Goal: Information Seeking & Learning: Check status

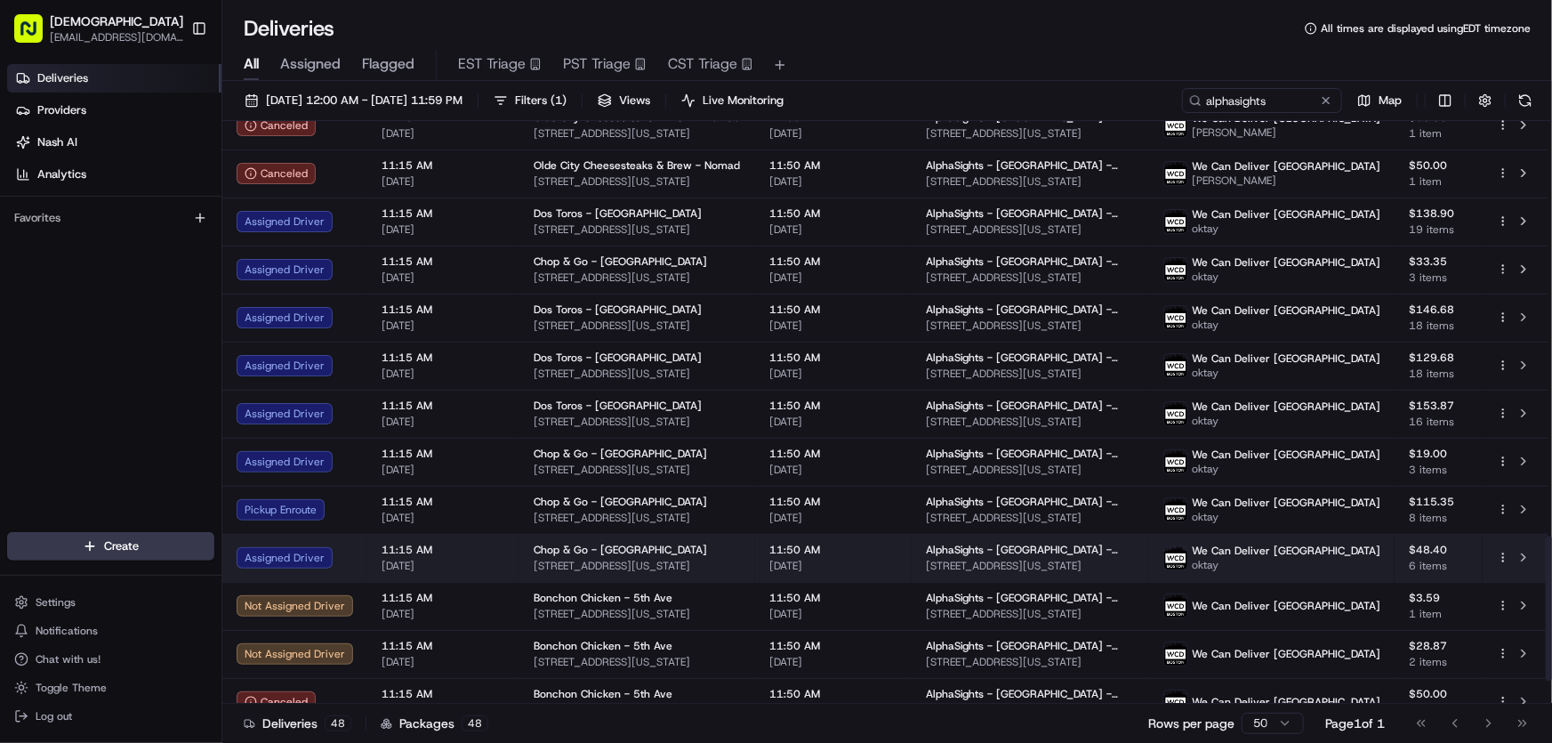
scroll to position [1595, 0]
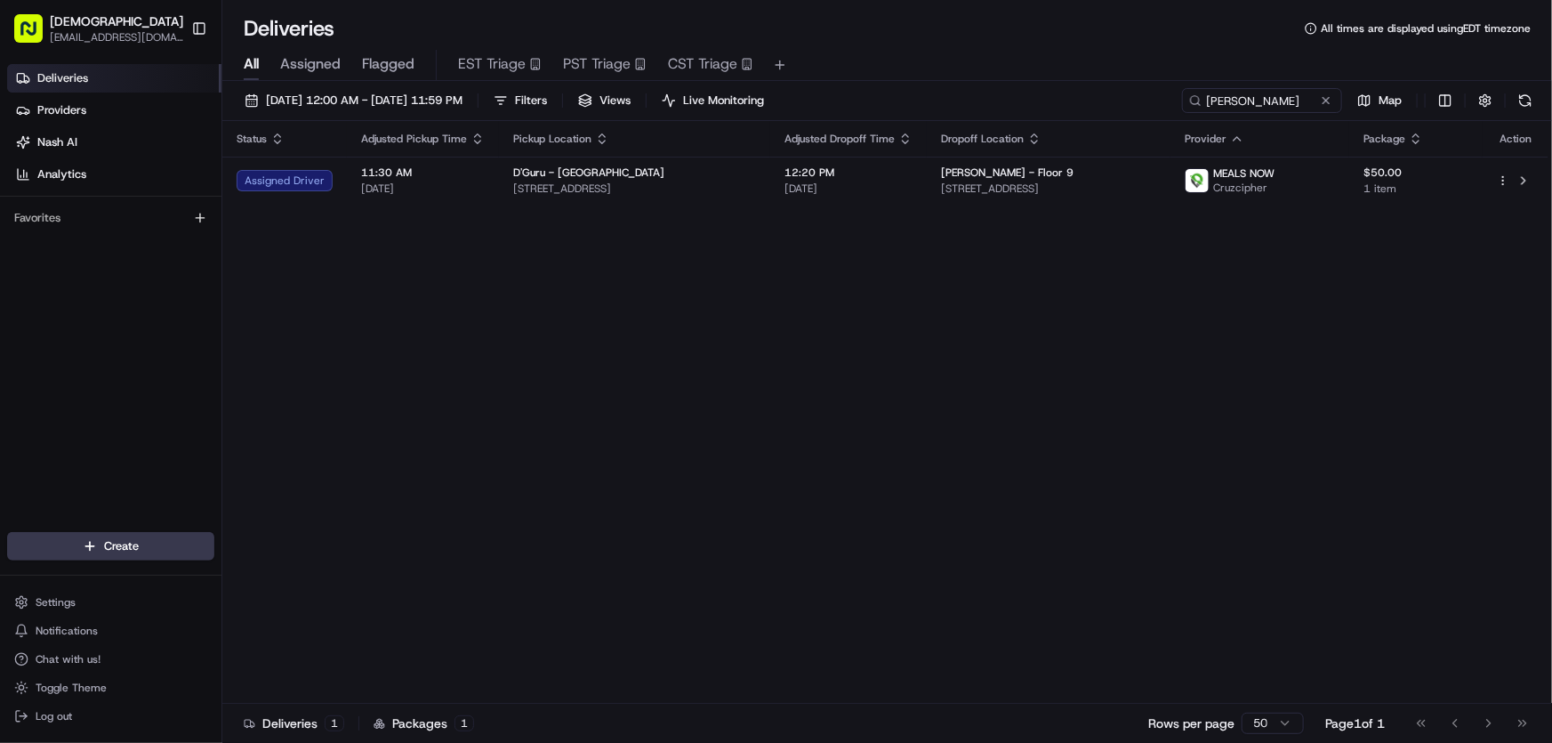
click at [919, 358] on div "Status Adjusted Pickup Time Pickup Location Adjusted Dropoff Time Dropoff Locat…" at bounding box center [885, 412] width 1326 height 582
click at [947, 377] on div "Status Adjusted Pickup Time Pickup Location Adjusted Dropoff Time Dropoff Locat…" at bounding box center [885, 412] width 1326 height 582
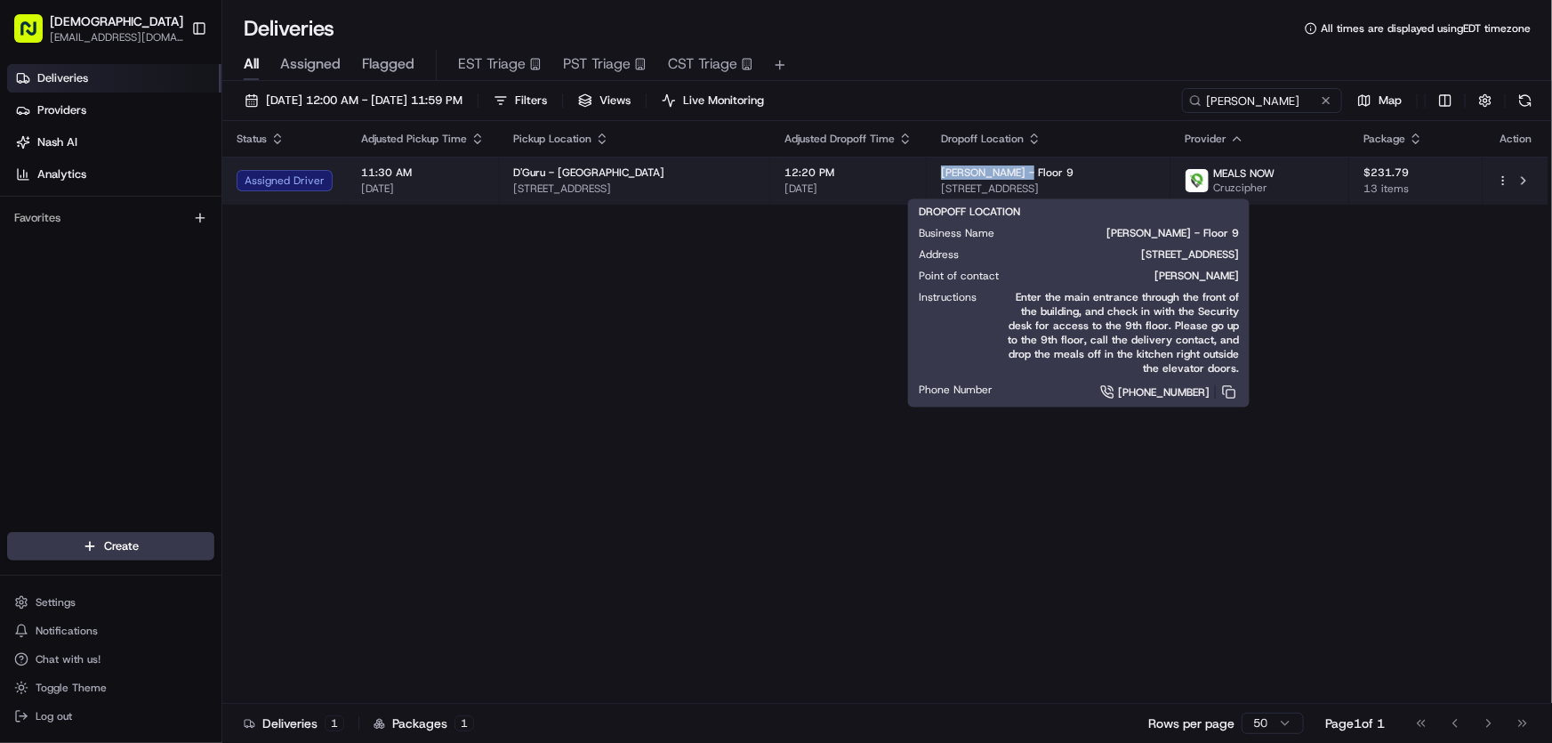
drag, startPoint x: 943, startPoint y: 169, endPoint x: 1032, endPoint y: 168, distance: 88.0
click at [1032, 168] on td "Simpson Thacher - Floor 9 855 Boylston St, Boston, MA 02116, USA" at bounding box center [1049, 181] width 244 height 48
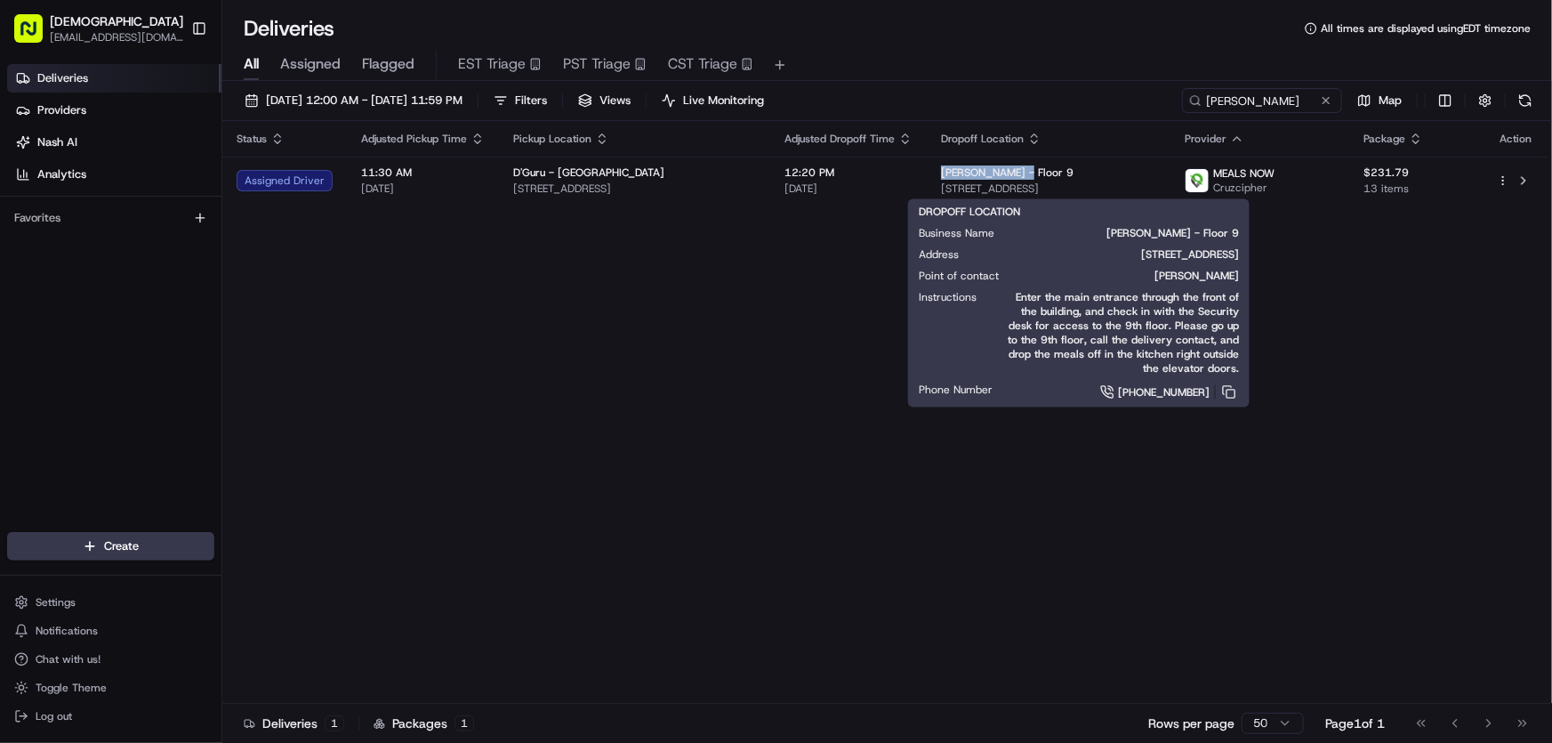
copy span "Simpson Thacher"
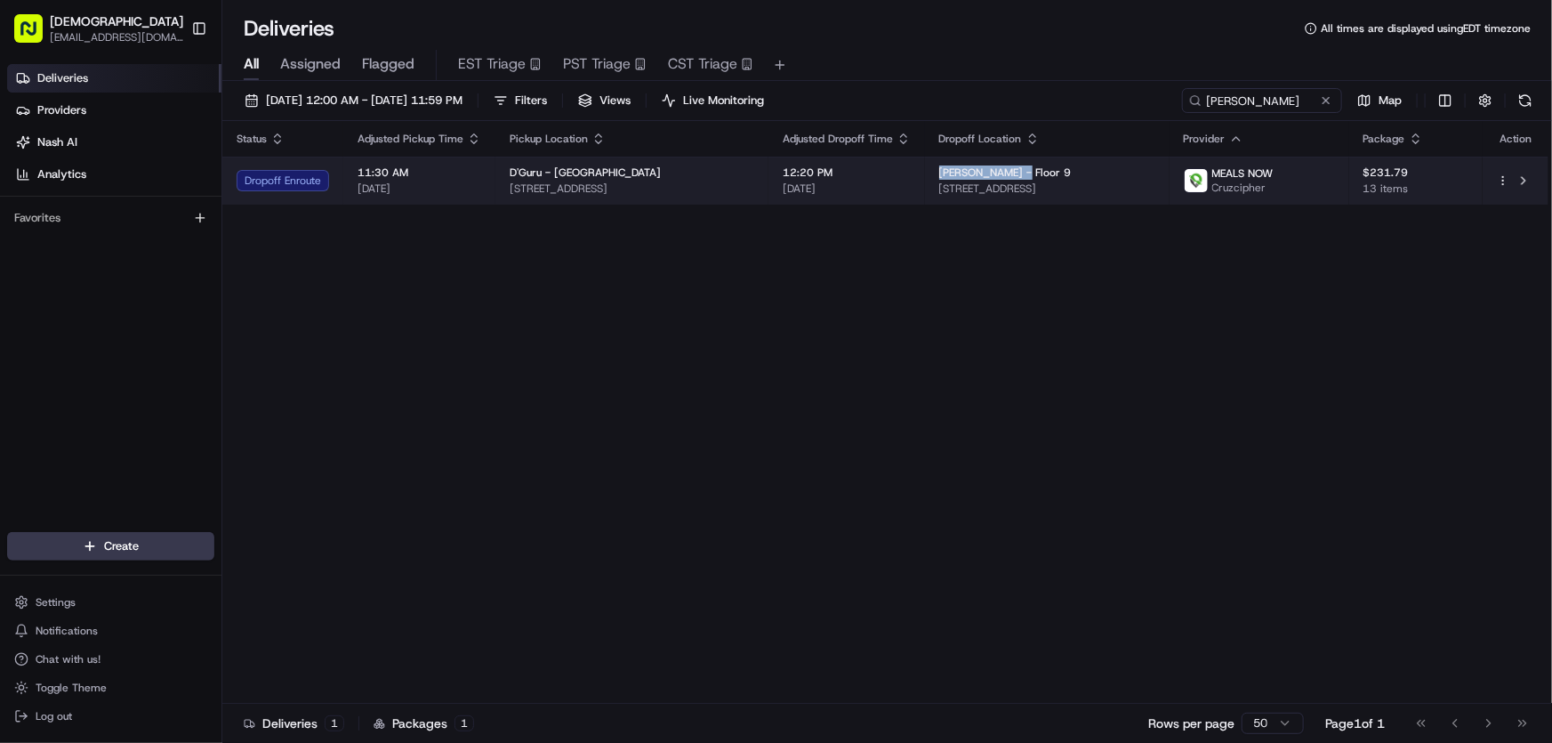
drag, startPoint x: 718, startPoint y: 189, endPoint x: 507, endPoint y: 189, distance: 210.8
click at [507, 189] on td "D'Guru - Boston 43 Kingston St, Boston, MA 02111, USA" at bounding box center [631, 181] width 273 height 48
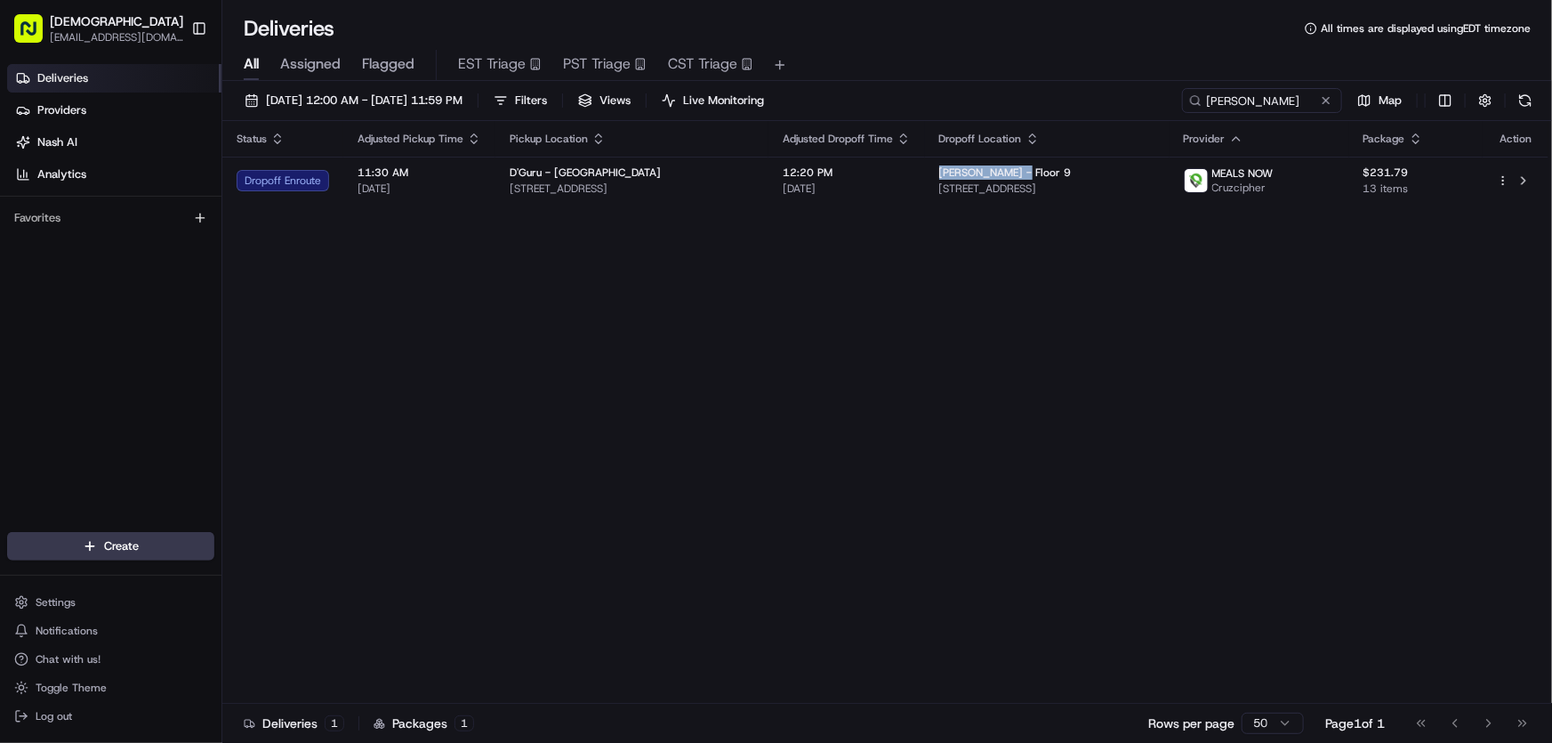
copy span "43 Kingston St, Boston, MA 02111, USA"
click at [670, 316] on div "Status Adjusted Pickup Time Pickup Location Adjusted Dropoff Time Dropoff Locat…" at bounding box center [885, 412] width 1326 height 582
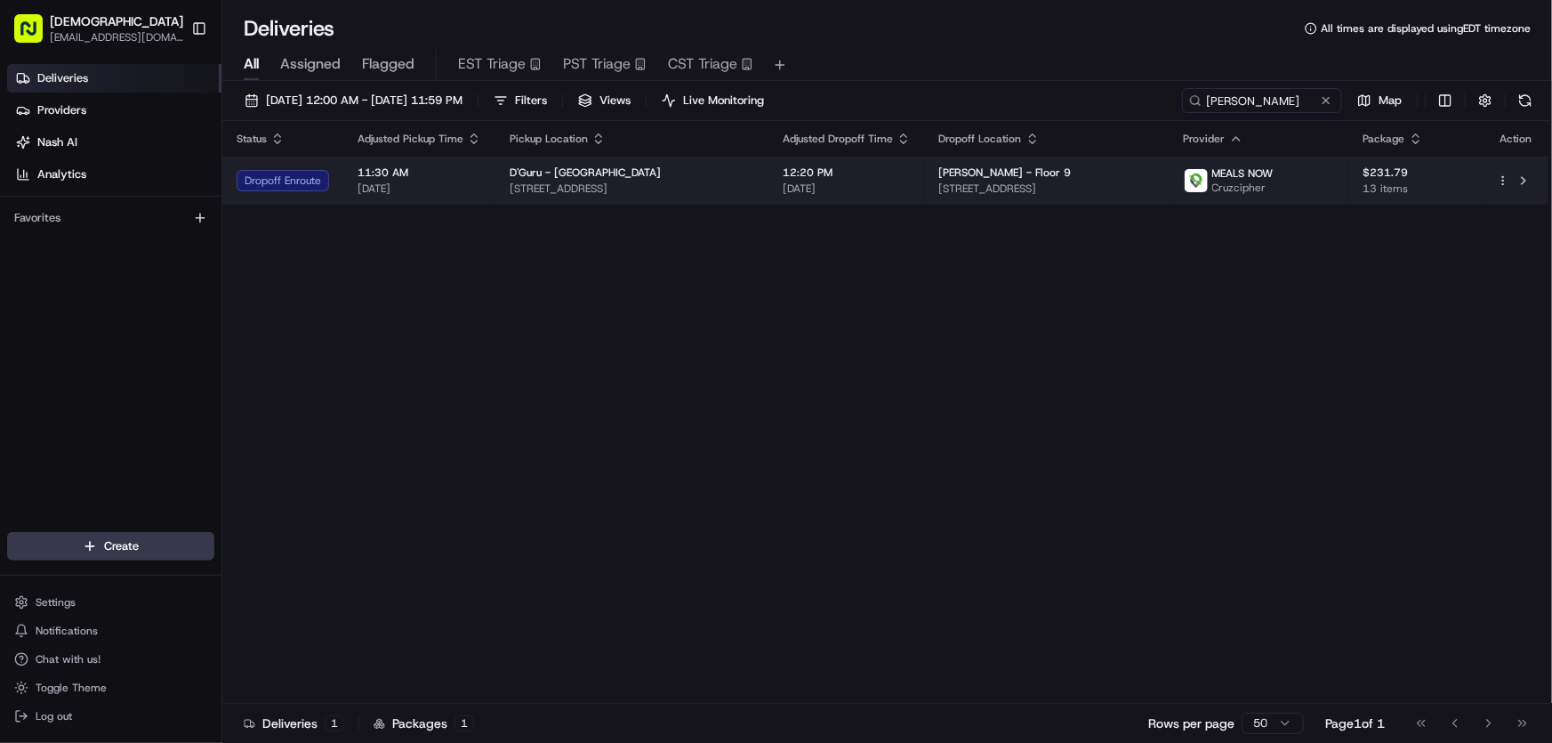
click at [637, 169] on div "D'Guru - Boston" at bounding box center [632, 172] width 245 height 14
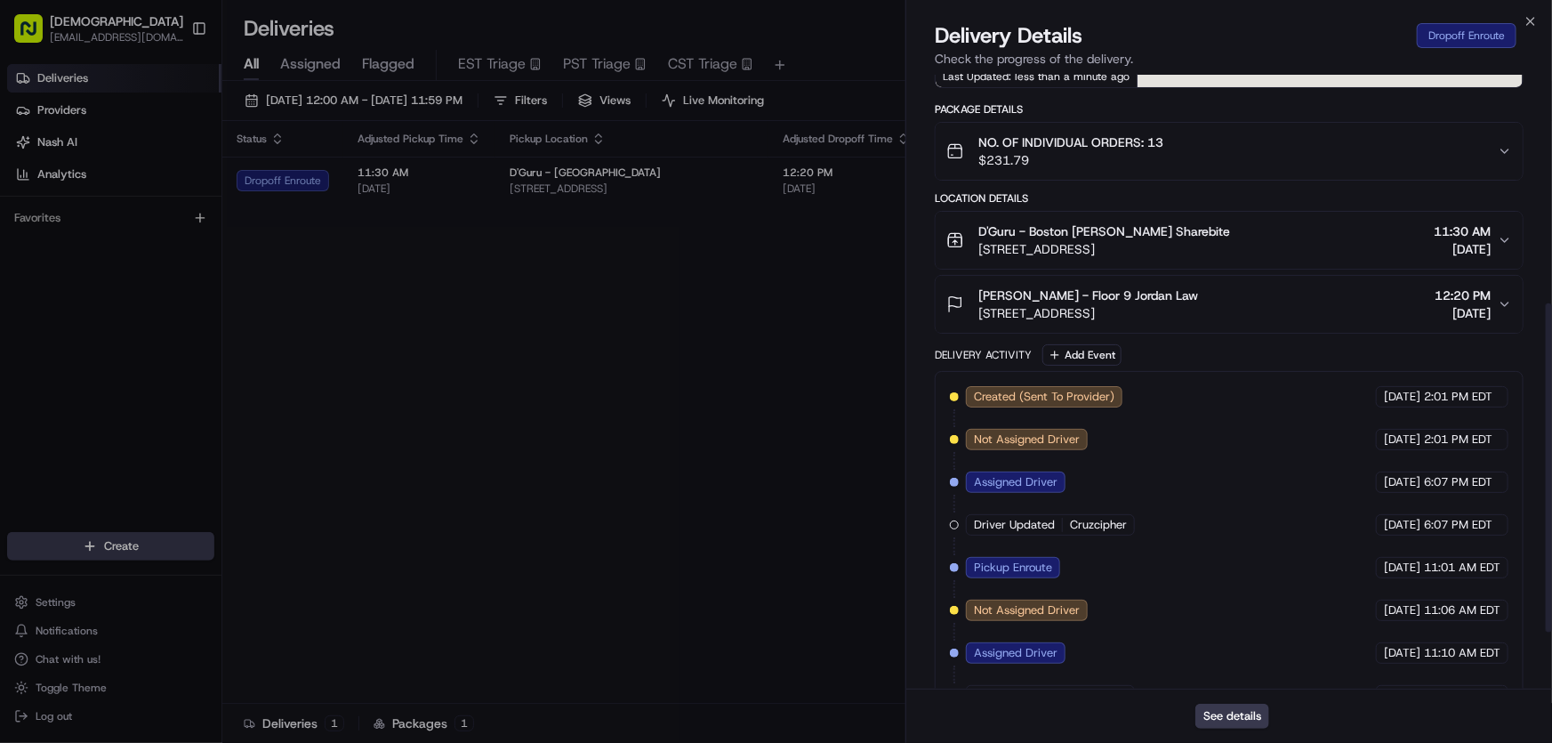
scroll to position [533, 0]
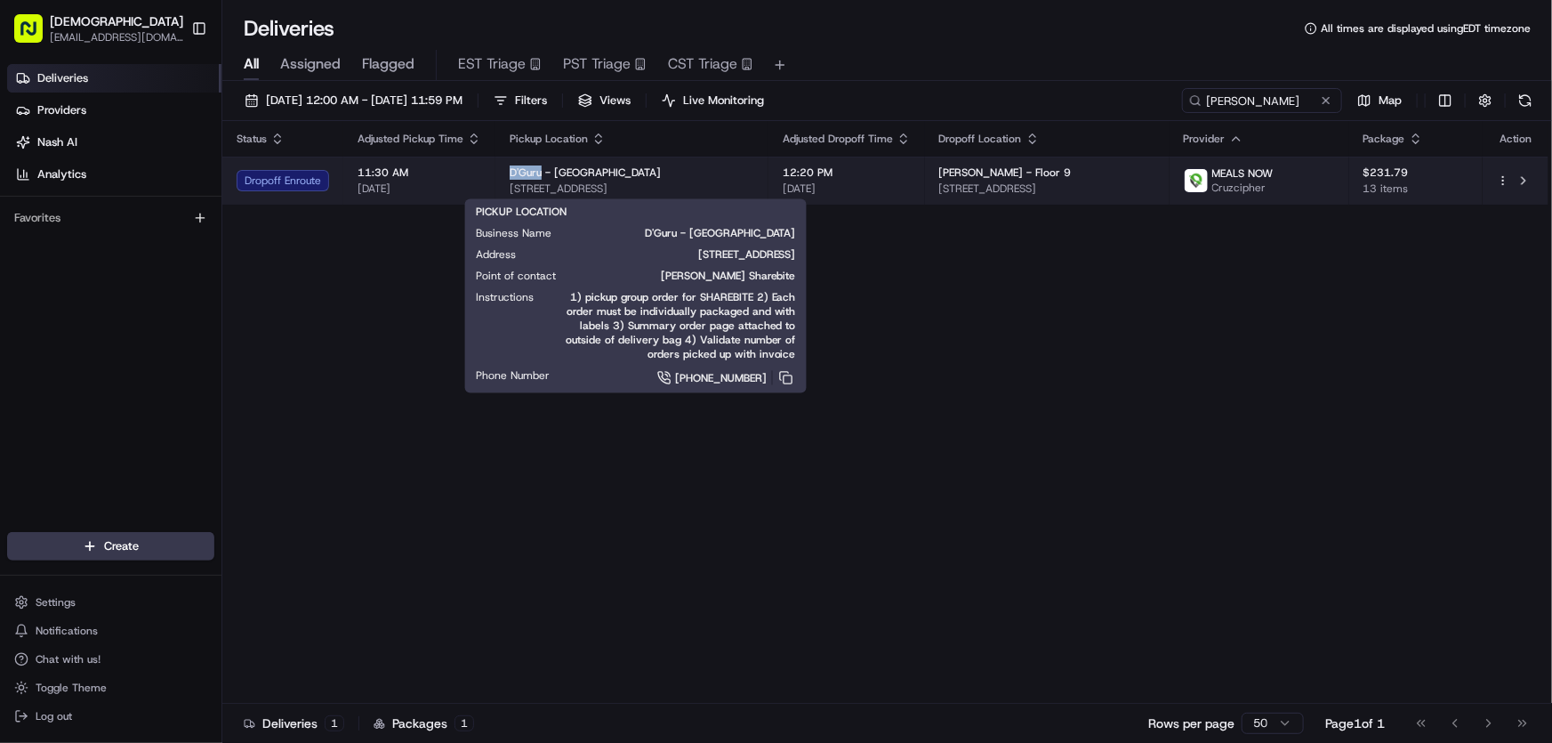
drag, startPoint x: 507, startPoint y: 172, endPoint x: 542, endPoint y: 178, distance: 35.2
click at [542, 178] on td "D'Guru - Boston 43 Kingston St, Boston, MA 02111, USA" at bounding box center [631, 181] width 273 height 48
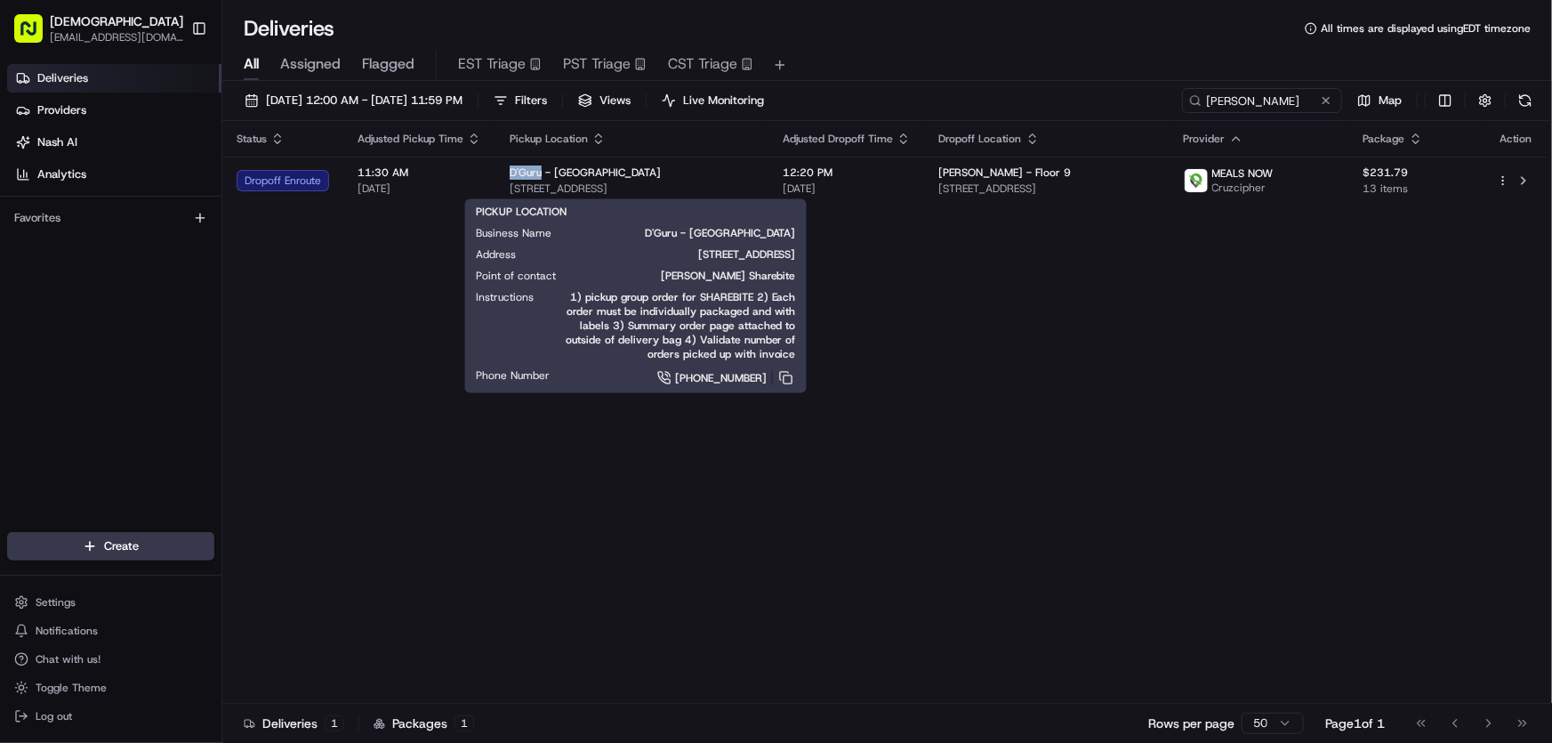
copy span "D'Guru"
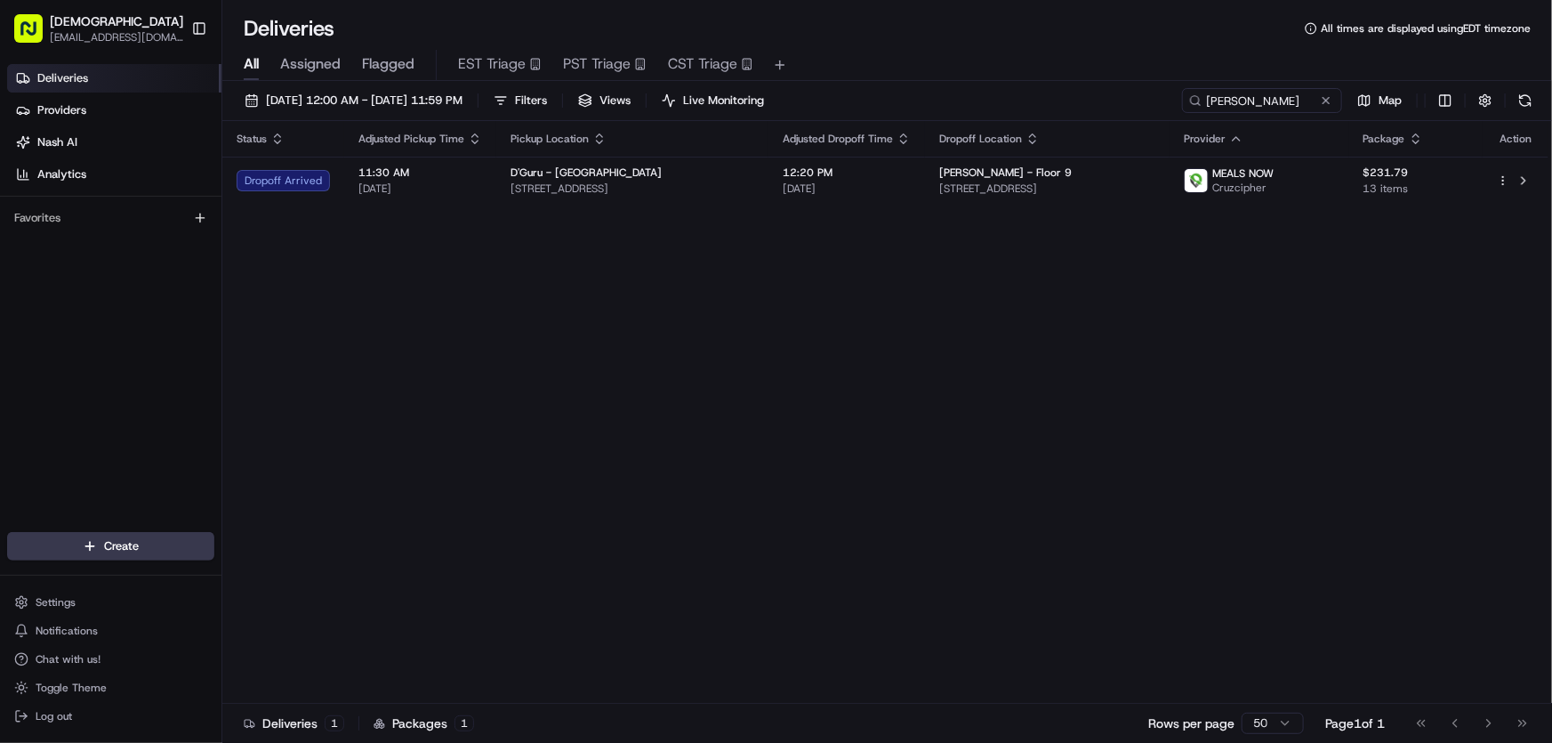
click at [714, 309] on div "Status Adjusted Pickup Time Pickup Location Adjusted Dropoff Time Dropoff Locat…" at bounding box center [885, 412] width 1326 height 582
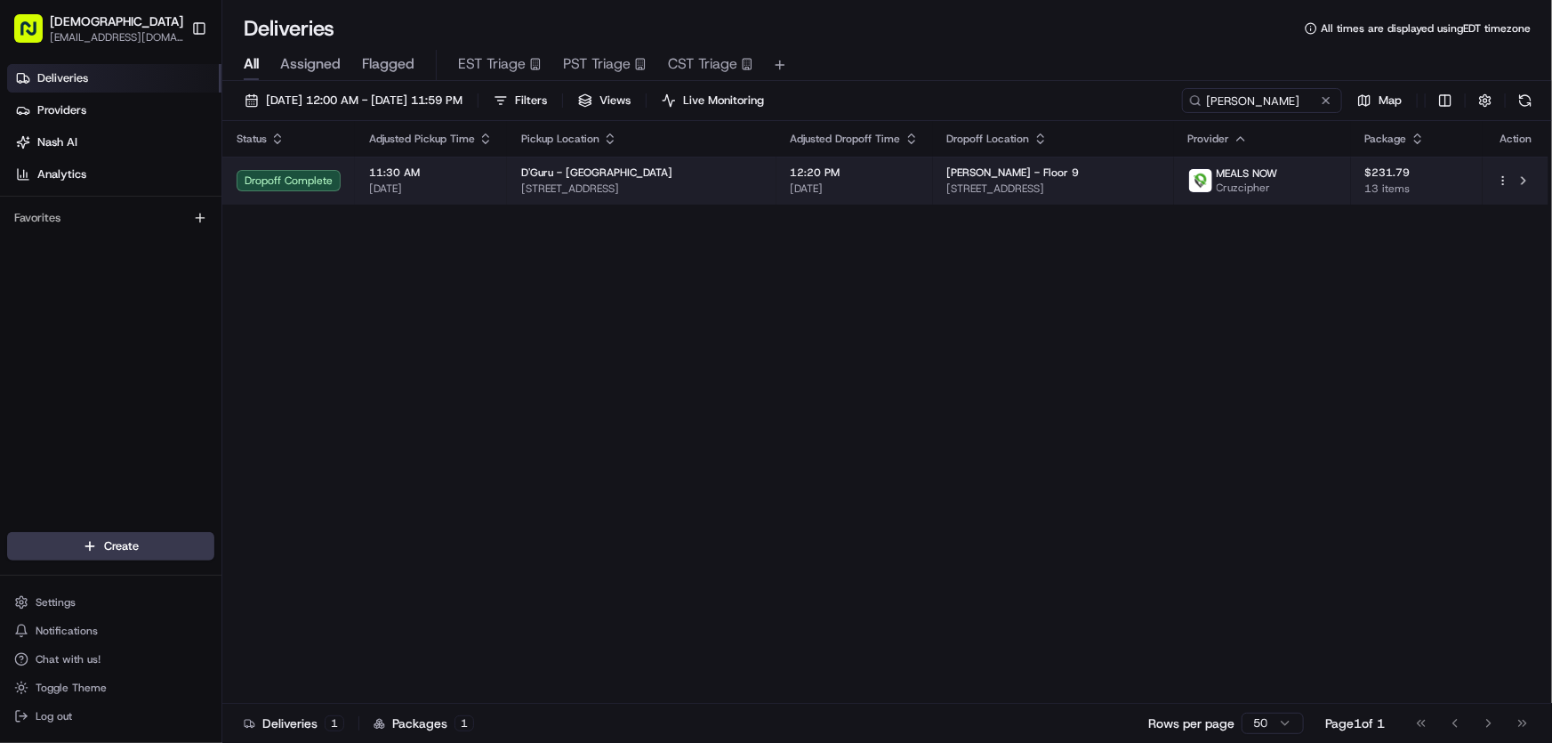
click at [582, 186] on span "43 Kingston St, Boston, MA 02111, USA" at bounding box center [641, 188] width 241 height 14
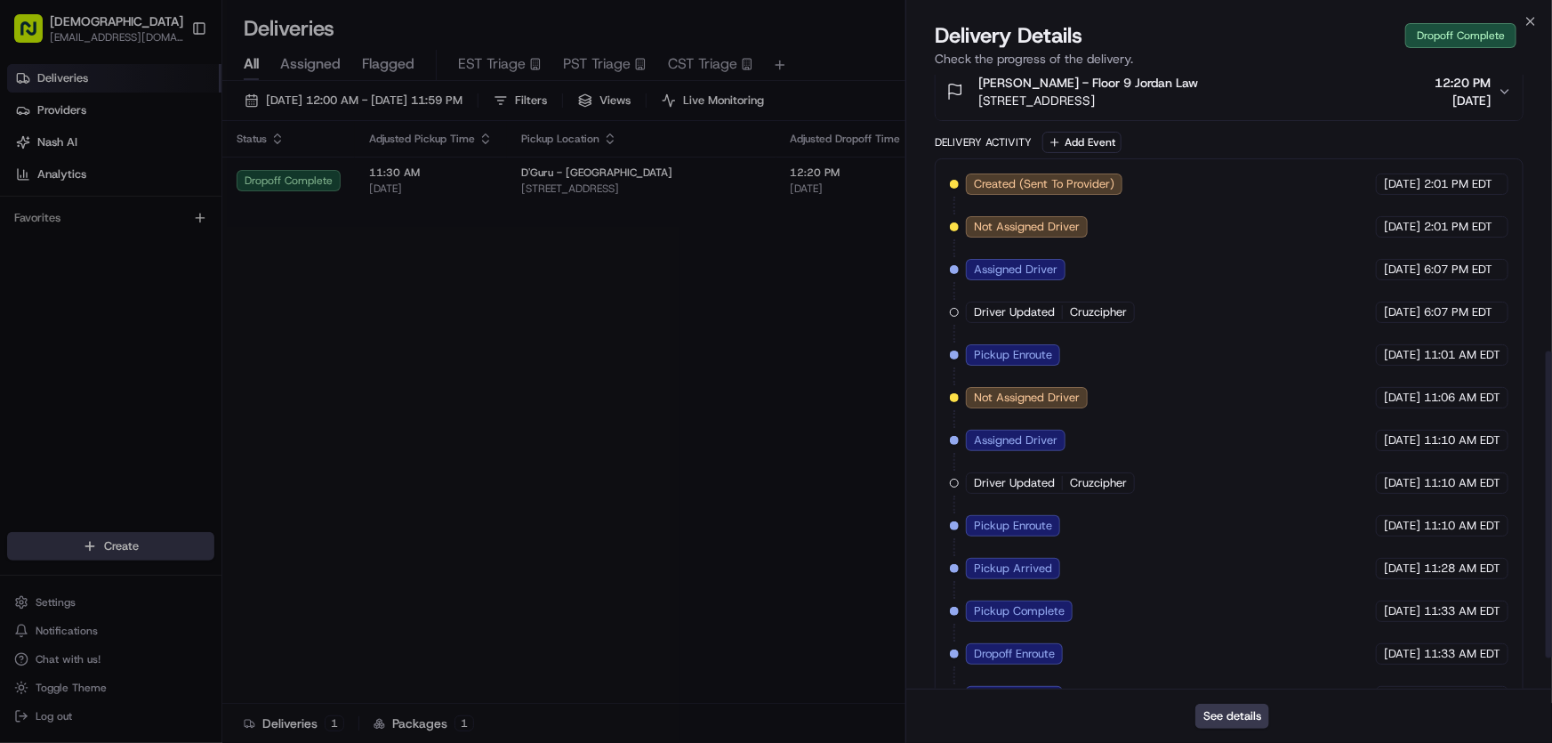
scroll to position [617, 0]
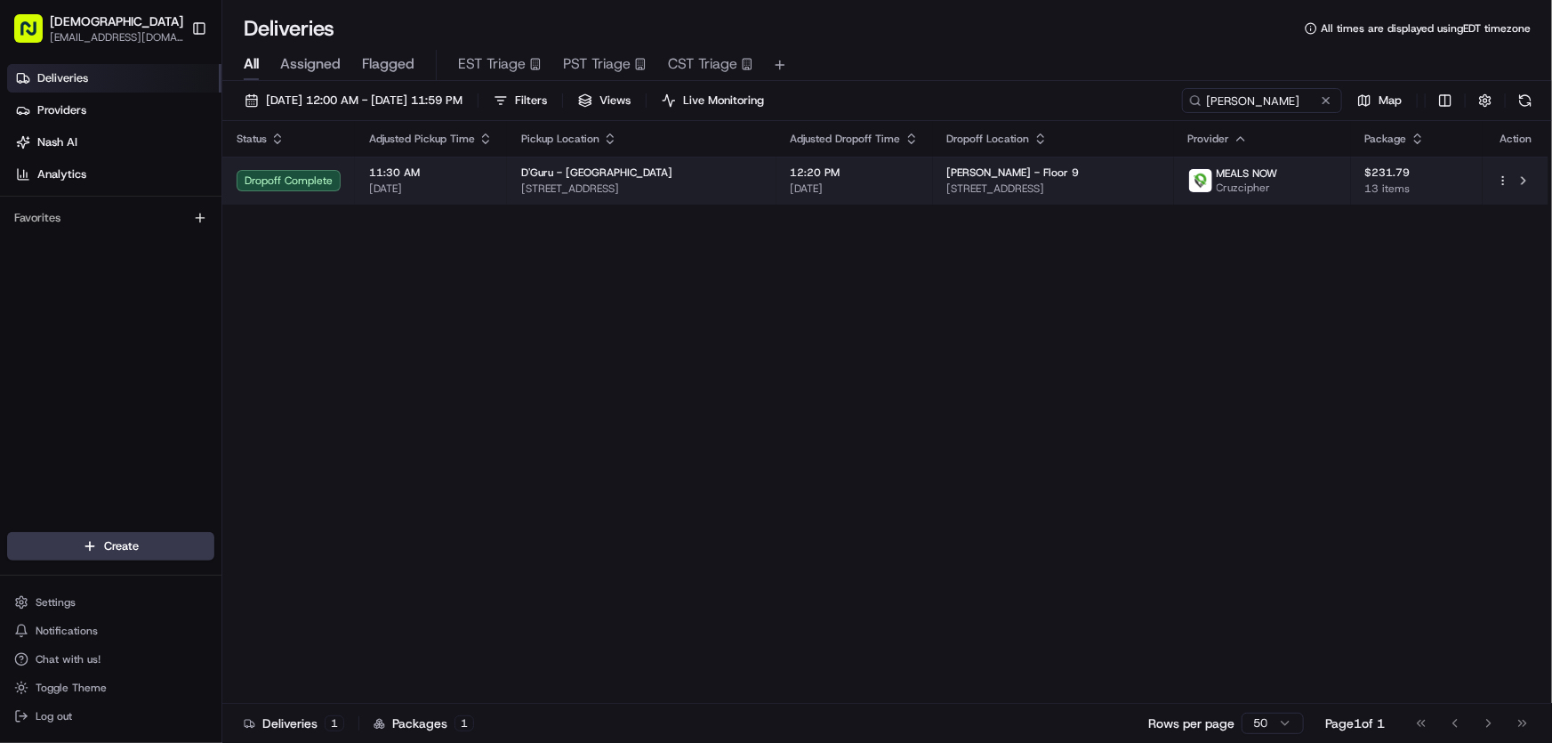
click at [591, 183] on span "43 Kingston St, Boston, MA 02111, USA" at bounding box center [641, 188] width 241 height 14
click at [774, 191] on td "D'Guru - Boston 43 Kingston St, Boston, MA 02111, USA" at bounding box center [641, 181] width 269 height 48
click at [743, 189] on span "43 Kingston St, Boston, MA 02111, USA" at bounding box center [641, 188] width 241 height 14
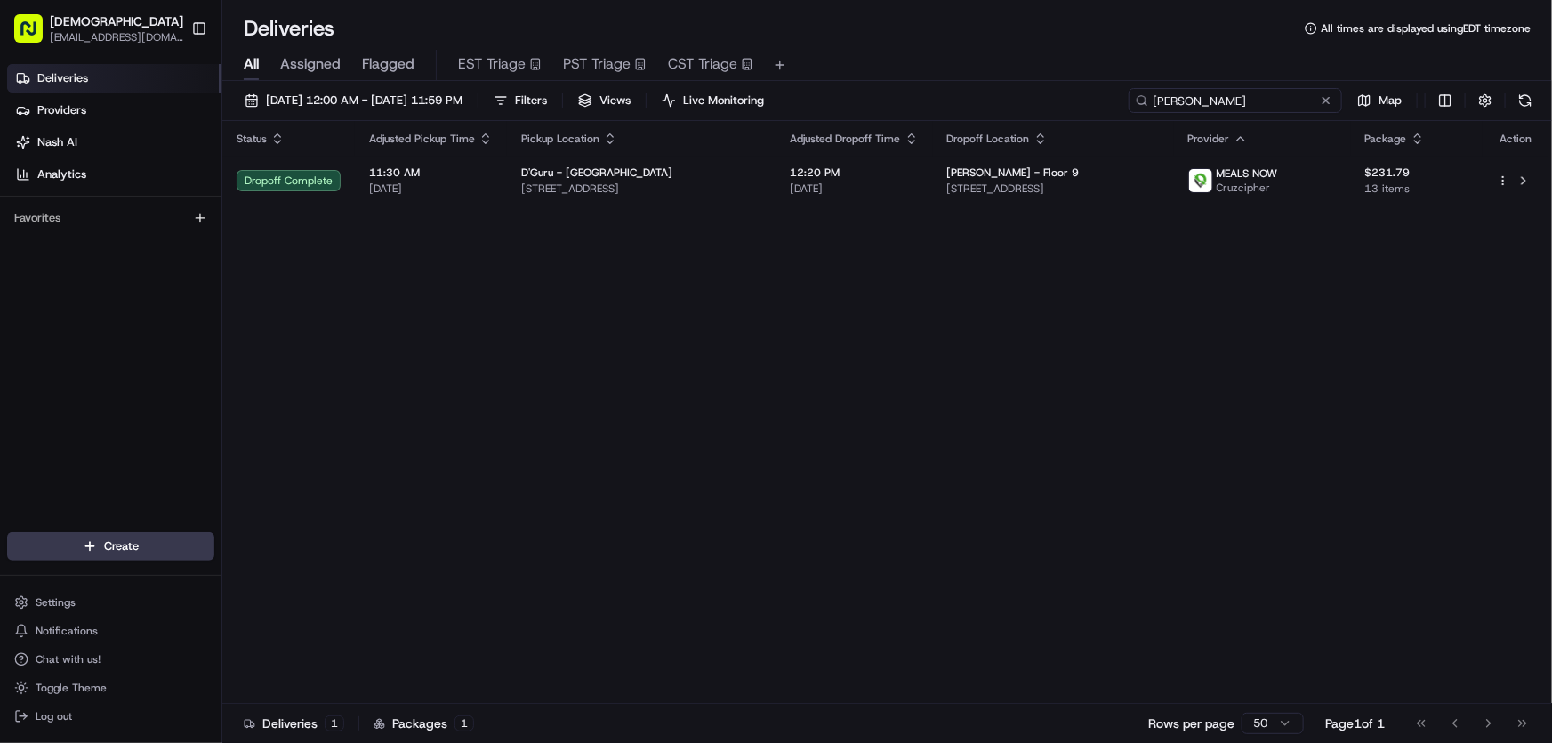
drag, startPoint x: 1297, startPoint y: 97, endPoint x: 1112, endPoint y: 98, distance: 185.0
click at [1112, 98] on div "08/20/2025 12:00 AM - 08/20/2025 11:59 PM Filters Views Live Monitoring simpson…" at bounding box center [886, 104] width 1329 height 33
type input "makemake"
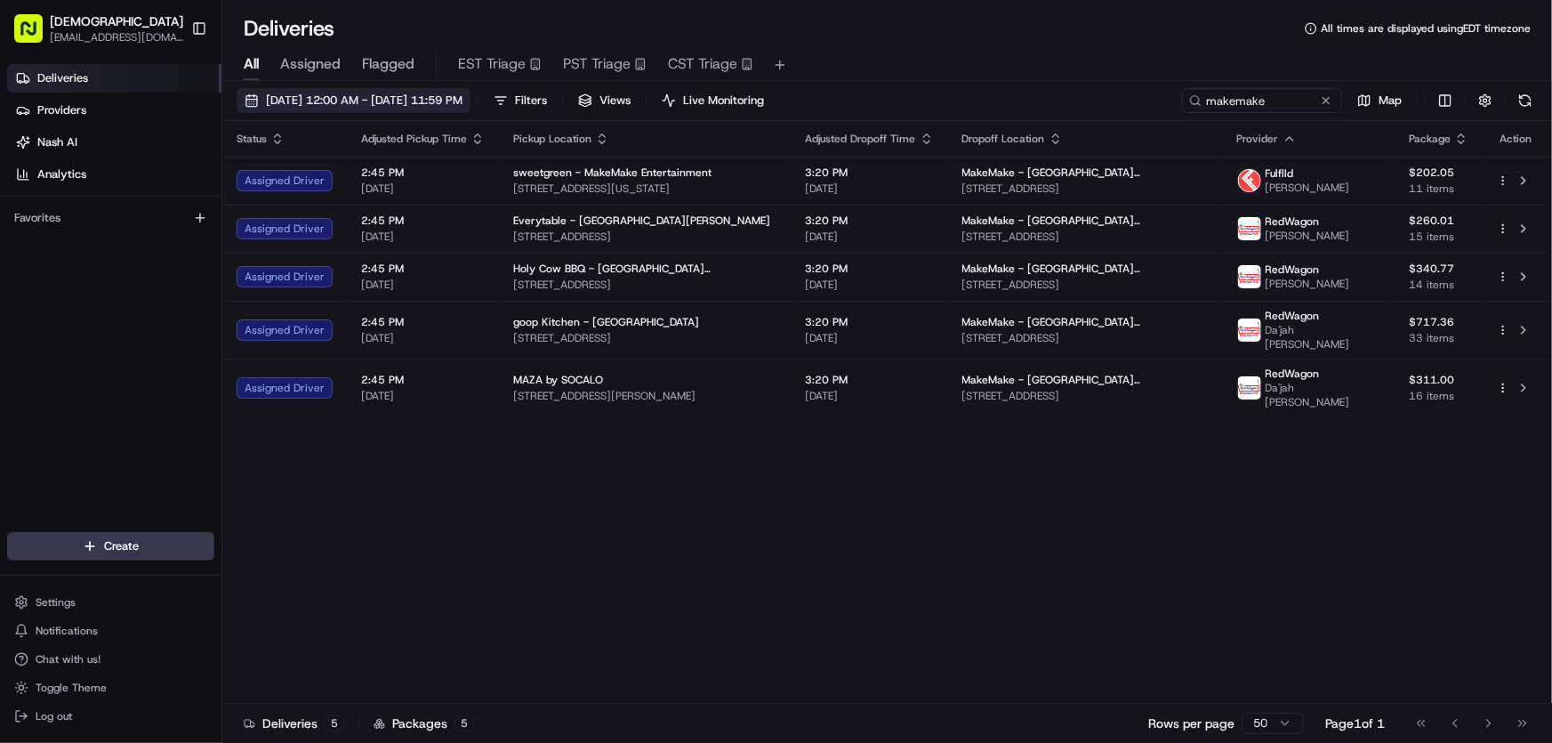
click at [363, 93] on span "[DATE] 12:00 AM - [DATE] 11:59 PM" at bounding box center [364, 100] width 197 height 16
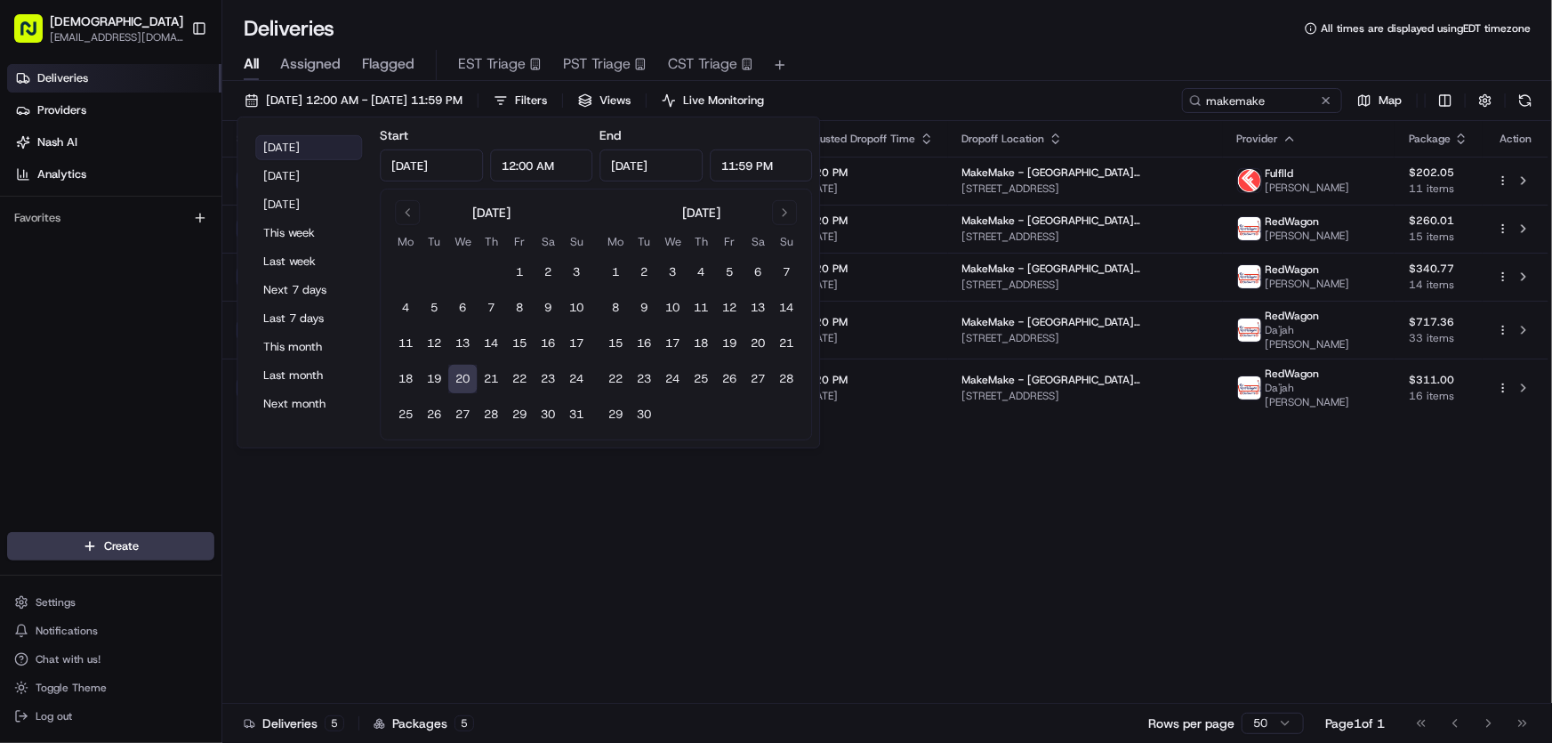
click at [296, 144] on button "Today" at bounding box center [308, 147] width 107 height 25
click at [1016, 521] on div "Status Adjusted Pickup Time Pickup Location Adjusted Dropoff Time Dropoff Locat…" at bounding box center [885, 412] width 1326 height 582
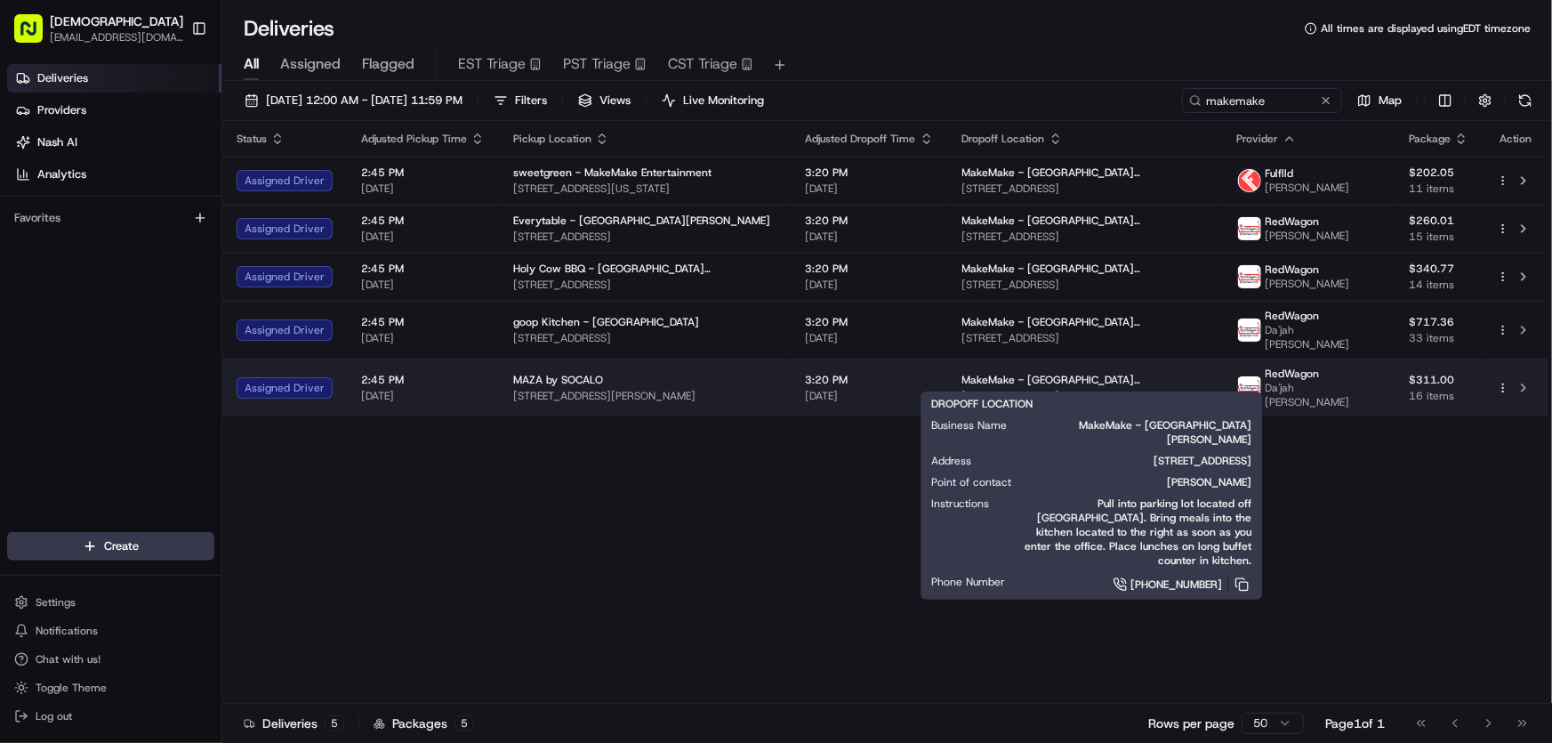
drag, startPoint x: 970, startPoint y: 373, endPoint x: 1215, endPoint y: 382, distance: 244.7
click at [1215, 382] on td "MakeMake - Santa Monica 2308 Broadway, Santa Monica, CA 90404, USA" at bounding box center [1085, 387] width 275 height 58
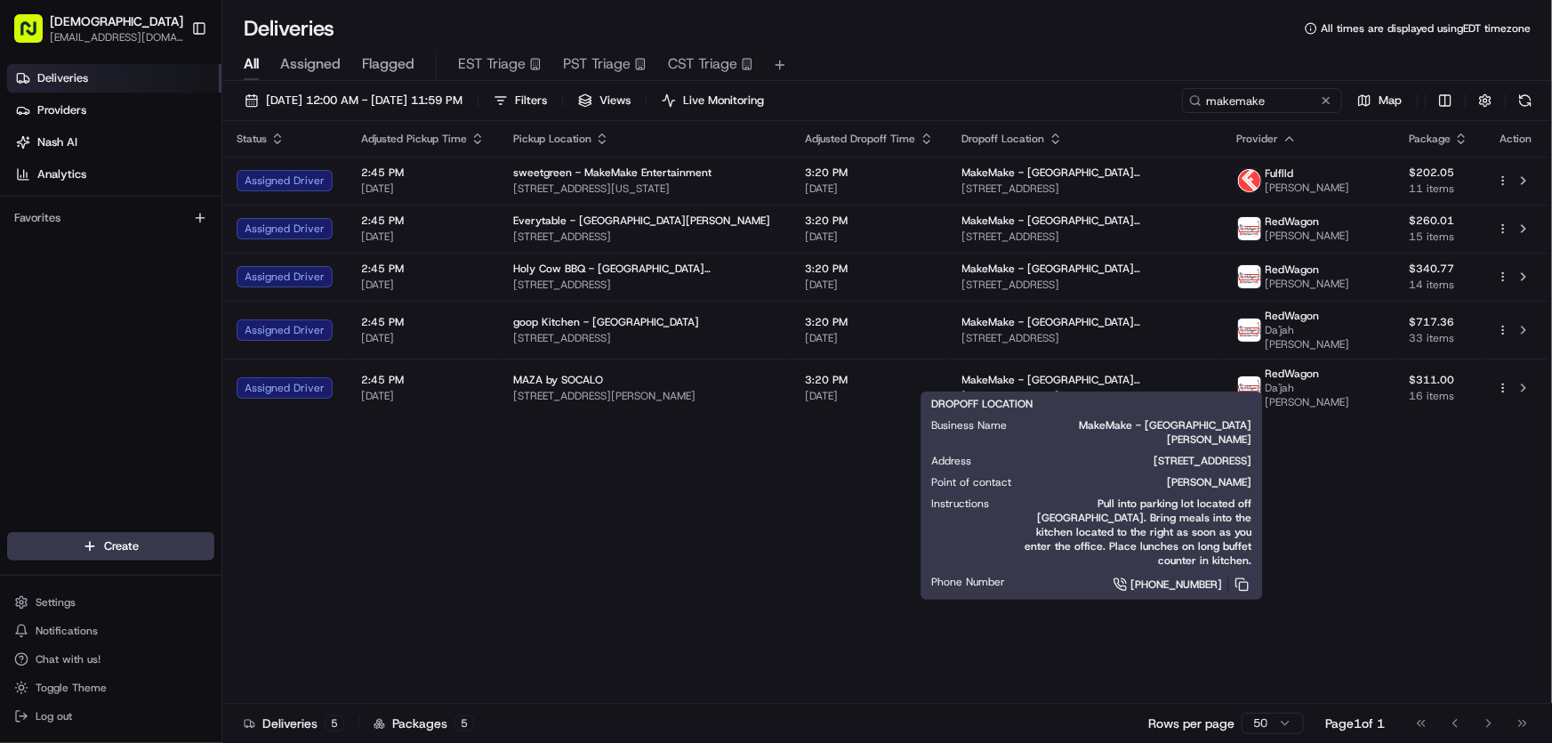
copy span "2308 Broadway, Santa Monica, CA 90404, USA"
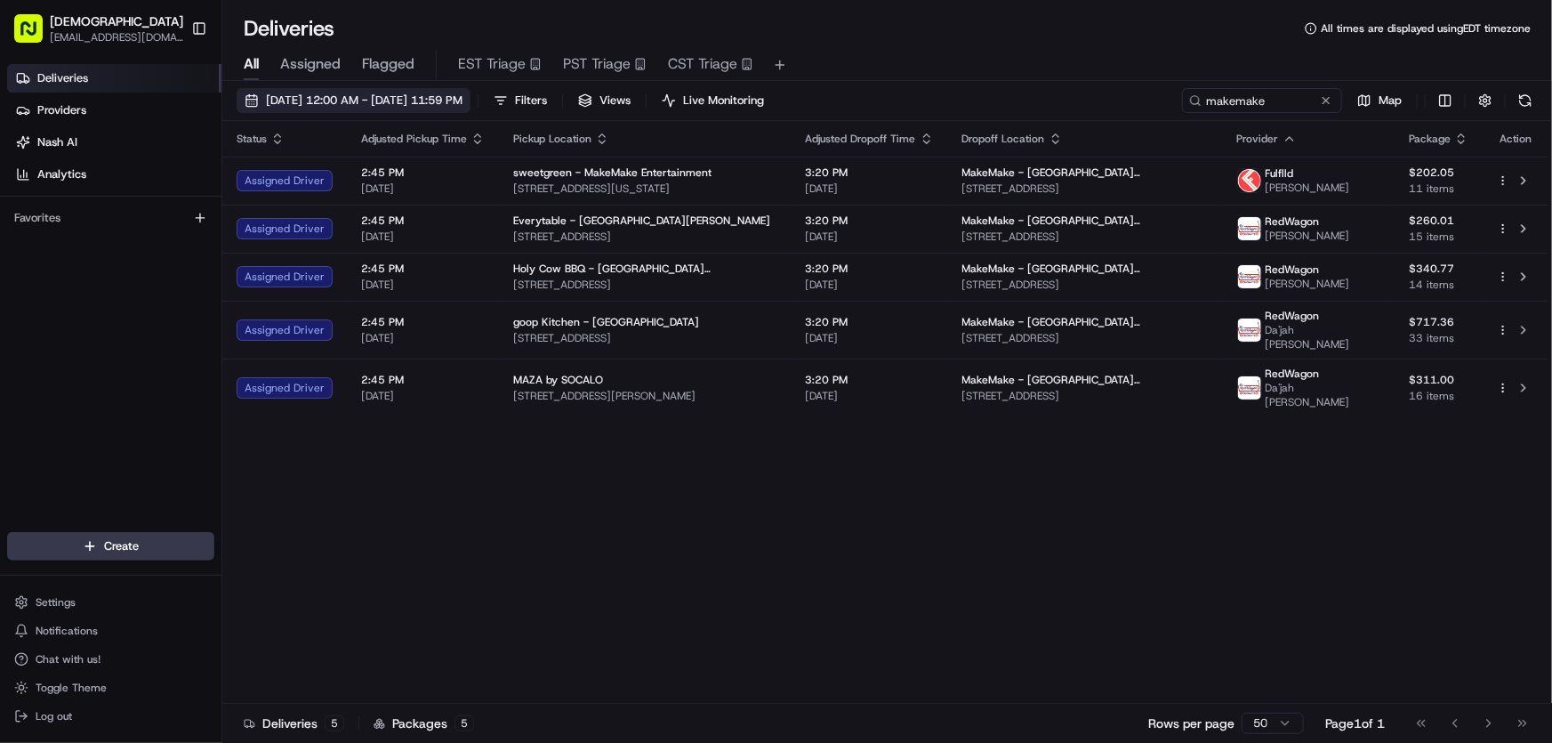
click at [358, 99] on span "[DATE] 12:00 AM - [DATE] 11:59 PM" at bounding box center [364, 100] width 197 height 16
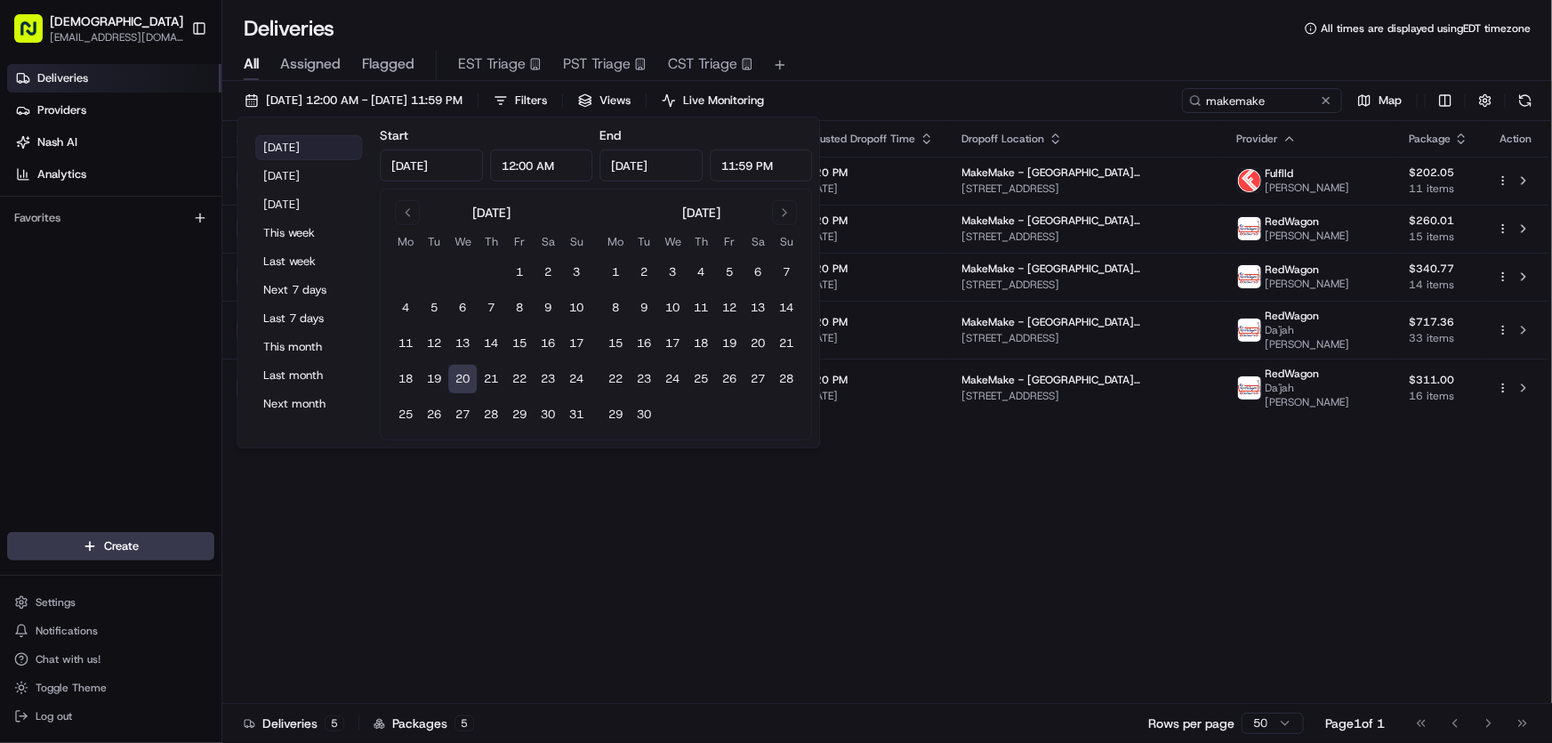
click at [309, 146] on button "[DATE]" at bounding box center [308, 147] width 107 height 25
click at [950, 465] on div "Status Adjusted Pickup Time Pickup Location Adjusted Dropoff Time Dropoff Locat…" at bounding box center [885, 412] width 1326 height 582
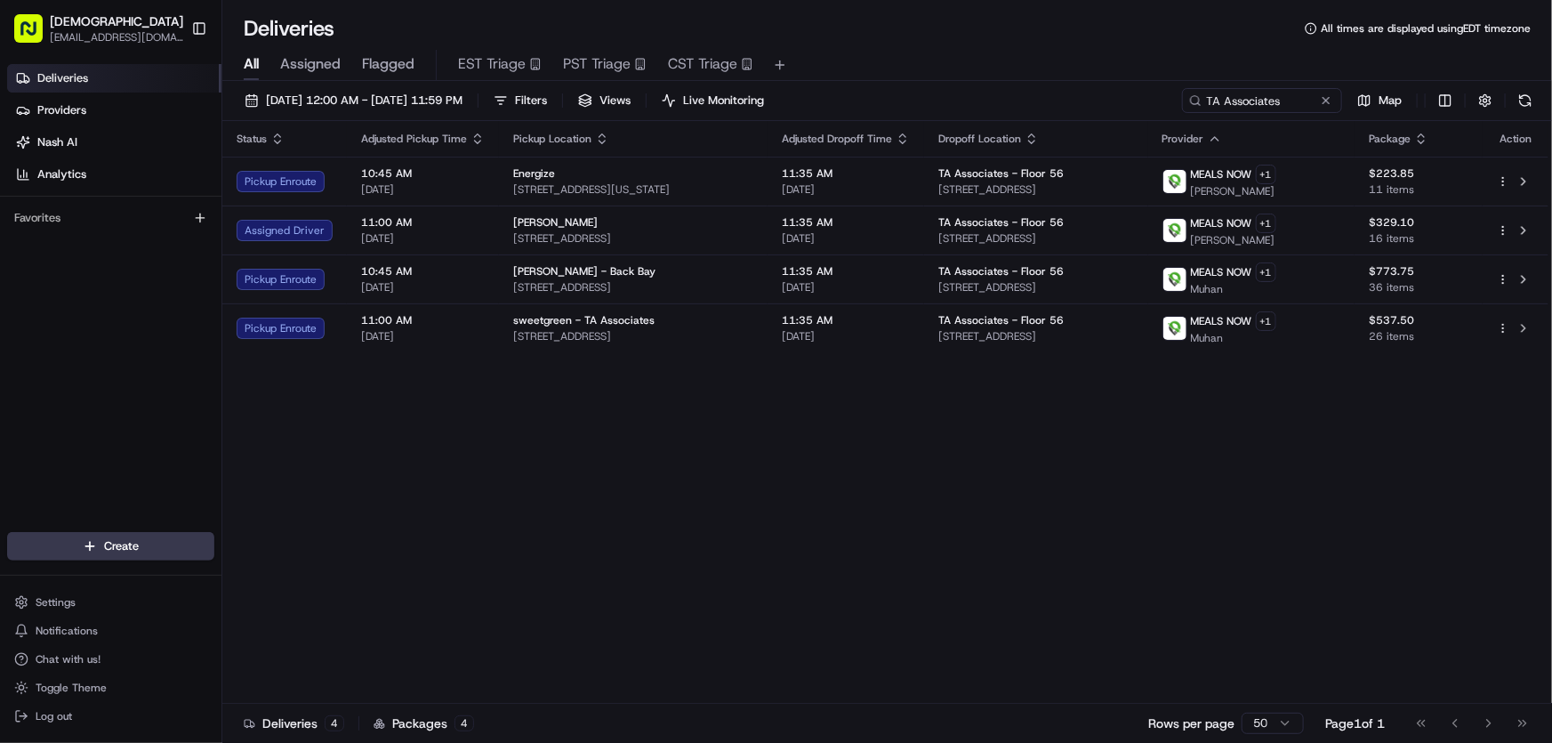
click at [664, 470] on div "Status Adjusted Pickup Time Pickup Location Adjusted Dropoff Time Dropoff Locat…" at bounding box center [885, 412] width 1326 height 582
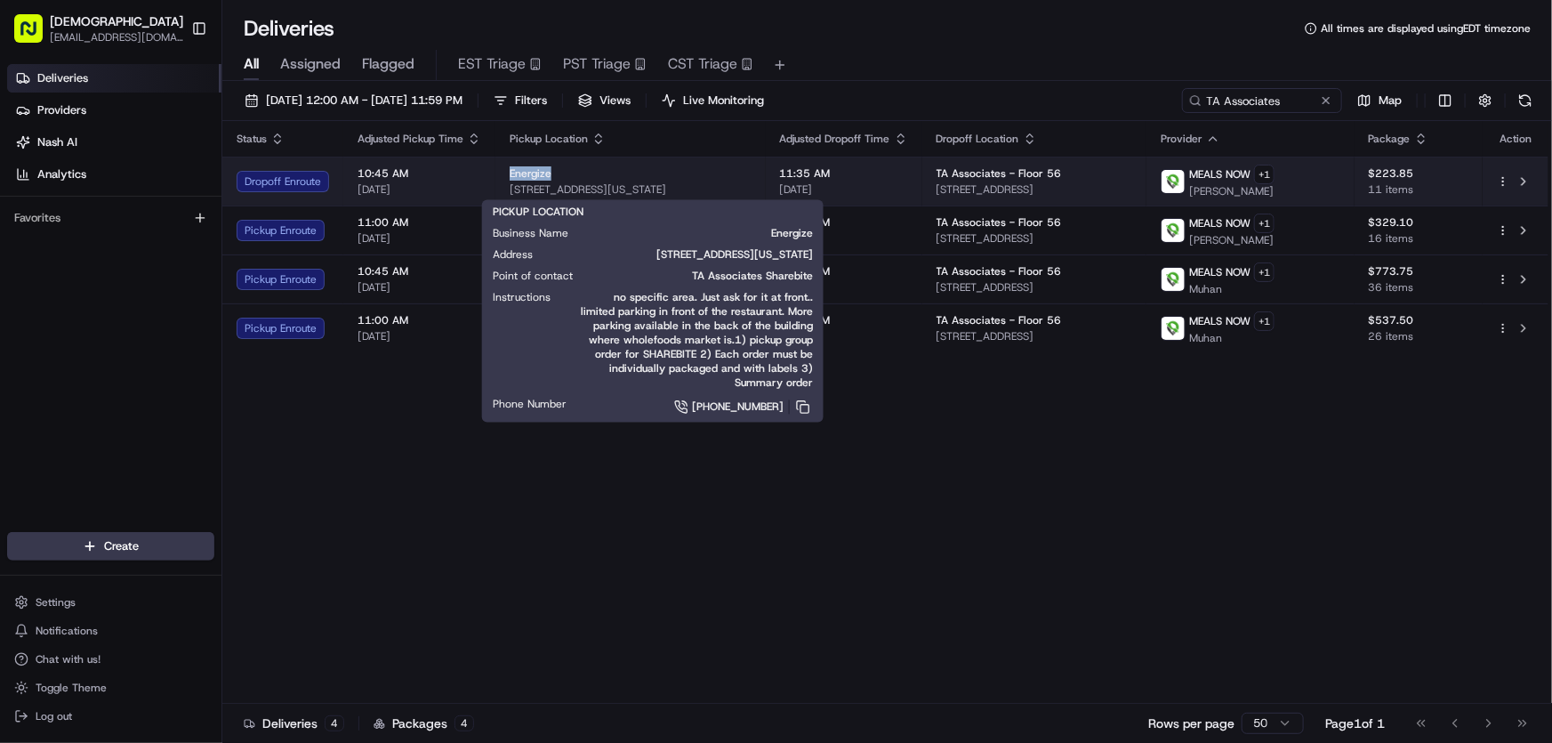
drag, startPoint x: 503, startPoint y: 167, endPoint x: 555, endPoint y: 172, distance: 51.8
click at [555, 172] on td "Energize 265 Massachusetts Ave, Boston, MA 02115, USA" at bounding box center [630, 181] width 270 height 49
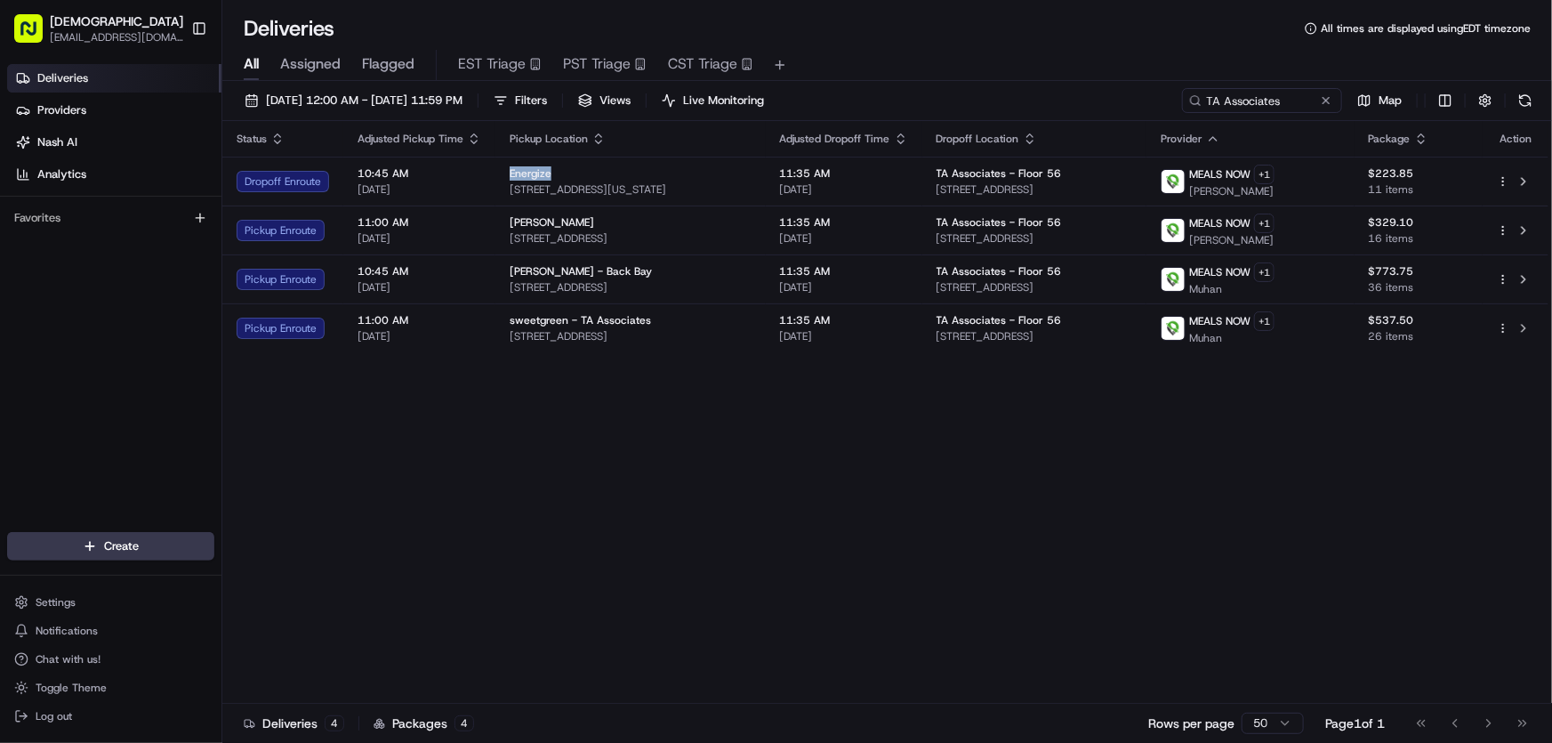
copy span "Energize"
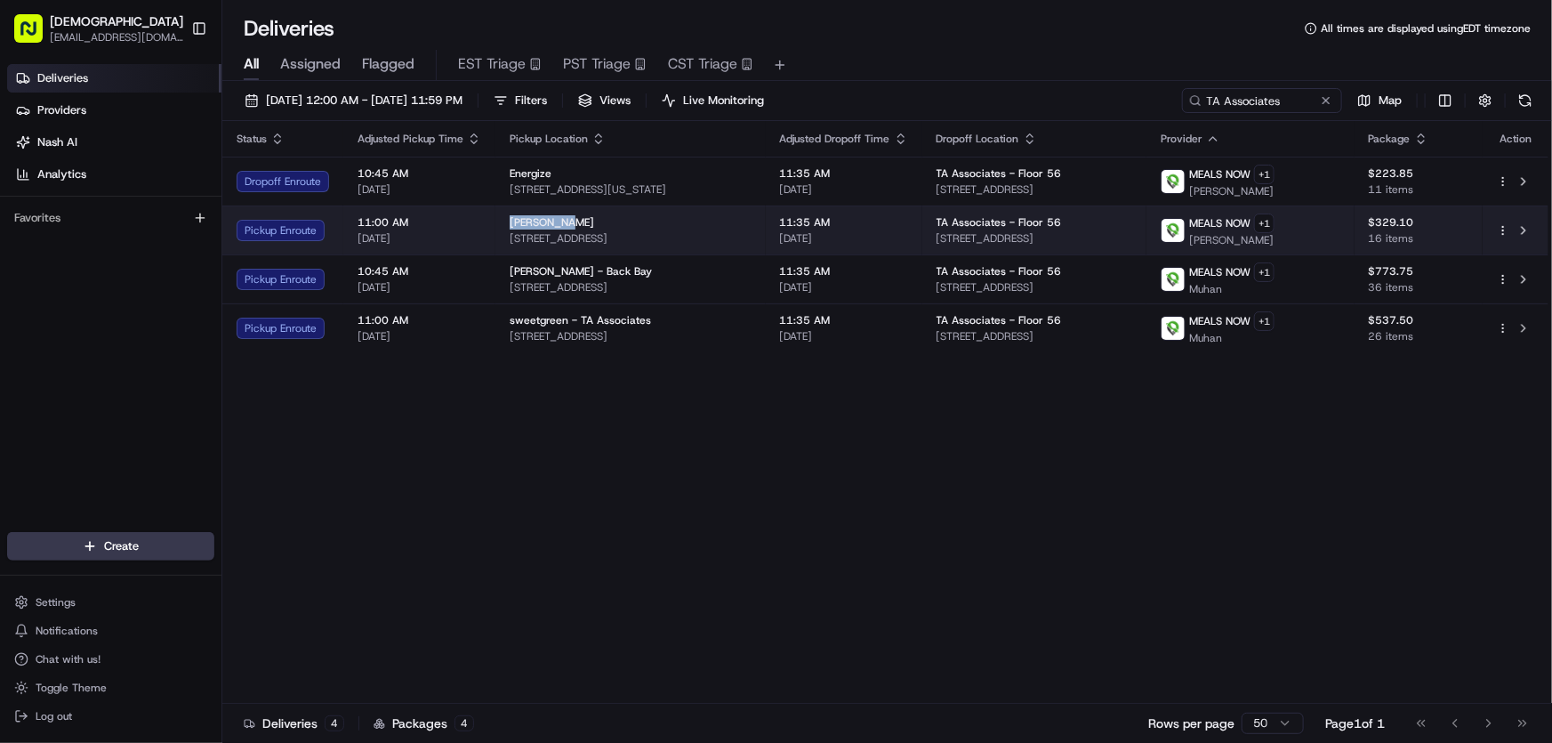
drag, startPoint x: 510, startPoint y: 216, endPoint x: 563, endPoint y: 219, distance: 53.4
click at [563, 219] on div "Basil Rice" at bounding box center [631, 222] width 242 height 14
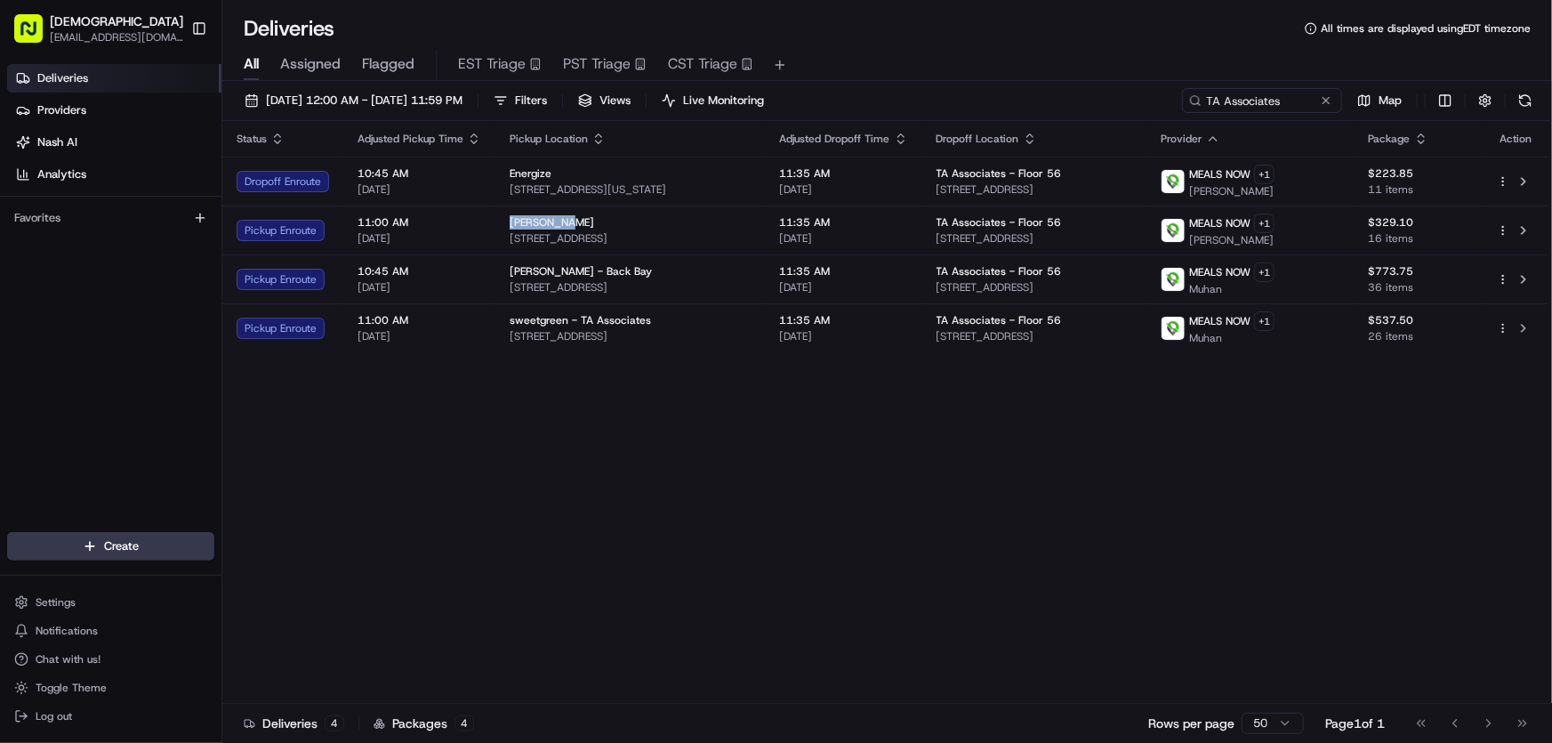
copy span "Basil Rice"
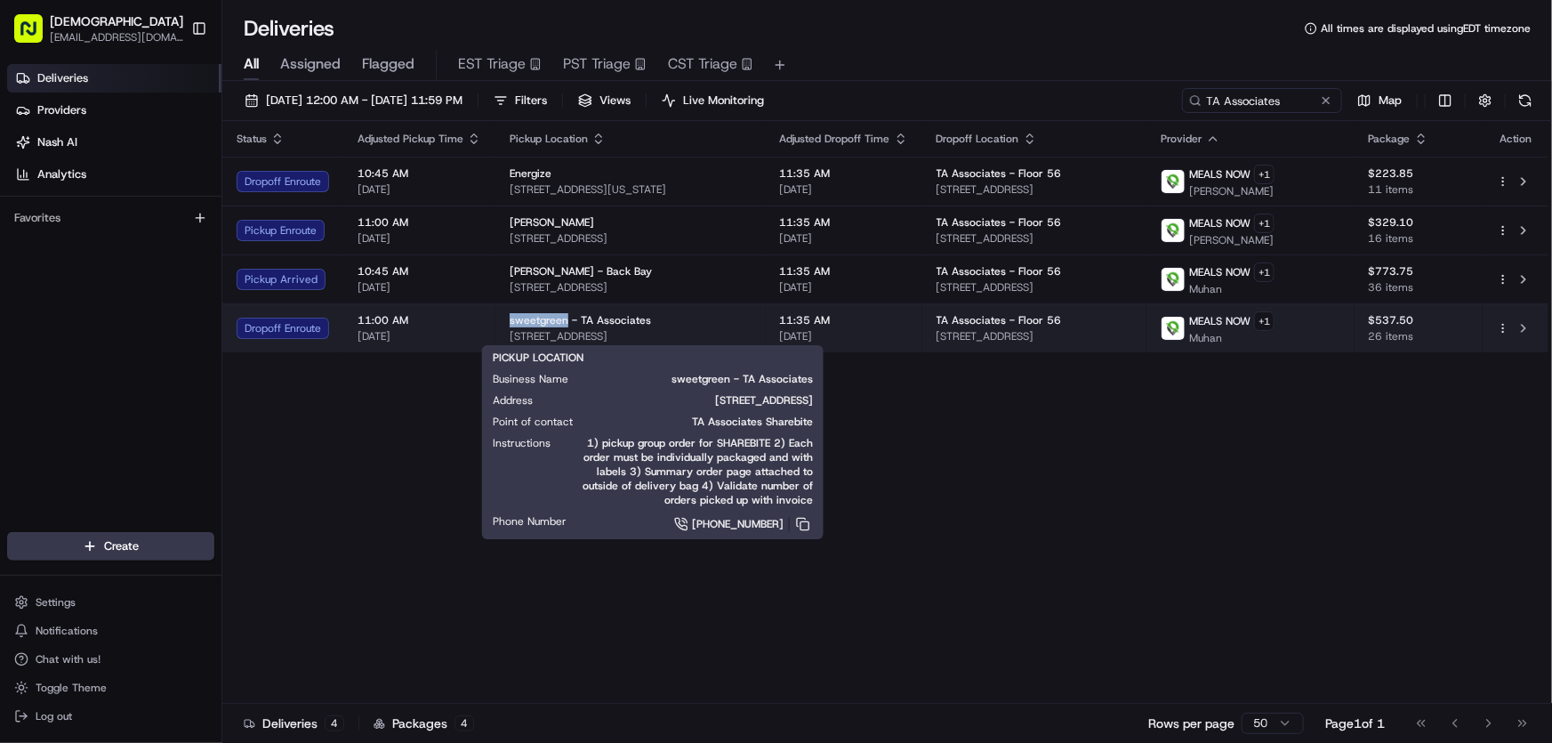
drag, startPoint x: 502, startPoint y: 314, endPoint x: 562, endPoint y: 320, distance: 59.9
click at [562, 320] on td "sweetgreen - TA Associates 300 Cambridge St, Boston, MA 02114, USA" at bounding box center [630, 327] width 270 height 49
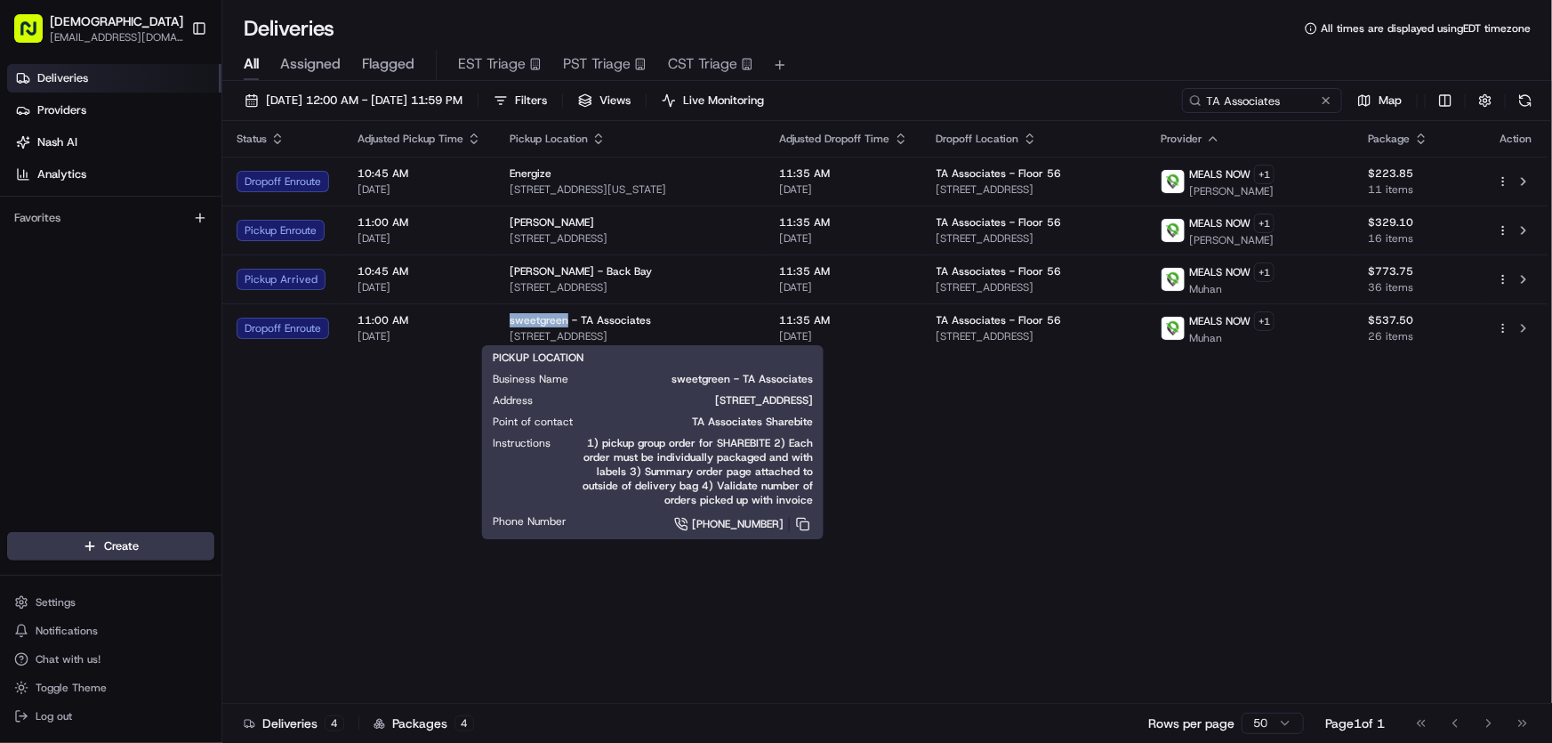
copy span "sweetgreen"
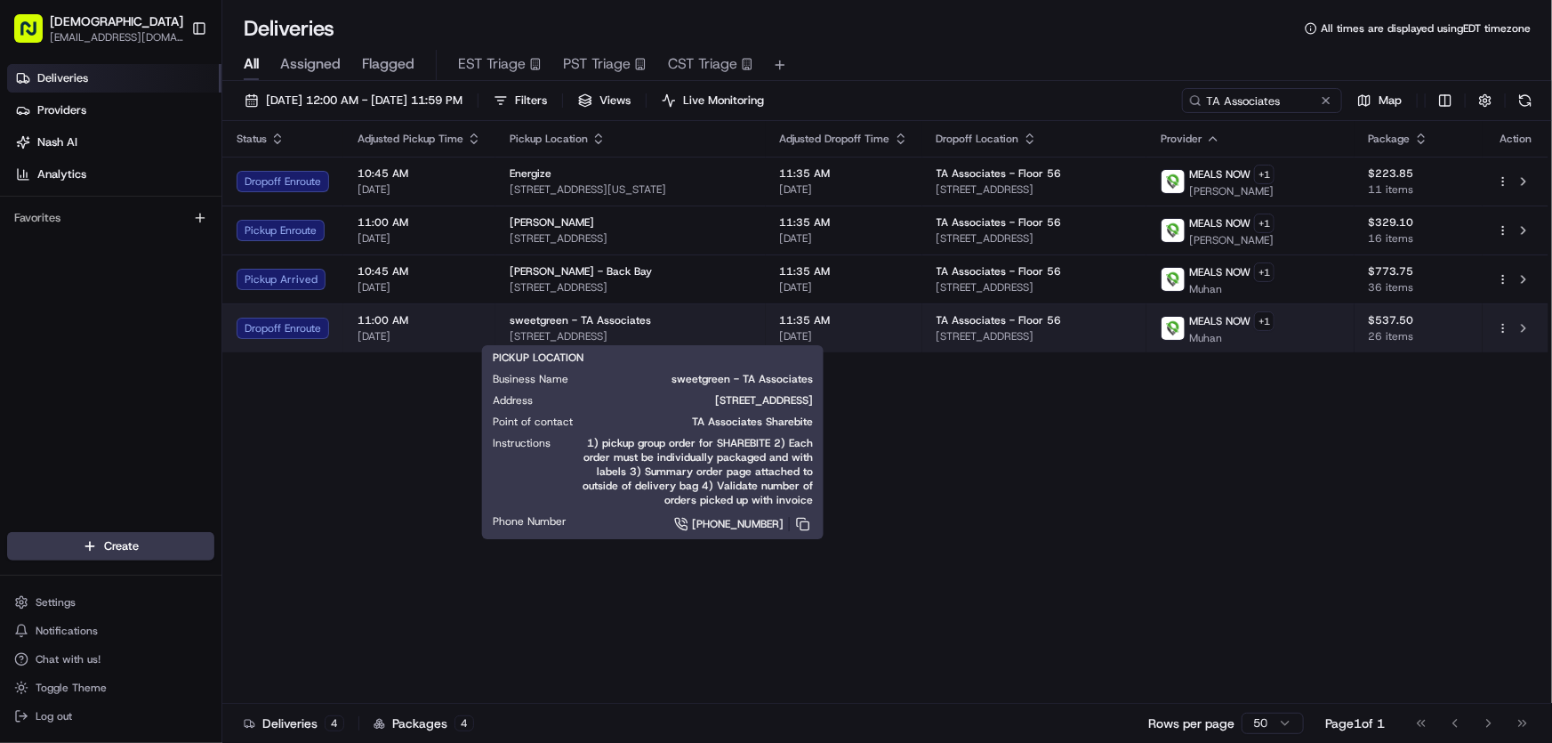
click at [692, 323] on div "sweetgreen - TA Associates" at bounding box center [631, 320] width 242 height 14
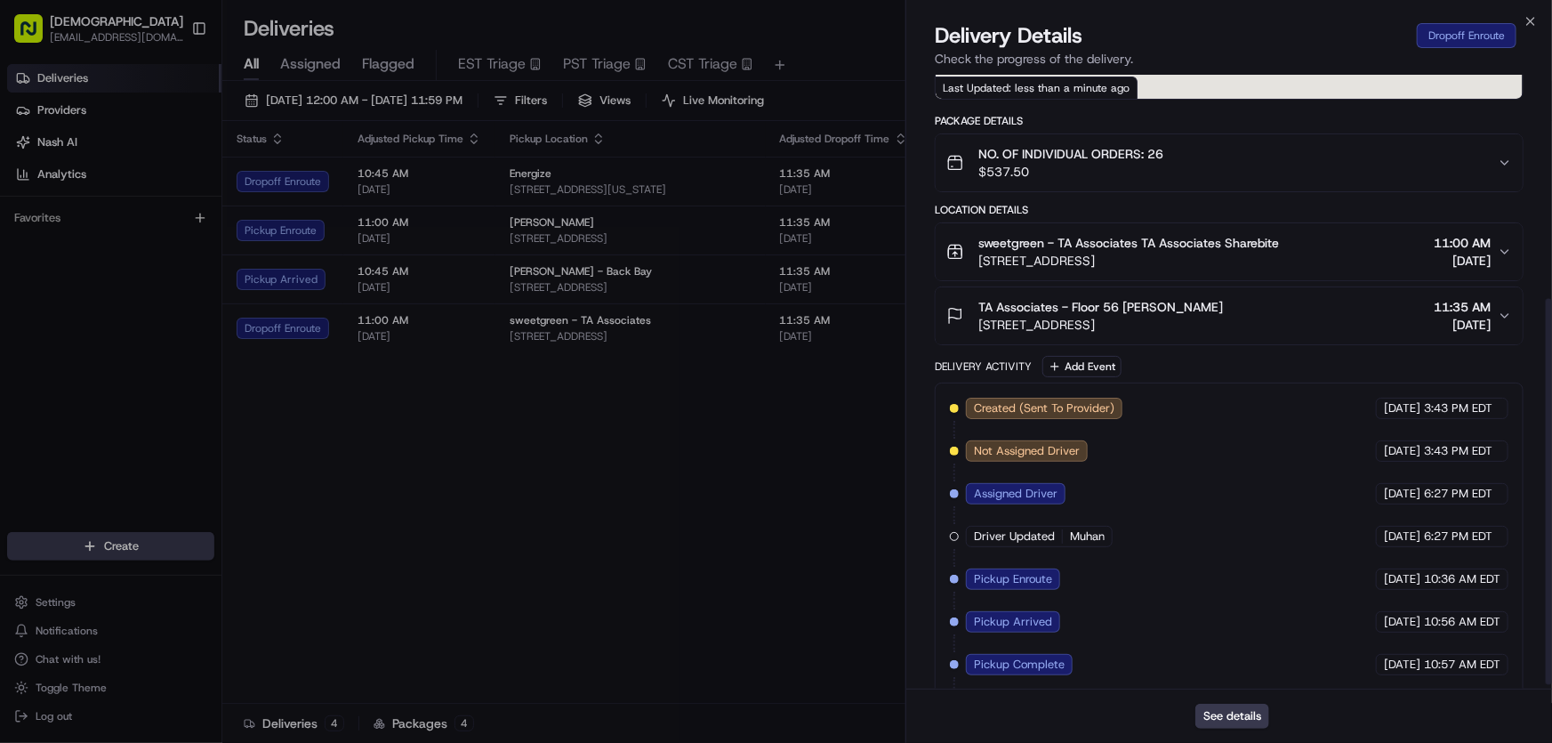
scroll to position [363, 0]
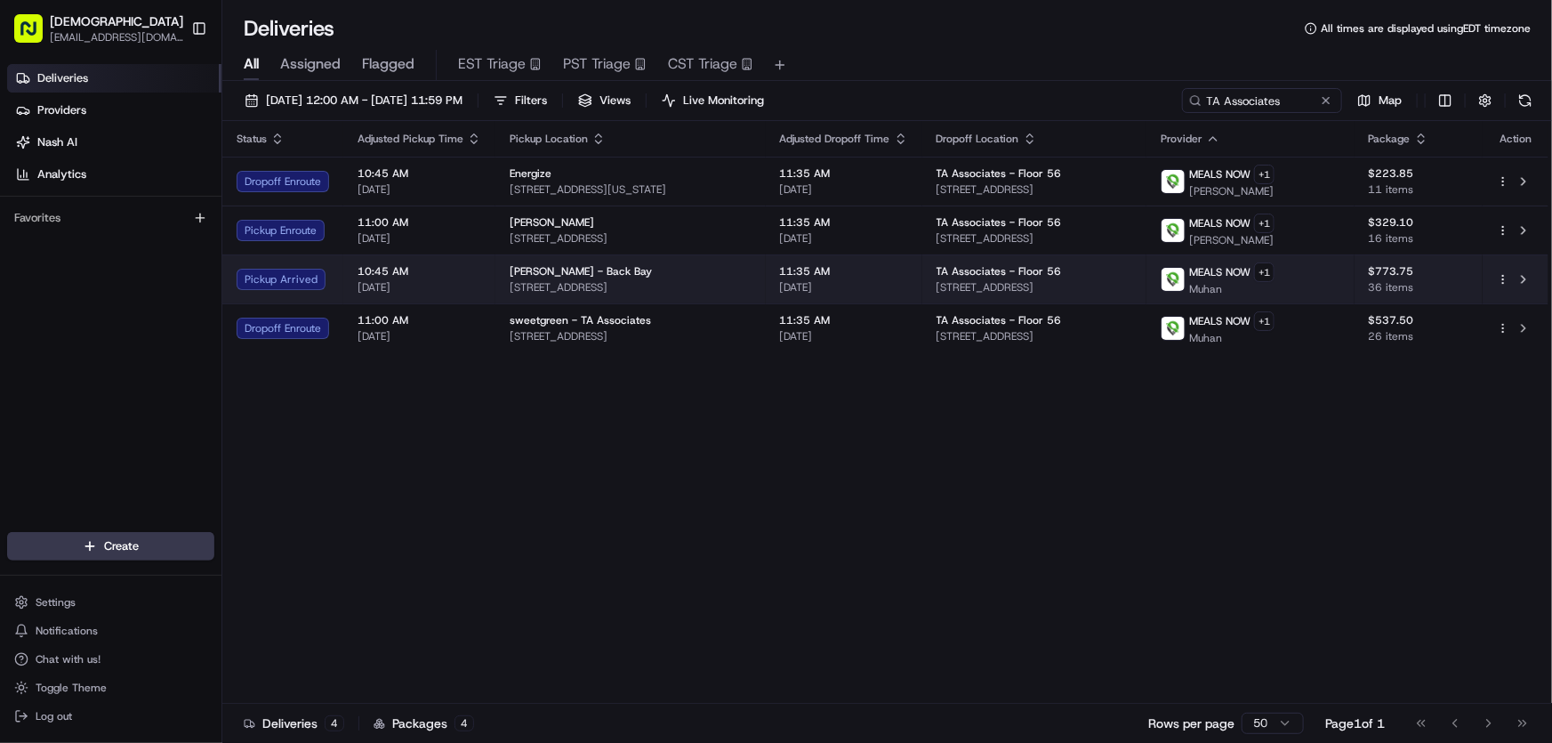
click at [580, 274] on span "Greco - Back Bay" at bounding box center [581, 271] width 142 height 14
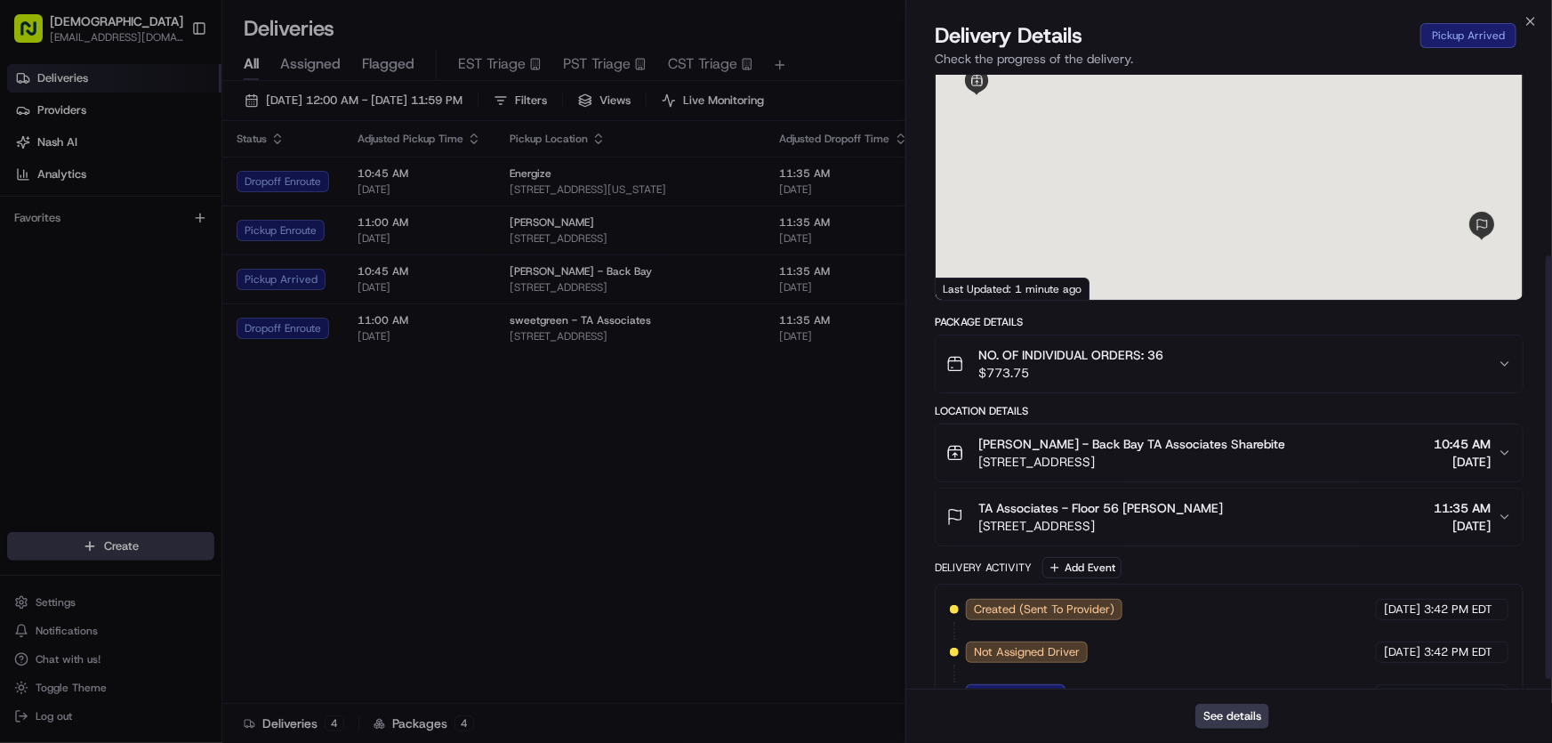
scroll to position [277, 0]
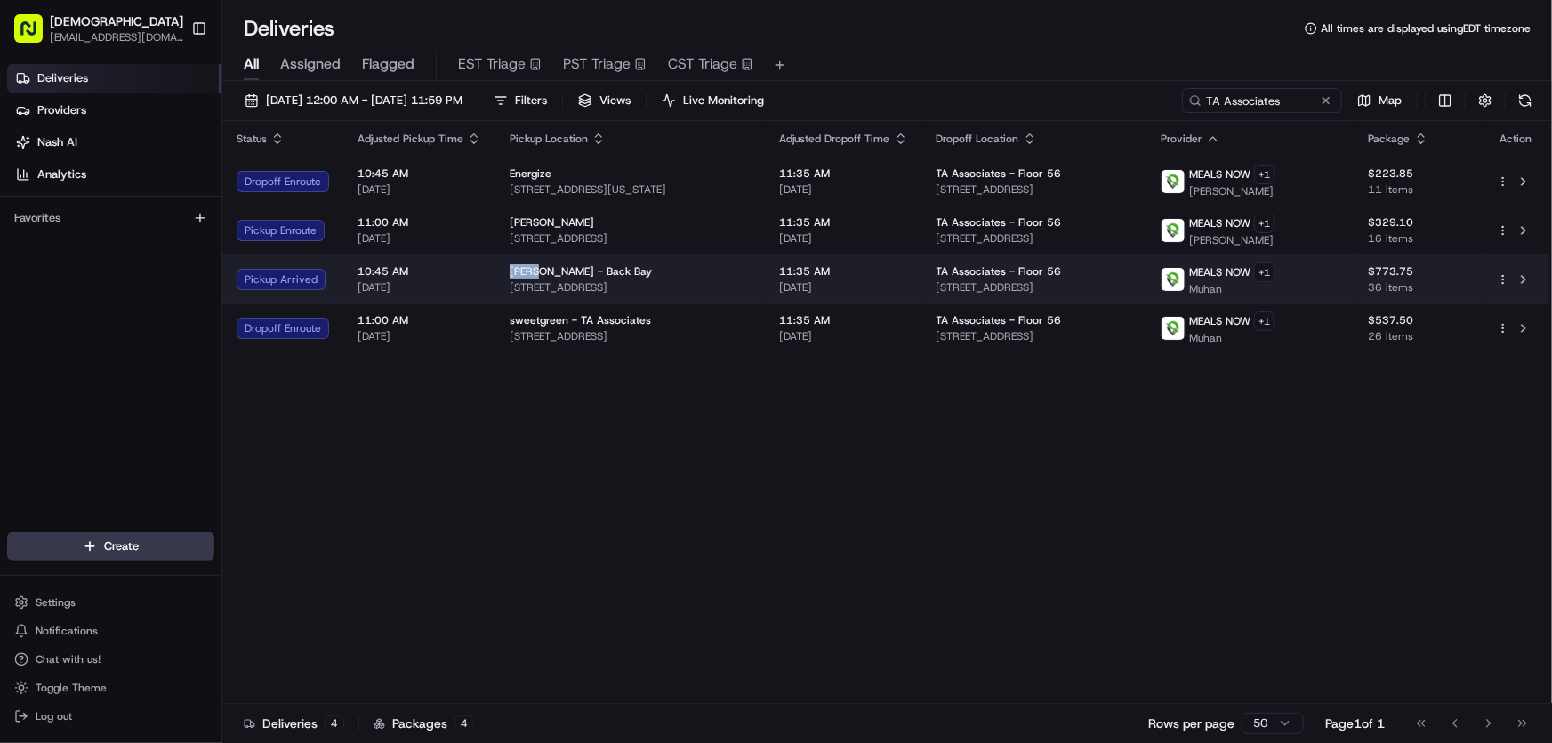
drag, startPoint x: 510, startPoint y: 266, endPoint x: 534, endPoint y: 268, distance: 24.1
click at [534, 268] on span "Greco - Back Bay" at bounding box center [581, 271] width 142 height 14
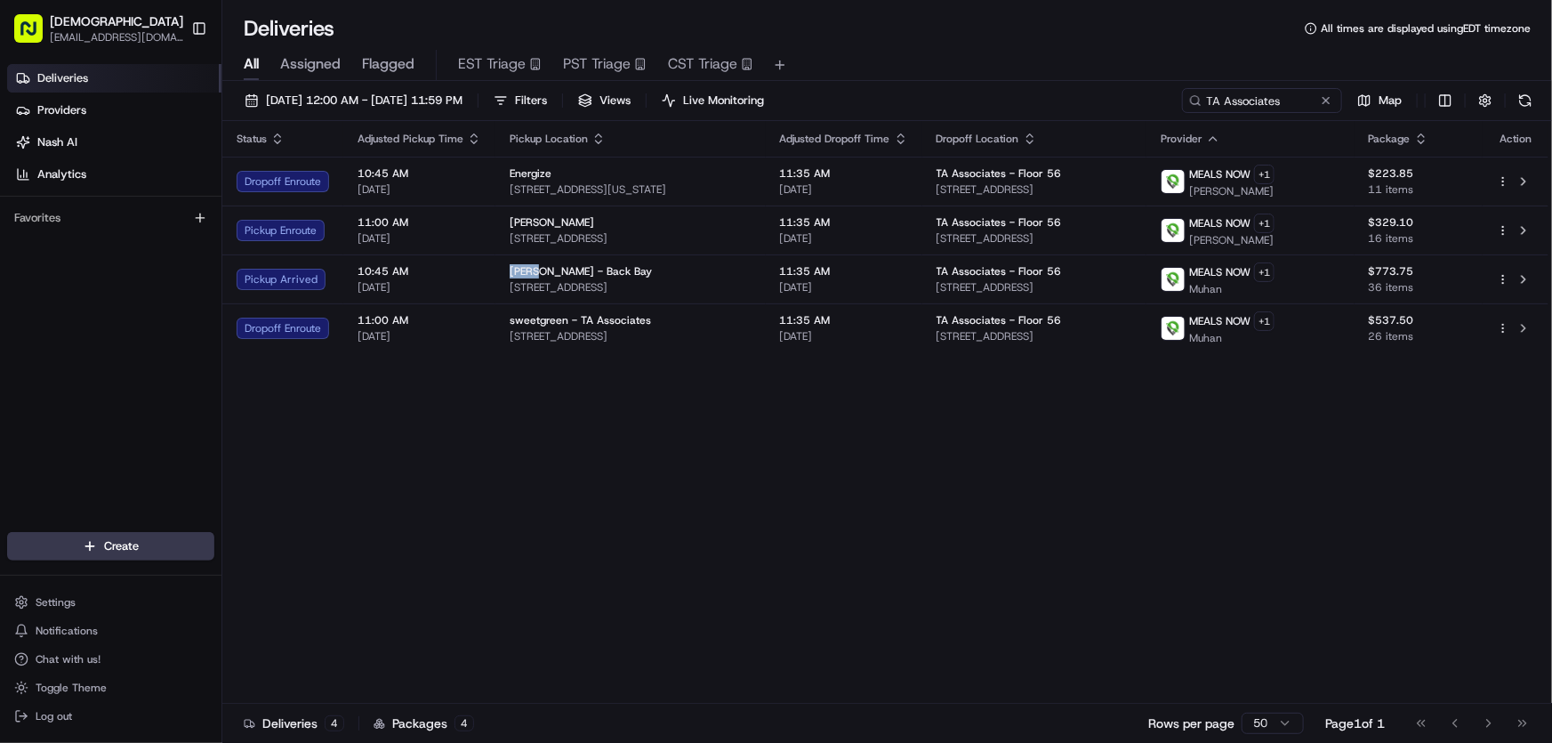
copy span "Greco"
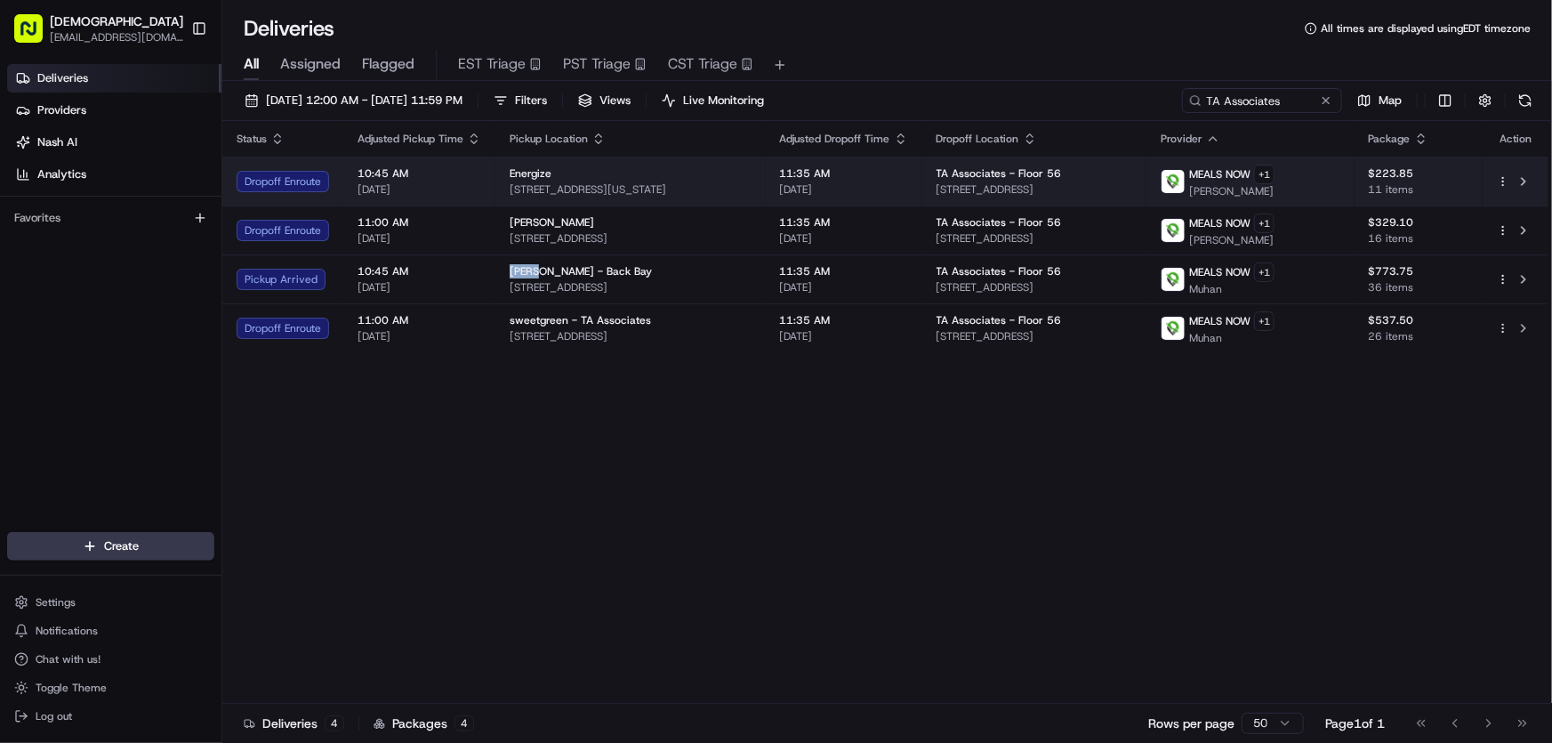
drag, startPoint x: 751, startPoint y: 188, endPoint x: 502, endPoint y: 191, distance: 248.1
click at [502, 191] on td "Energize 265 Massachusetts Ave, Boston, MA 02115, USA" at bounding box center [630, 181] width 270 height 49
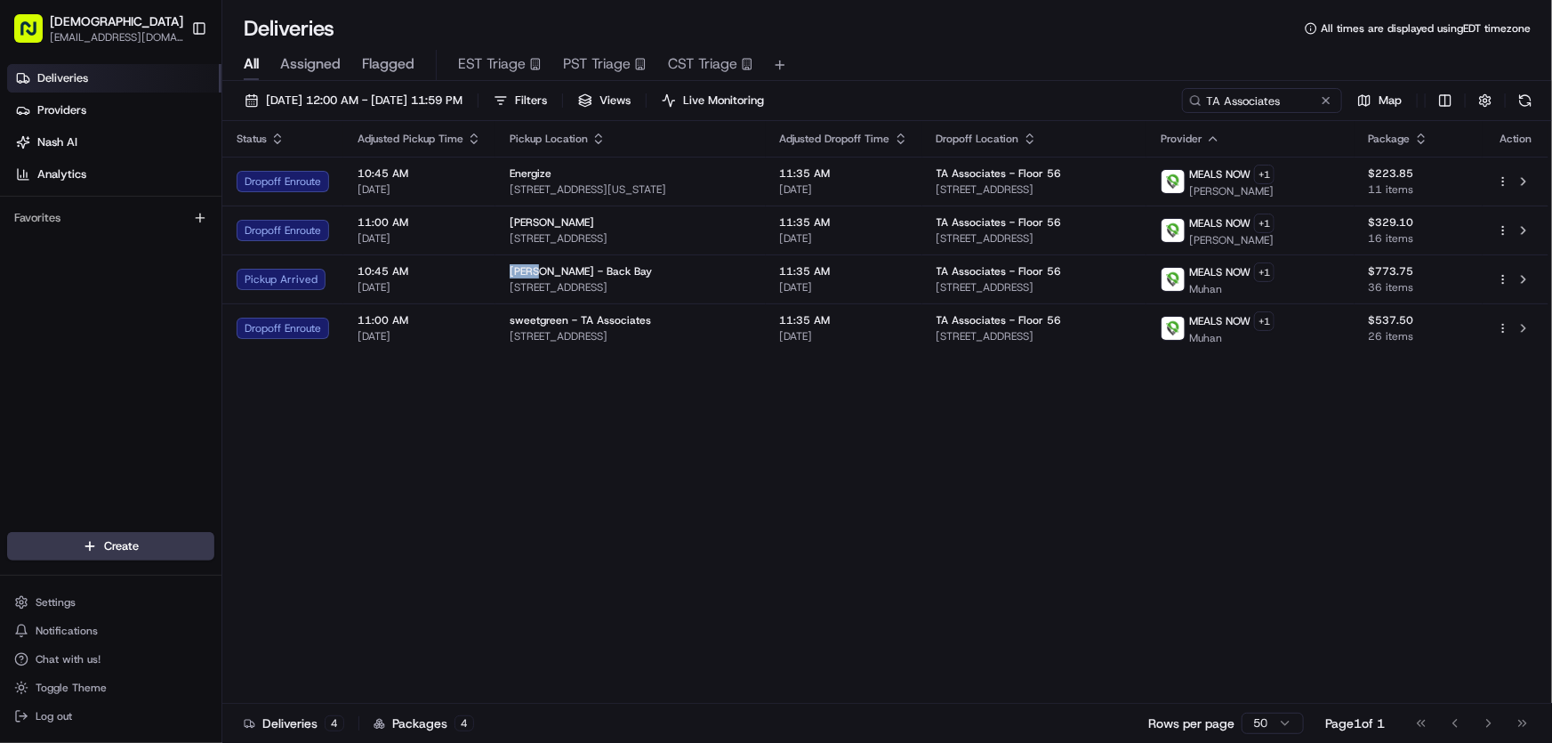
copy span "265 Massachusetts Ave, Boston, MA 02115, USA"
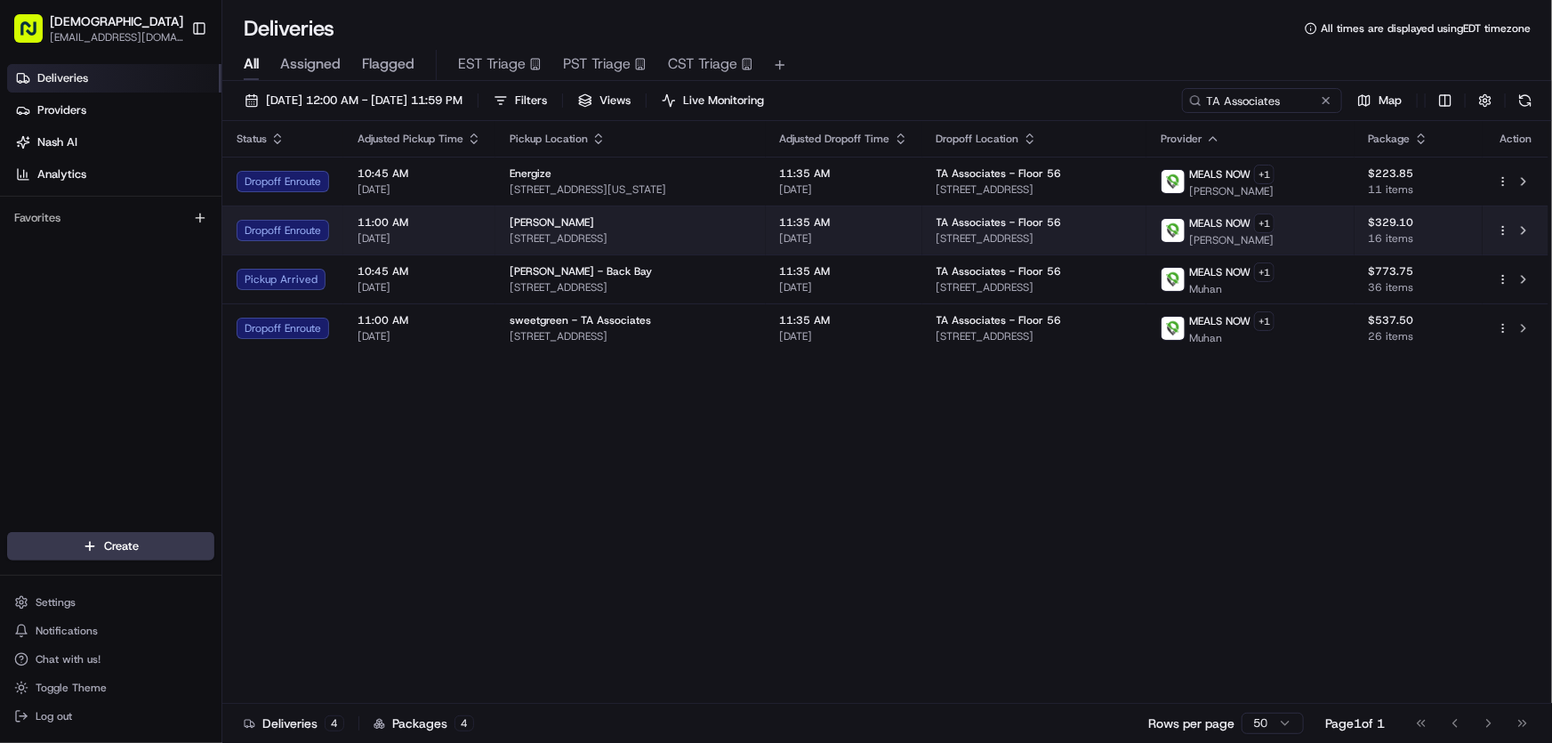
click at [578, 227] on div "Basil Rice 479 Harvard St, Brookline, MA 02446, USA" at bounding box center [631, 230] width 242 height 30
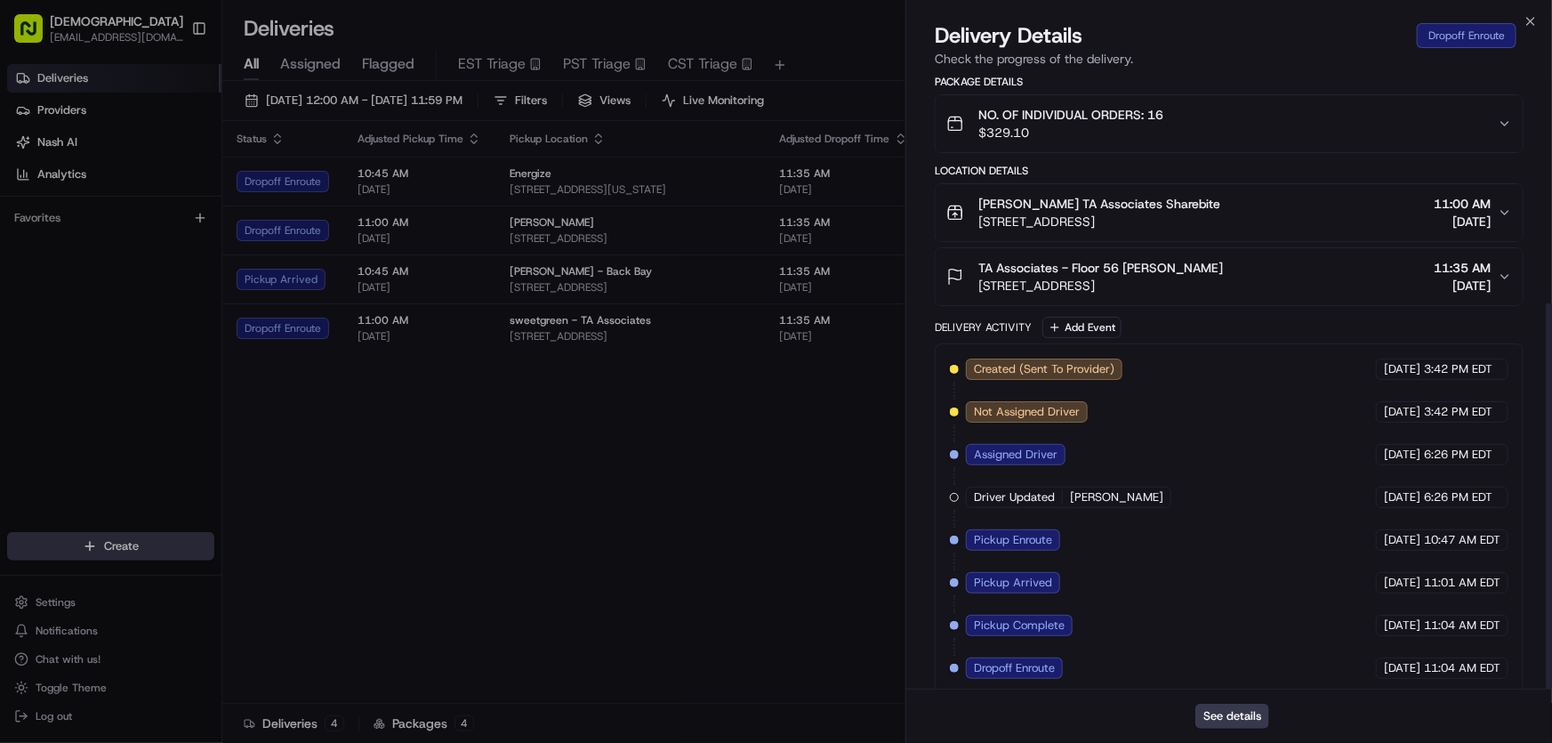
scroll to position [363, 0]
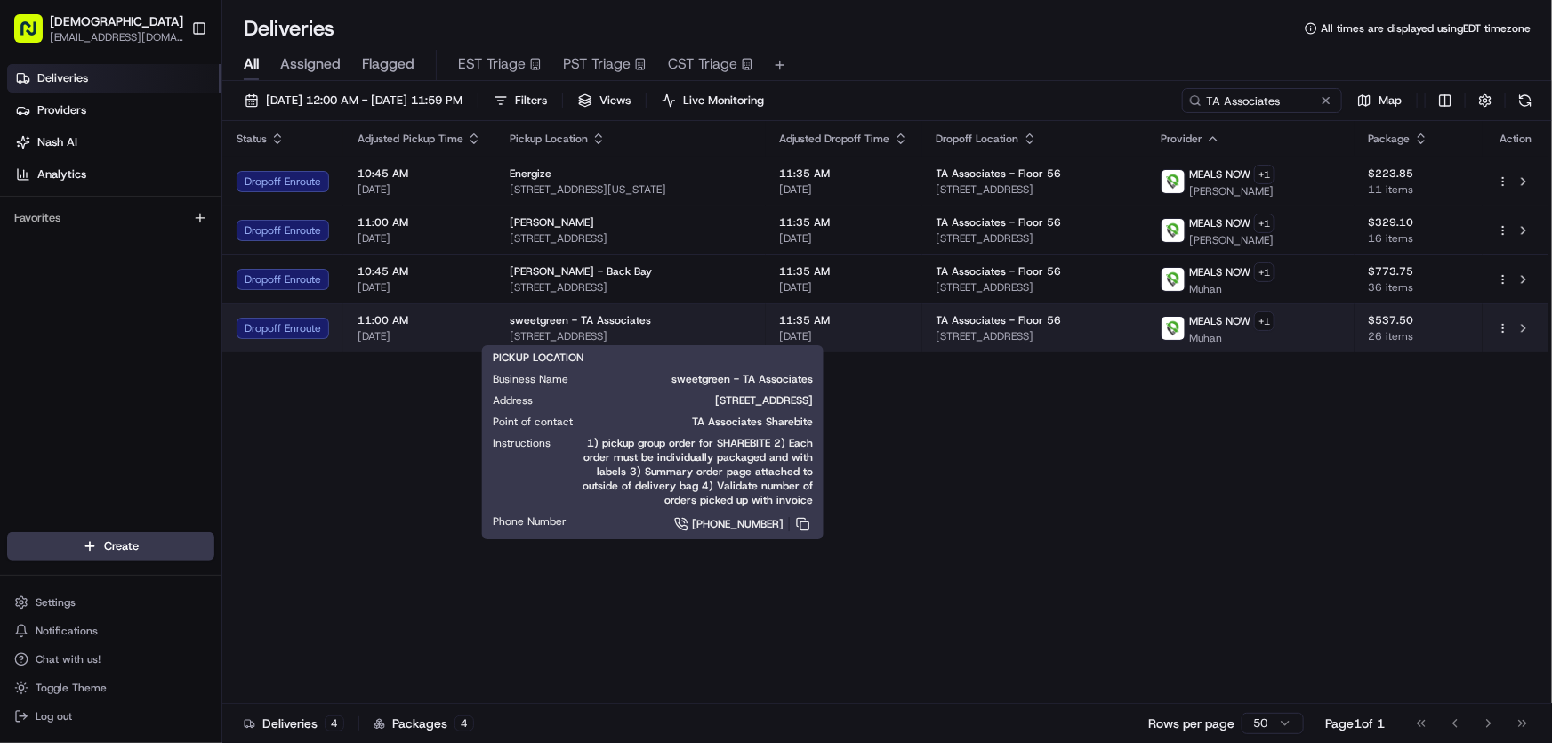
drag, startPoint x: 733, startPoint y: 333, endPoint x: 502, endPoint y: 338, distance: 230.4
click at [502, 338] on td "sweetgreen - TA Associates 300 Cambridge St, Boston, MA 02114, USA" at bounding box center [630, 327] width 270 height 49
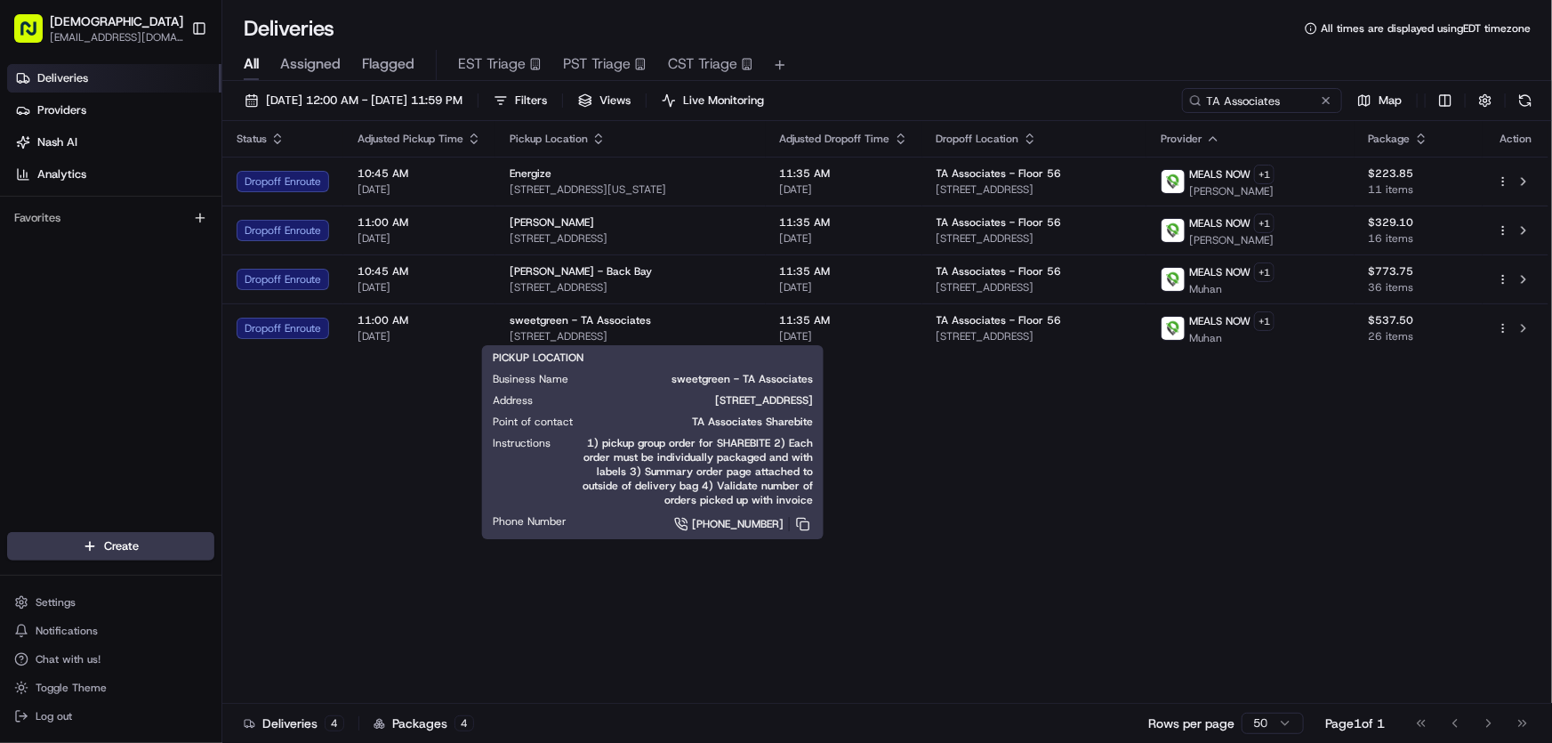
copy span "300 Cambridge St, Boston, MA 02114, USA"
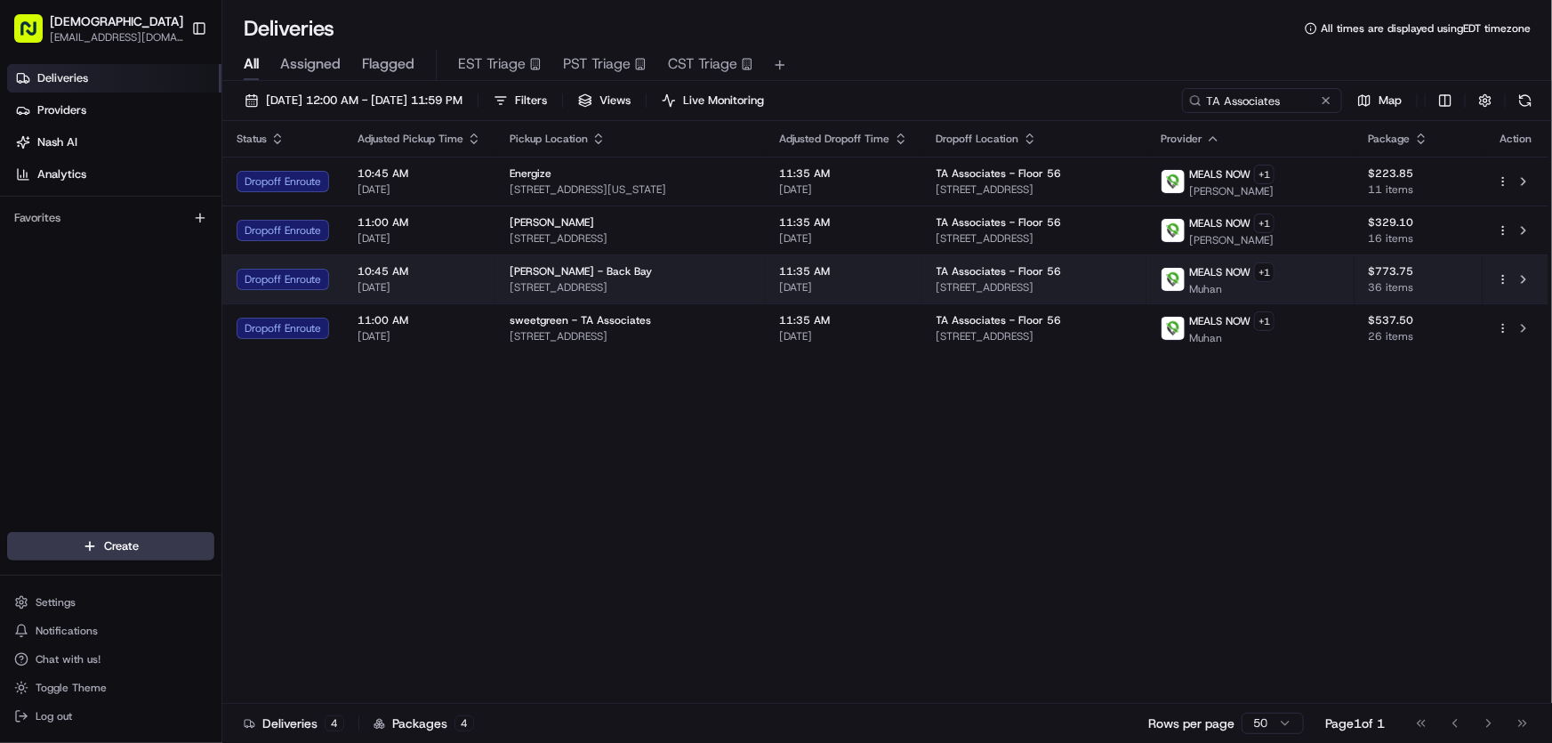
click at [614, 274] on div "Greco - Back Bay" at bounding box center [631, 271] width 242 height 14
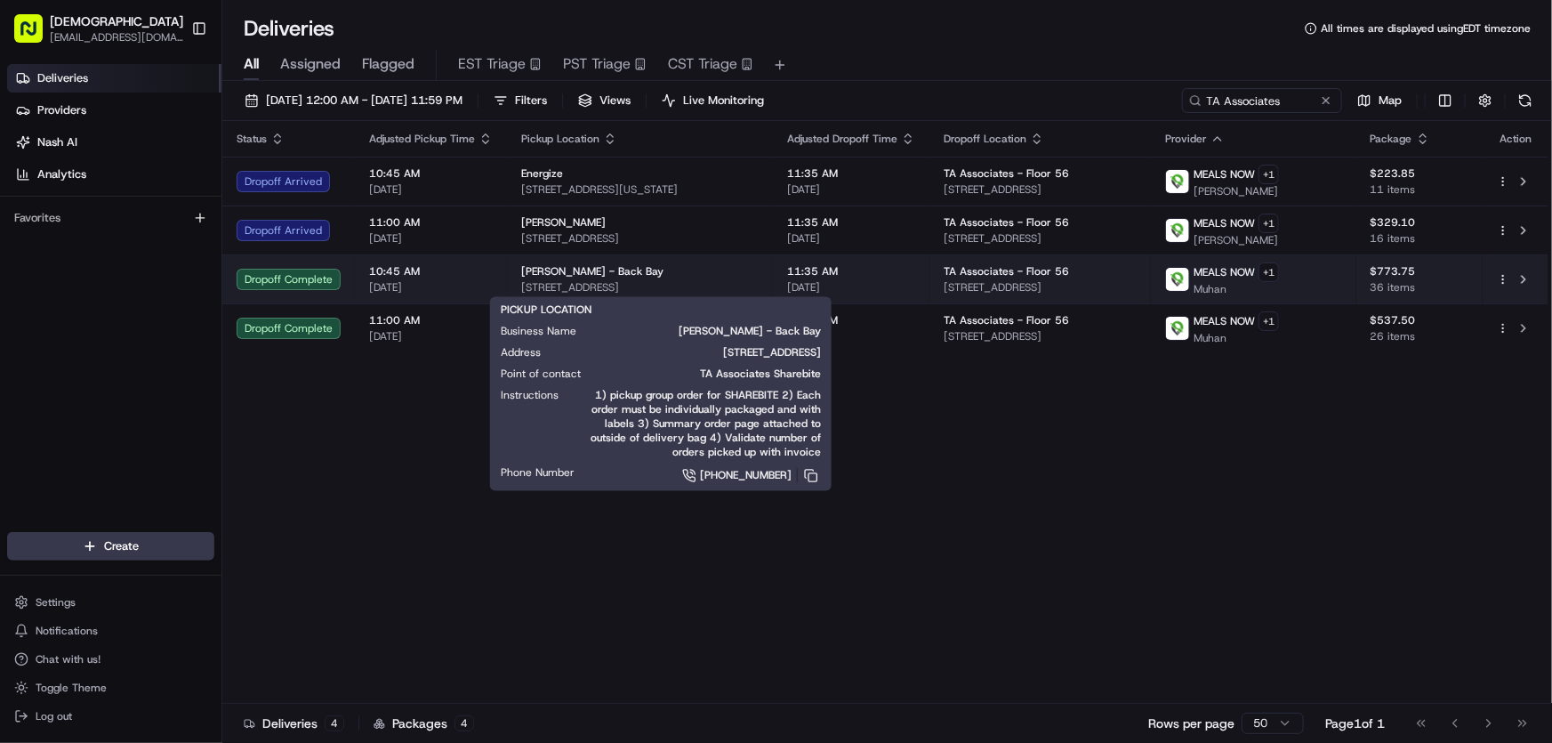
click at [543, 277] on div "Greco - Back Bay 225 Newbury St, Boston, MA 02116, USA" at bounding box center [639, 279] width 237 height 30
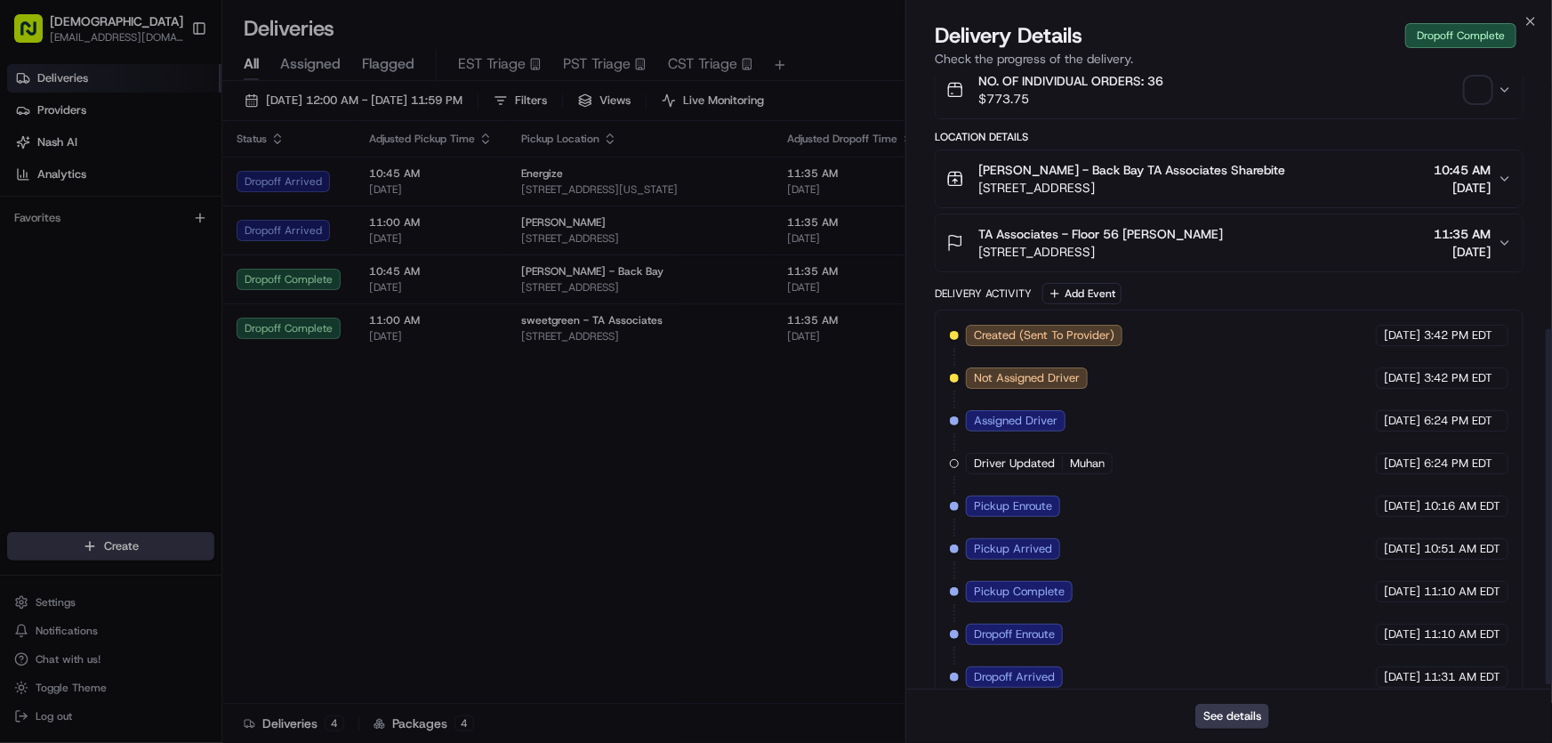
scroll to position [447, 0]
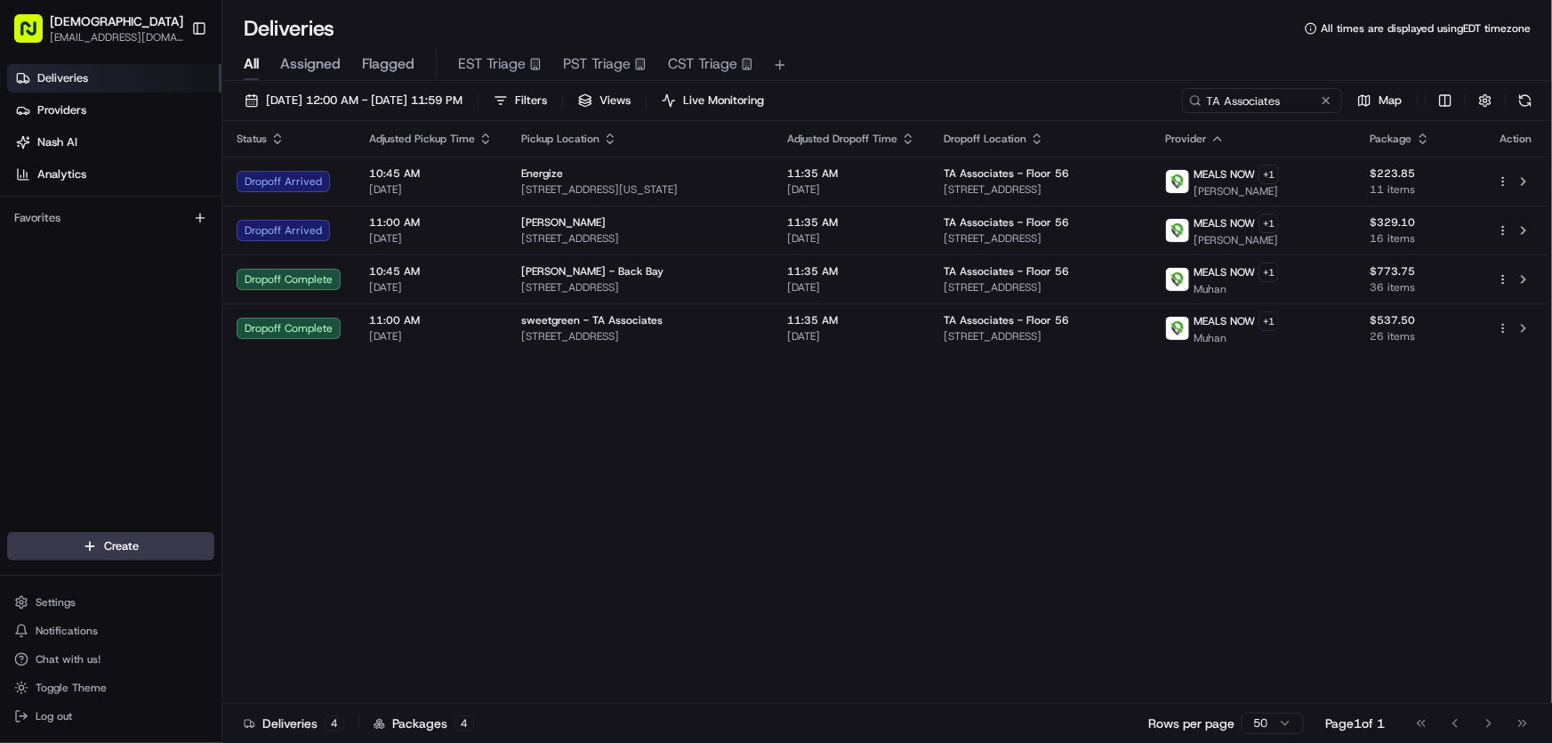
drag, startPoint x: 722, startPoint y: 455, endPoint x: 686, endPoint y: 415, distance: 53.5
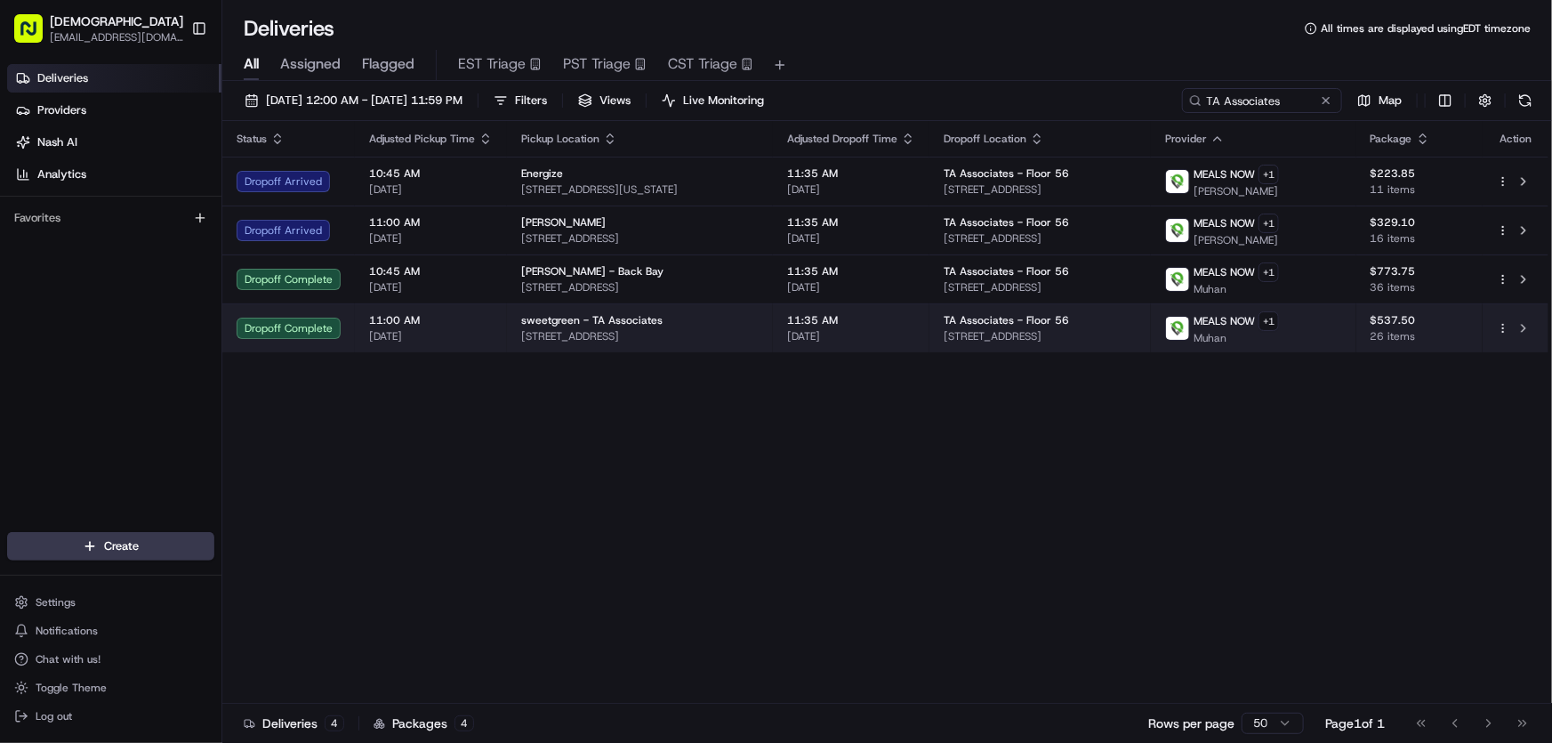
click at [638, 325] on span "sweetgreen - TA Associates" at bounding box center [591, 320] width 141 height 14
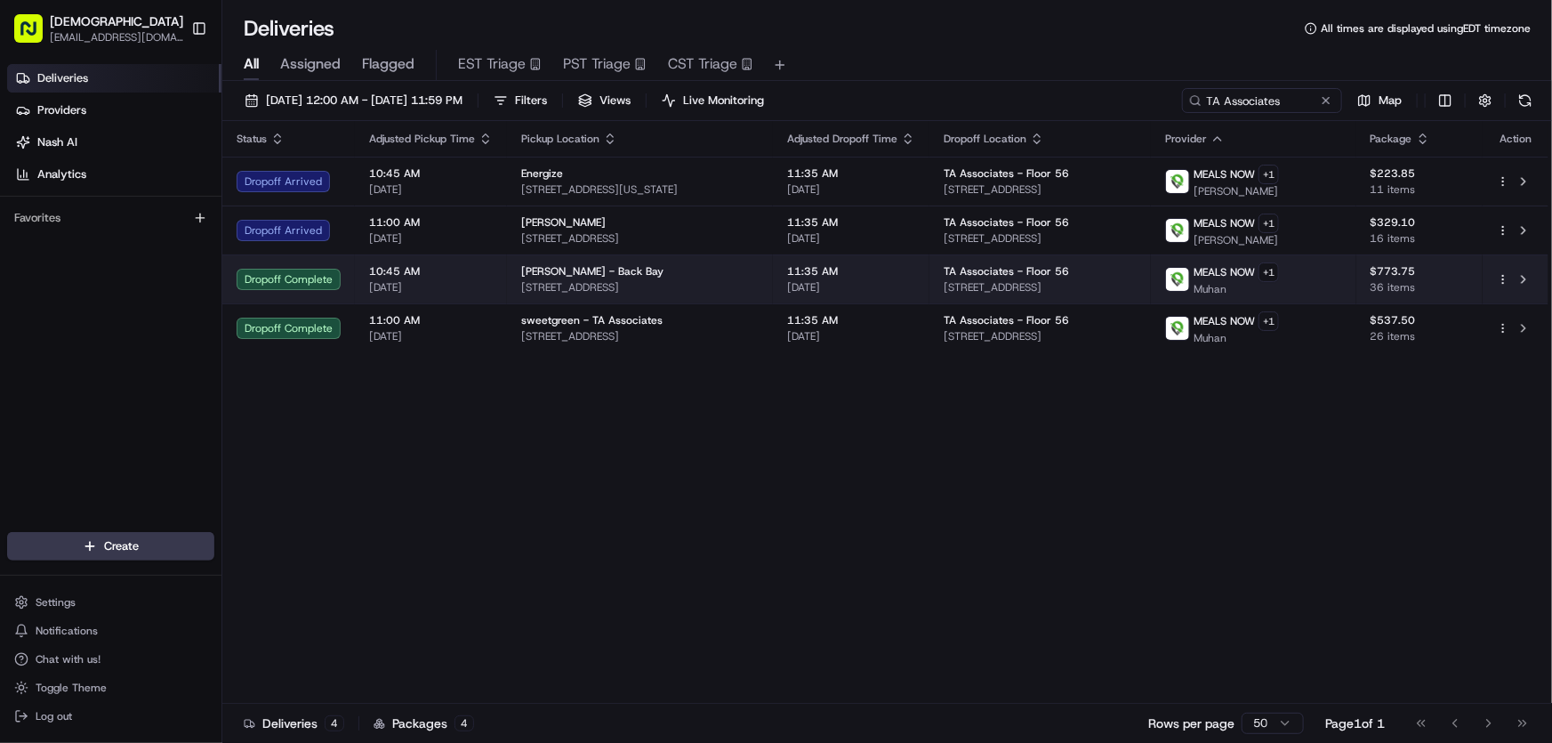
click at [616, 285] on span "225 Newbury St, Boston, MA 02116, USA" at bounding box center [639, 287] width 237 height 14
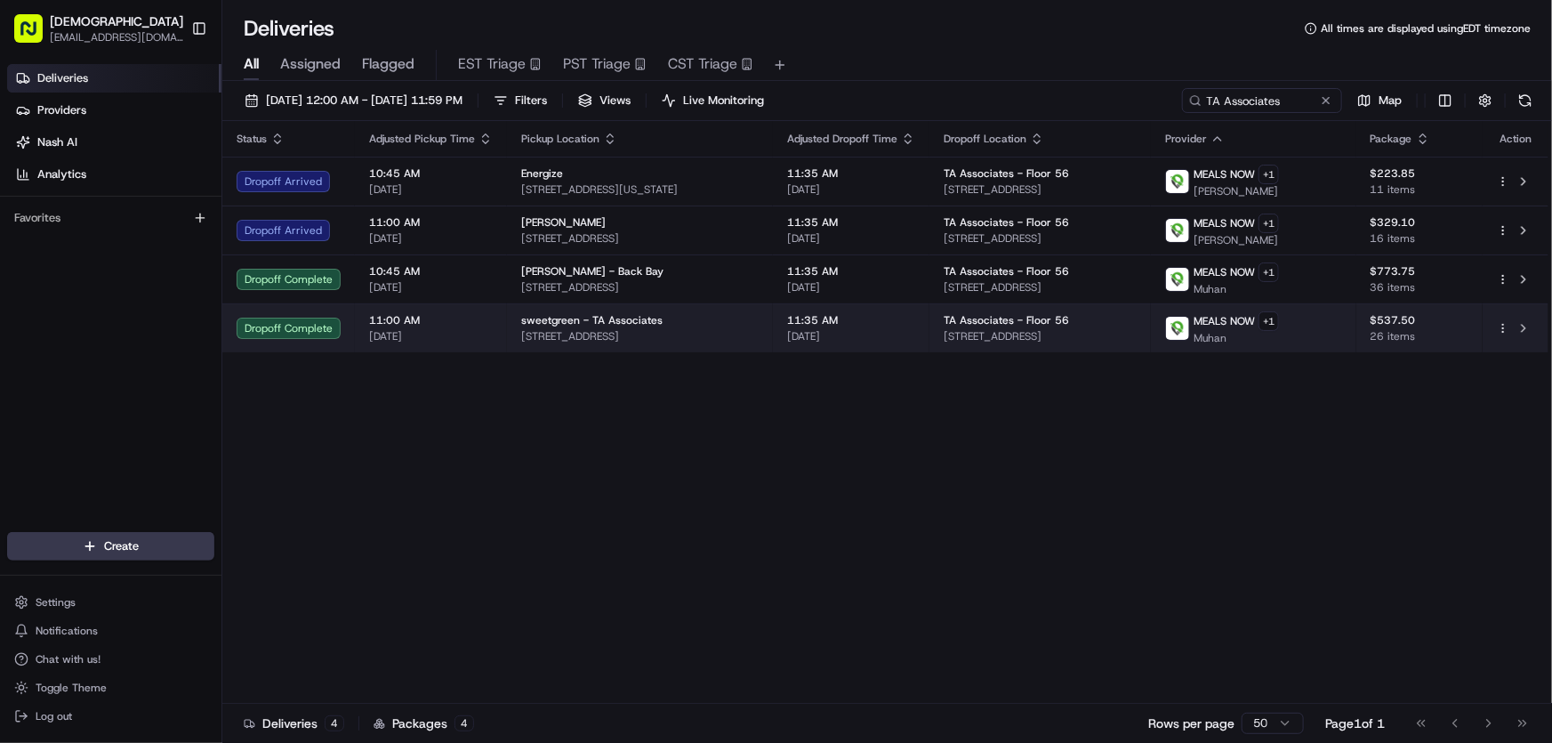
click at [627, 329] on span "300 Cambridge St, Boston, MA 02114, USA" at bounding box center [639, 336] width 237 height 14
click at [584, 336] on span "300 Cambridge St, Boston, MA 02114, USA" at bounding box center [639, 336] width 237 height 14
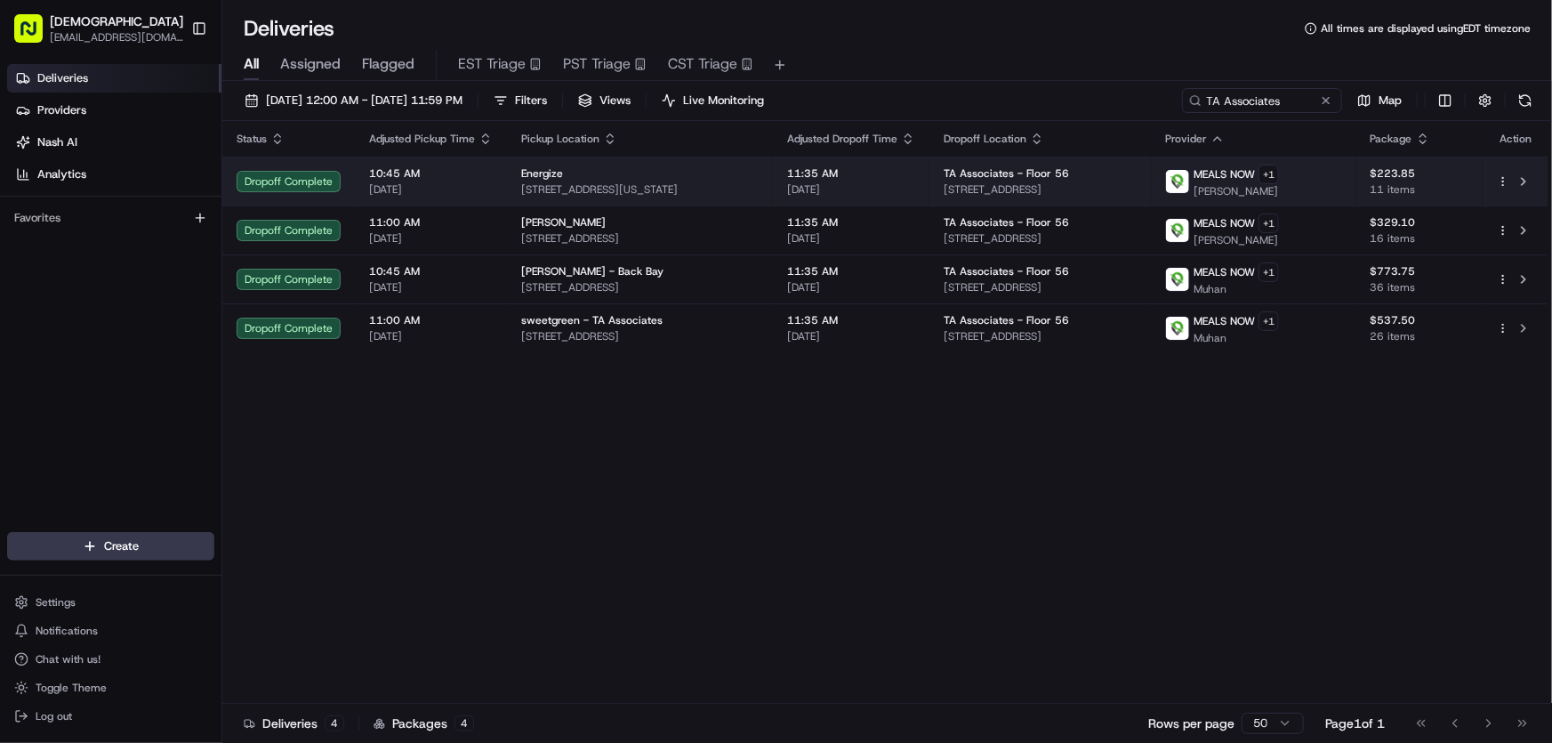
click at [575, 176] on div "Energize" at bounding box center [639, 173] width 237 height 14
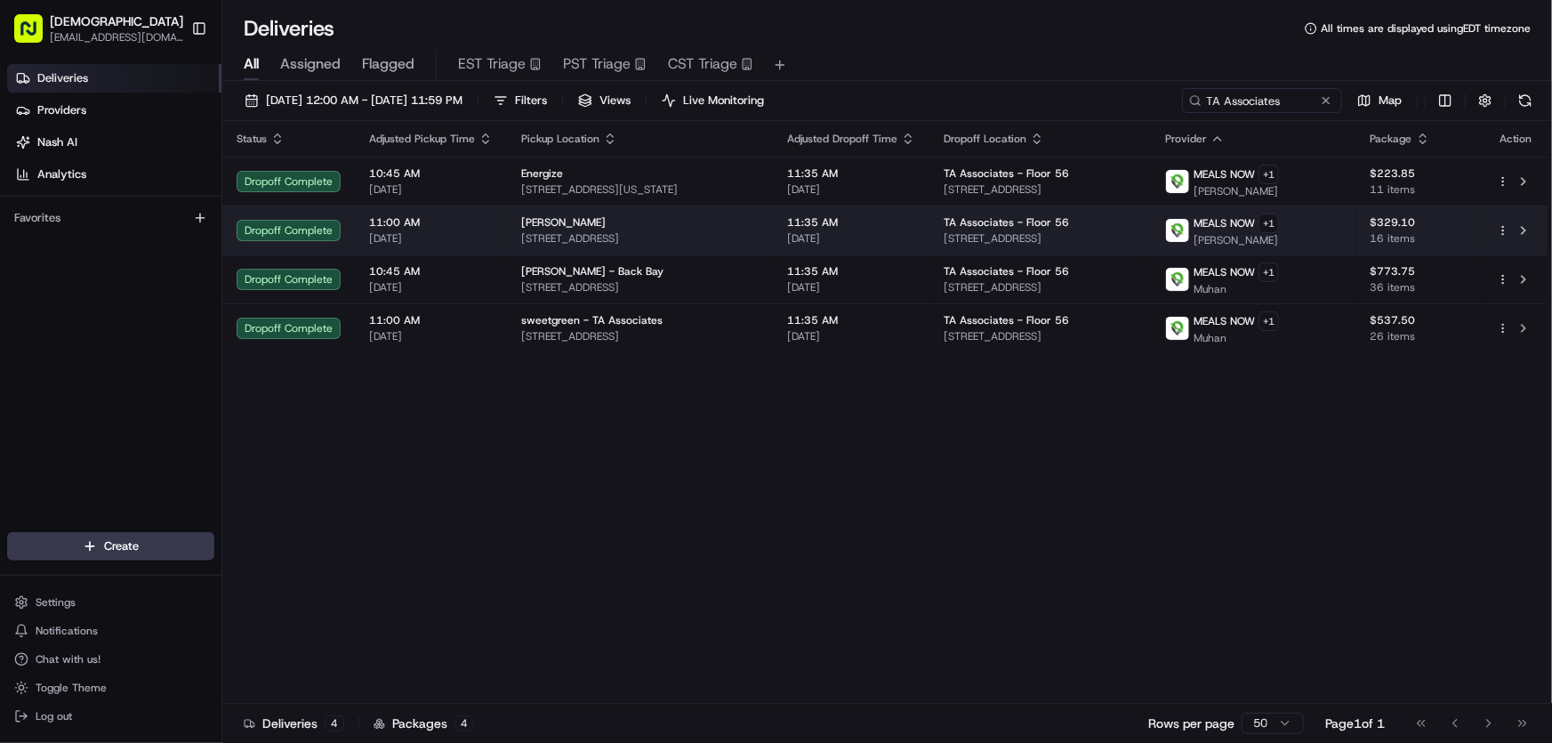
click at [589, 234] on span "479 Harvard St, Brookline, MA 02446, USA" at bounding box center [639, 238] width 237 height 14
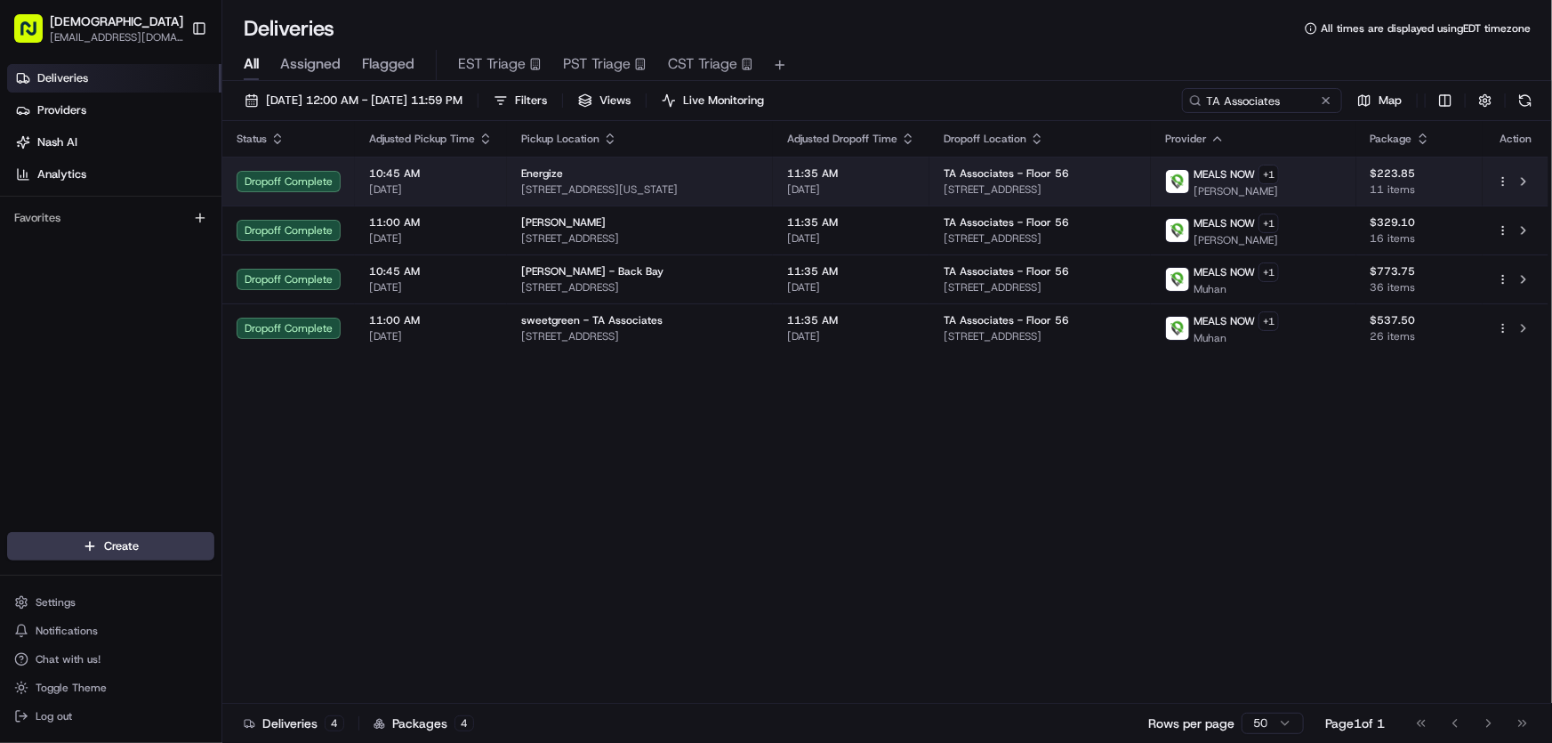
click at [625, 173] on div "Energize" at bounding box center [639, 173] width 237 height 14
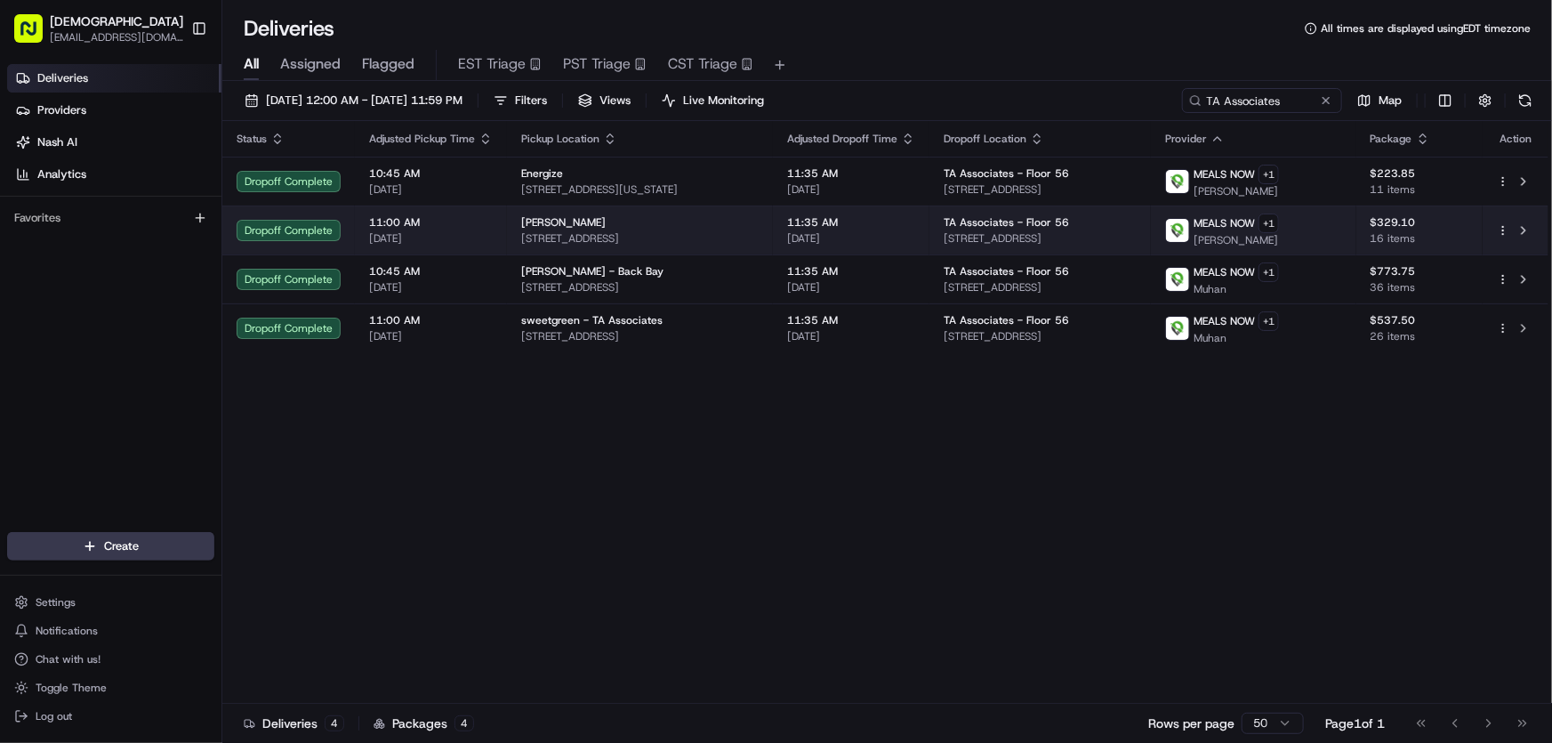
click at [593, 222] on div "Basil Rice" at bounding box center [639, 222] width 237 height 14
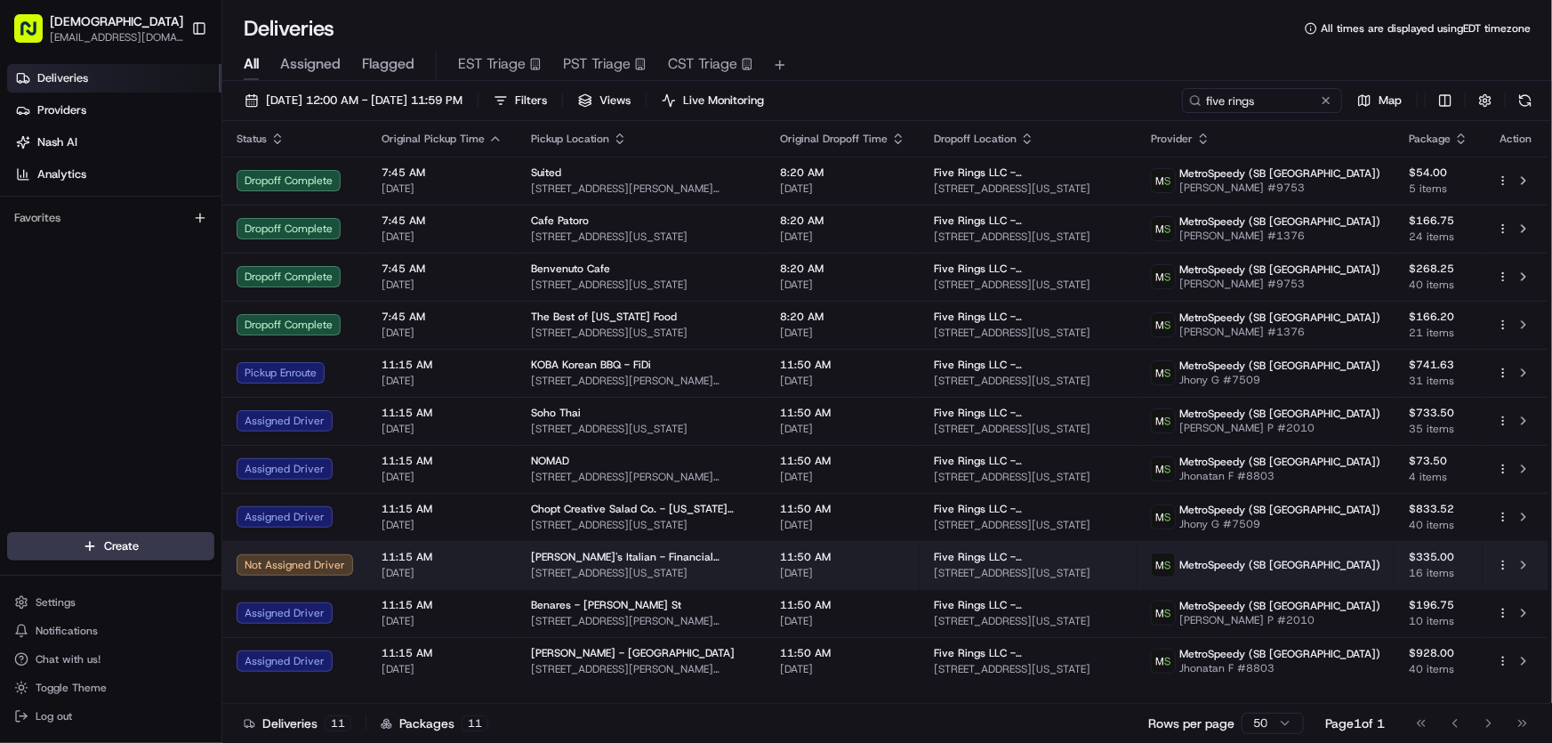
click at [1502, 565] on html "Sharebite [EMAIL_ADDRESS][DOMAIN_NAME] Toggle Sidebar Deliveries Providers [PER…" at bounding box center [776, 371] width 1552 height 743
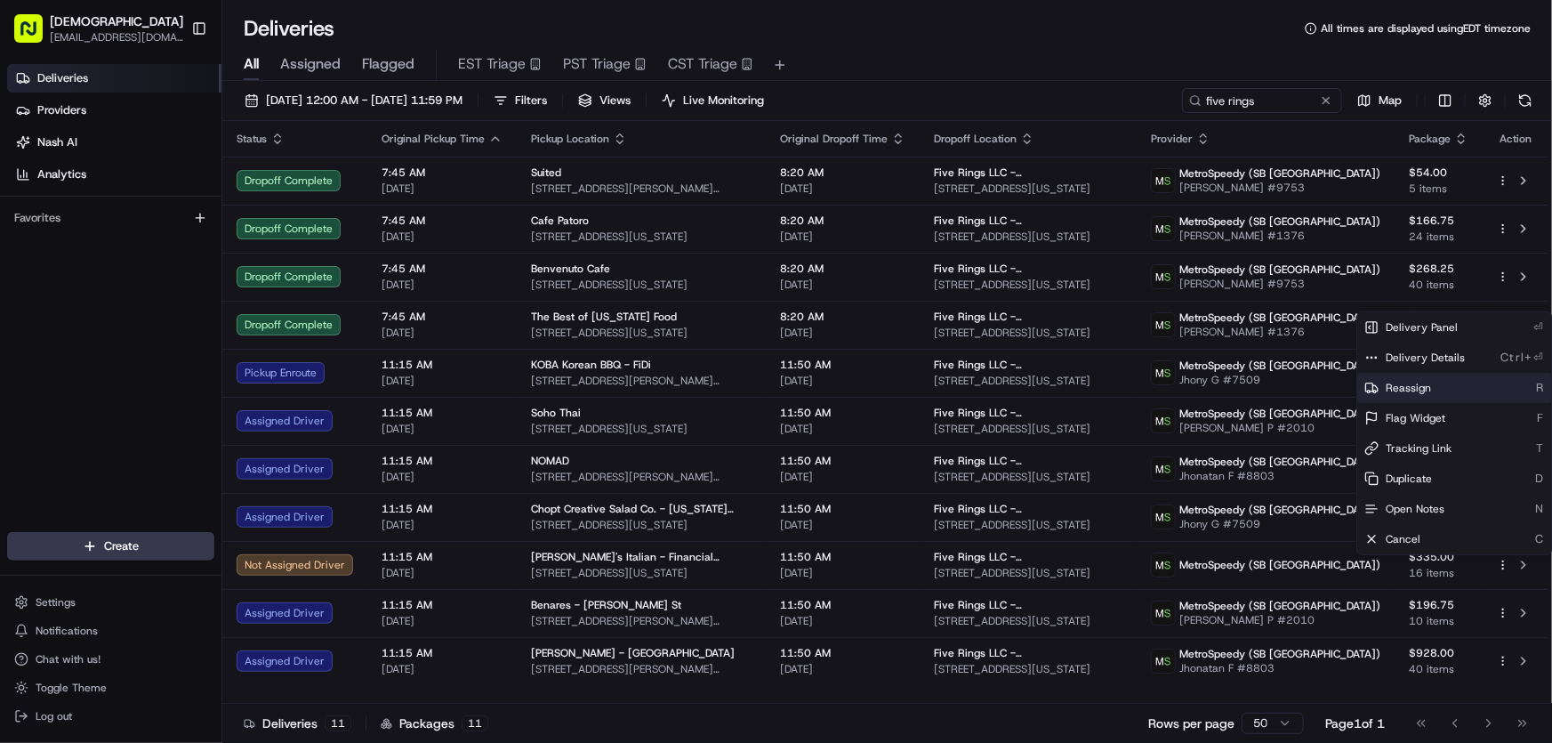
click at [1394, 385] on span "Reassign" at bounding box center [1407, 388] width 45 height 14
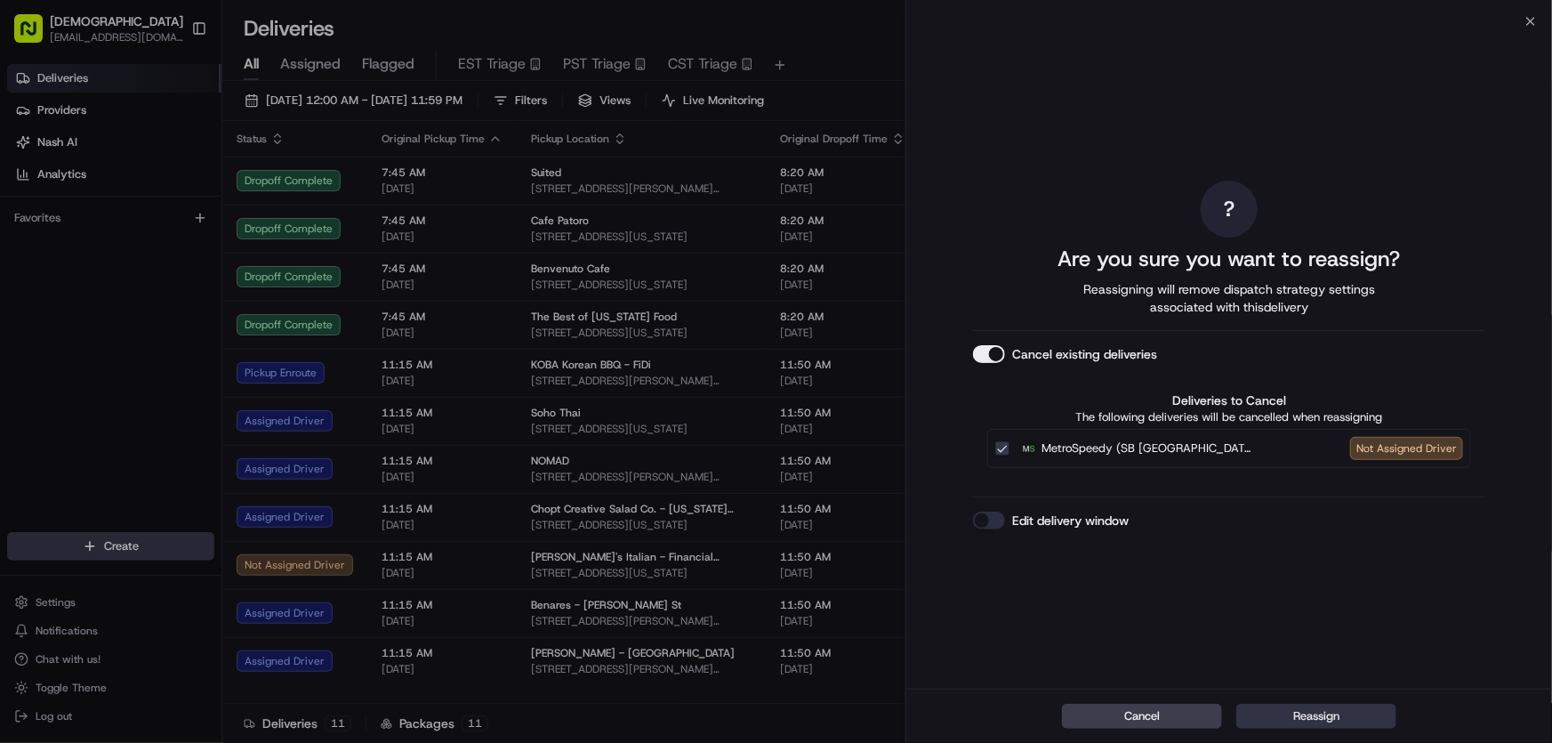
click at [1327, 713] on button "Reassign" at bounding box center [1316, 715] width 160 height 25
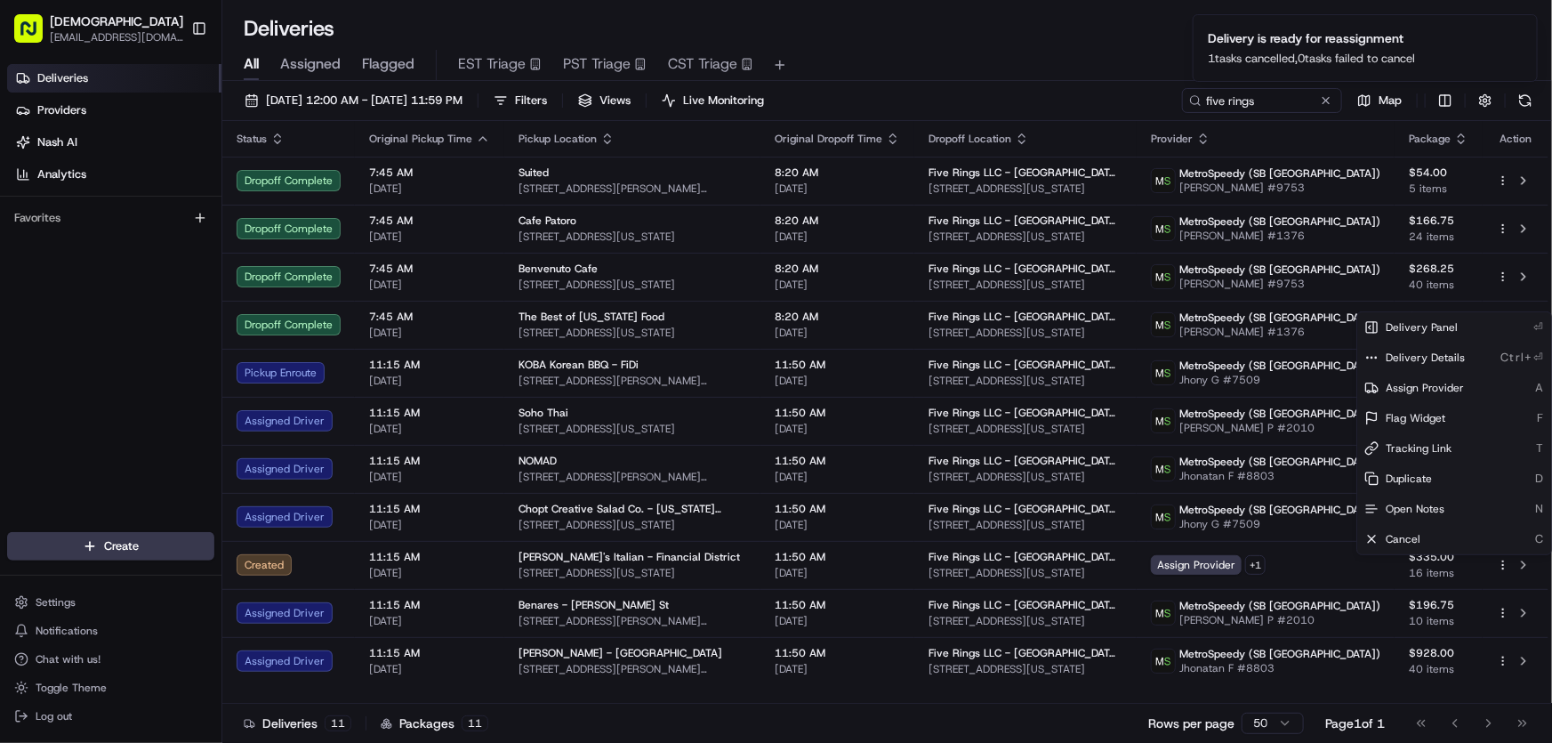
click at [1007, 36] on div "Deliveries All times are displayed using EDT timezone" at bounding box center [886, 28] width 1329 height 28
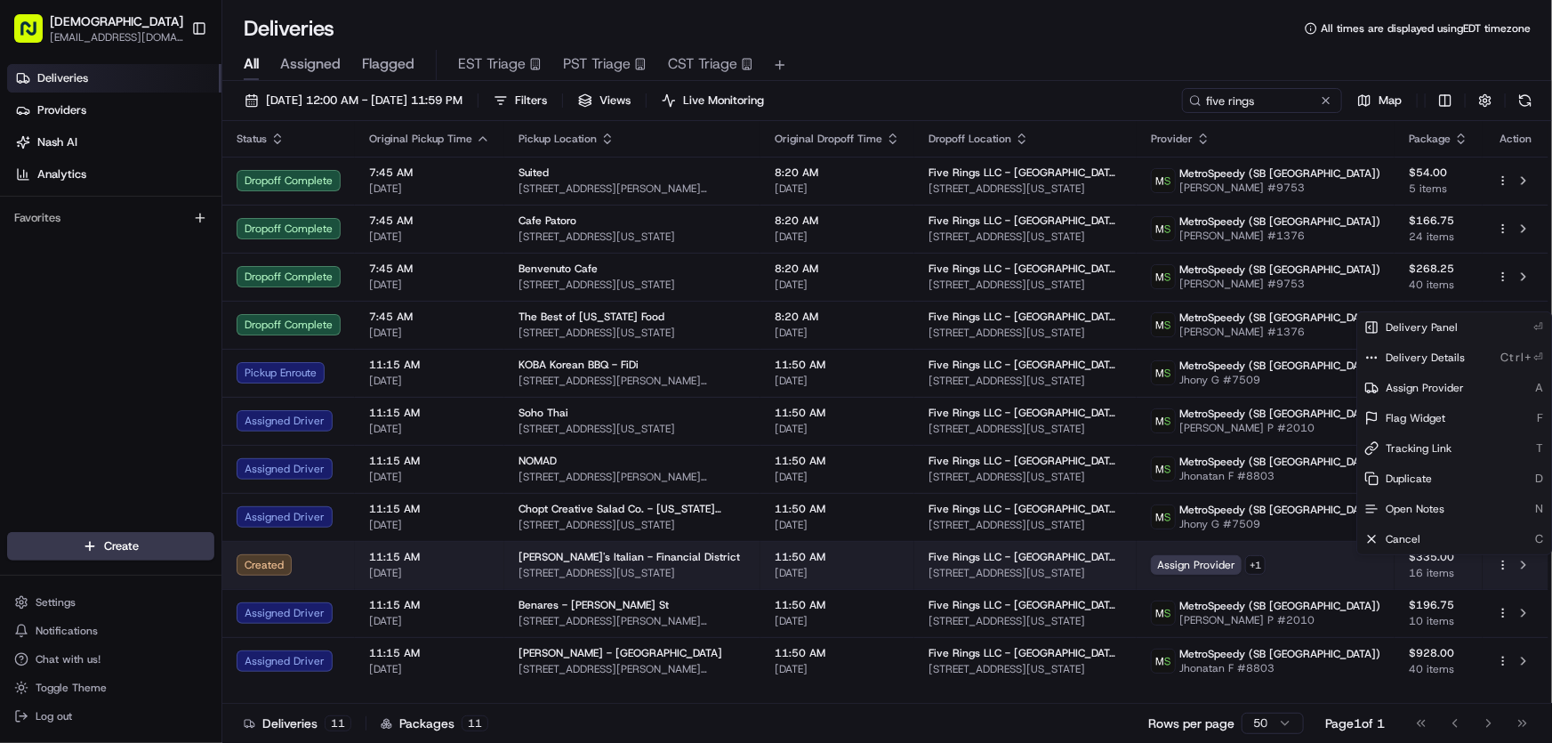
click at [1503, 564] on html "Sharebite rtrinos@sharebite.com Toggle Sidebar Deliveries Providers Nash AI Ana…" at bounding box center [776, 371] width 1552 height 743
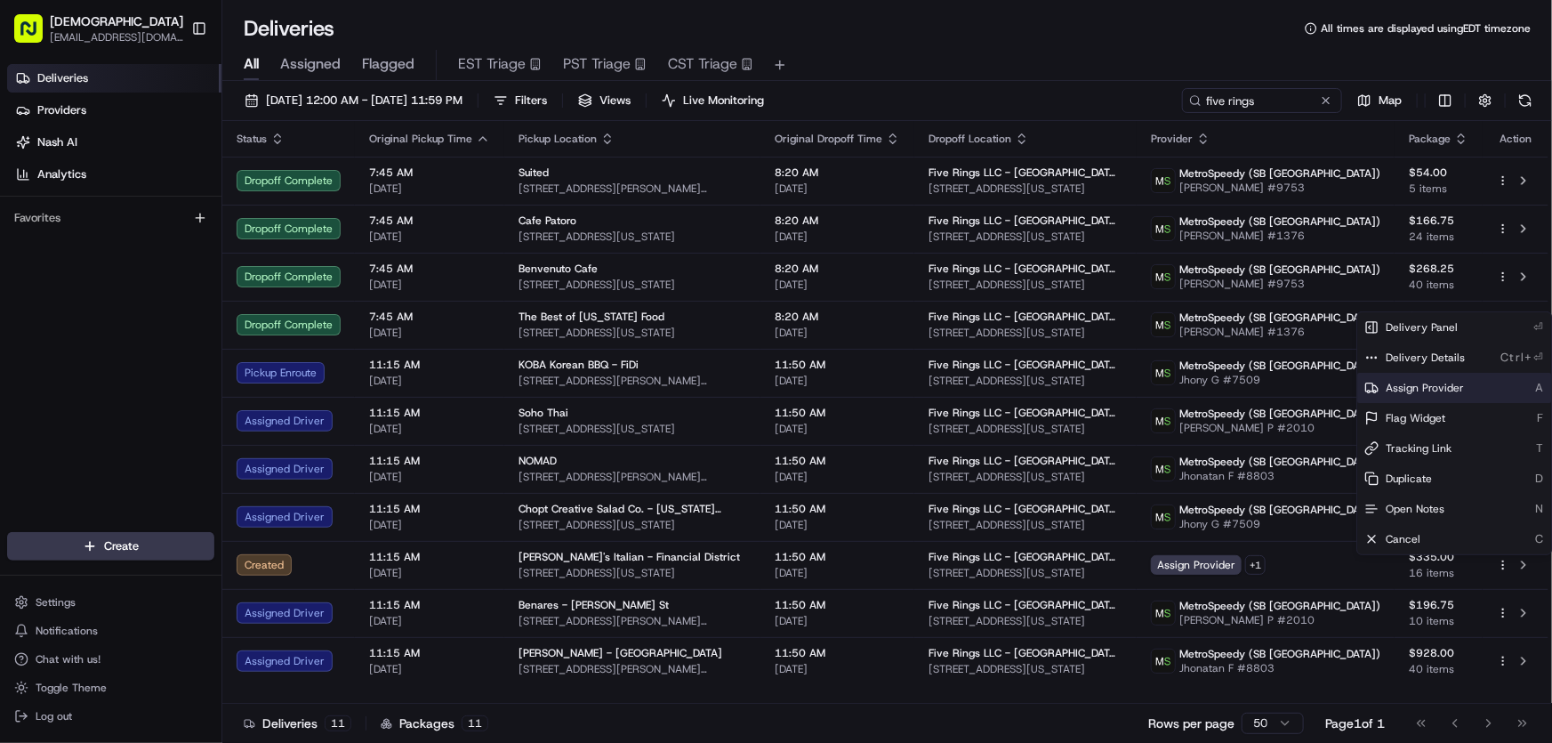
click at [1395, 390] on span "Assign Provider" at bounding box center [1424, 388] width 78 height 14
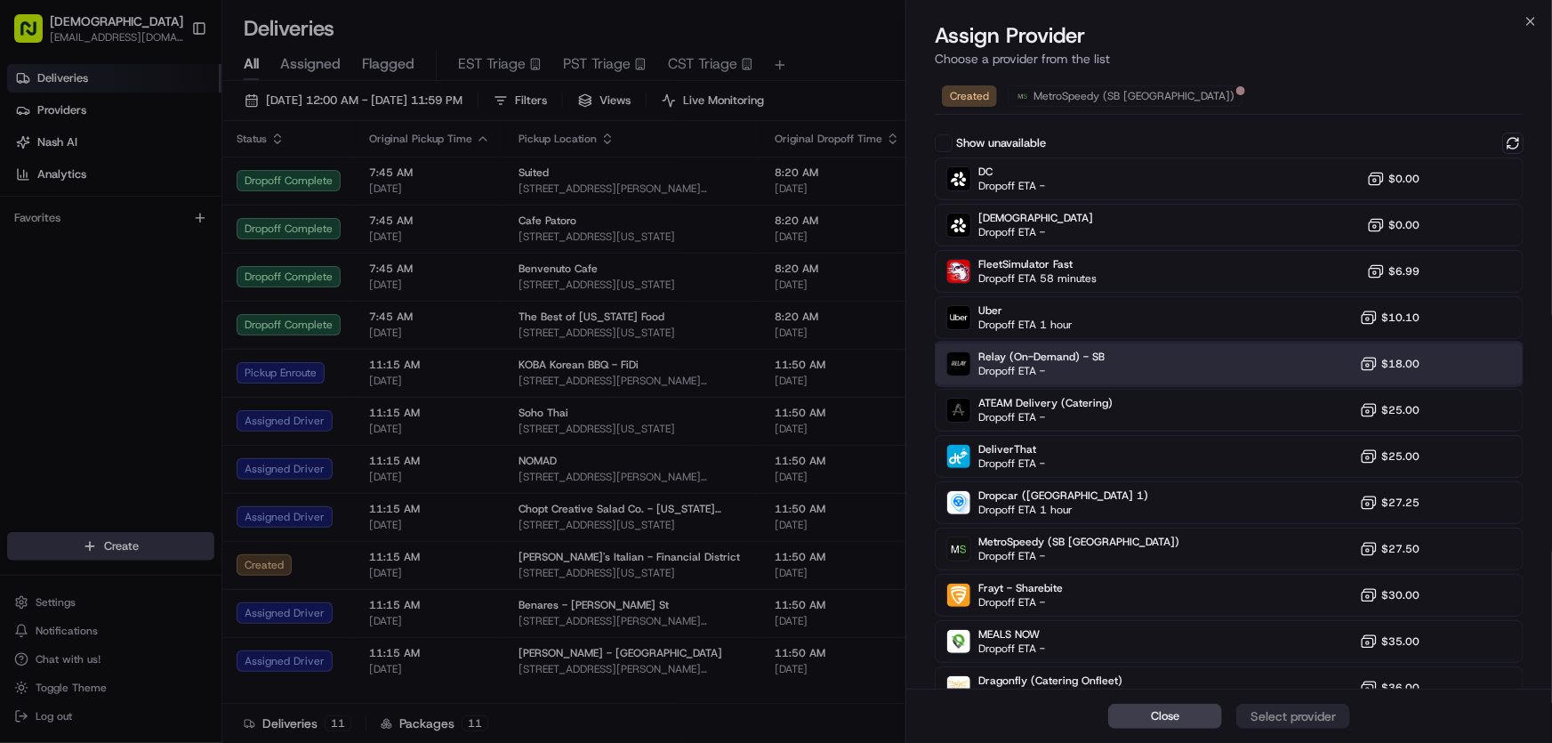
click at [1034, 359] on span "Relay (On-Demand) - SB" at bounding box center [1041, 356] width 126 height 14
click at [1295, 711] on div "Assign Provider" at bounding box center [1292, 716] width 87 height 18
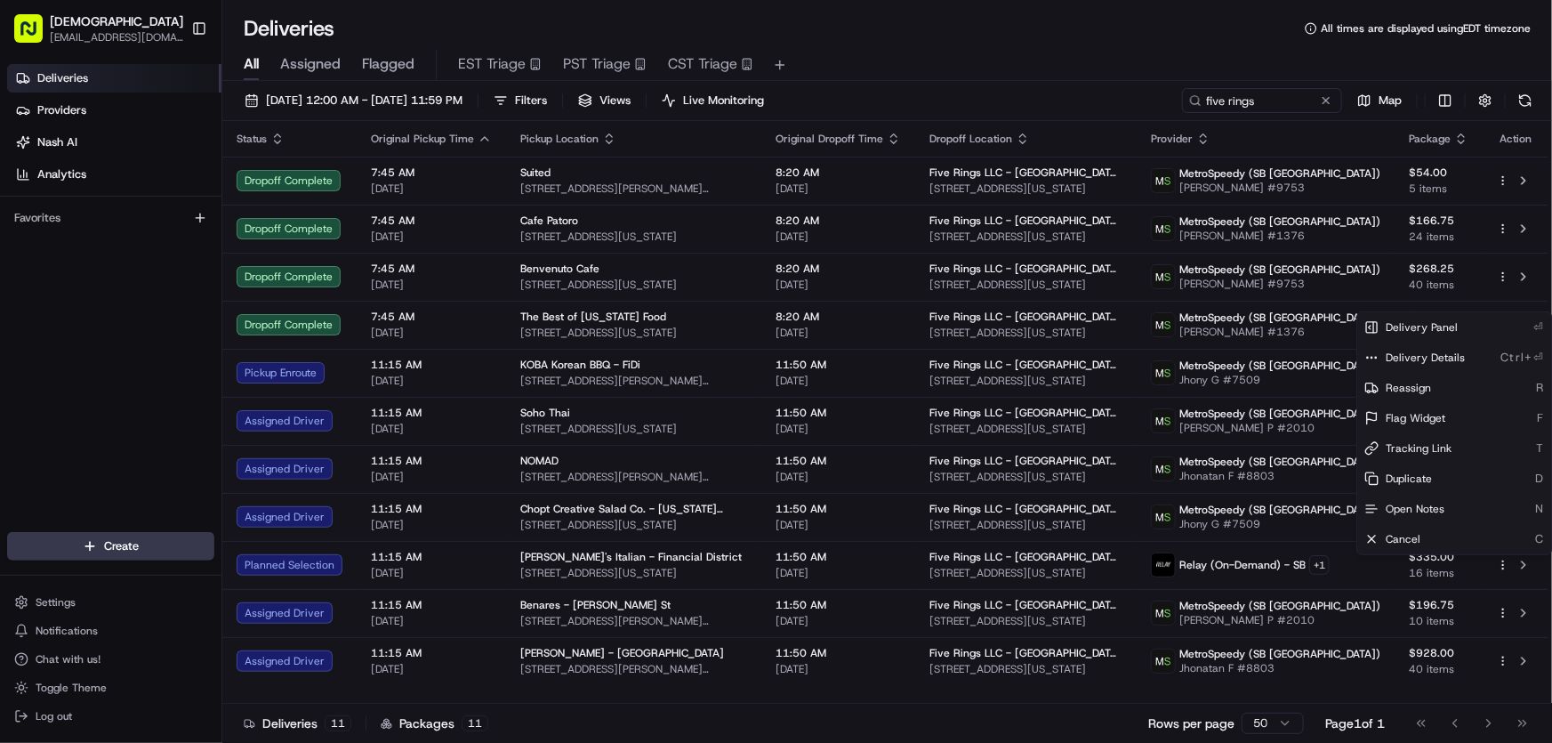
click at [1001, 43] on div "All Assigned Flagged EST Triage PST Triage CST Triage" at bounding box center [886, 62] width 1329 height 38
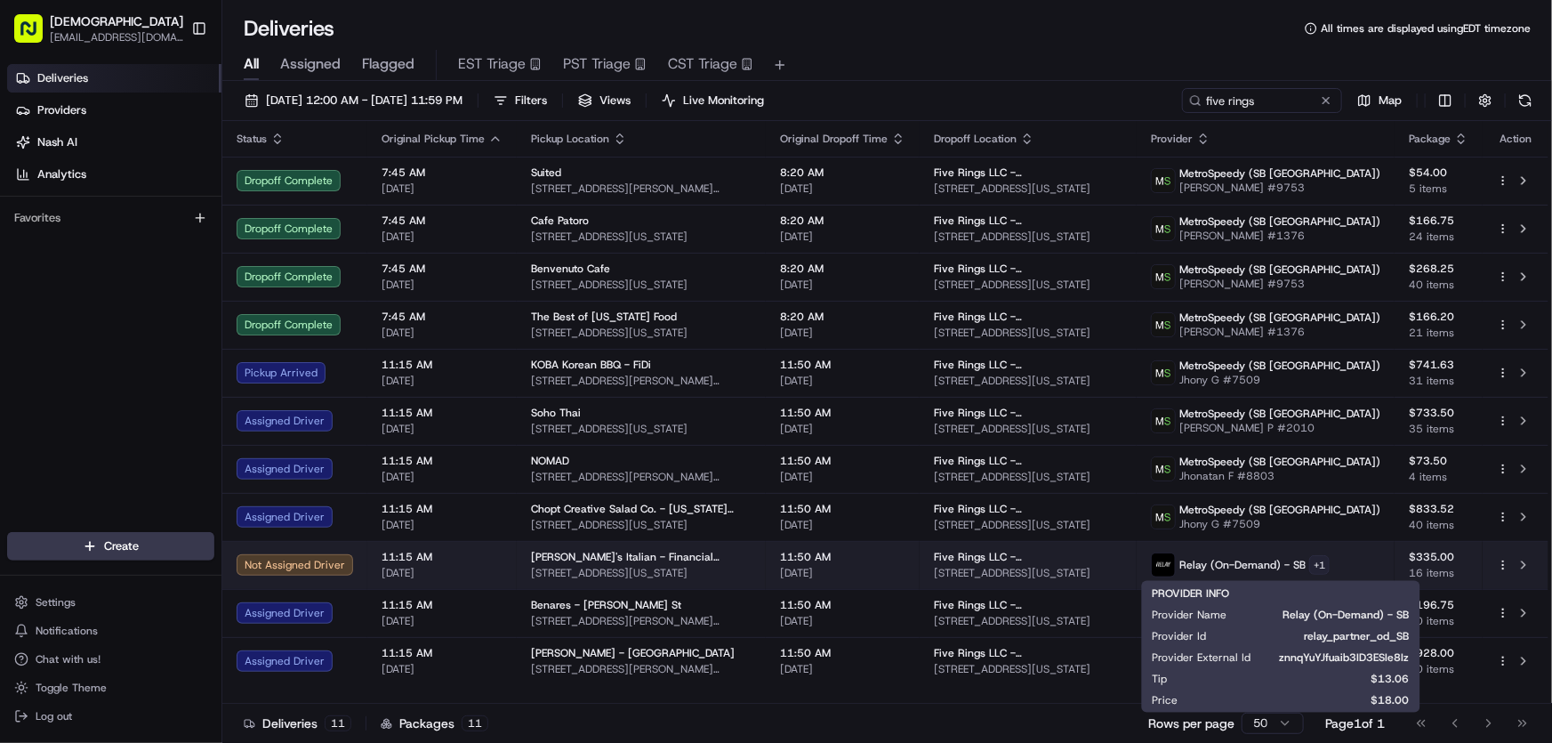
click at [1357, 563] on html "Sharebite rtrinos@sharebite.com Toggle Sidebar Deliveries Providers Nash AI Ana…" at bounding box center [776, 371] width 1552 height 743
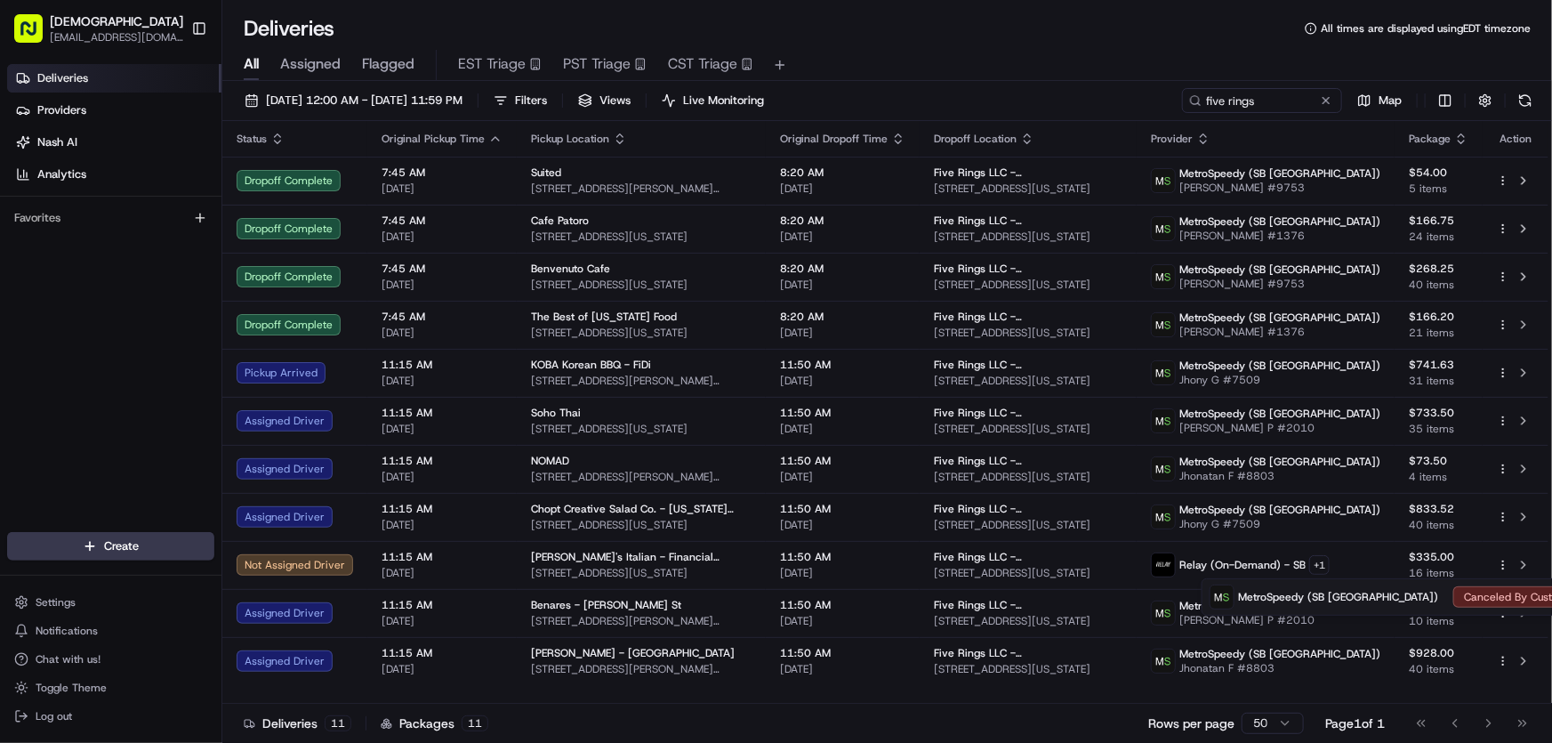
click at [1079, 26] on html "Sharebite rtrinos@sharebite.com Toggle Sidebar Deliveries Providers Nash AI Ana…" at bounding box center [776, 371] width 1552 height 743
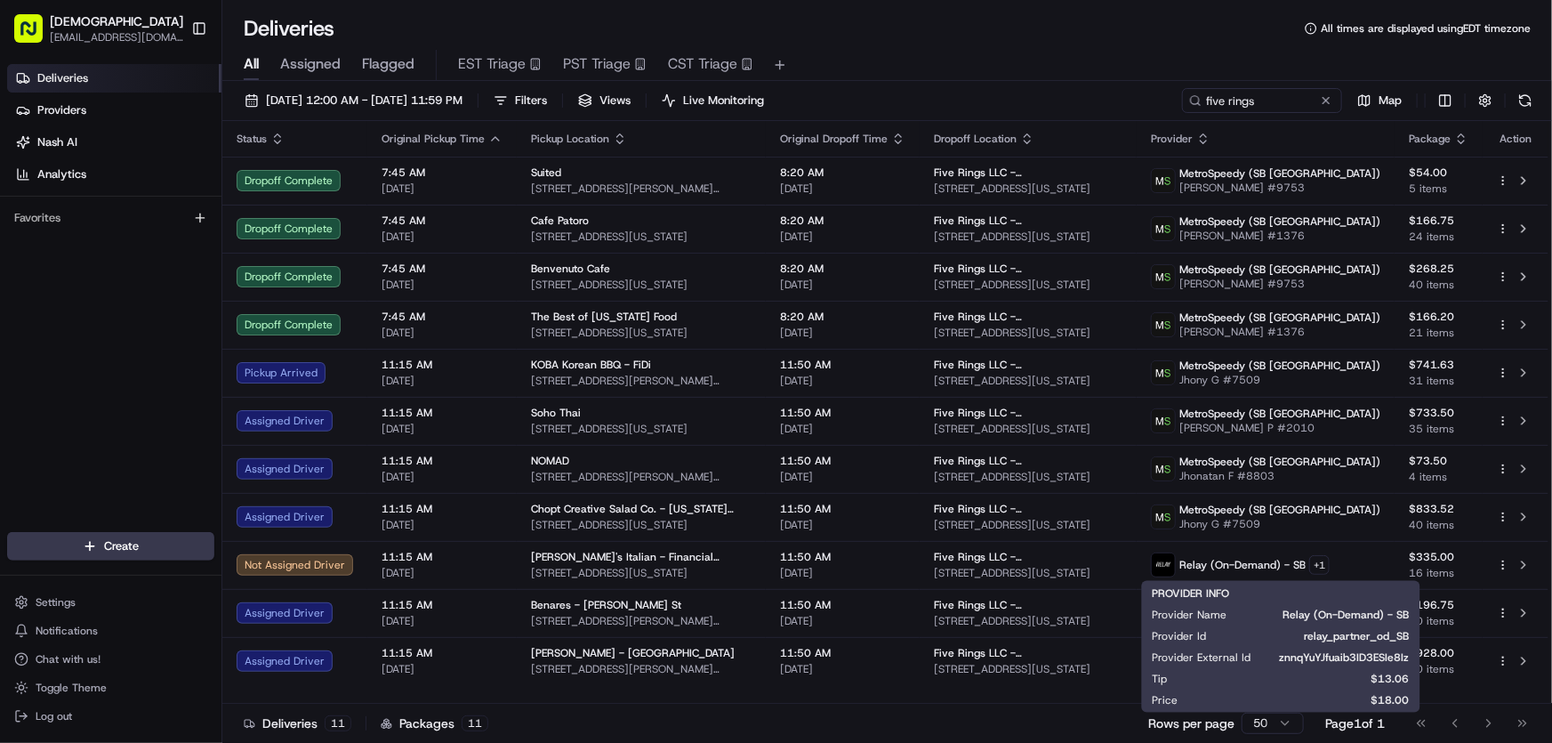
click at [1040, 46] on div "All Assigned Flagged EST Triage PST Triage CST Triage" at bounding box center [886, 62] width 1329 height 38
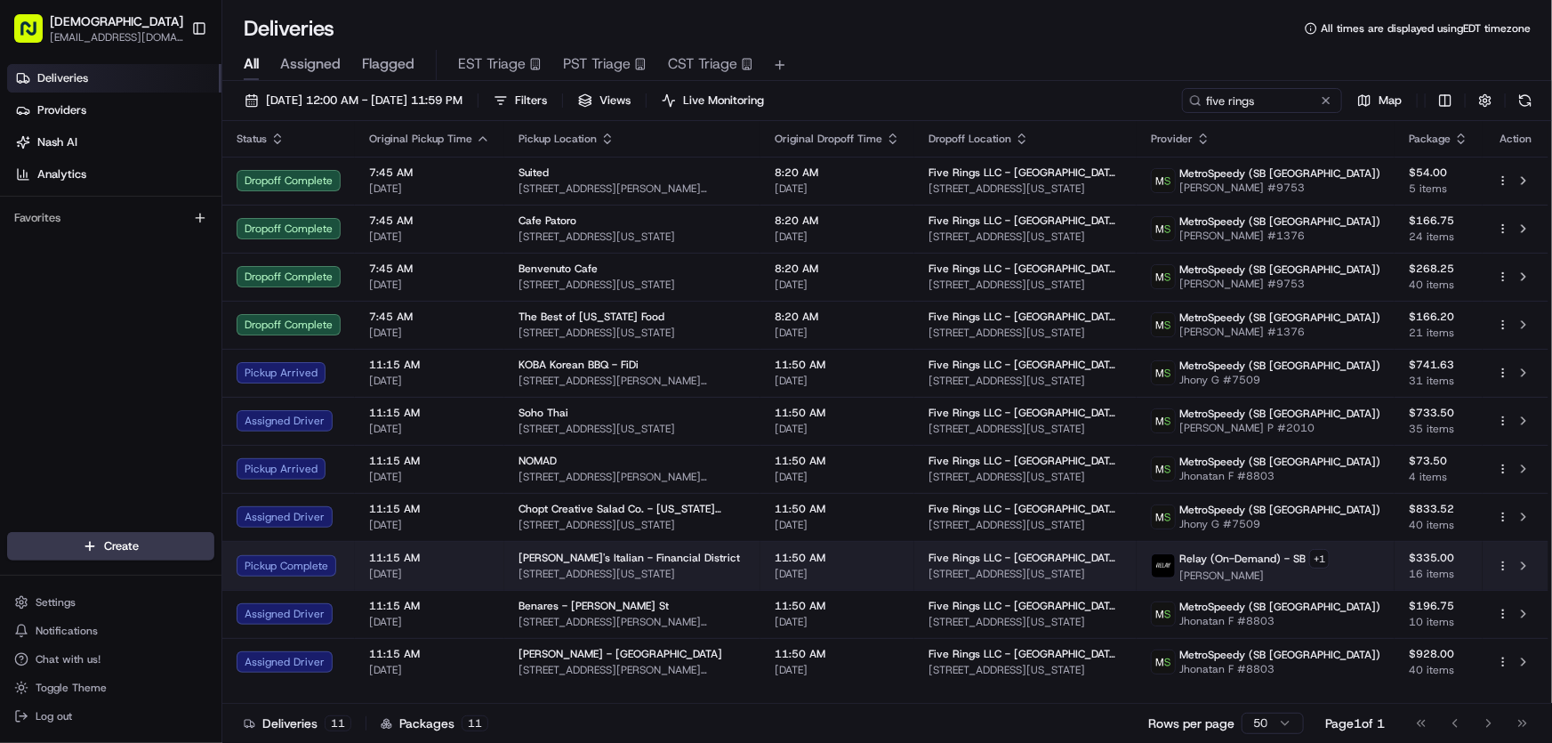
drag, startPoint x: 701, startPoint y: 568, endPoint x: 505, endPoint y: 571, distance: 195.7
click at [505, 571] on td "Harry's Italian - Financial District 2 Gold St, New York, NY 10038, USA" at bounding box center [632, 565] width 256 height 49
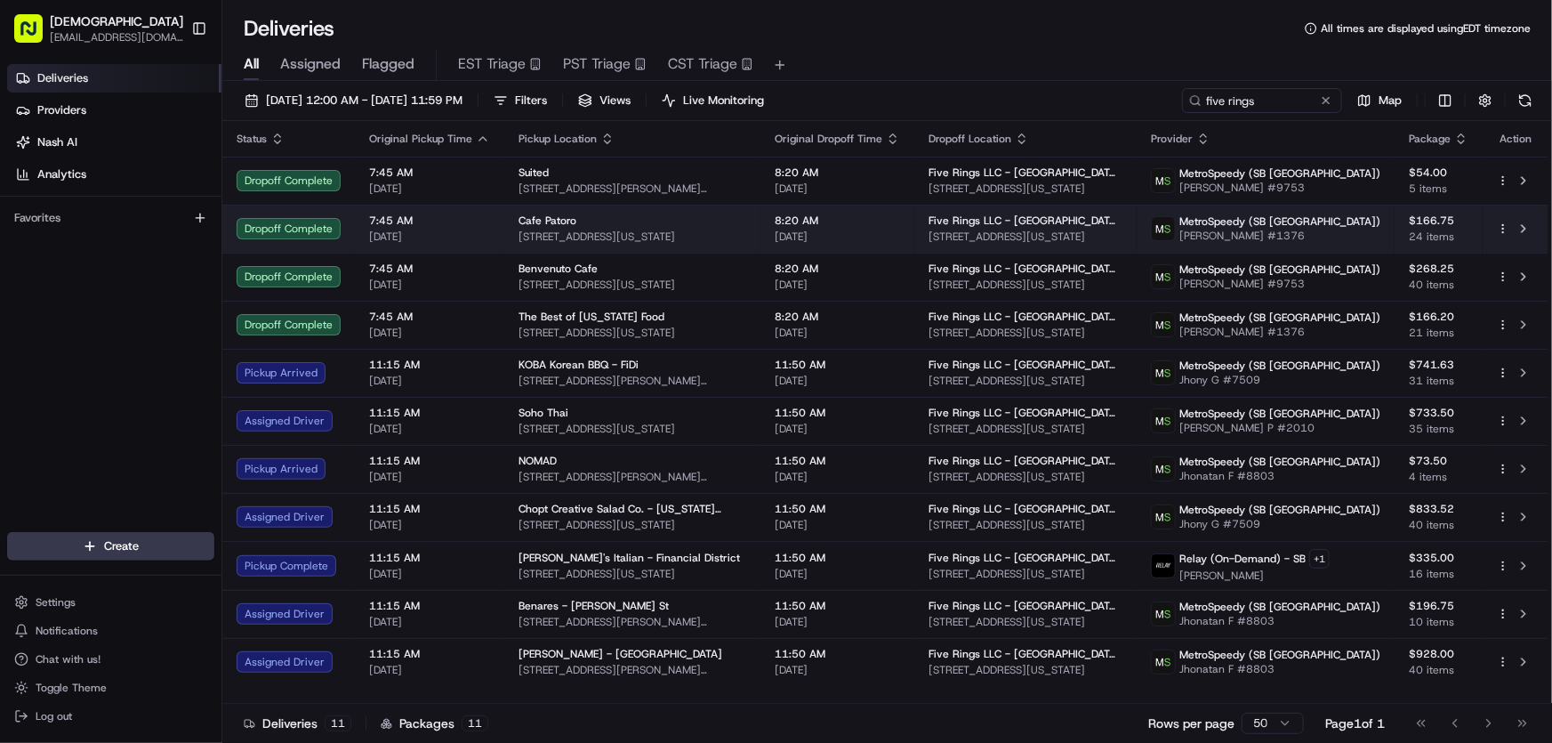
copy span "2 Gold St, New York, NY 10038, USA"
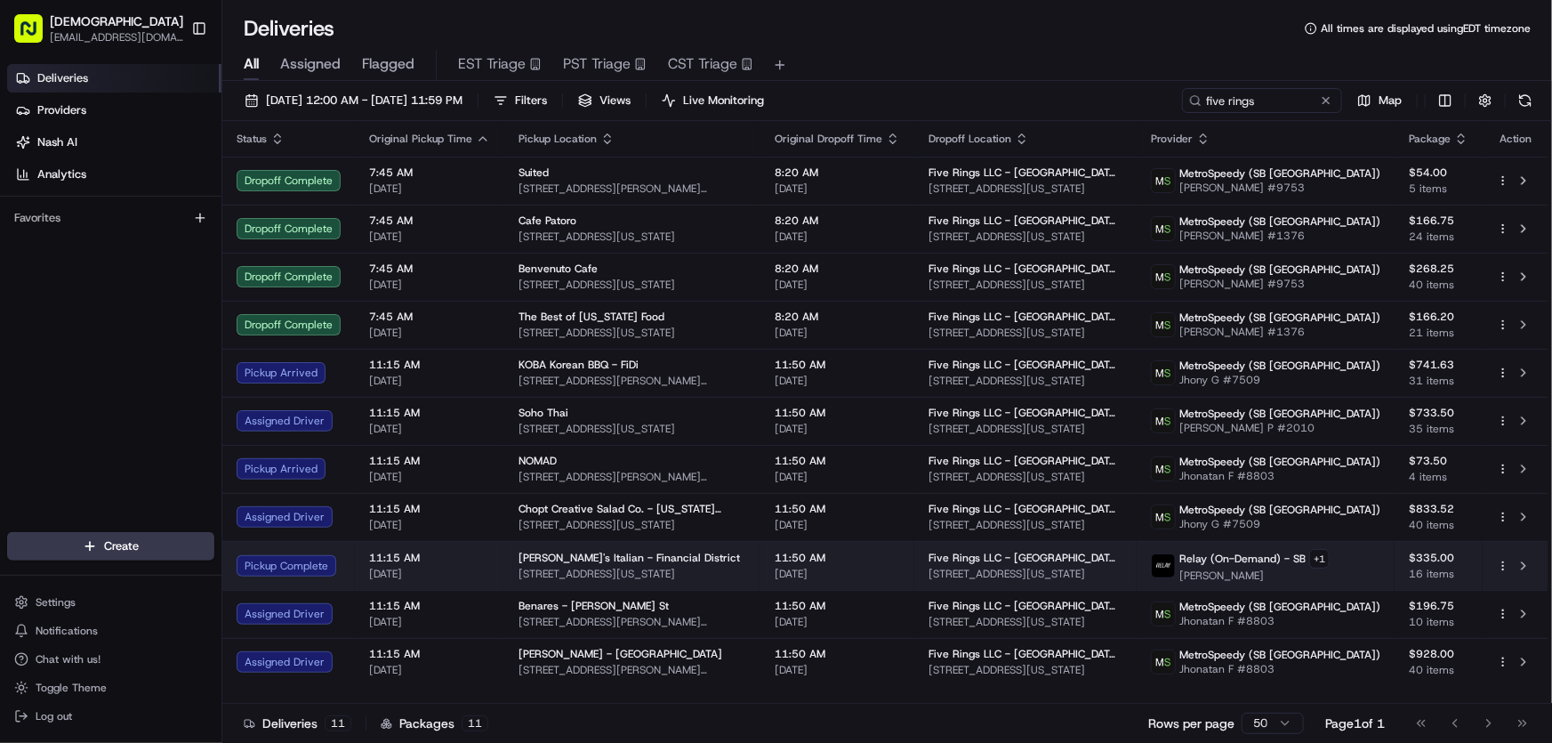
click at [760, 573] on td "Harry's Italian - Financial District 2 Gold St, New York, NY 10038, USA" at bounding box center [632, 565] width 256 height 49
click at [760, 568] on td "Harry's Italian - Financial District 2 Gold St, New York, NY 10038, USA" at bounding box center [632, 565] width 256 height 49
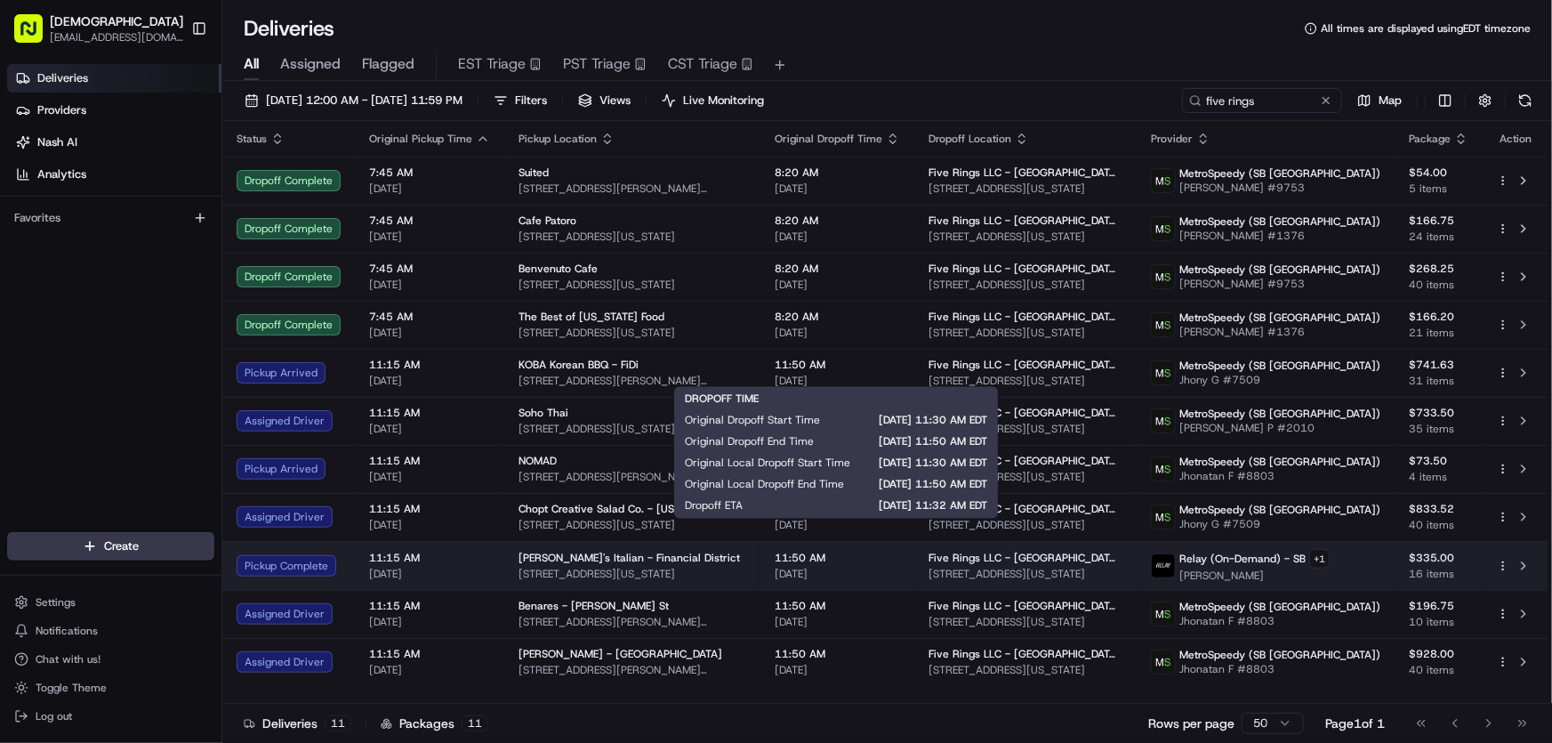
click at [819, 569] on span "[DATE]" at bounding box center [837, 573] width 125 height 14
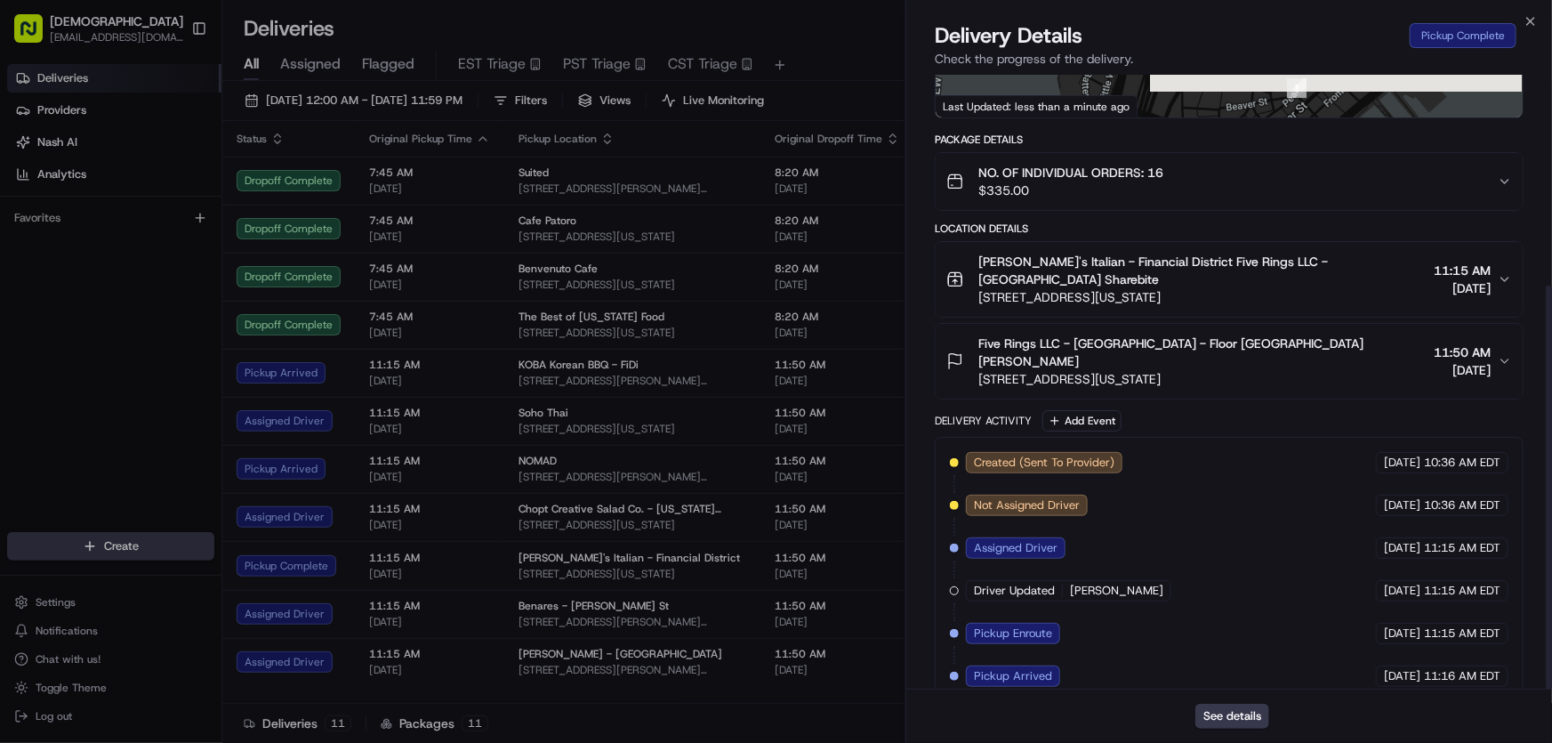
scroll to position [320, 0]
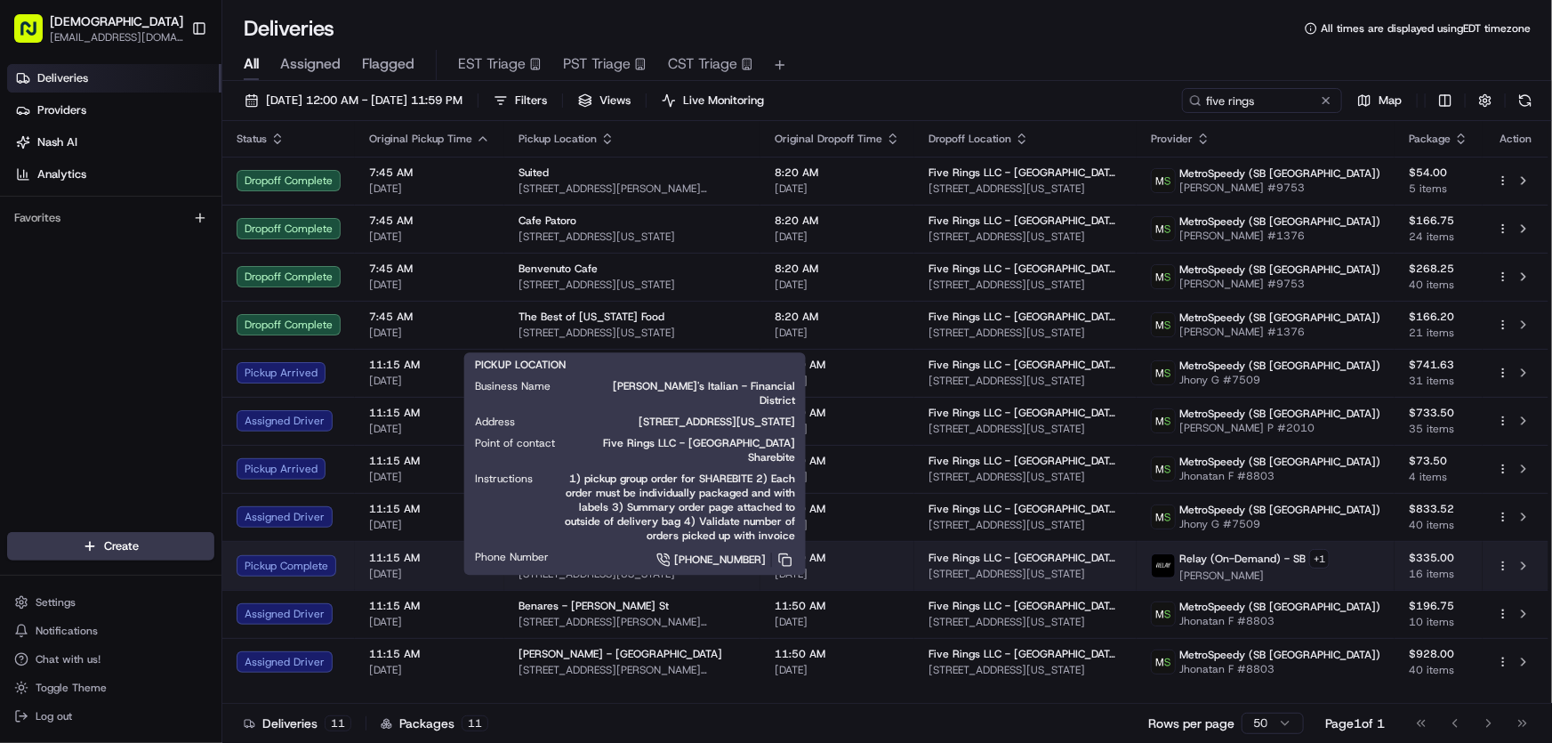
drag, startPoint x: 504, startPoint y: 551, endPoint x: 579, endPoint y: 555, distance: 74.8
click at [579, 555] on td "Harry's Italian - Financial District 2 Gold St, New York, NY 10038, USA" at bounding box center [632, 565] width 256 height 49
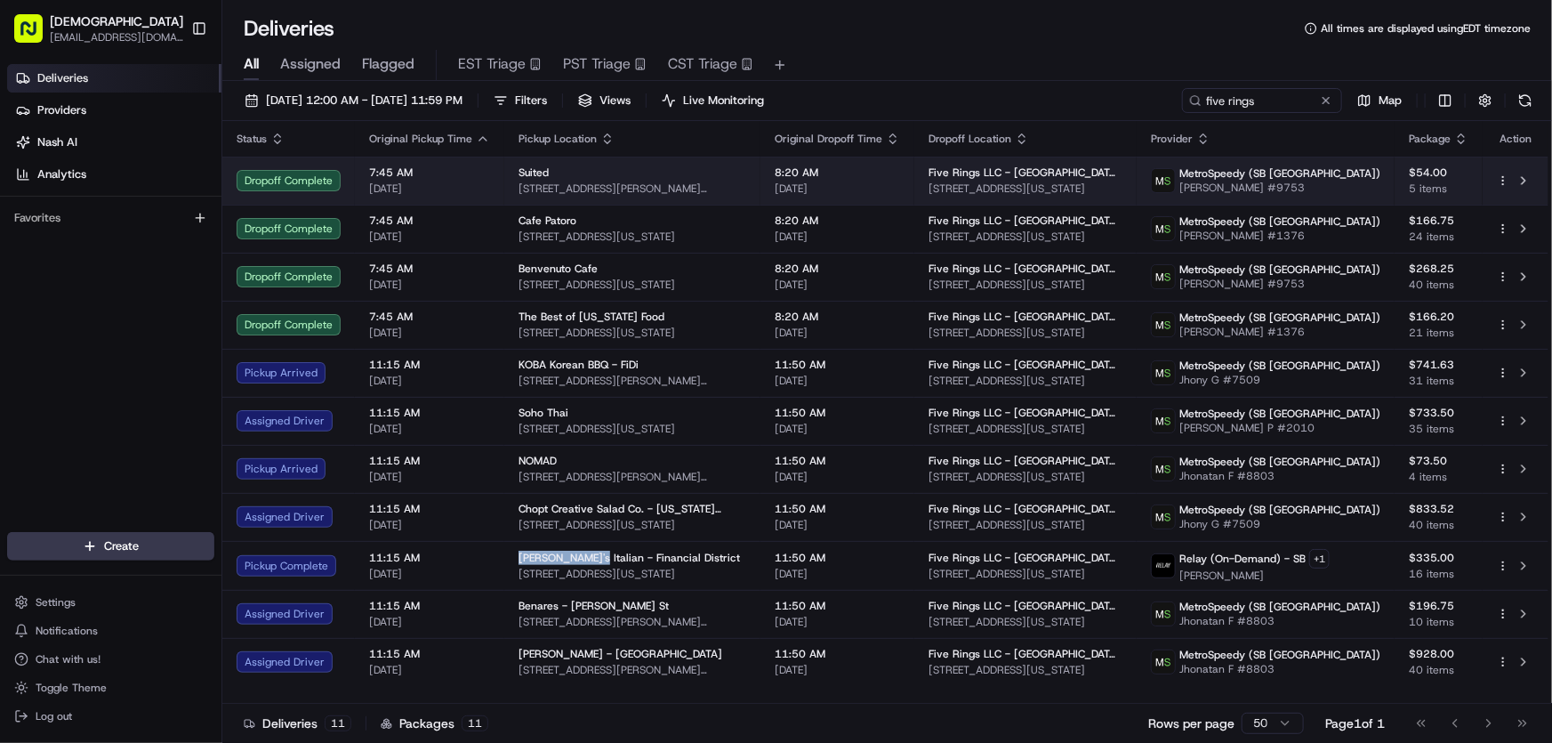
copy span "Harry's Italian"
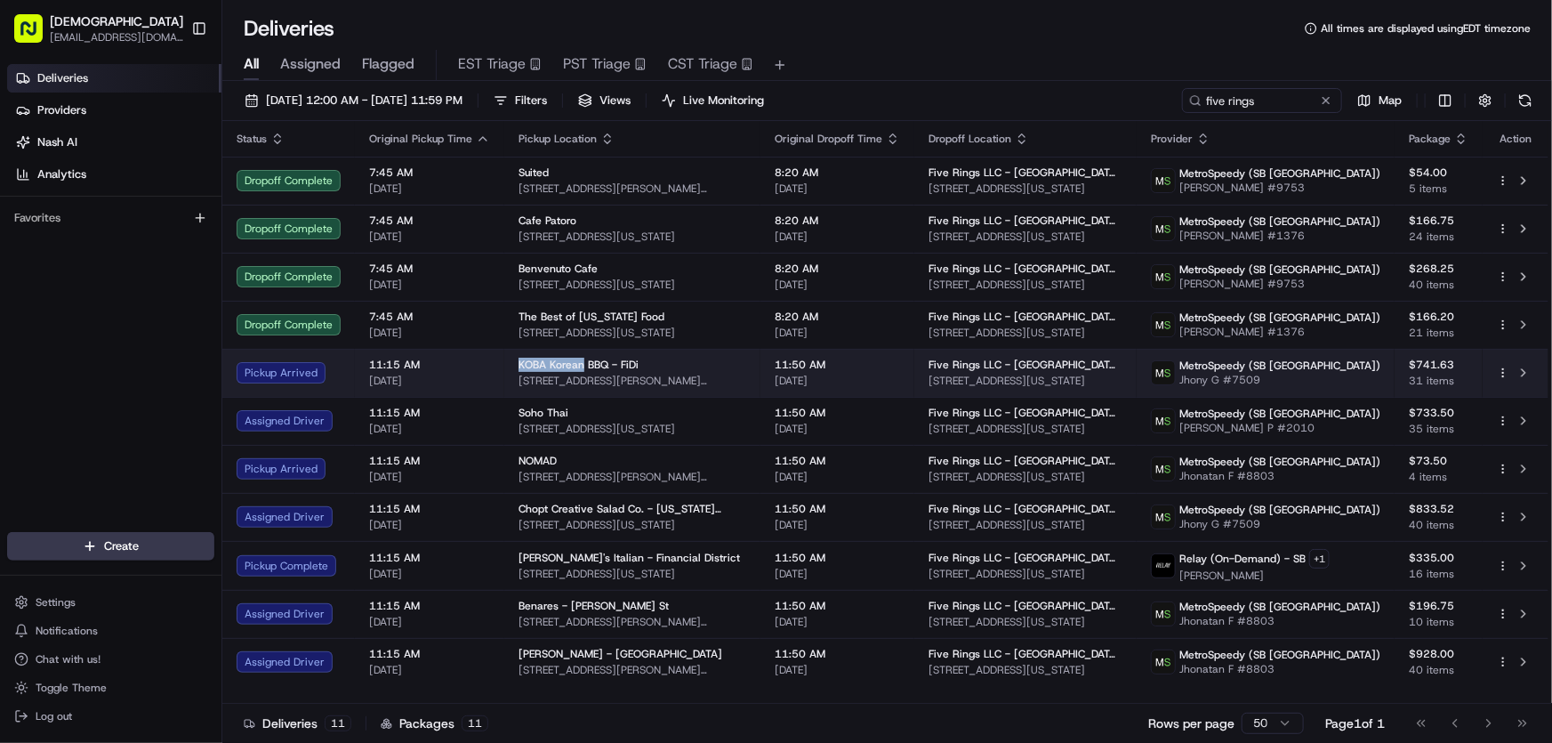
drag, startPoint x: 509, startPoint y: 362, endPoint x: 578, endPoint y: 362, distance: 69.4
click at [578, 362] on td "KOBA Korean BBQ - FiDi 136 William St, New York, NY 10038, USA" at bounding box center [632, 373] width 256 height 48
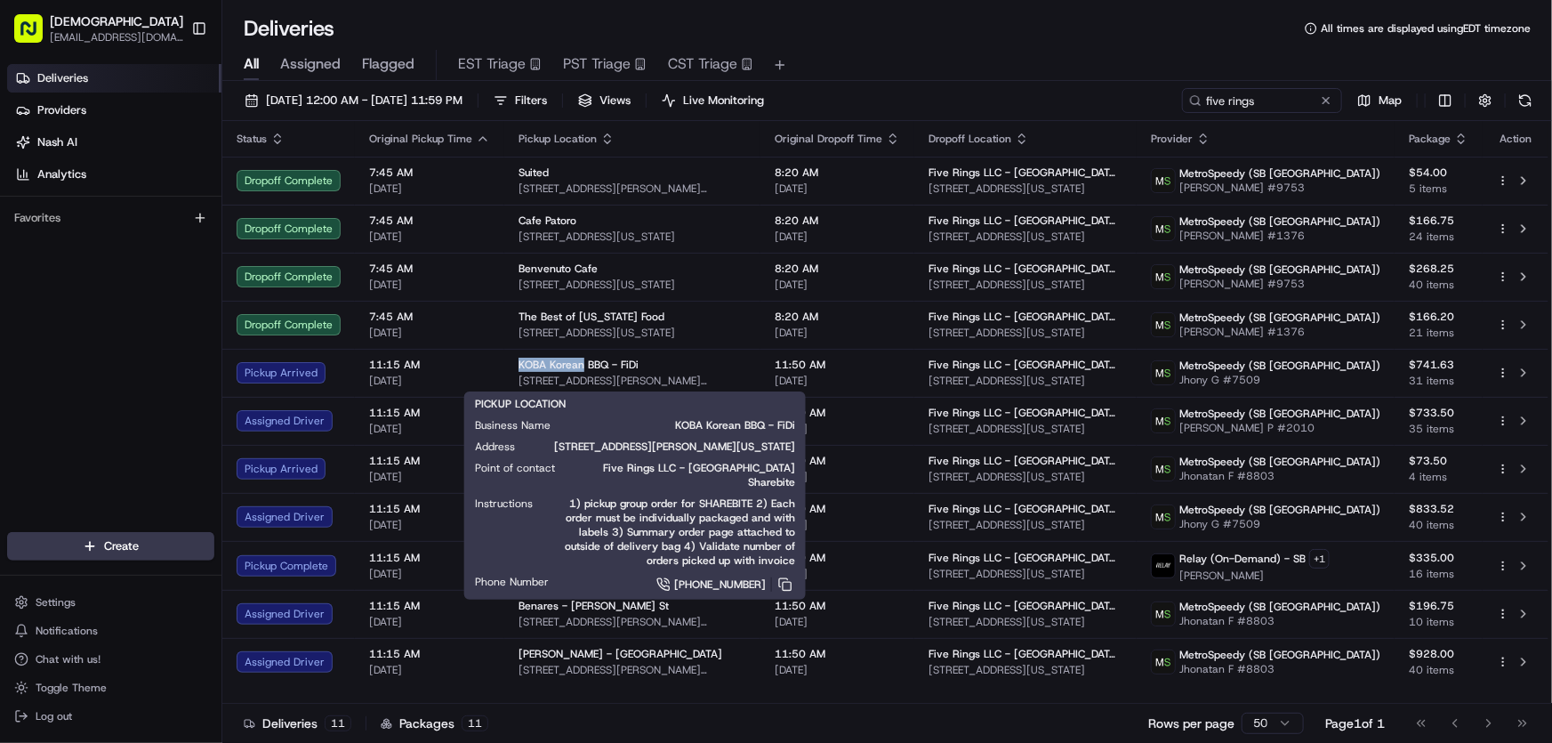
copy span "KOBA Korean"
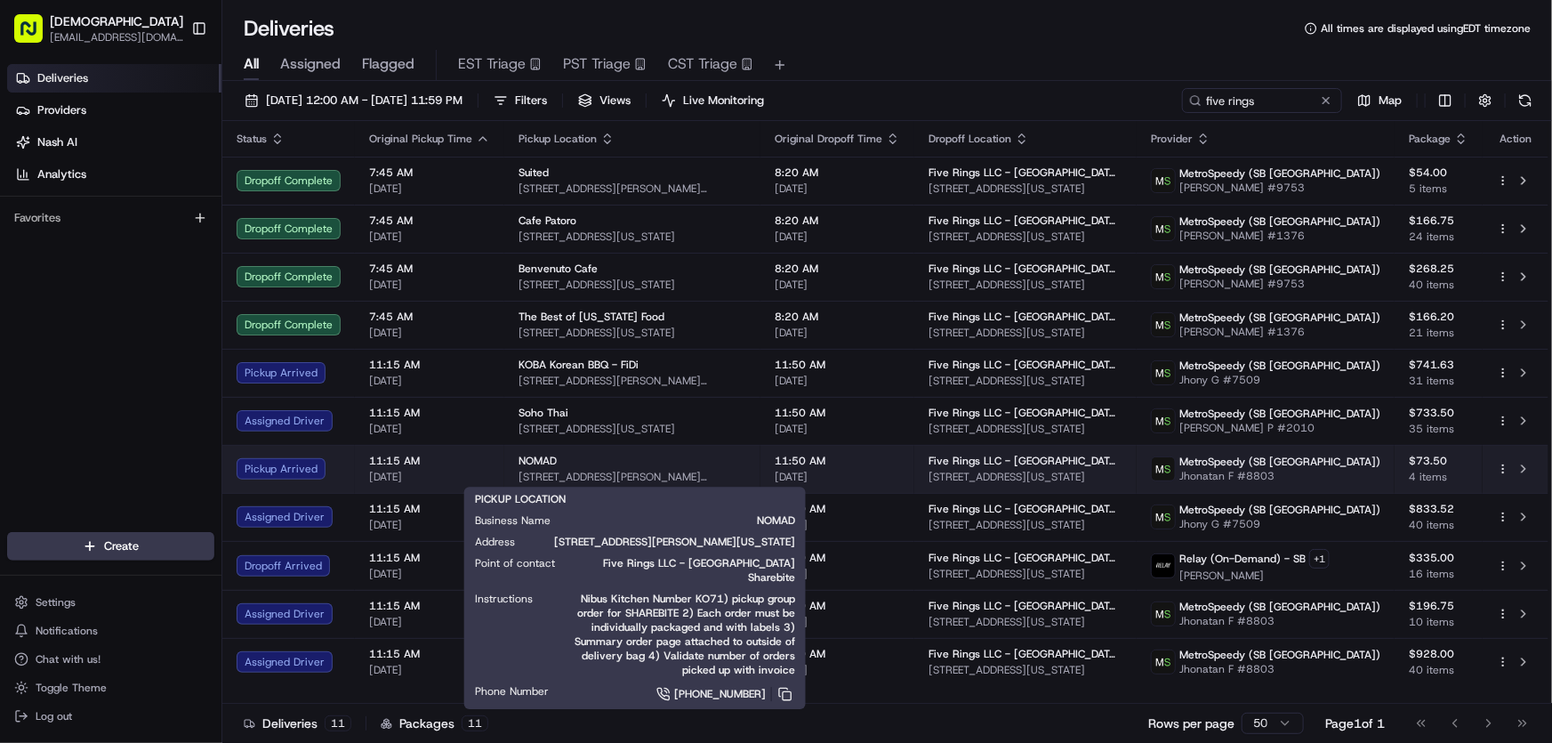
click at [548, 470] on span "30 Vandam St, New York, NY 10013, USA" at bounding box center [632, 477] width 228 height 14
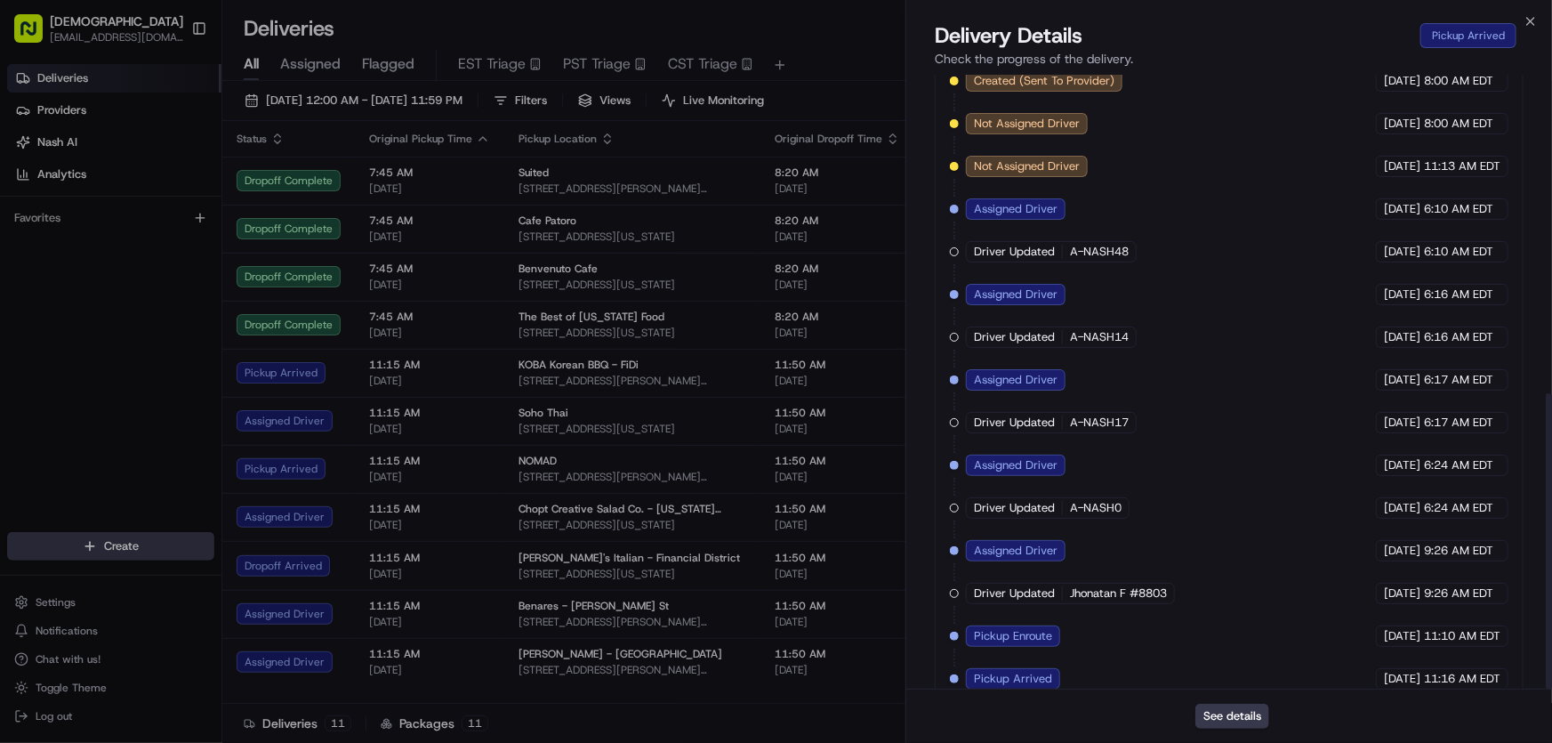
scroll to position [660, 0]
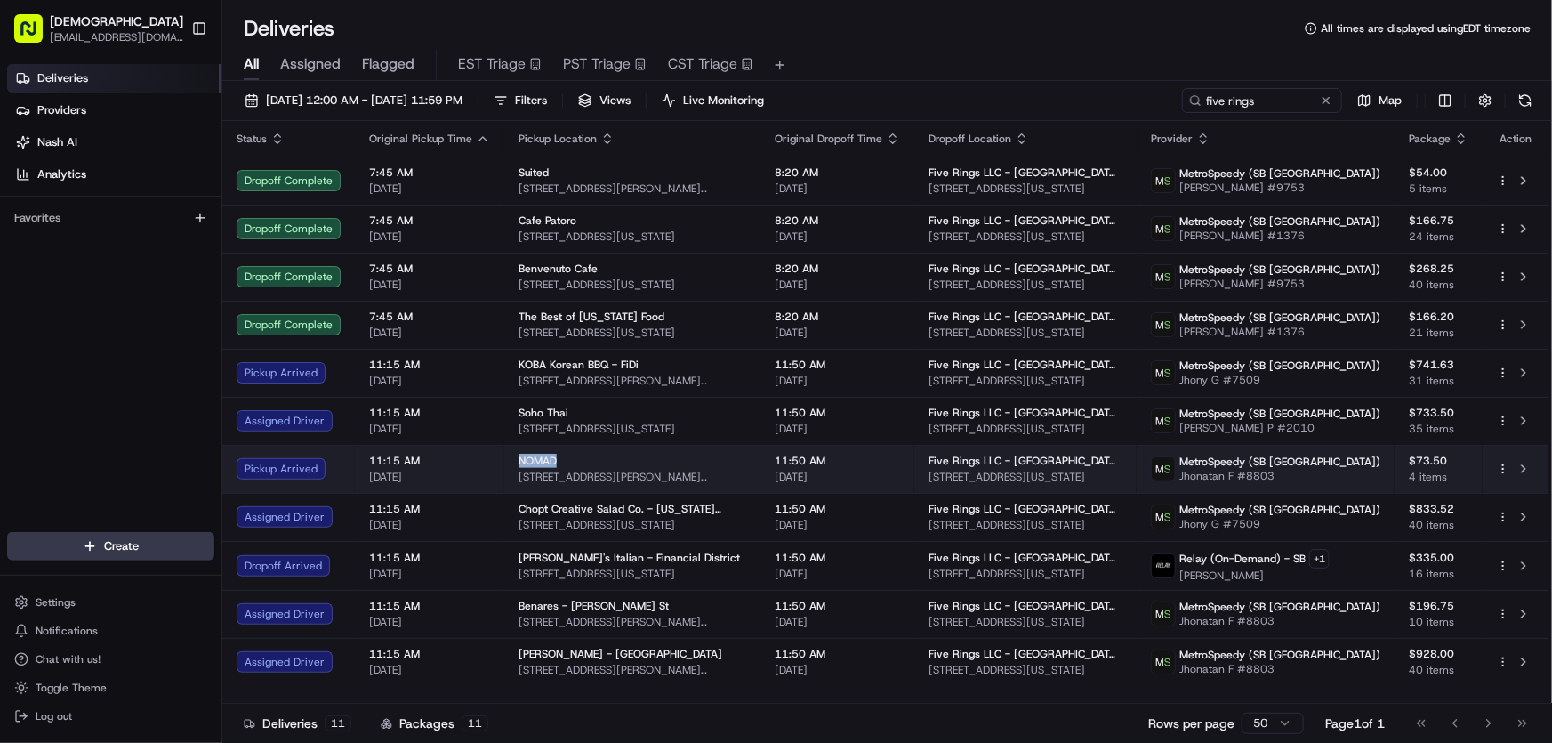
drag, startPoint x: 508, startPoint y: 457, endPoint x: 562, endPoint y: 458, distance: 54.3
click at [562, 458] on td "NOMAD 30 Vandam St, New York, NY 10013, USA" at bounding box center [632, 469] width 256 height 48
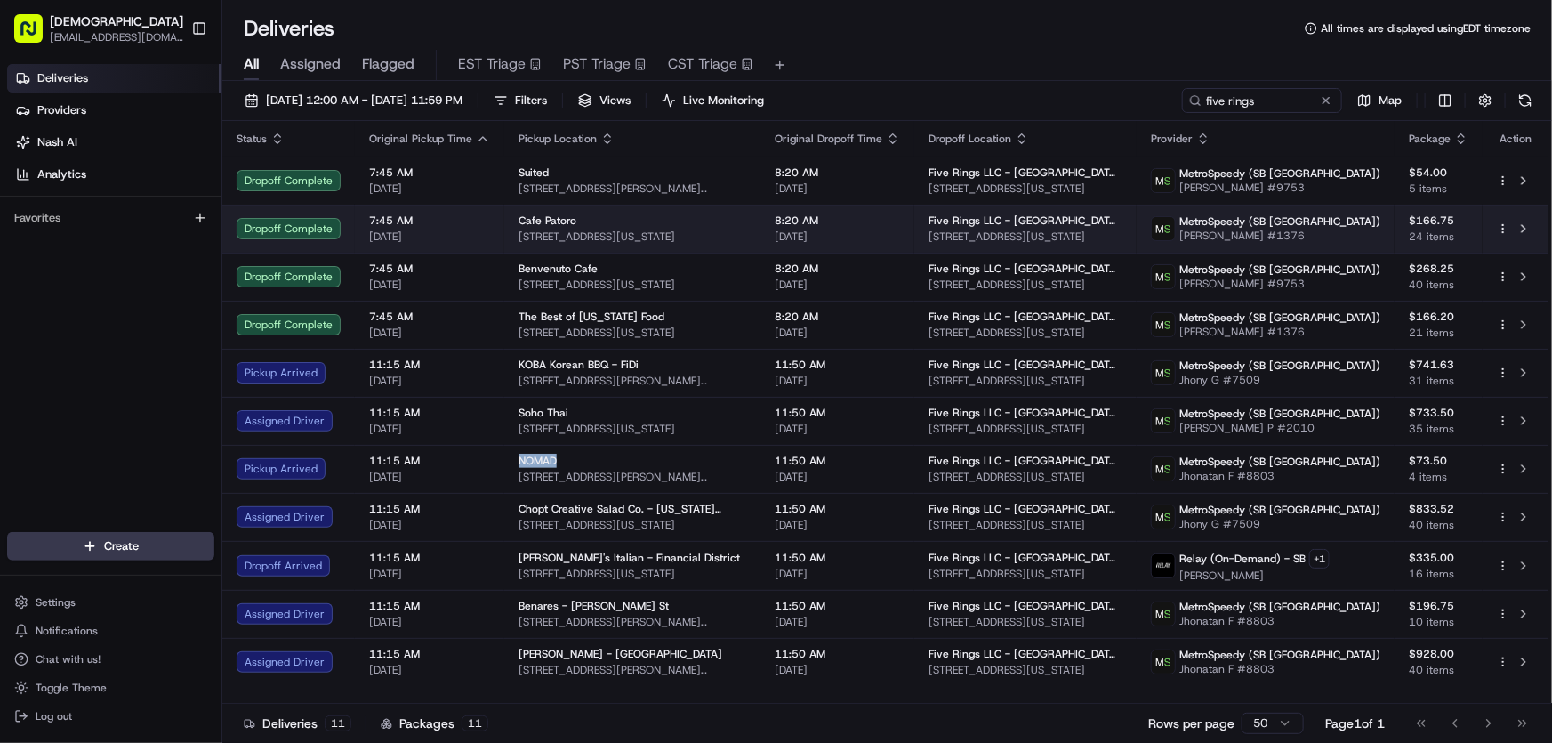
copy span "NOMAD"
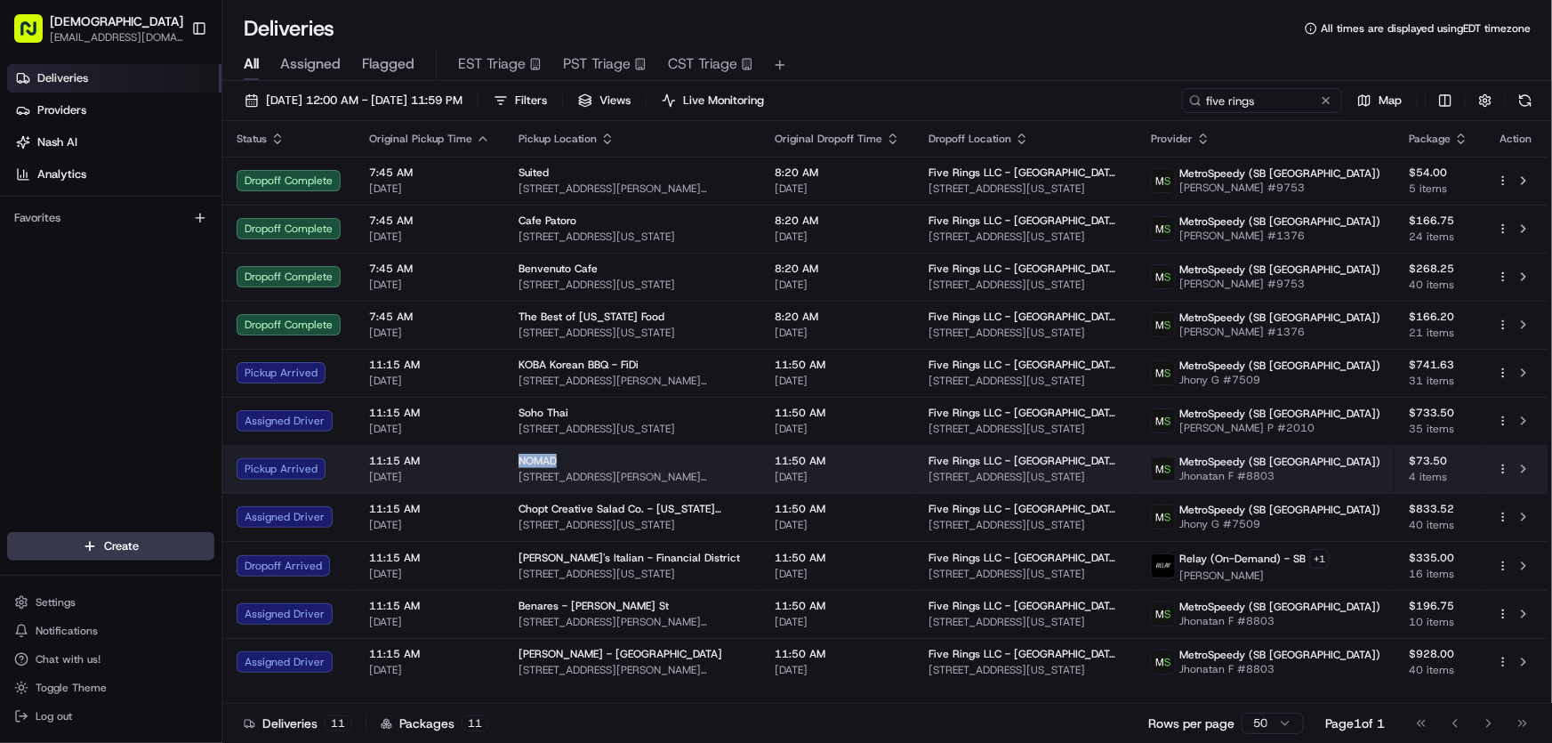
click at [598, 467] on div "NOMAD" at bounding box center [632, 461] width 228 height 14
click at [598, 466] on div "NOMAD" at bounding box center [632, 461] width 228 height 14
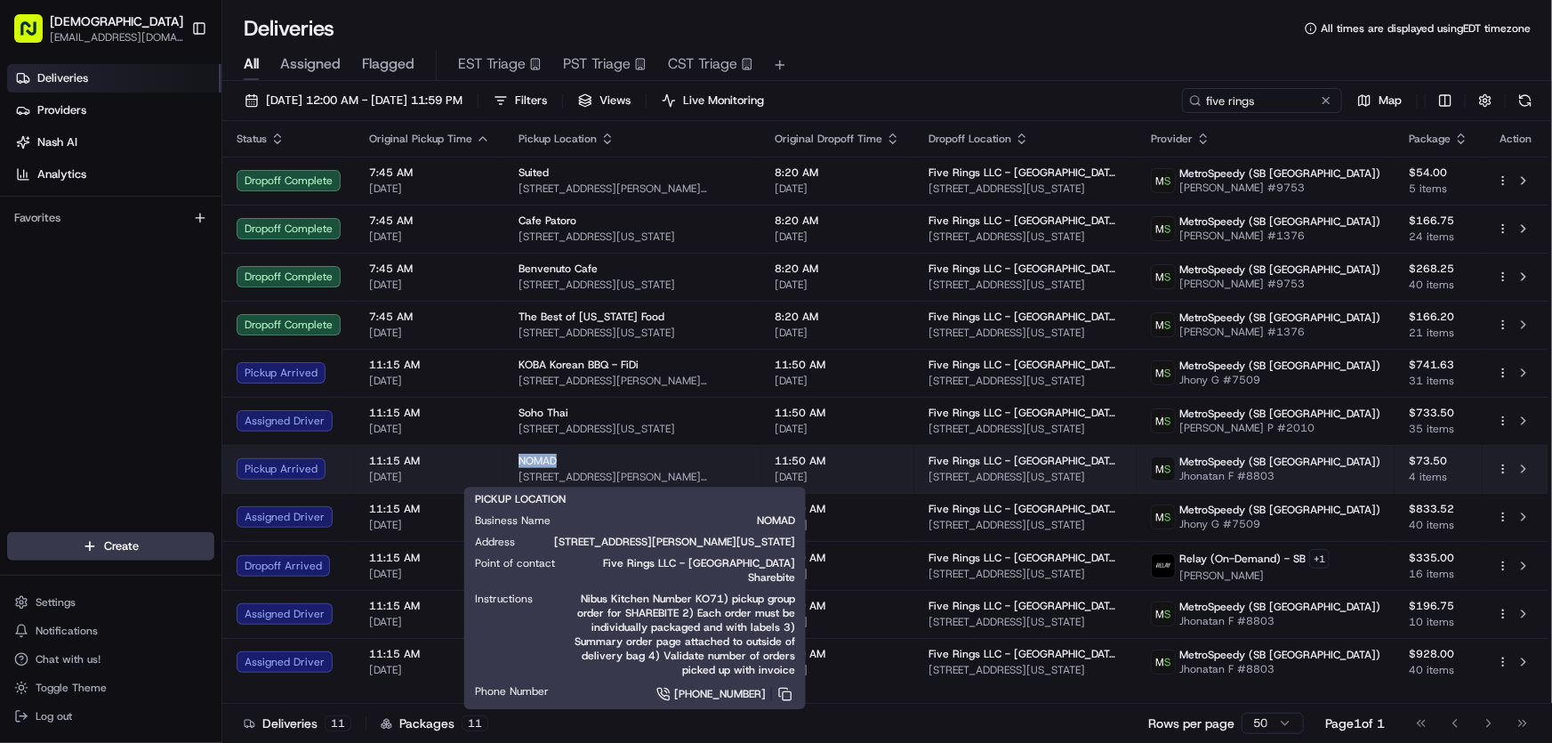
drag, startPoint x: 508, startPoint y: 461, endPoint x: 558, endPoint y: 464, distance: 50.8
click at [558, 464] on td "NOMAD 30 Vandam St, New York, NY 10013, USA" at bounding box center [632, 469] width 256 height 48
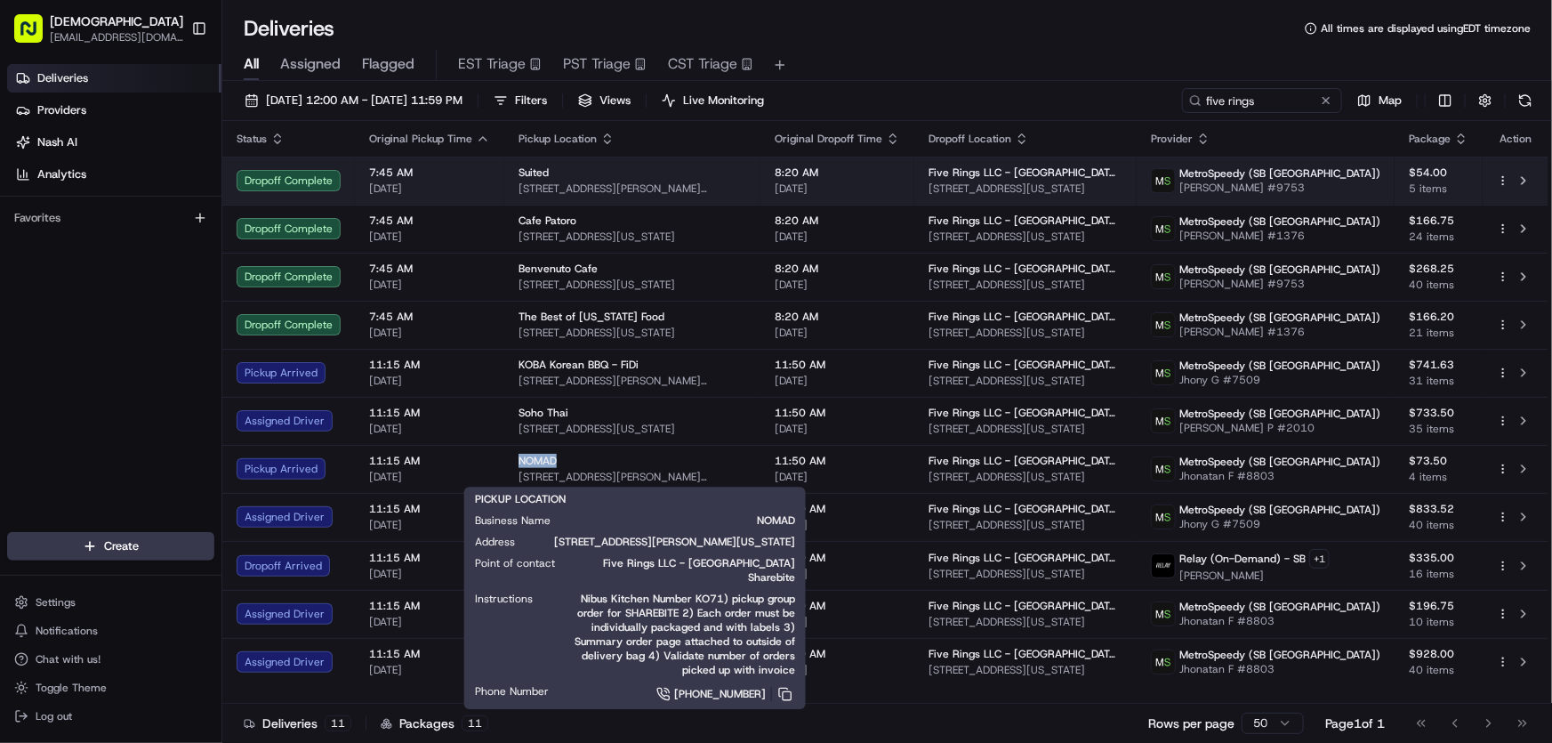
copy span "NOMAD"
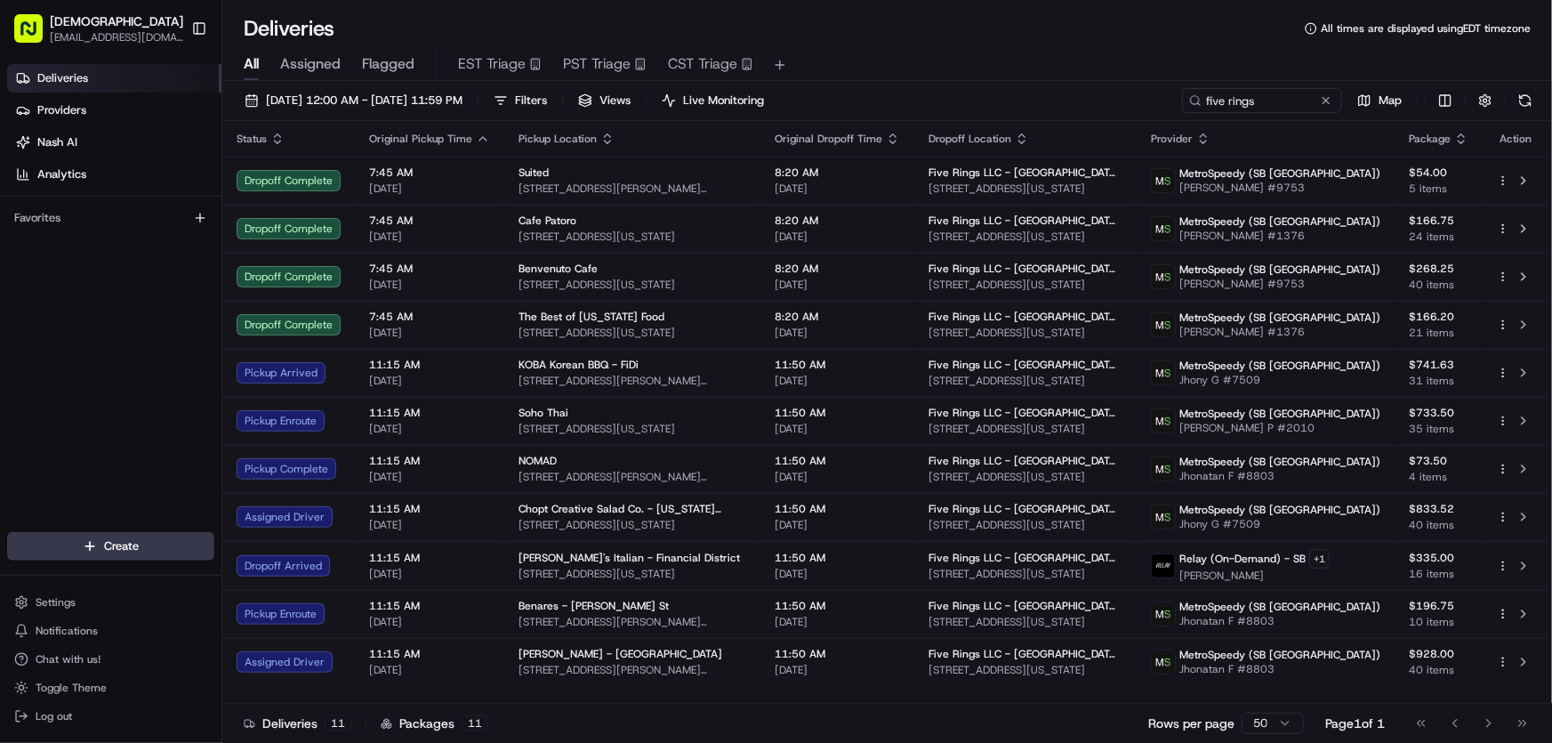
click at [921, 23] on div "Deliveries All times are displayed using EDT timezone" at bounding box center [886, 28] width 1329 height 28
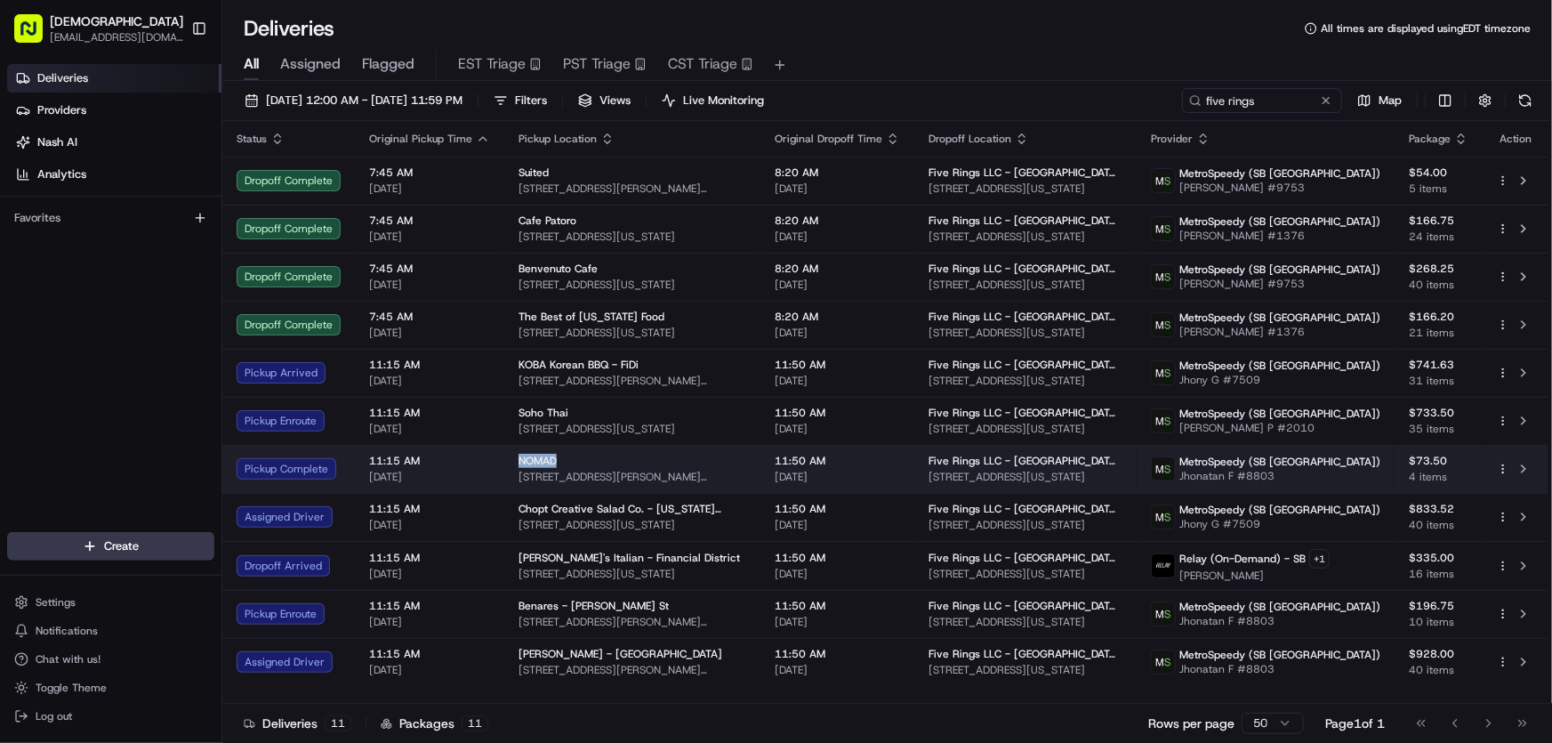
drag, startPoint x: 507, startPoint y: 459, endPoint x: 559, endPoint y: 464, distance: 52.7
click at [559, 464] on td "NOMAD 30 Vandam St, New York, NY 10013, USA" at bounding box center [632, 469] width 256 height 48
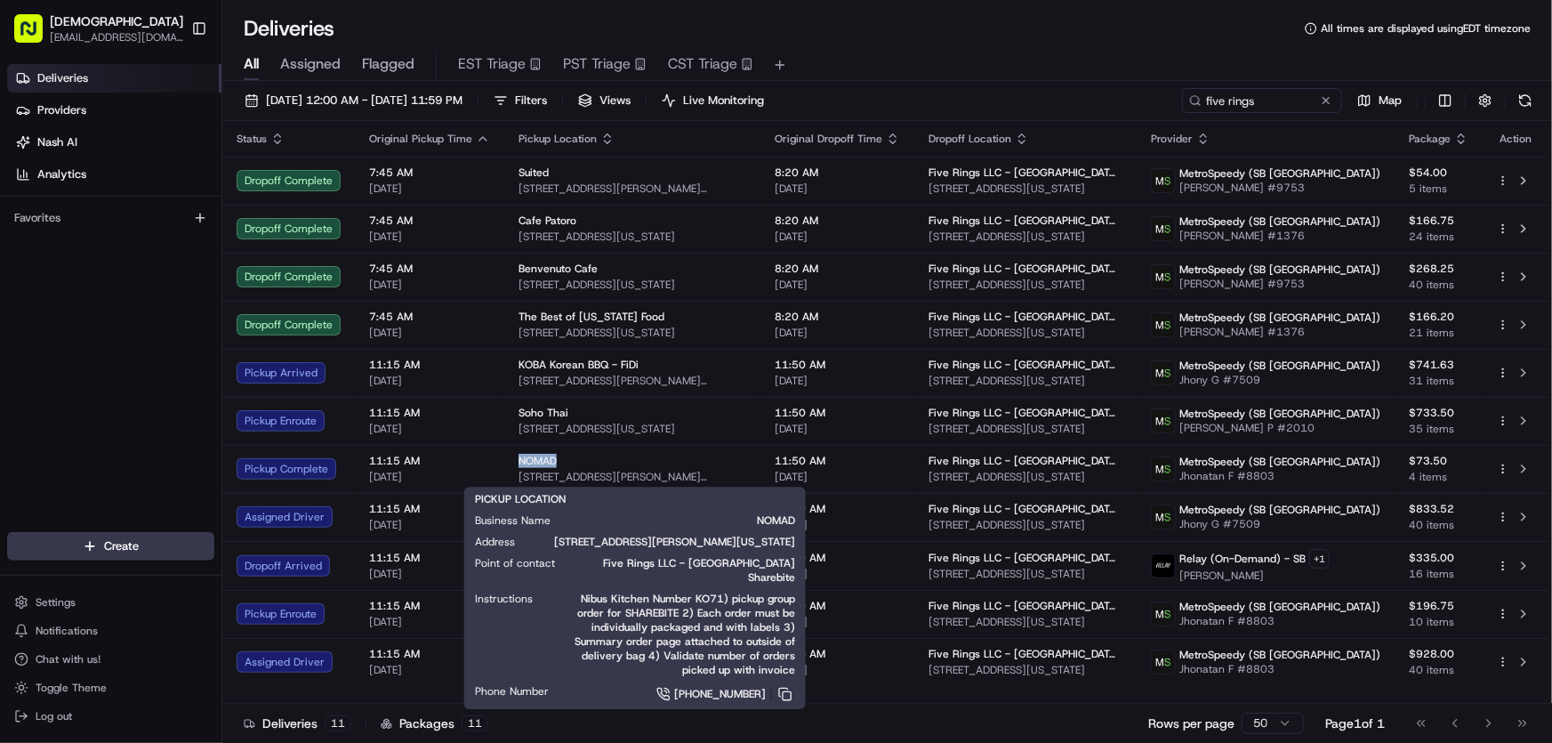
copy span "NOMAD"
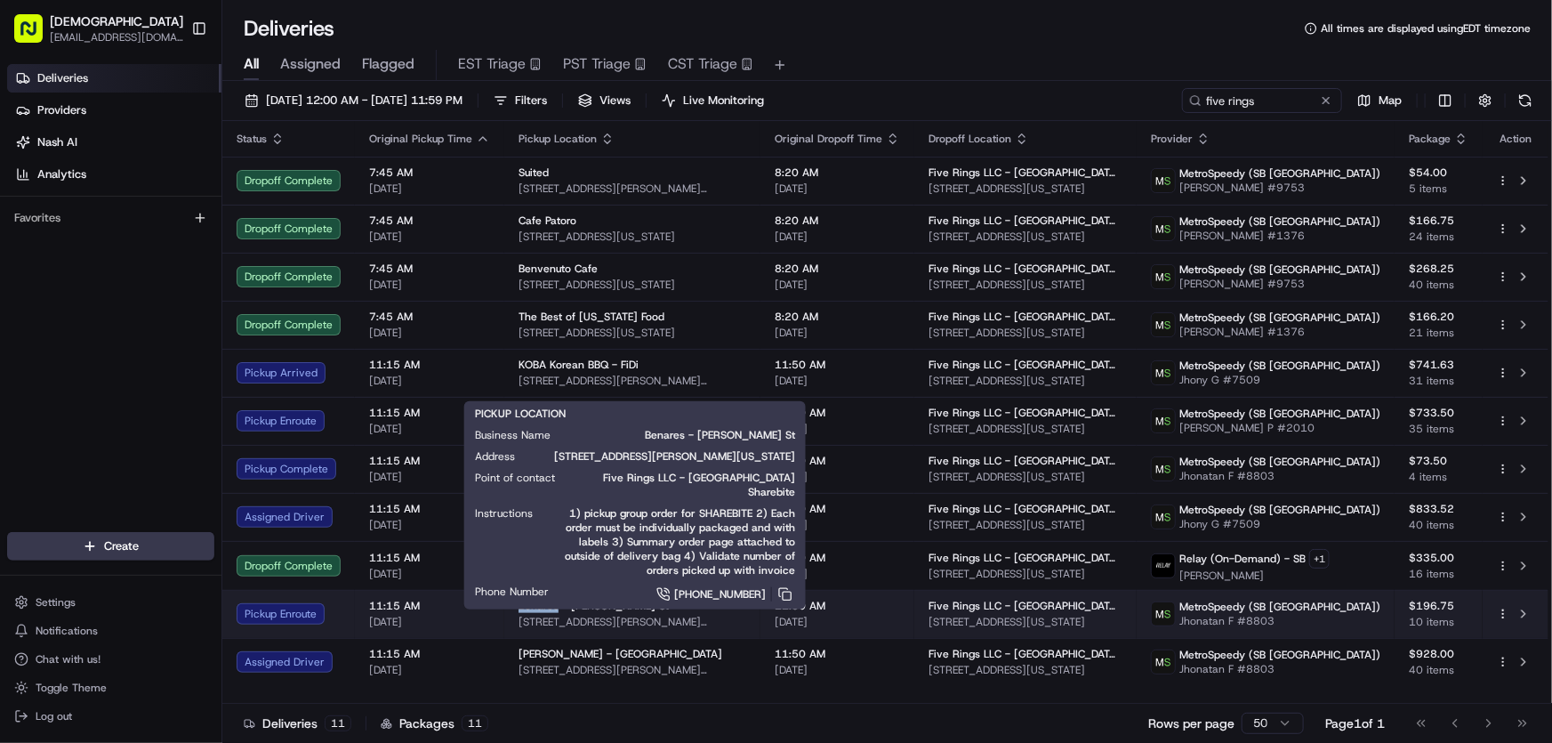
drag, startPoint x: 511, startPoint y: 602, endPoint x: 553, endPoint y: 606, distance: 42.0
click at [553, 606] on td "Benares - Murray St 45 Murray St, New York, NY 10007, USA" at bounding box center [632, 614] width 256 height 48
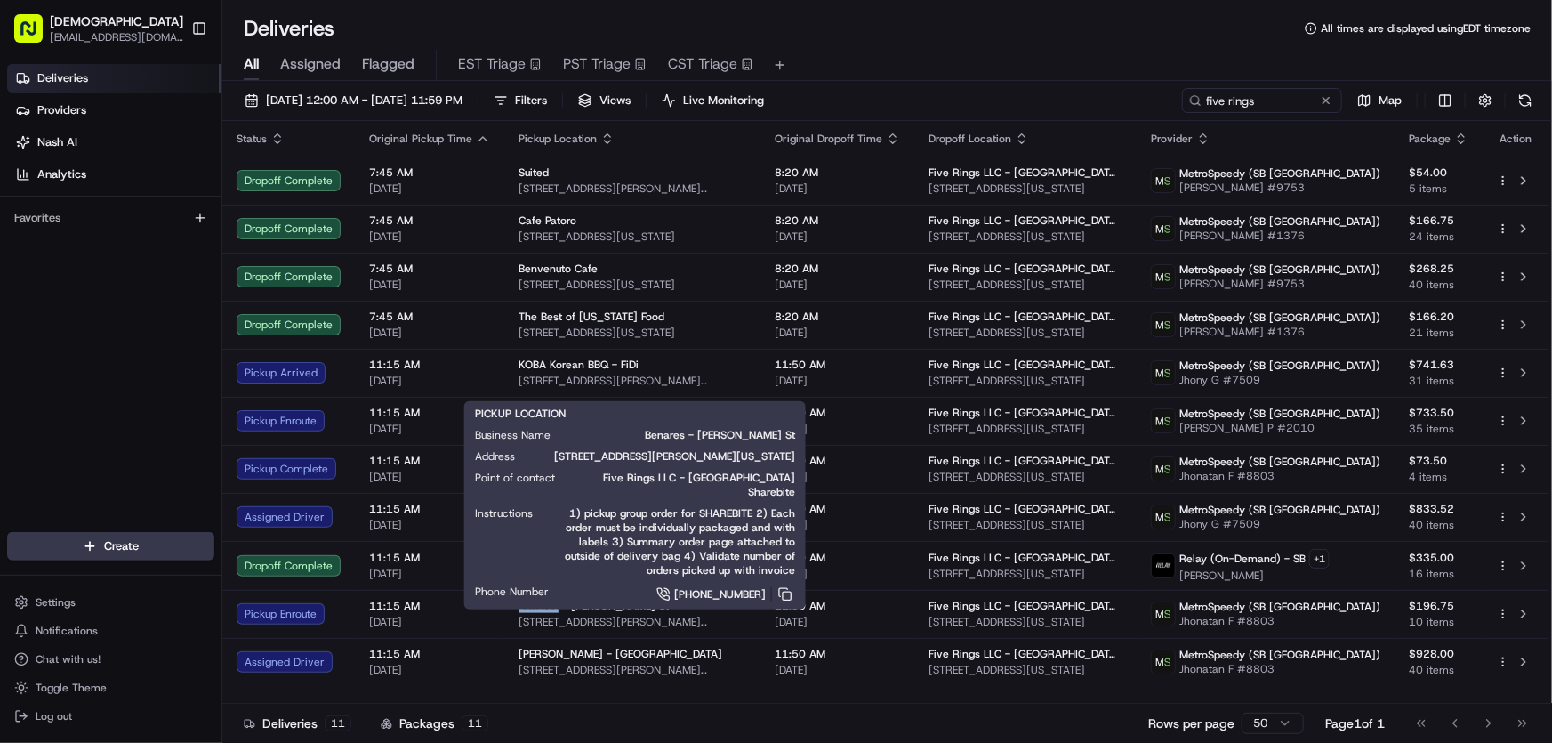
copy span "Benares"
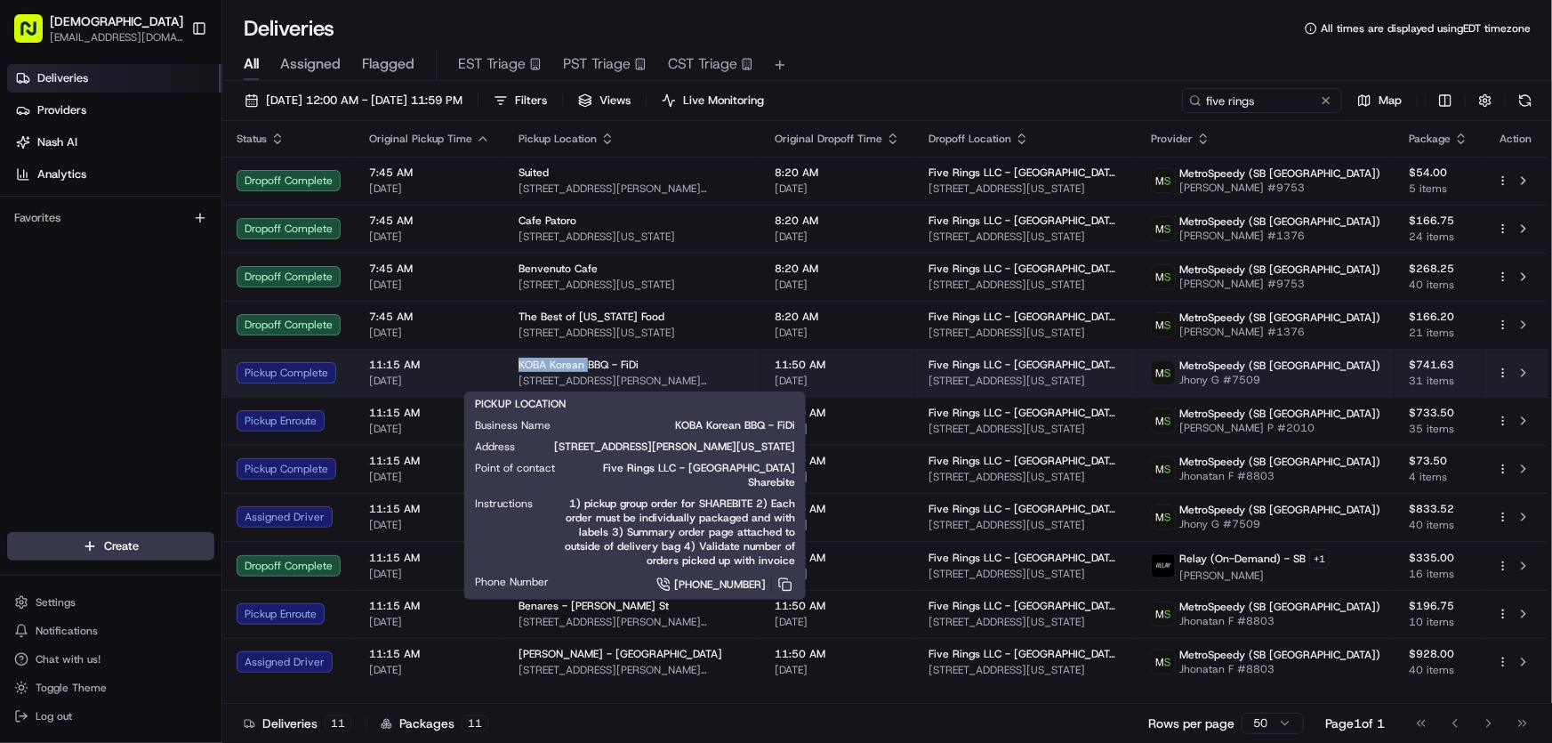
drag, startPoint x: 516, startPoint y: 357, endPoint x: 581, endPoint y: 365, distance: 65.5
click at [581, 365] on span "KOBA Korean BBQ - FiDi" at bounding box center [578, 364] width 120 height 14
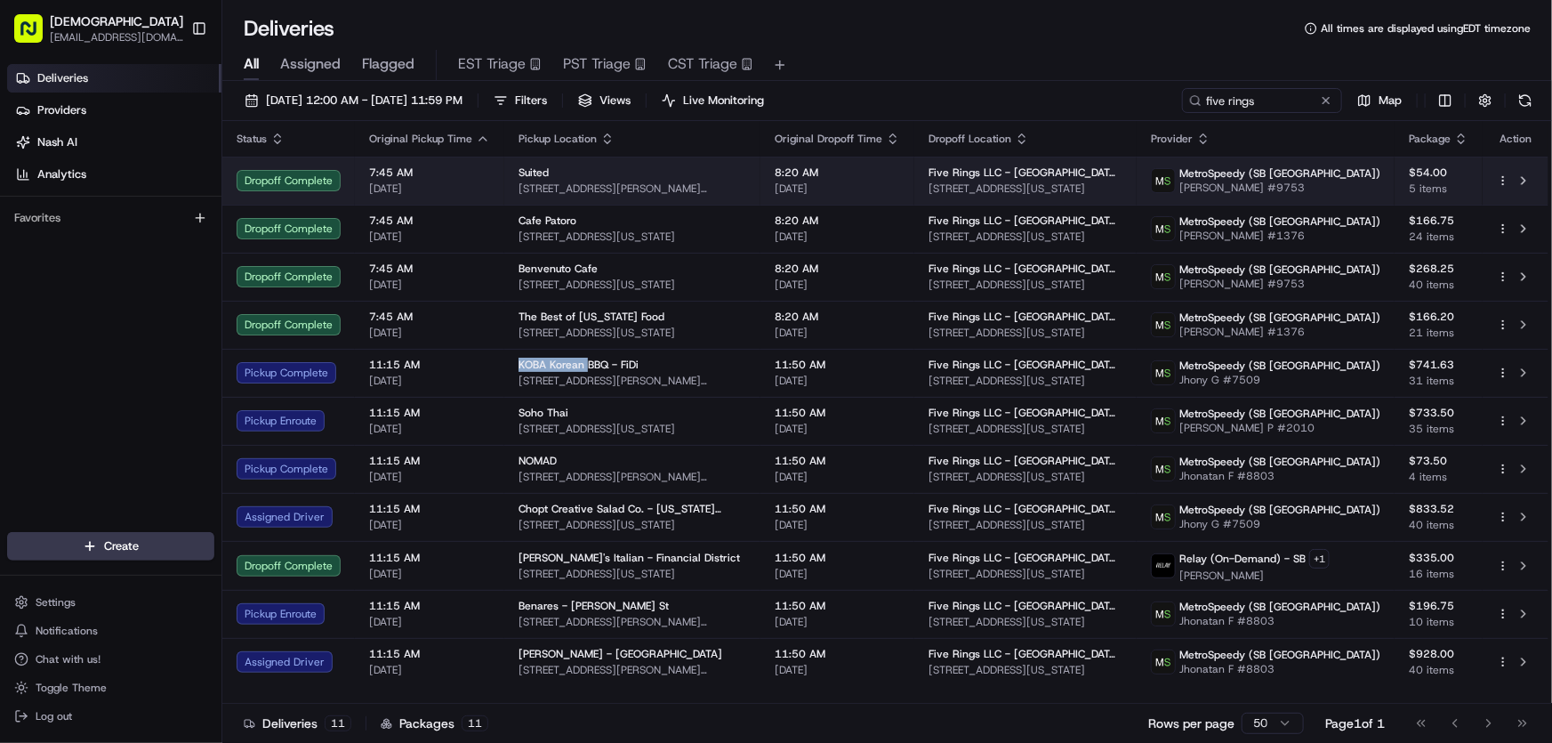
copy span "KOBA Korean"
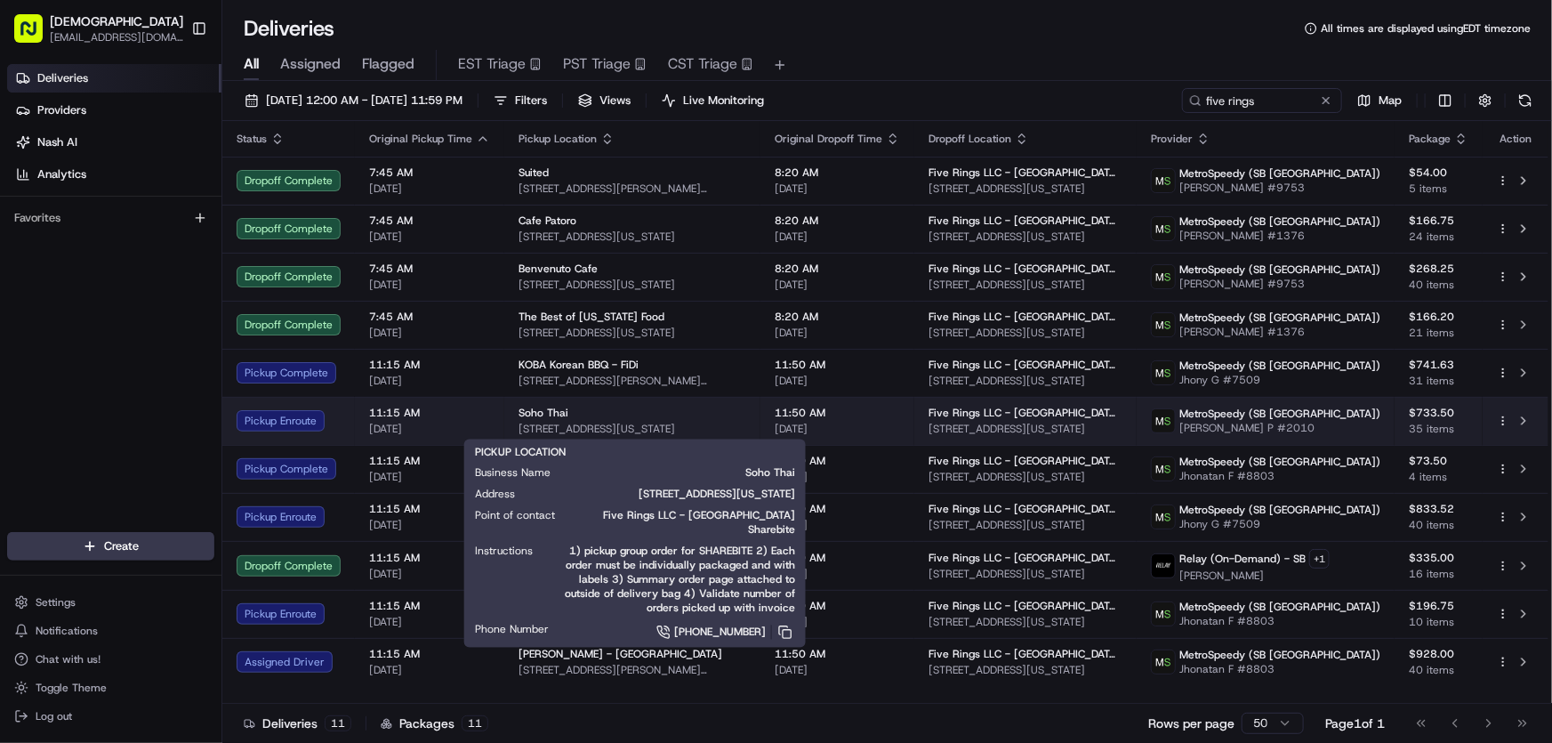
click at [534, 419] on div "Soho Thai 141 Grand St, New York, NY 10013, USA" at bounding box center [632, 420] width 228 height 30
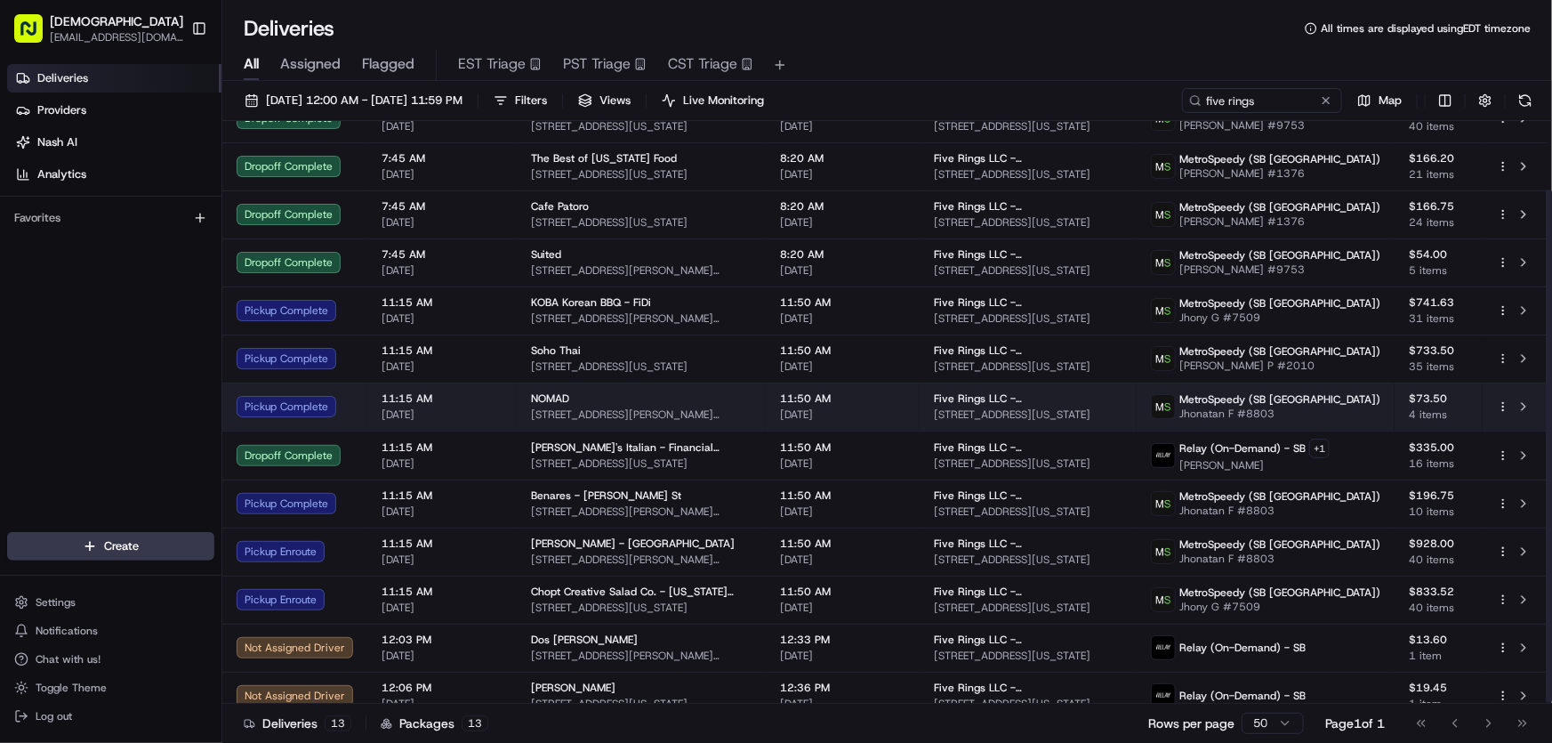
scroll to position [77, 0]
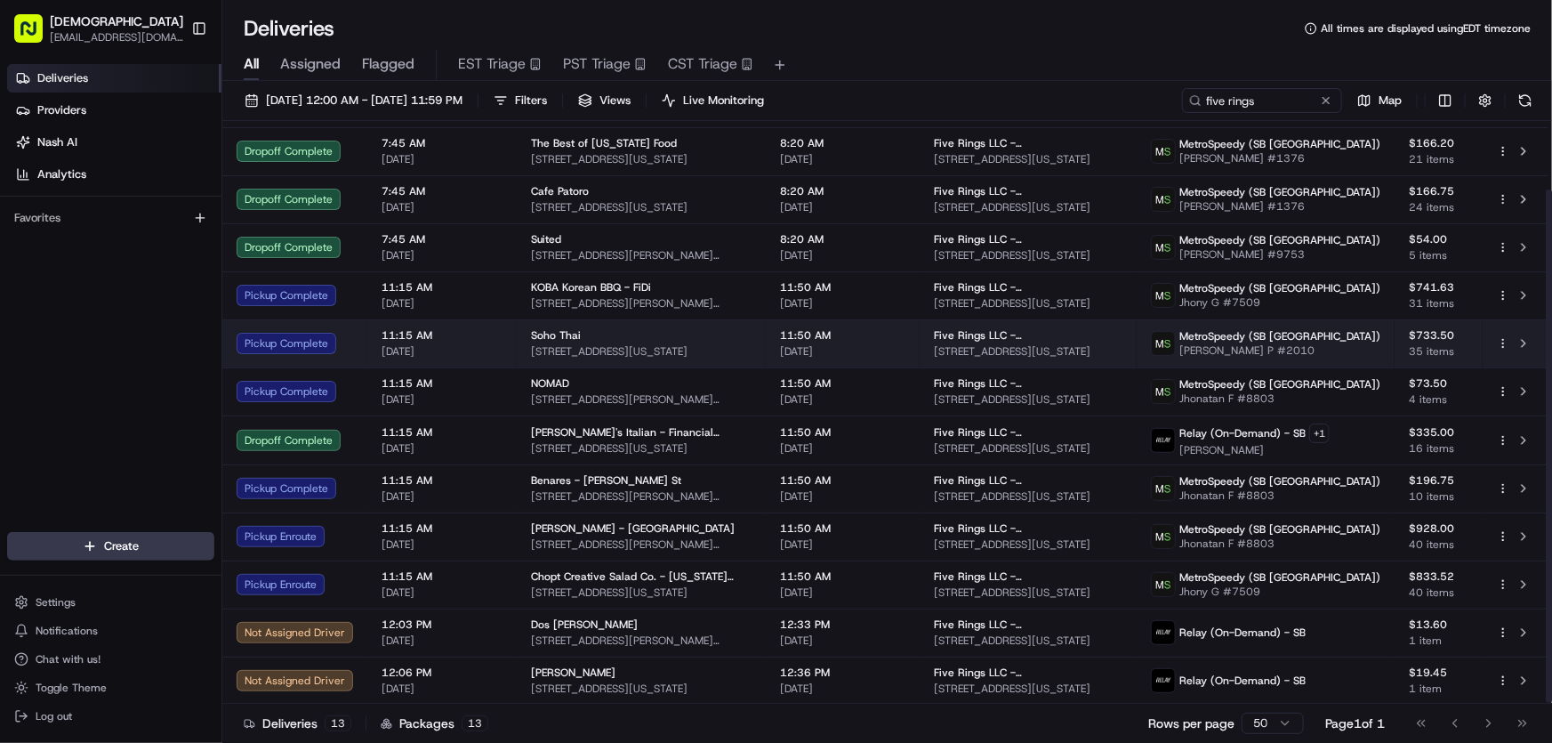
drag, startPoint x: 731, startPoint y: 346, endPoint x: 522, endPoint y: 363, distance: 209.7
click at [522, 363] on td "Soho Thai 141 Grand St, New York, NY 10013, USA" at bounding box center [641, 343] width 249 height 48
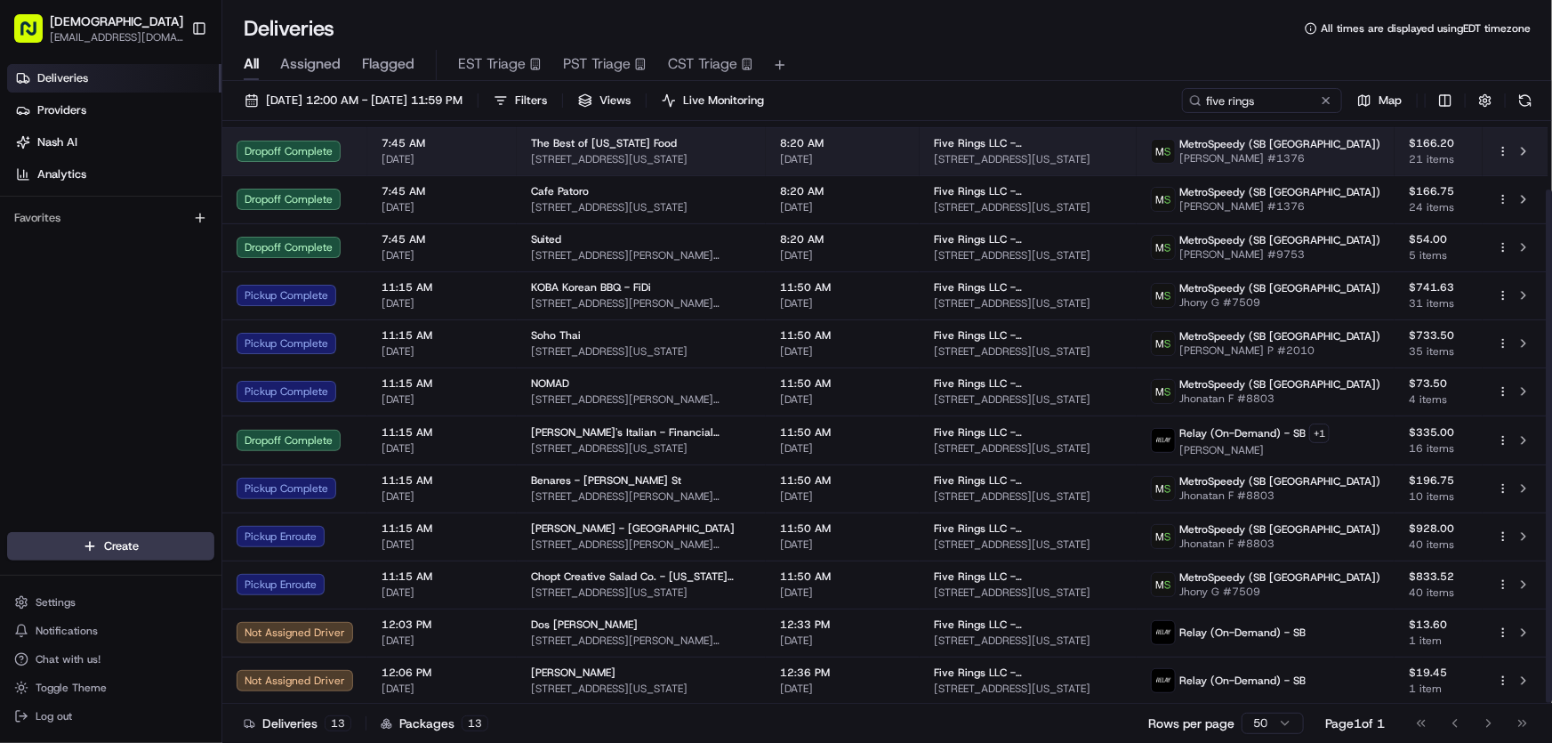
copy span "141 Grand St, New York, NY 10013, USA"
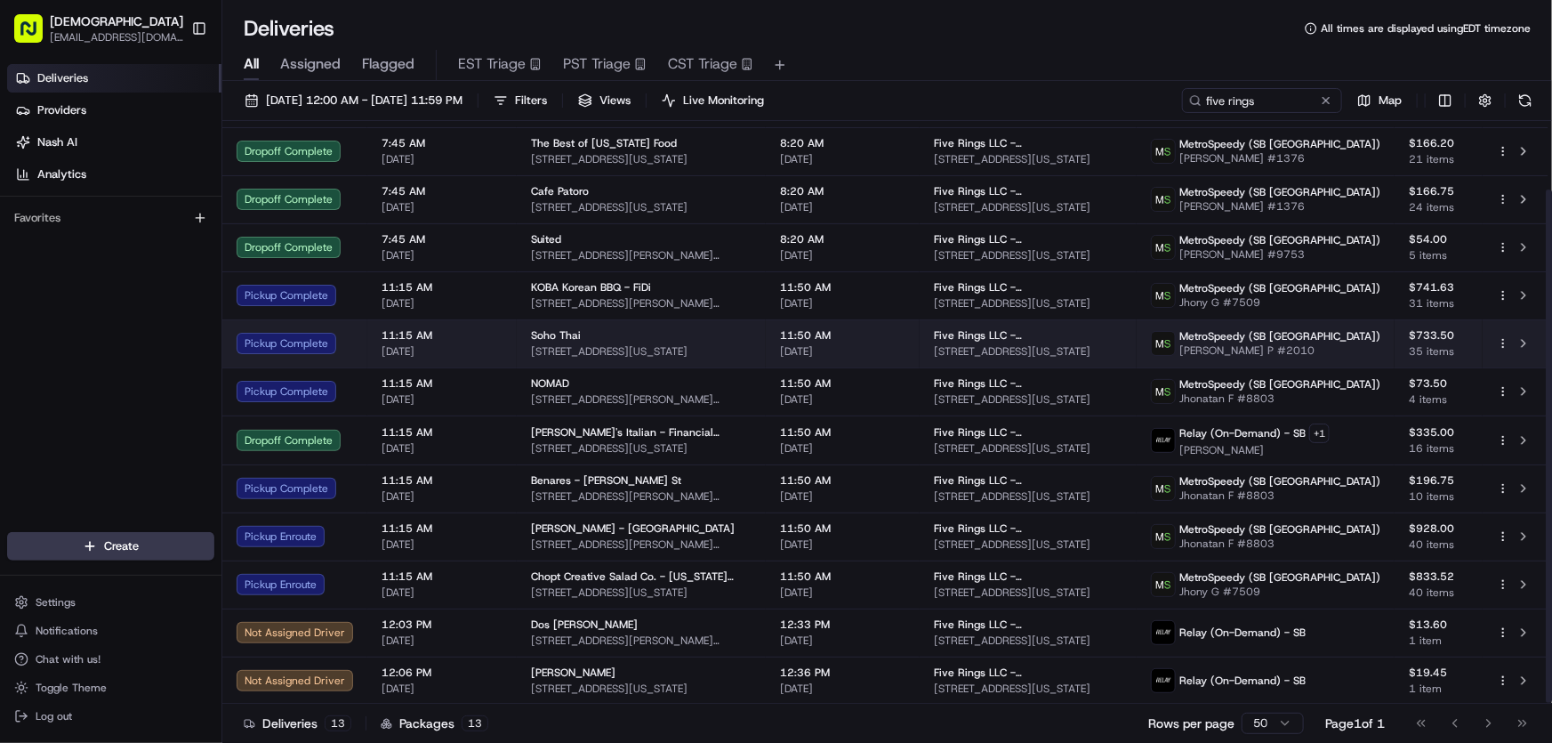
click at [888, 335] on span "11:50 AM" at bounding box center [842, 335] width 125 height 14
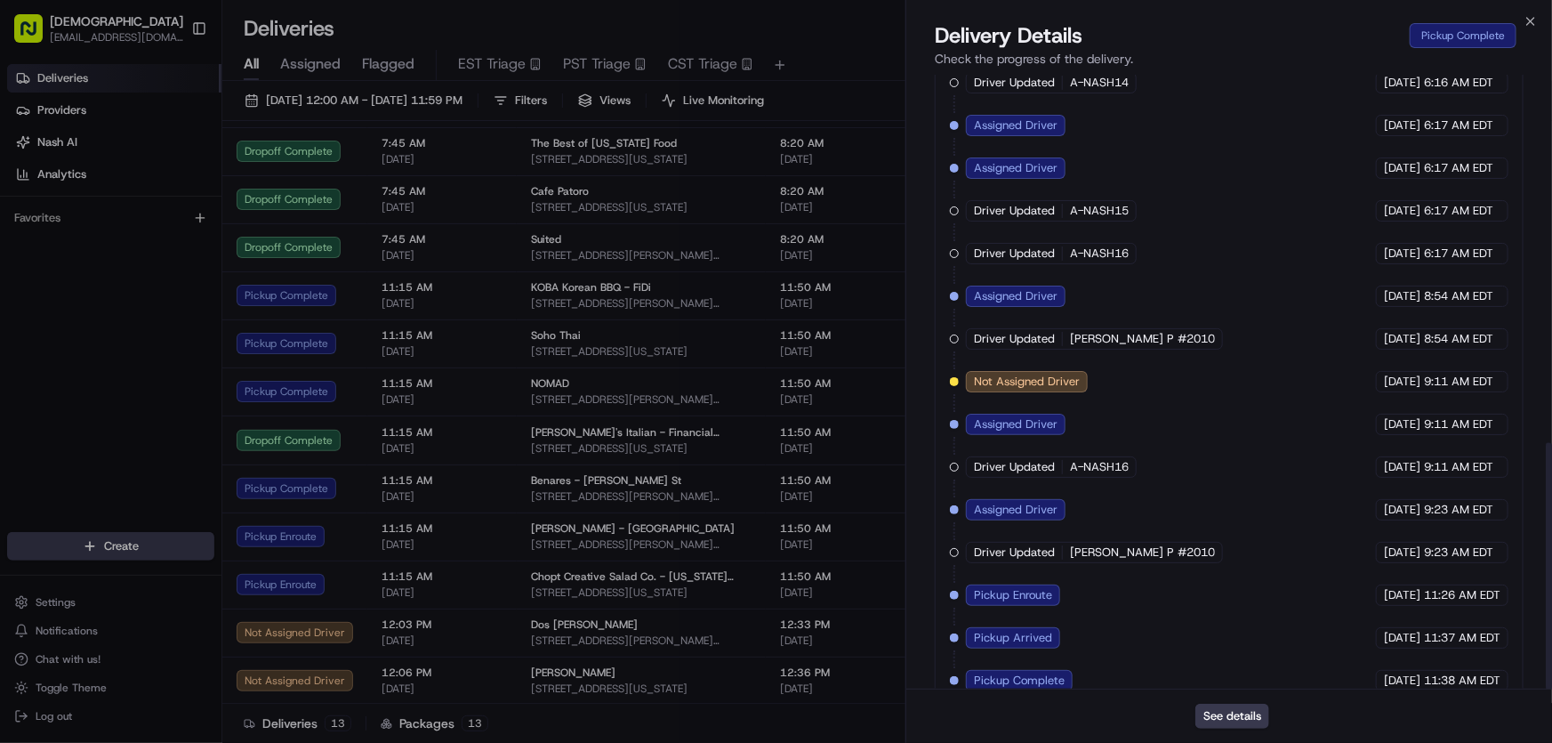
scroll to position [915, 0]
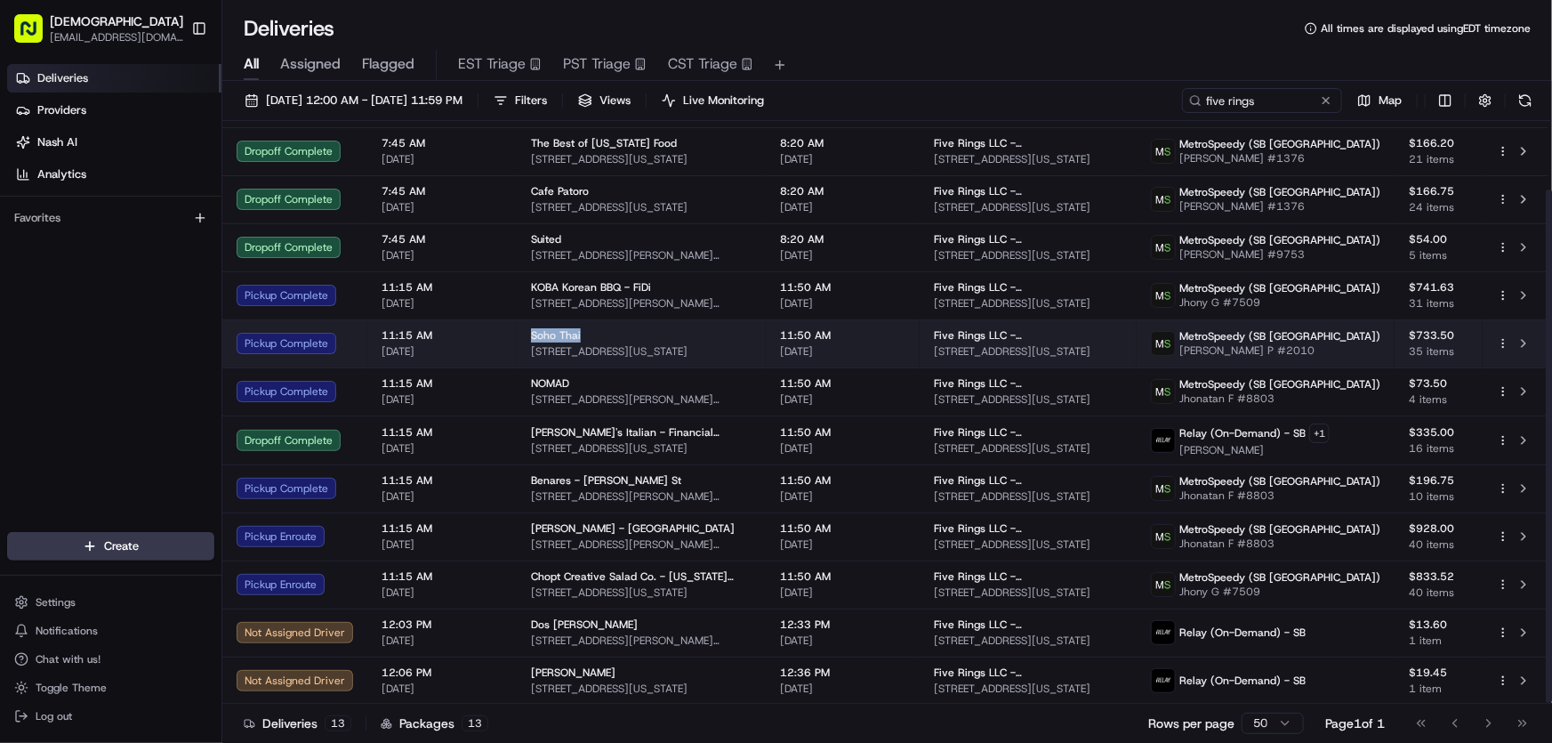
drag, startPoint x: 523, startPoint y: 333, endPoint x: 584, endPoint y: 333, distance: 61.4
click at [584, 333] on td "Soho Thai 141 Grand St, New York, NY 10013, USA" at bounding box center [641, 343] width 249 height 48
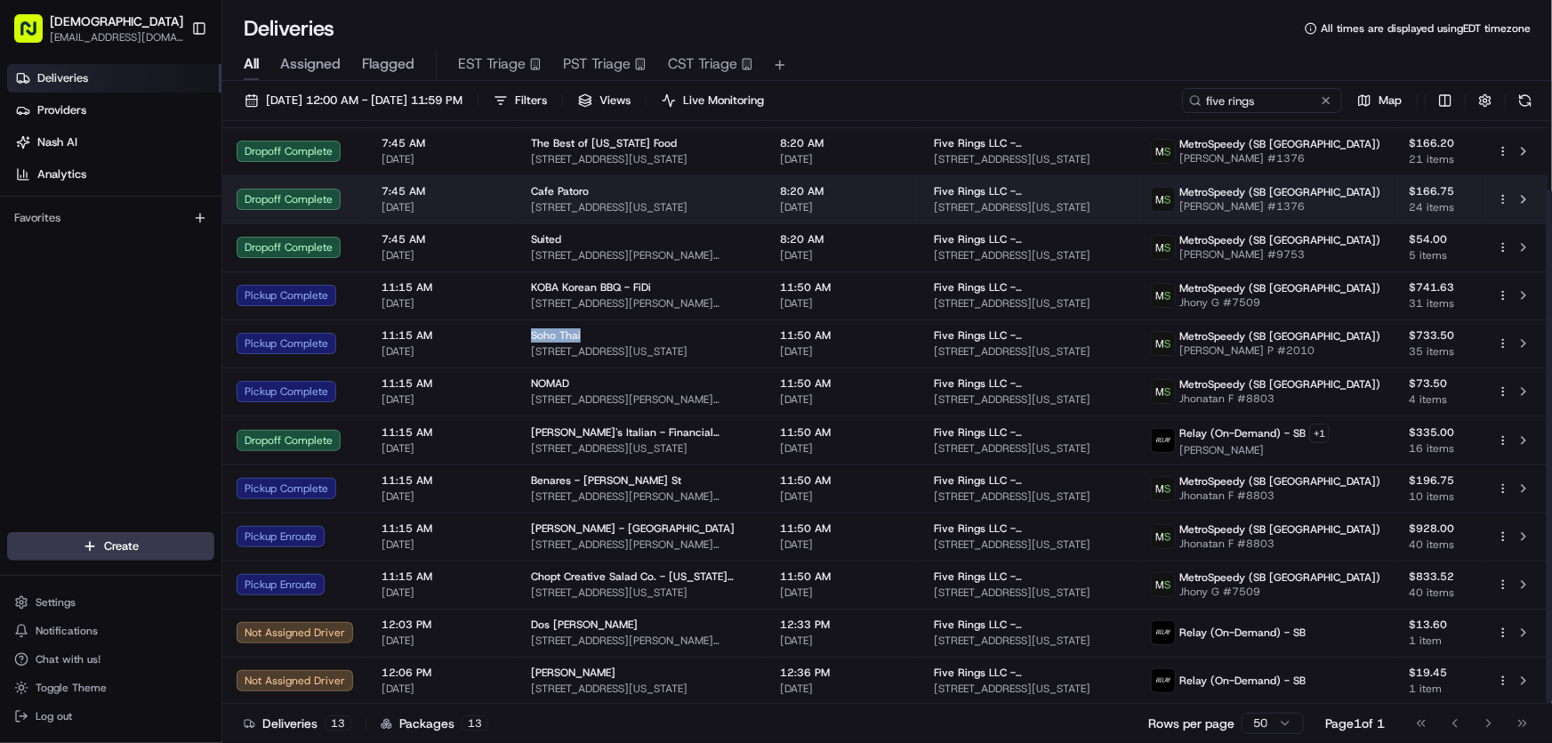
copy span "Soho Thai"
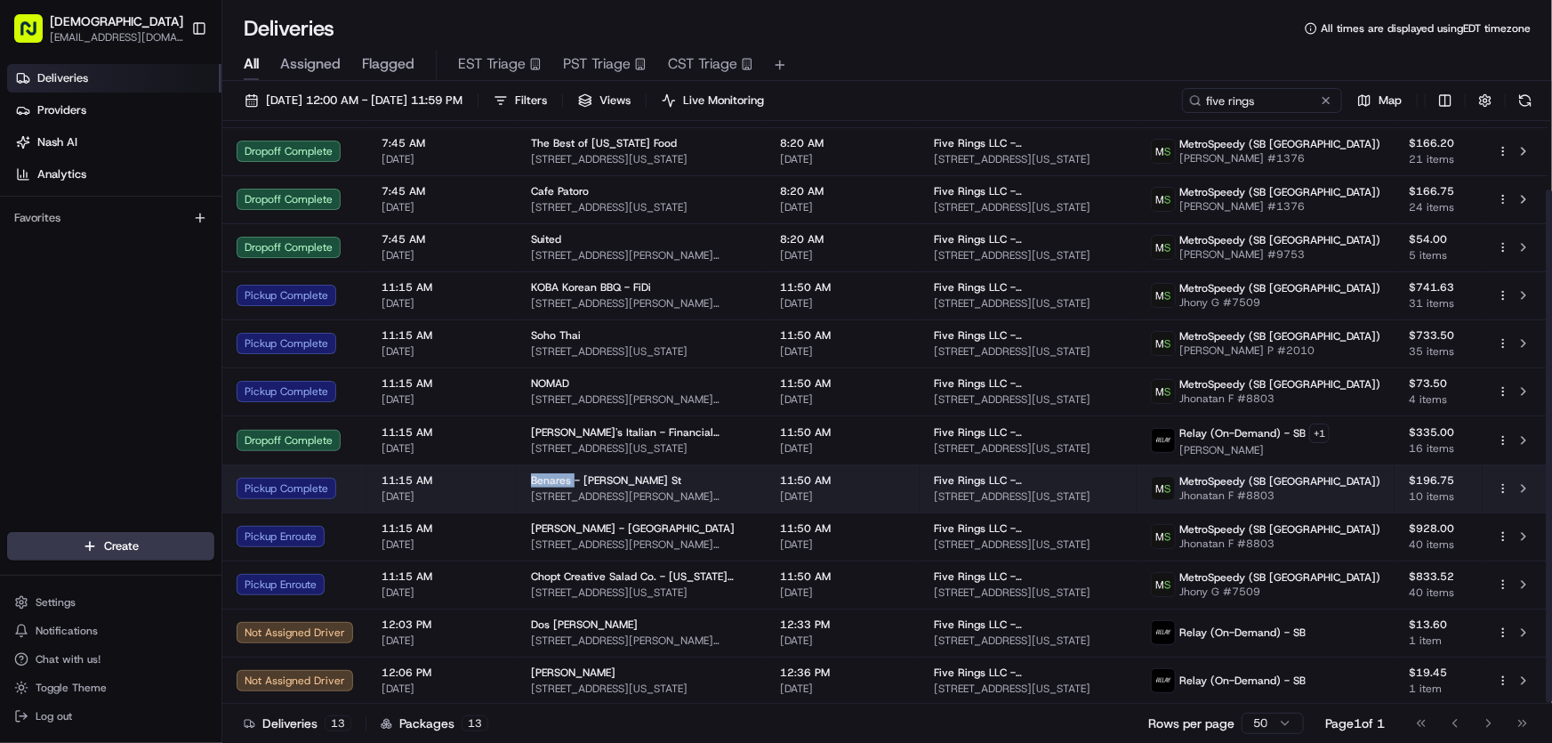
drag, startPoint x: 520, startPoint y: 473, endPoint x: 568, endPoint y: 478, distance: 48.2
click at [568, 478] on td "Benares - Murray St 45 Murray St, New York, NY 10007, USA" at bounding box center [641, 488] width 249 height 48
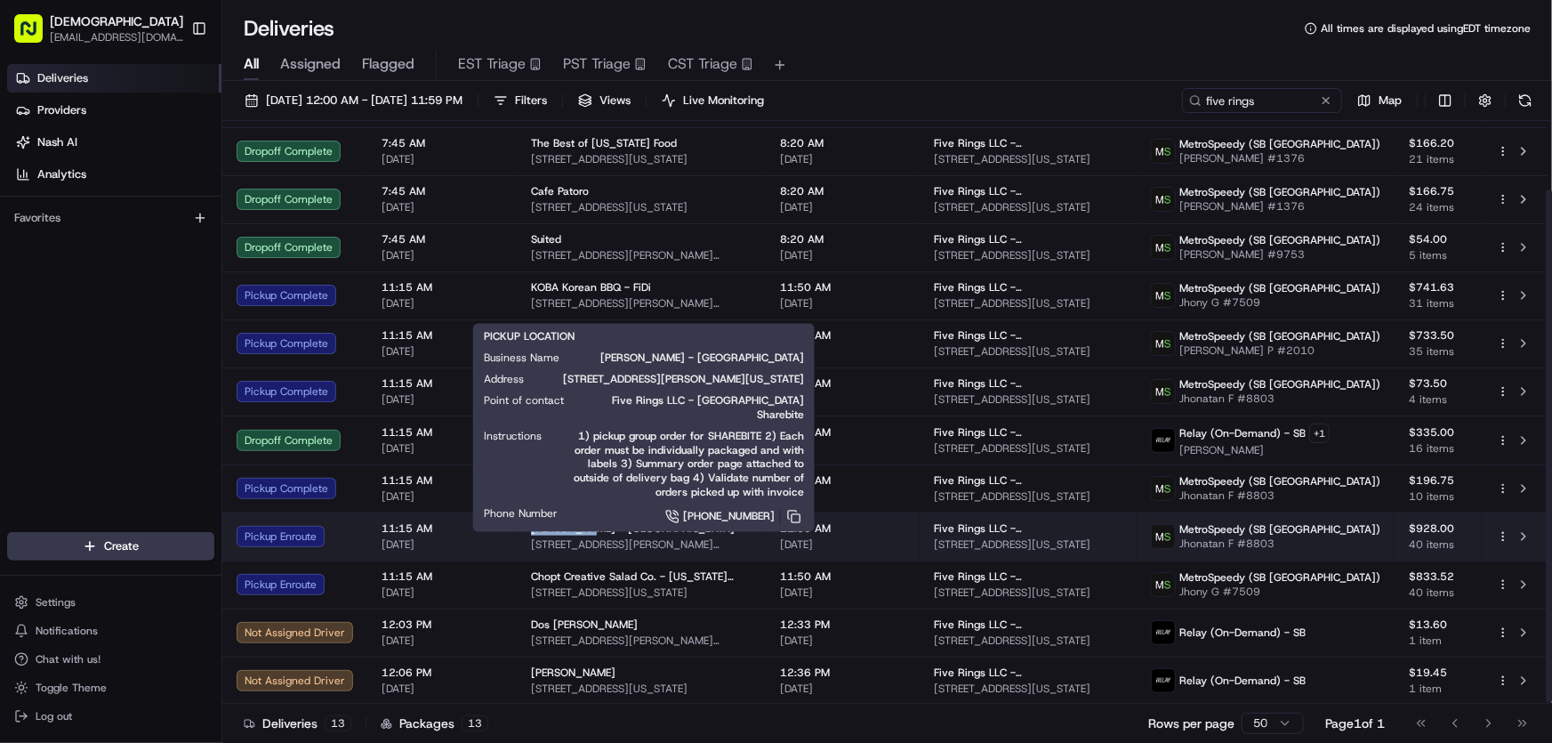
drag, startPoint x: 531, startPoint y: 526, endPoint x: 578, endPoint y: 530, distance: 47.3
click at [578, 530] on span "Friedman's - Battery Park" at bounding box center [633, 528] width 204 height 14
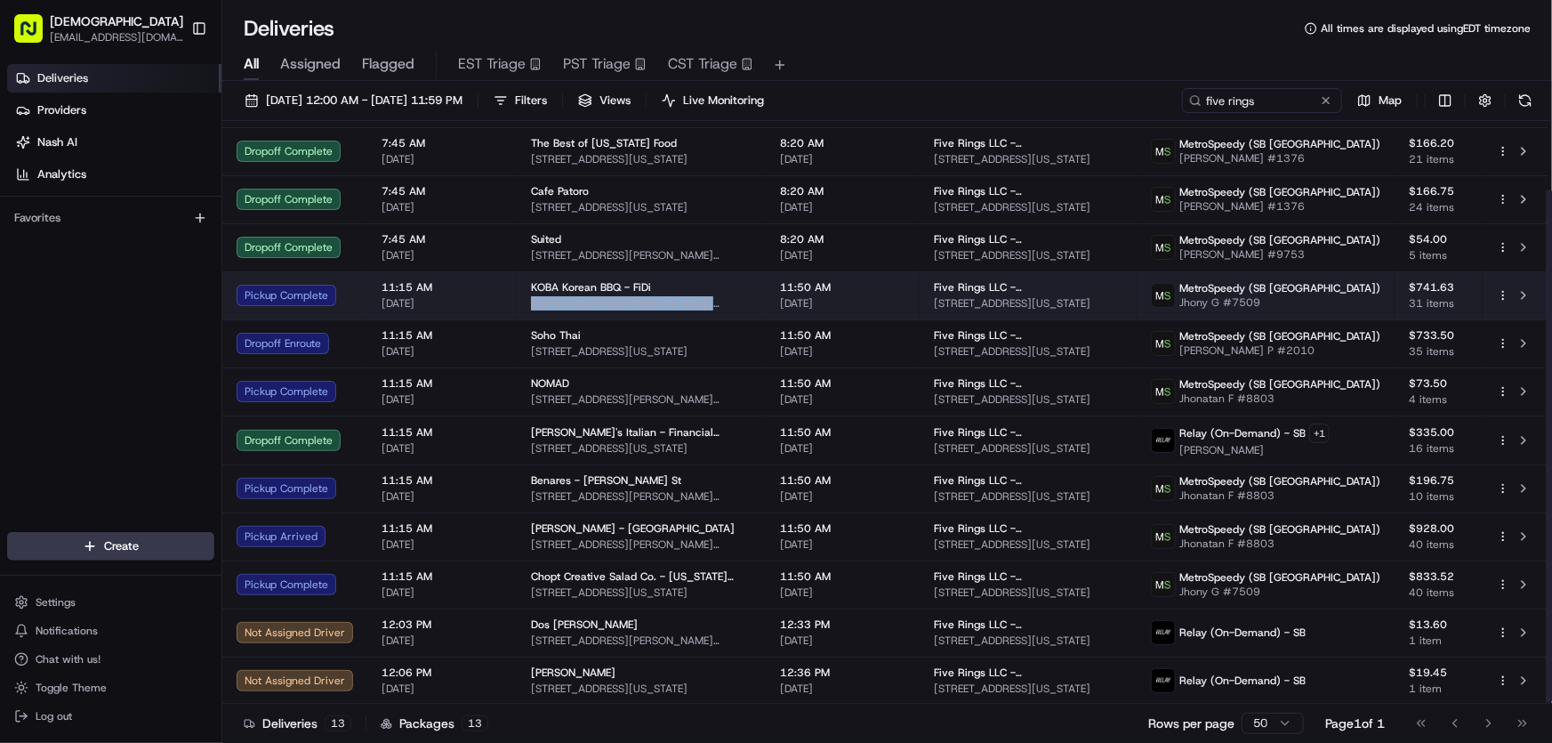
drag, startPoint x: 738, startPoint y: 302, endPoint x: 520, endPoint y: 302, distance: 217.9
click at [520, 302] on td "KOBA Korean BBQ - FiDi 136 William St, New York, NY 10038, USA" at bounding box center [641, 295] width 249 height 48
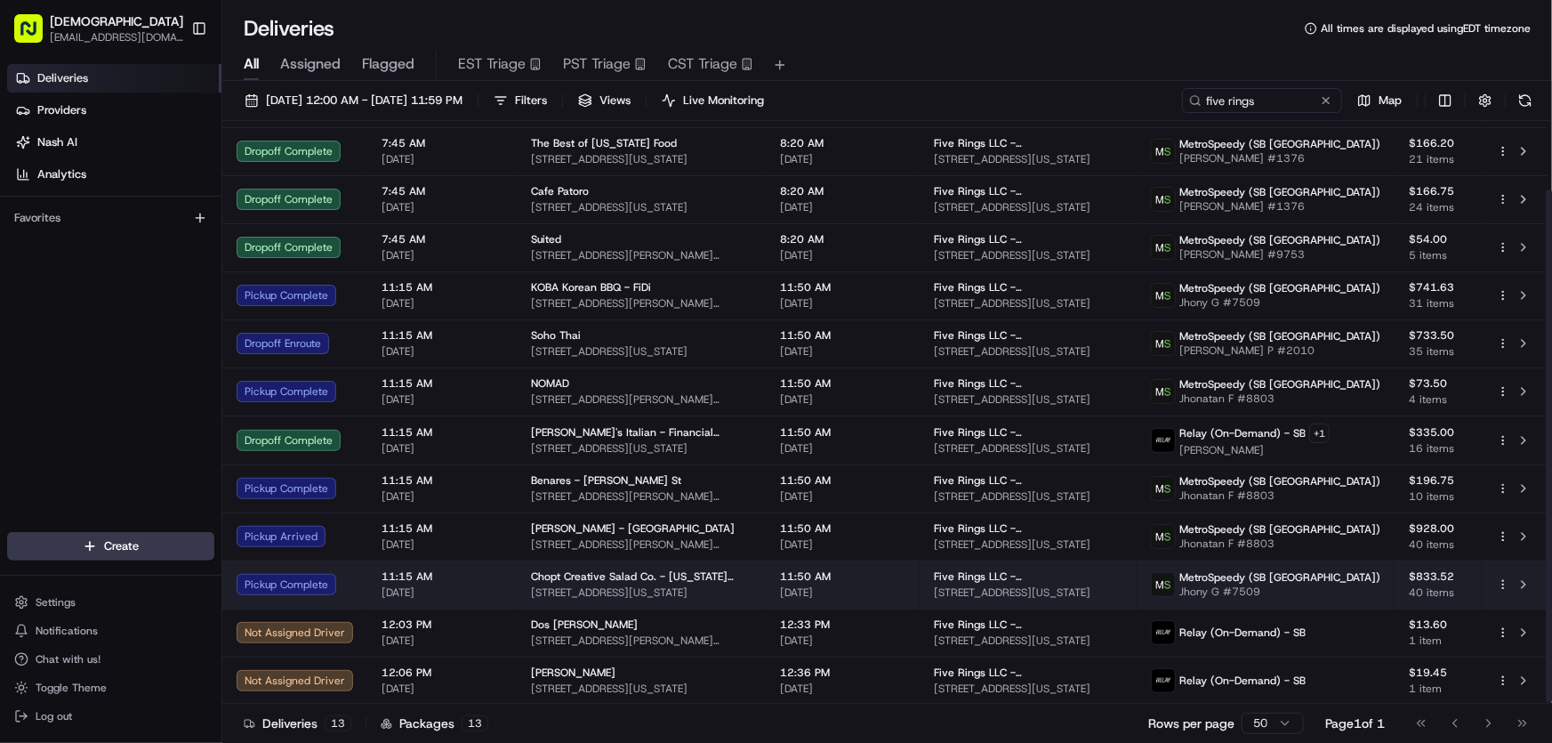
click at [559, 579] on span "Chopt Creative Salad Co. - New York Plaza" at bounding box center [641, 576] width 221 height 14
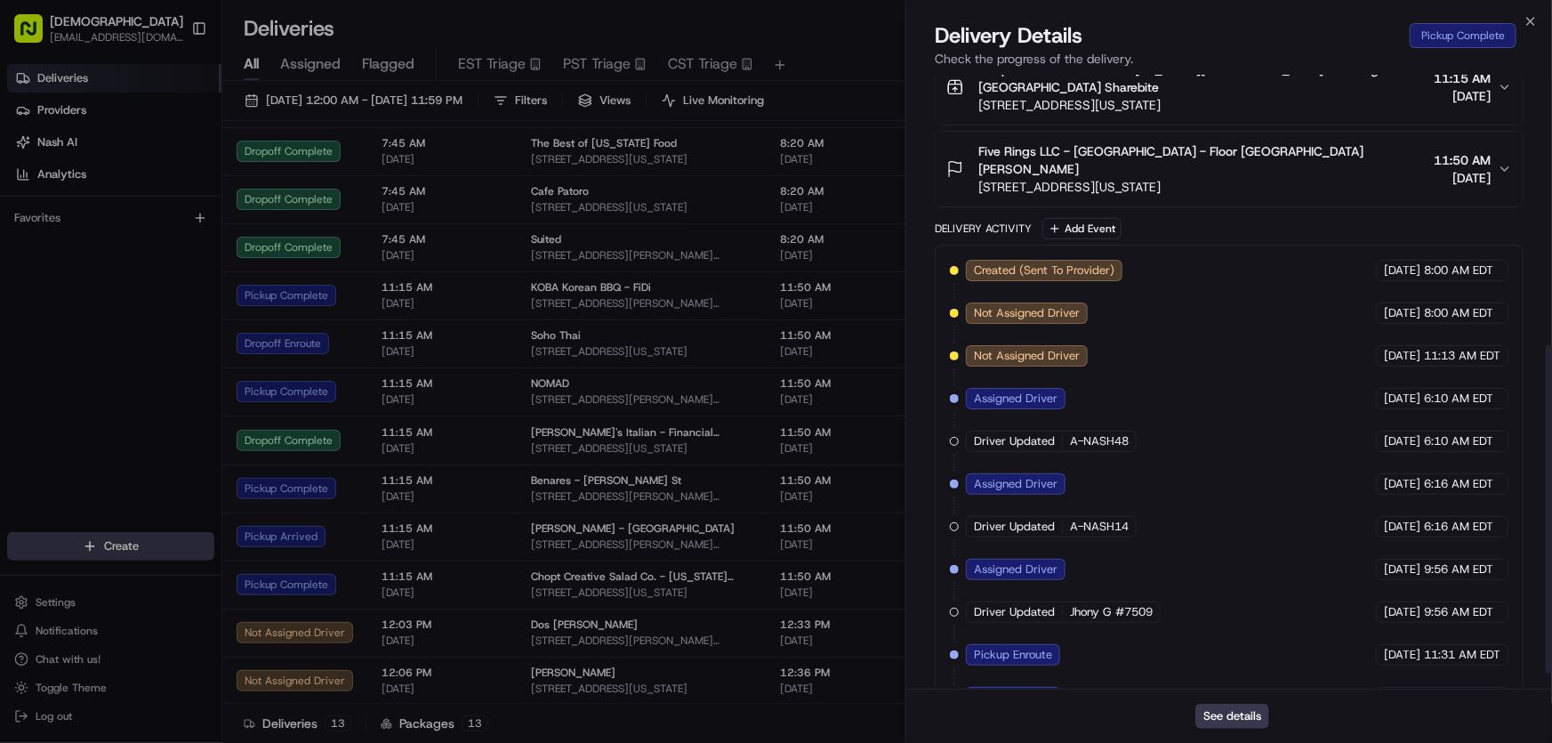
scroll to position [533, 0]
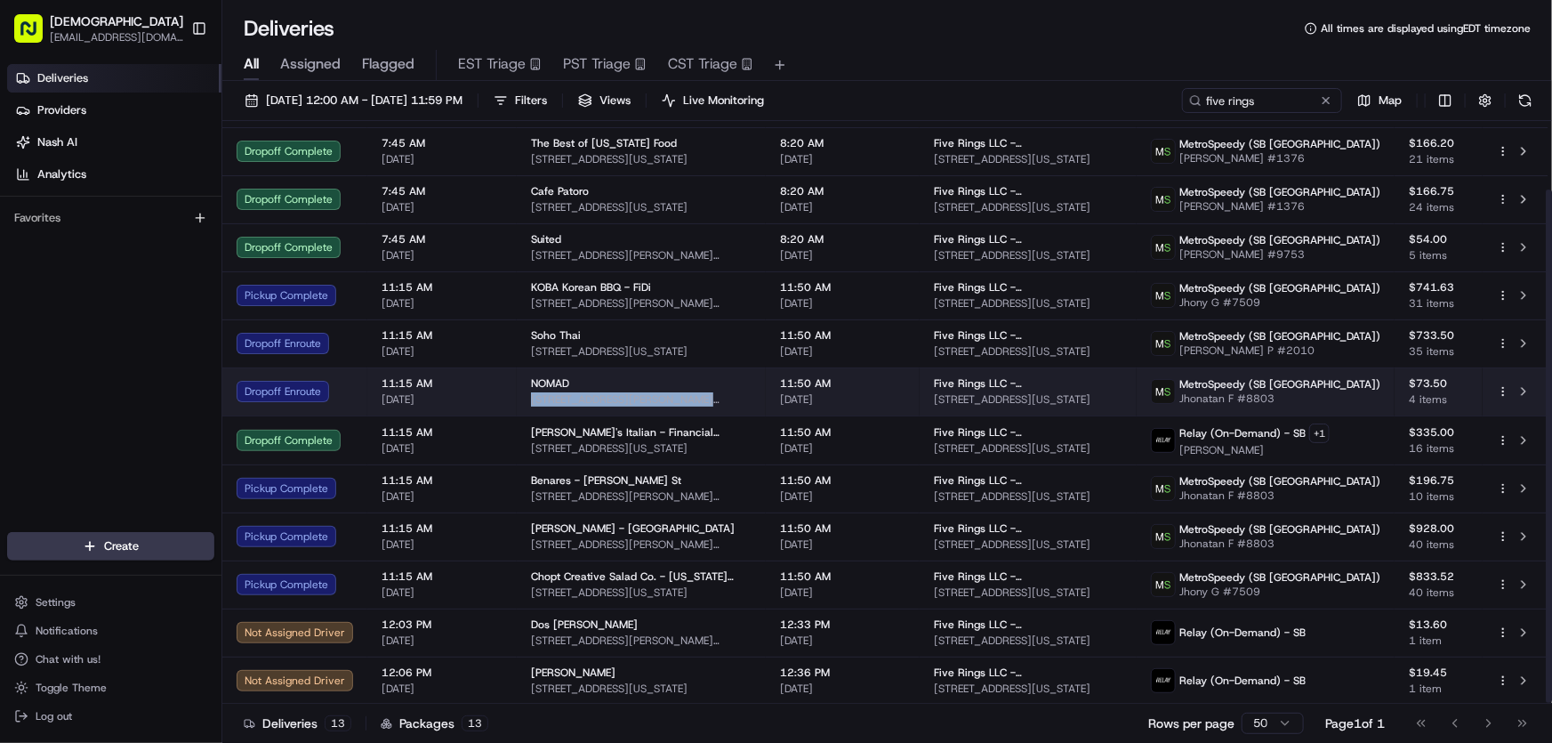
drag, startPoint x: 735, startPoint y: 394, endPoint x: 524, endPoint y: 403, distance: 211.8
click at [524, 403] on td "NOMAD 30 Vandam St, New York, NY 10013, USA" at bounding box center [641, 391] width 249 height 48
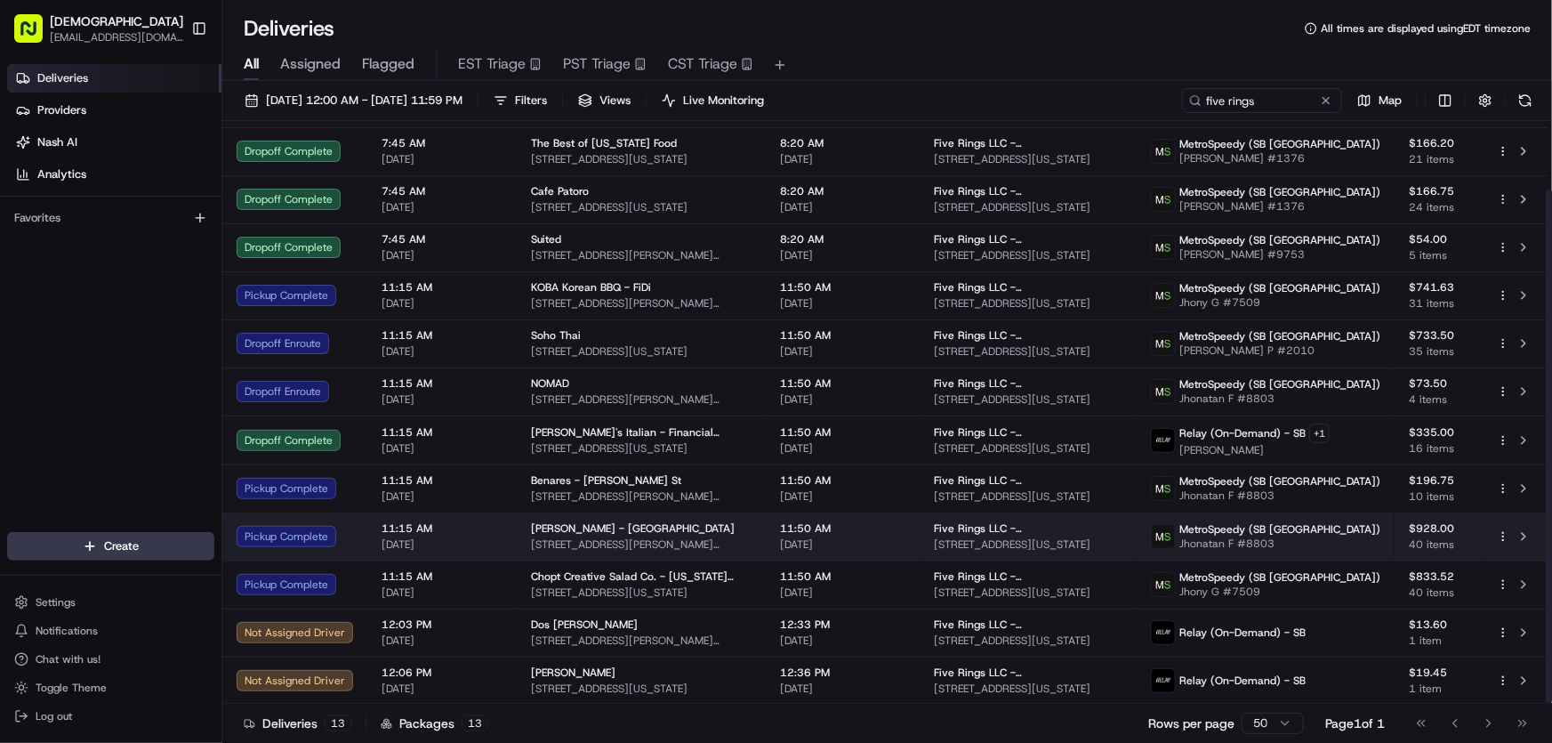
click at [559, 533] on span "Friedman's - Battery Park" at bounding box center [633, 528] width 204 height 14
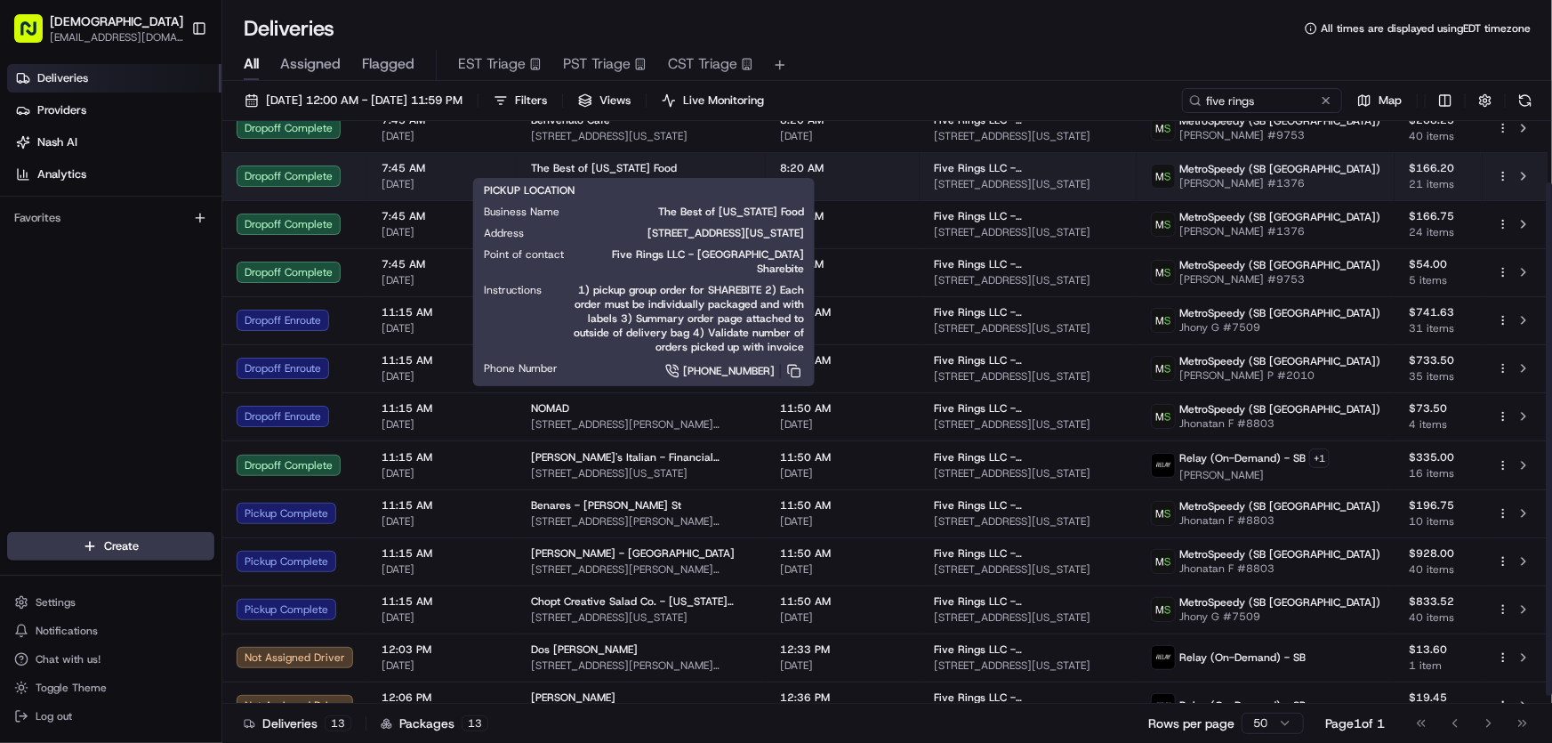
scroll to position [77, 0]
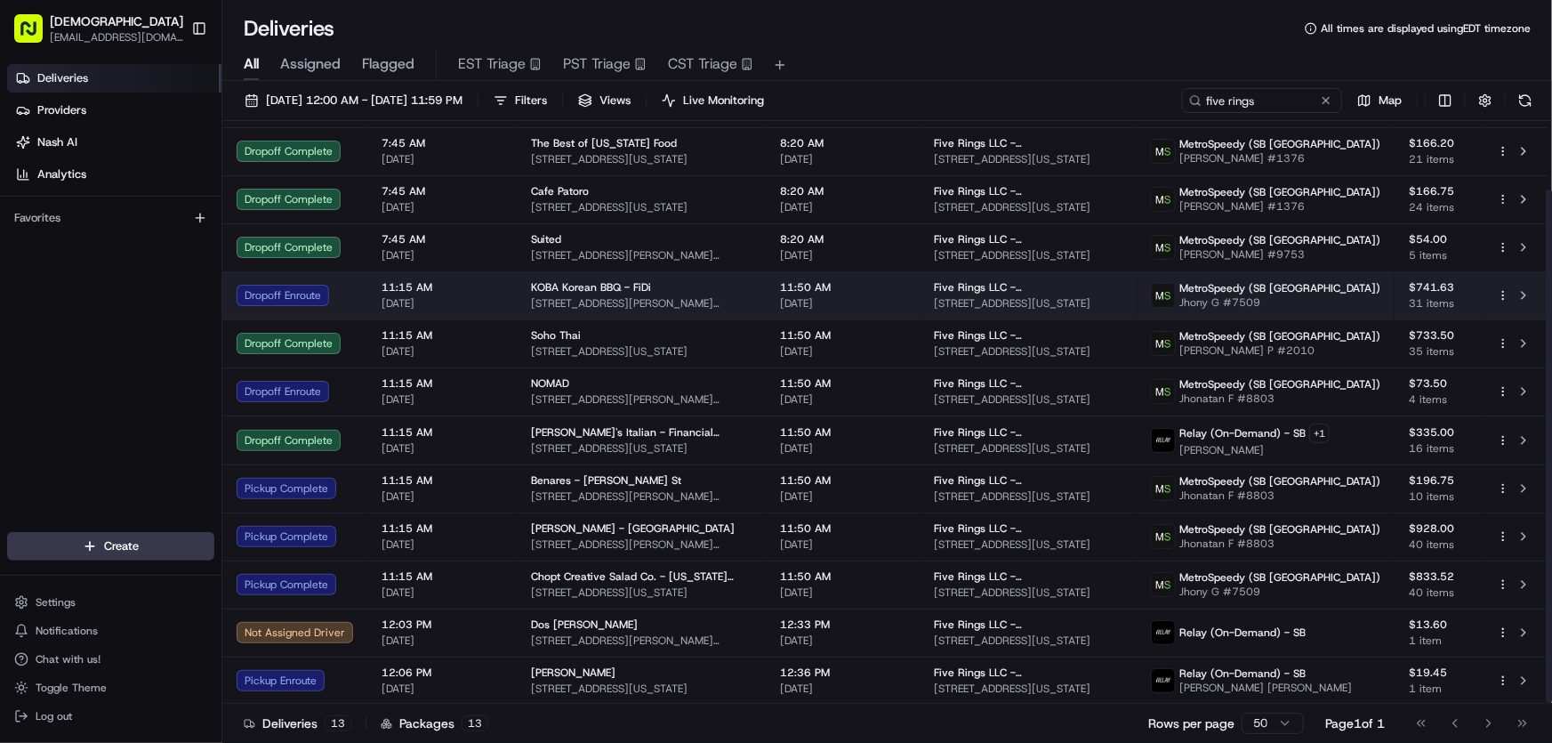
click at [603, 286] on span "KOBA Korean BBQ - FiDi" at bounding box center [591, 287] width 120 height 14
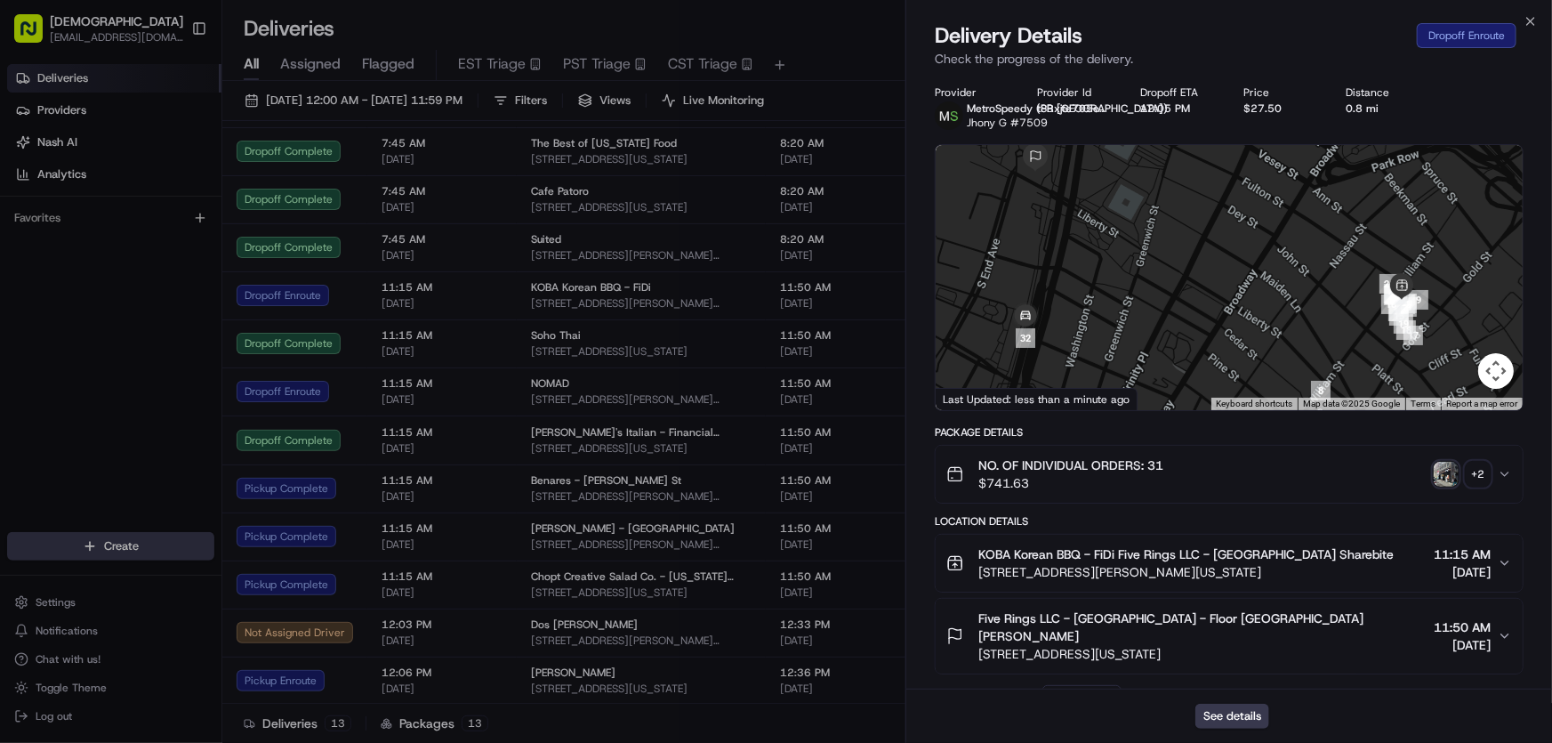
drag, startPoint x: 1187, startPoint y: 331, endPoint x: 1247, endPoint y: 280, distance: 78.2
click at [1247, 280] on div at bounding box center [1228, 277] width 587 height 265
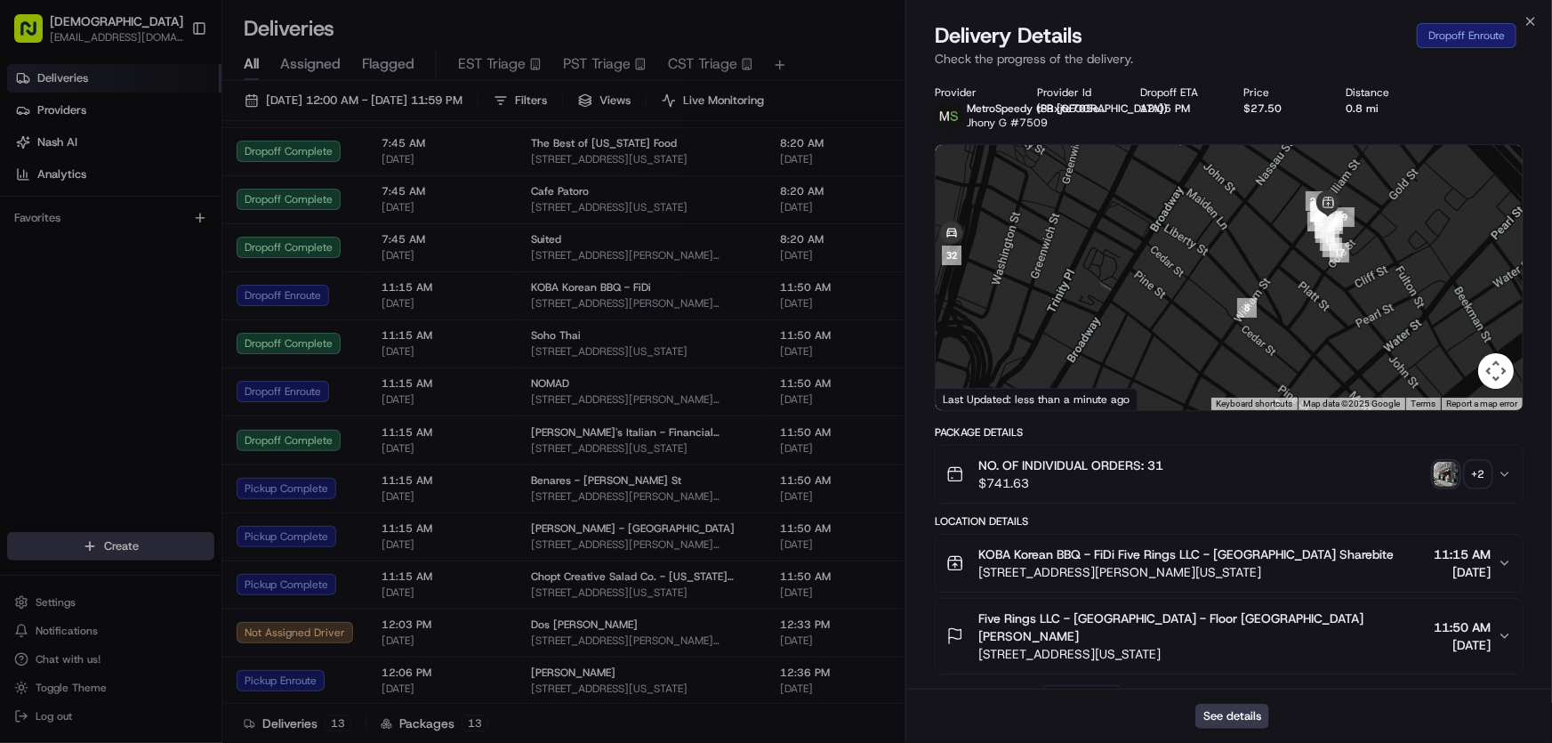
drag, startPoint x: 1286, startPoint y: 325, endPoint x: 1211, endPoint y: 244, distance: 110.8
click at [1211, 244] on div at bounding box center [1228, 277] width 587 height 265
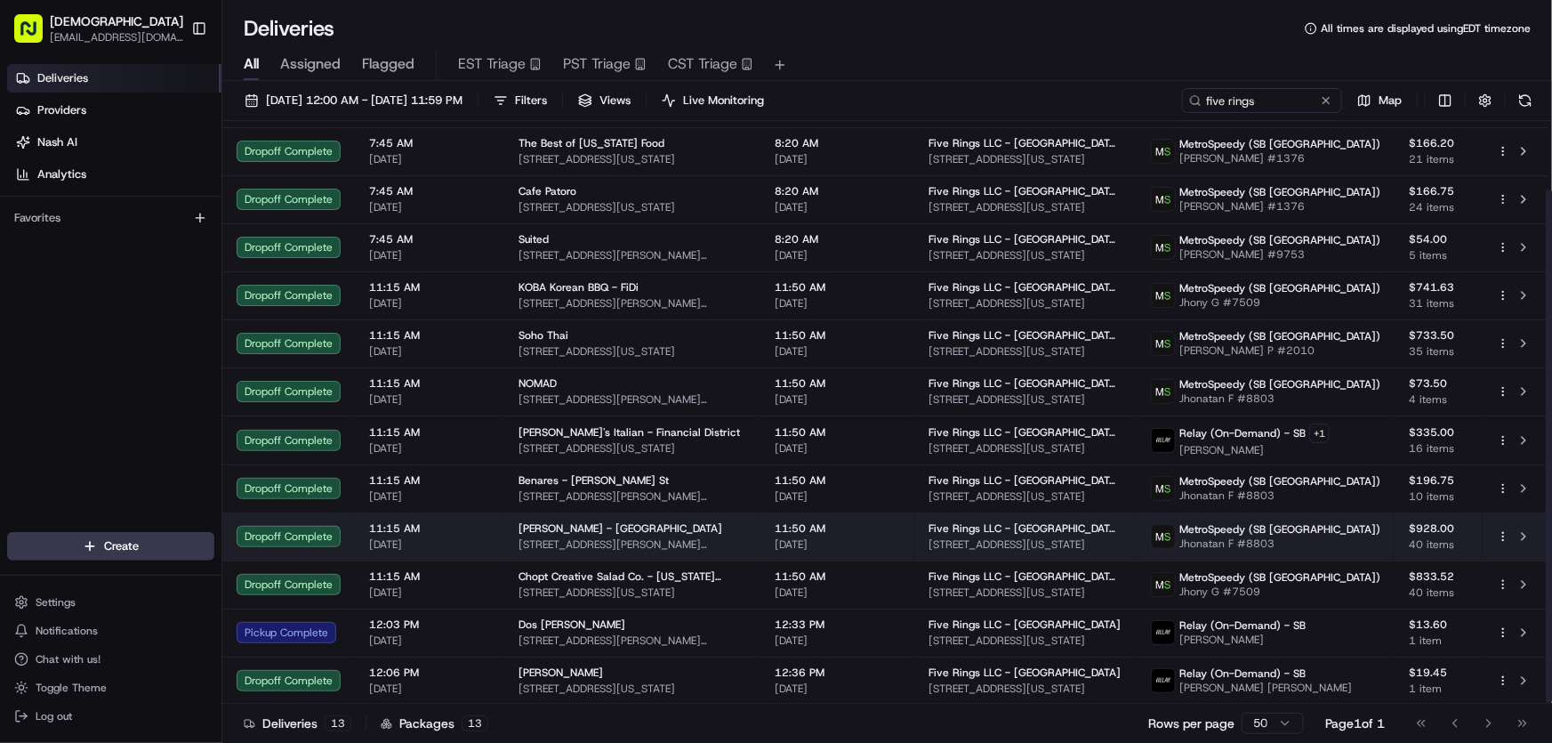
click at [534, 534] on span "Friedman's - Battery Park" at bounding box center [620, 528] width 204 height 14
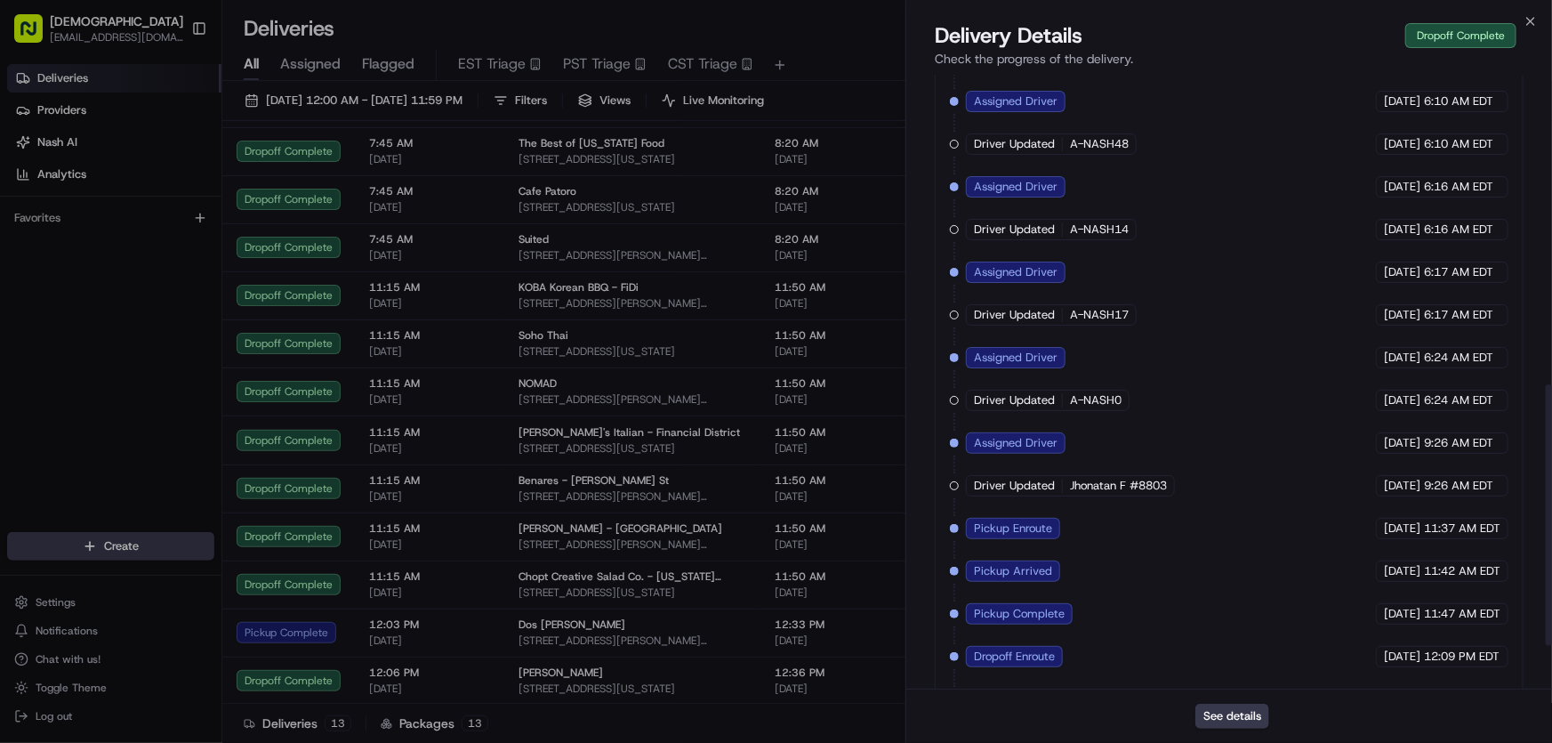
scroll to position [830, 0]
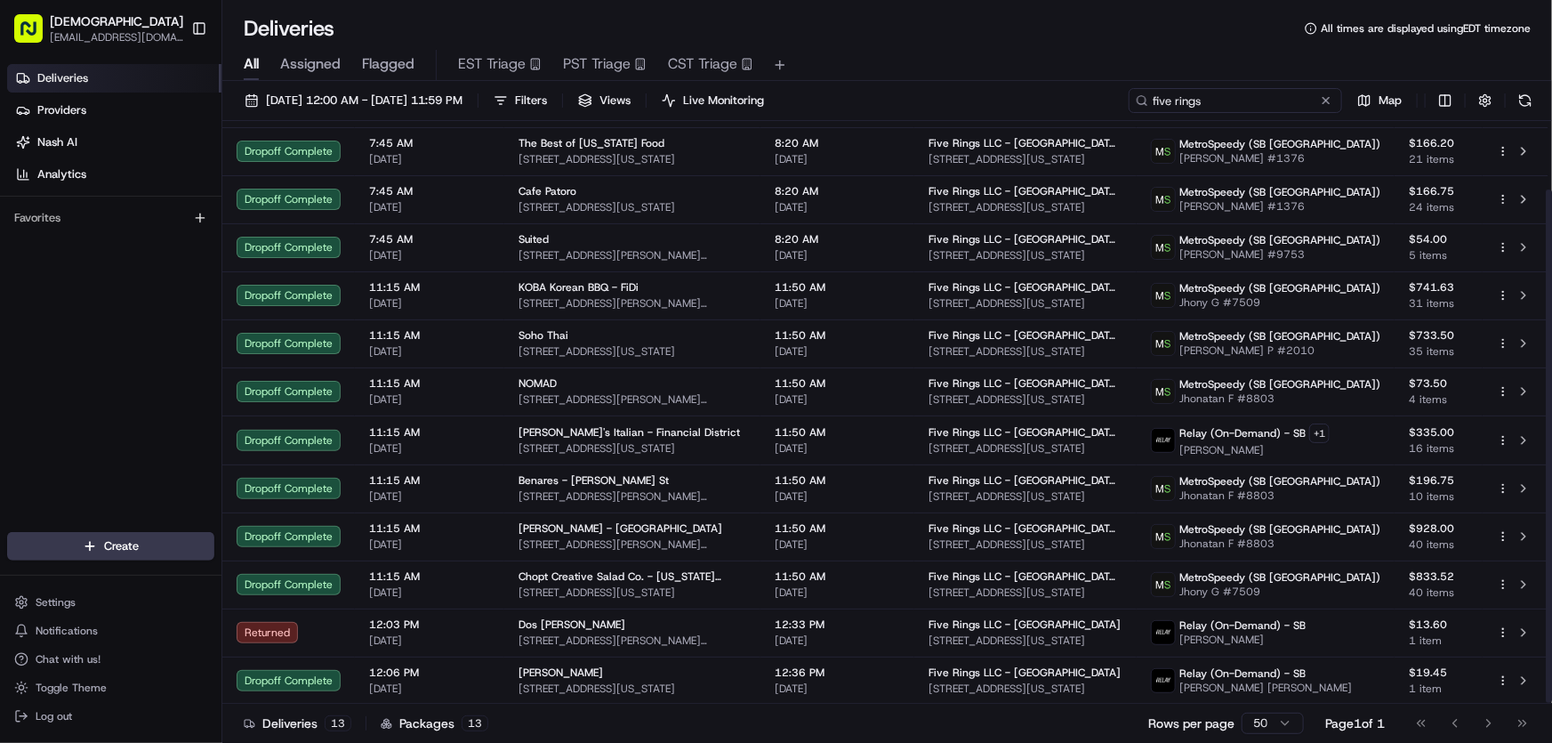
drag, startPoint x: 1264, startPoint y: 100, endPoint x: 1056, endPoint y: 100, distance: 207.2
click at [1056, 100] on div "08/20/2025 12:00 AM - 08/20/2025 11:59 PM Filters Views Live Monitoring five ri…" at bounding box center [886, 104] width 1329 height 33
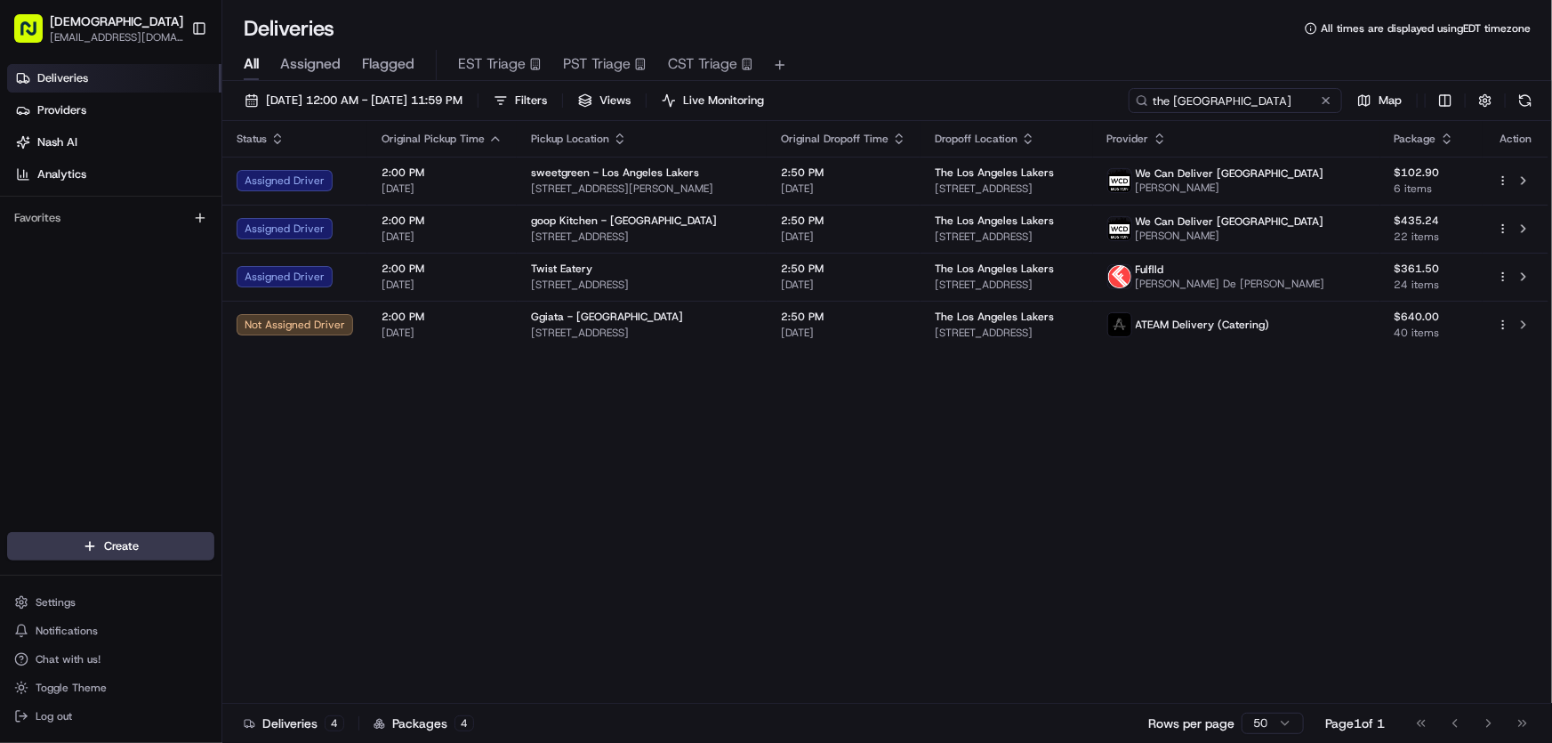
type input "the los angeles"
click at [371, 81] on div "08/20/2025 12:00 AM - 08/20/2025 11:59 PM Filters Views Live Monitoring the los…" at bounding box center [886, 413] width 1329 height 665
click at [356, 108] on span "[DATE] 12:00 AM - [DATE] 11:59 PM" at bounding box center [364, 100] width 197 height 16
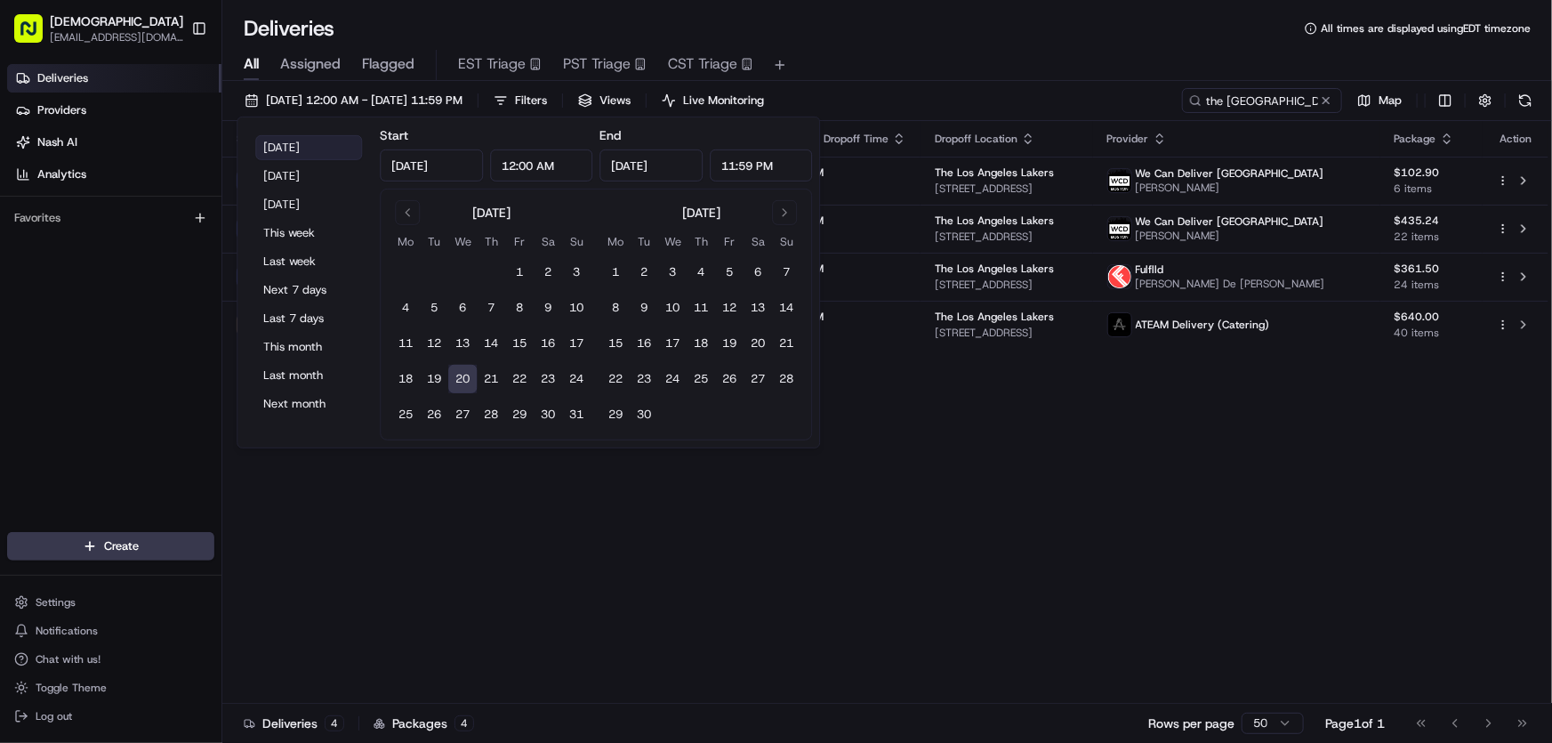
click at [287, 142] on button "[DATE]" at bounding box center [308, 147] width 107 height 25
click at [1043, 520] on div "Status Original Pickup Time Pickup Location Original Dropoff Time Dropoff Locat…" at bounding box center [885, 412] width 1326 height 582
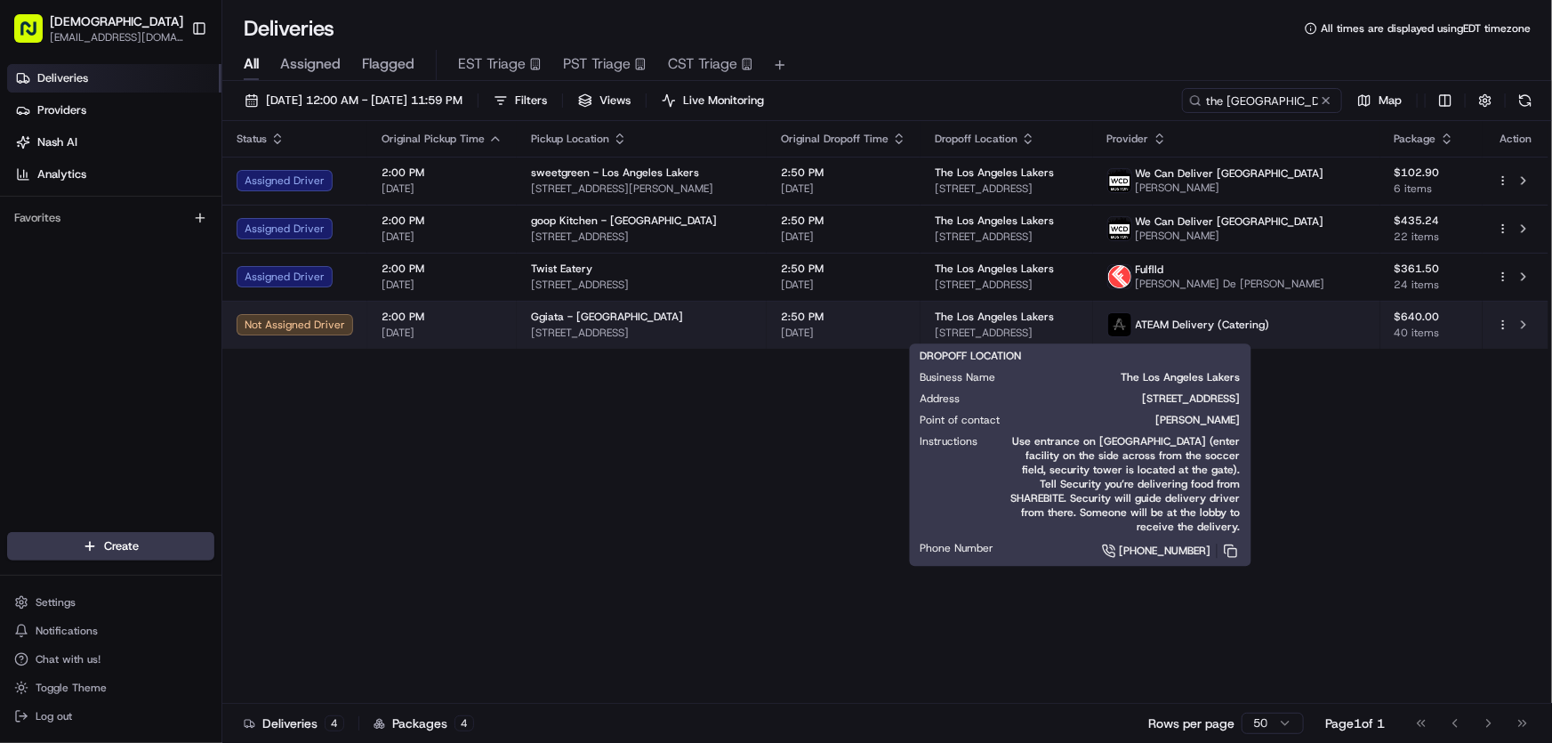
drag, startPoint x: 962, startPoint y: 327, endPoint x: 1187, endPoint y: 328, distance: 225.0
click at [1093, 328] on td "The Los Angeles Lakers 2275 E Mariposa Ave, El Segundo, CA 90245, USA" at bounding box center [1006, 325] width 173 height 48
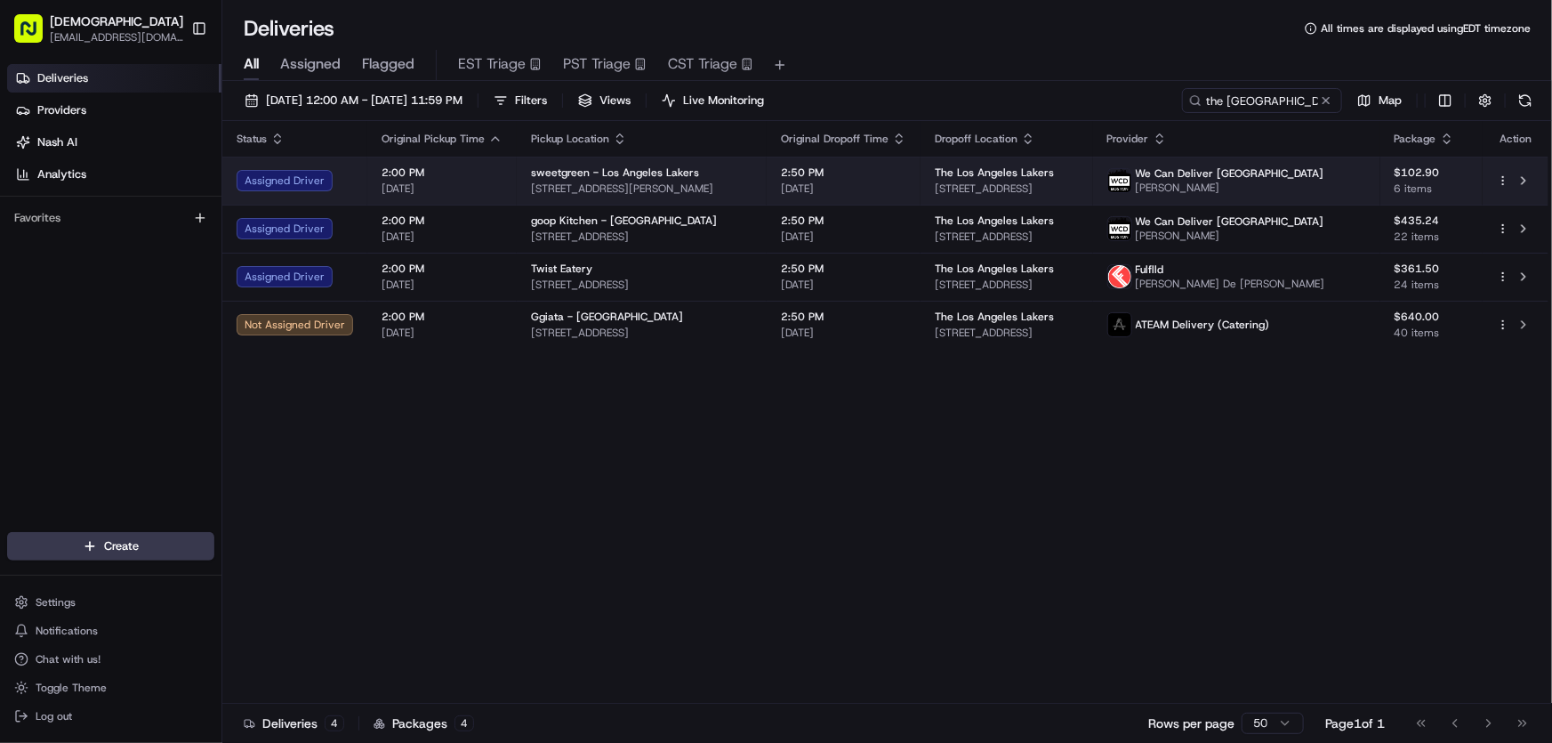
click at [1079, 194] on span "2275 E Mariposa Ave, El Segundo, CA 90245, USA" at bounding box center [1007, 188] width 144 height 14
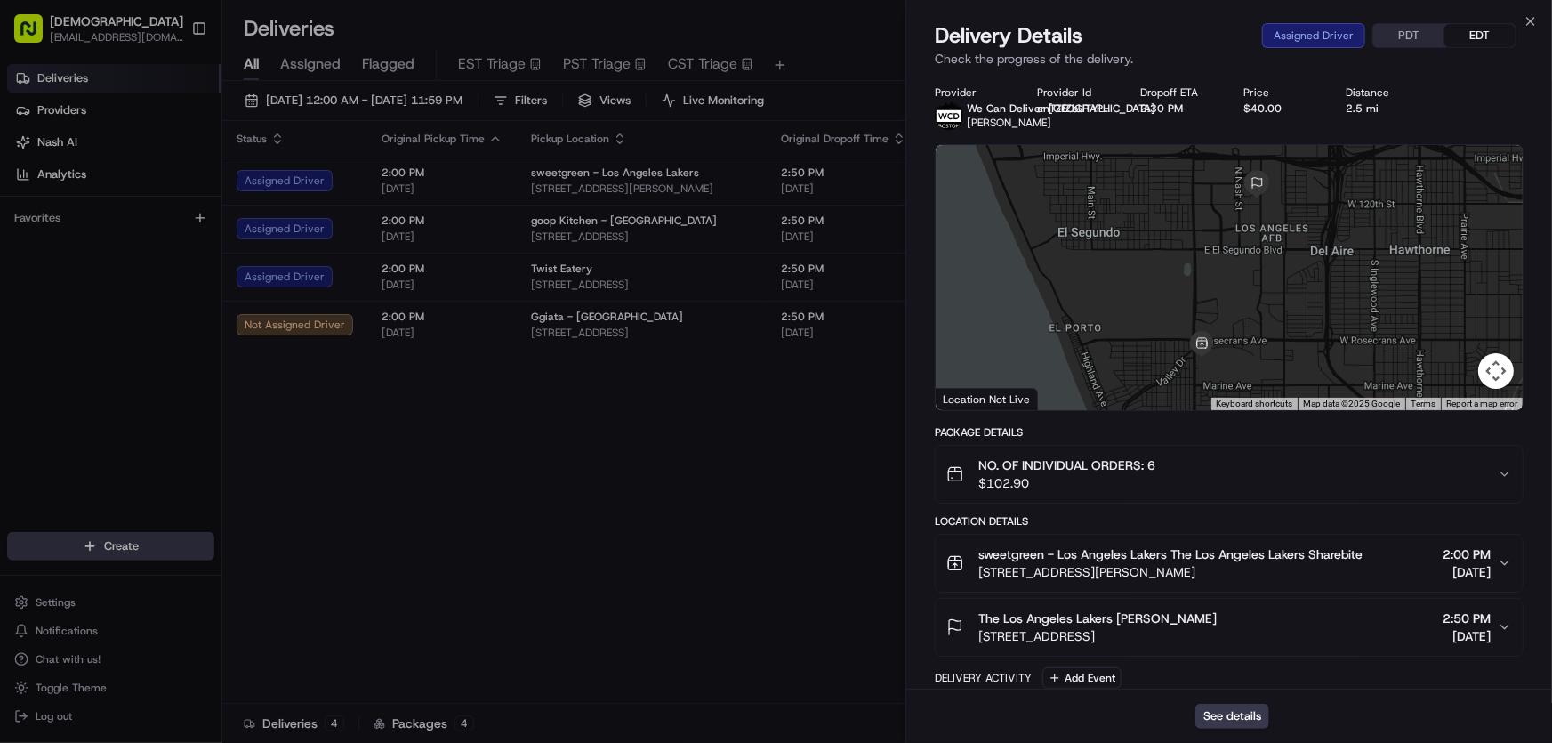
drag, startPoint x: 1278, startPoint y: 631, endPoint x: 968, endPoint y: 651, distance: 310.1
click at [968, 651] on button "The Los Angeles Lakers Flor Barraza 2275 E Mariposa Ave, El Segundo, CA 90245, …" at bounding box center [1228, 626] width 587 height 57
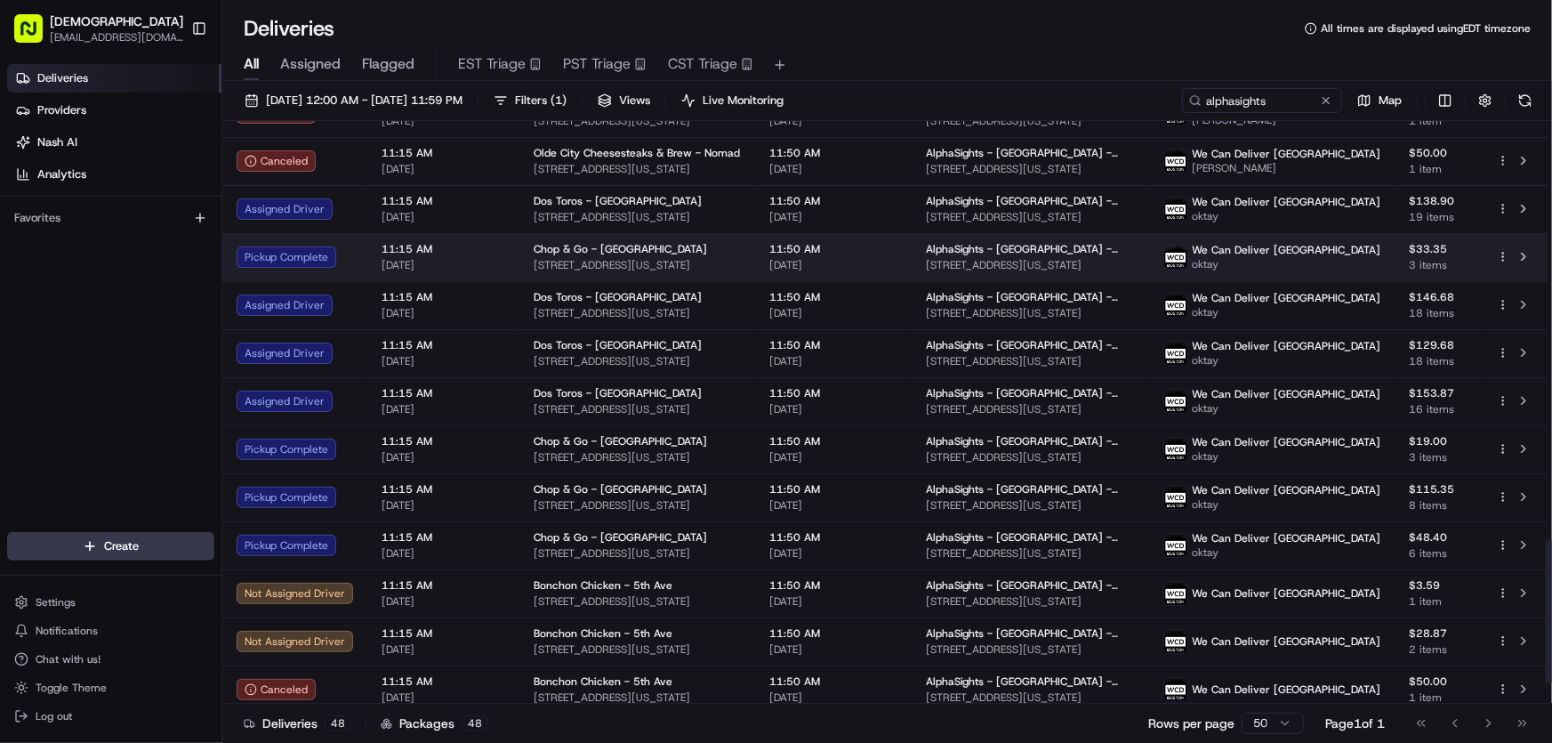
scroll to position [1676, 0]
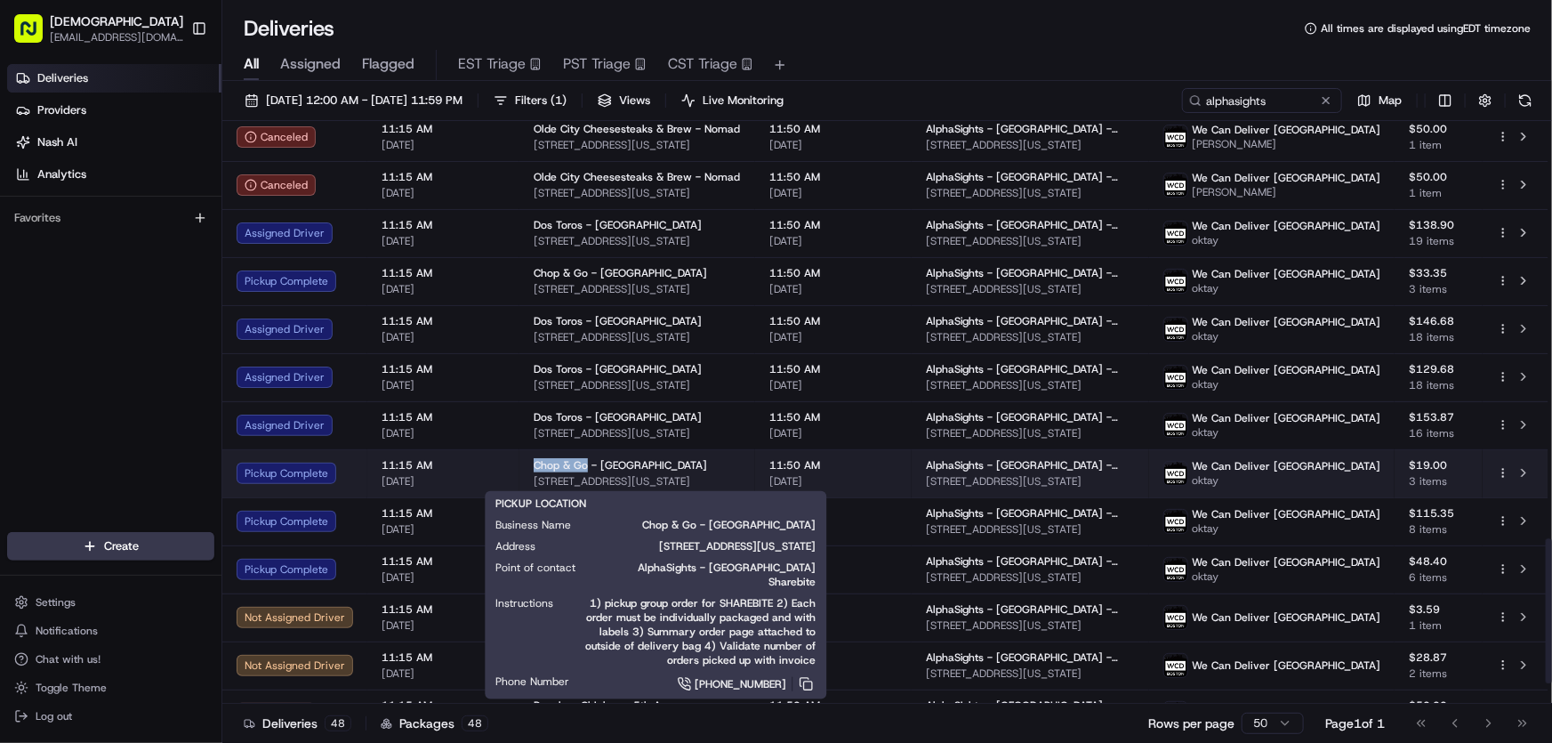
drag, startPoint x: 528, startPoint y: 458, endPoint x: 582, endPoint y: 464, distance: 54.6
click at [582, 464] on td "Chop & Go - Midtown 140 E 45th St, New York, NY 10017, USA" at bounding box center [637, 473] width 236 height 48
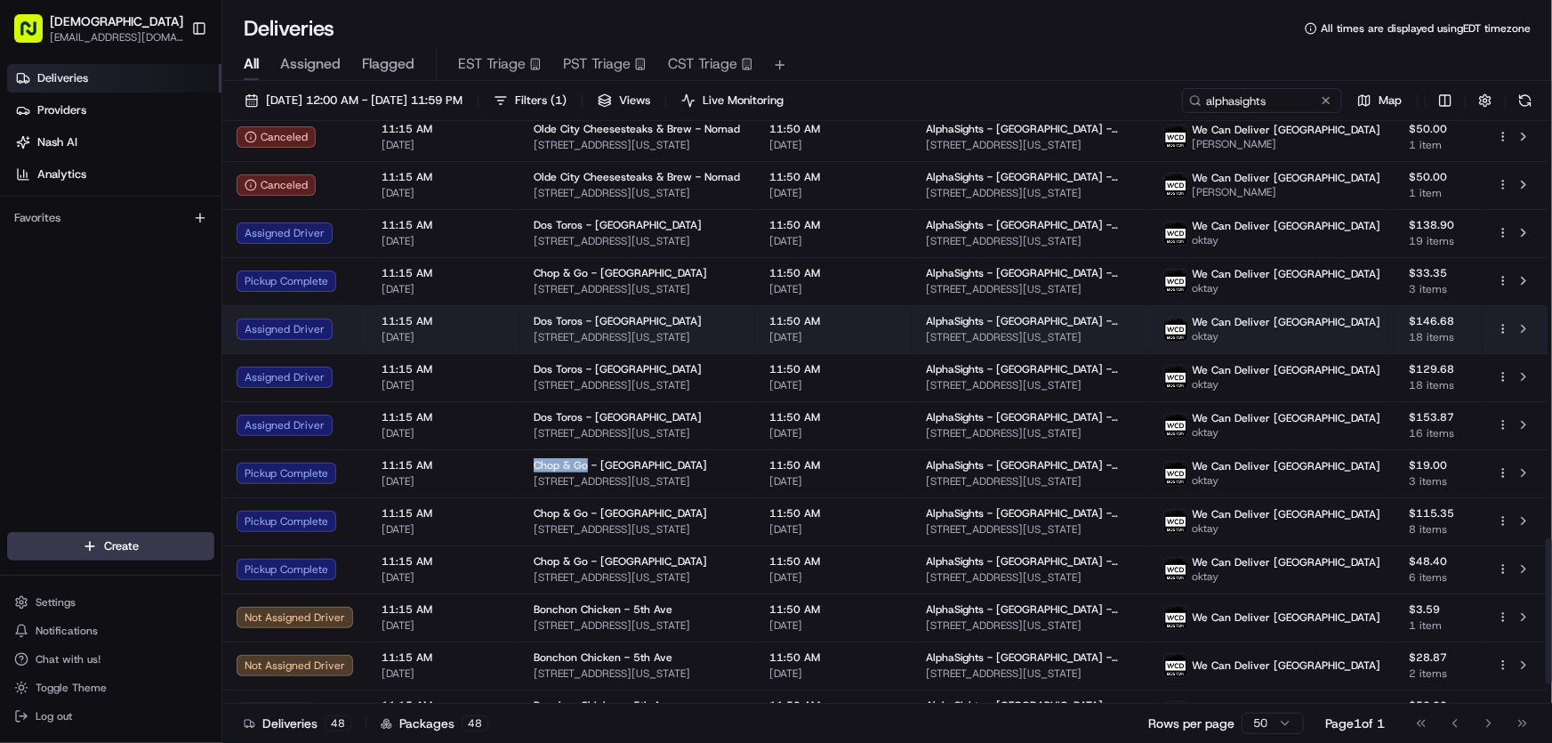
copy span "Chop & Go"
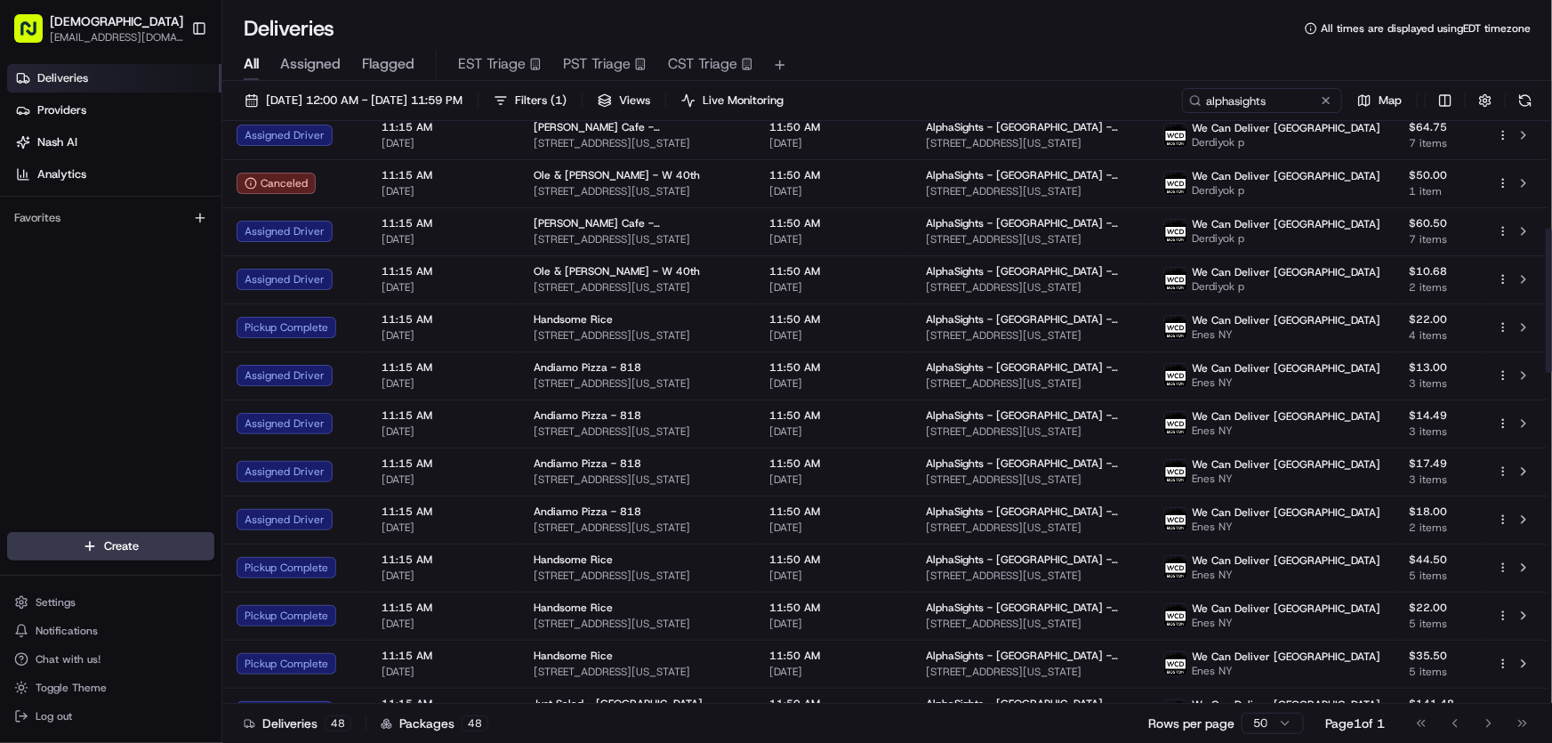
scroll to position [485, 0]
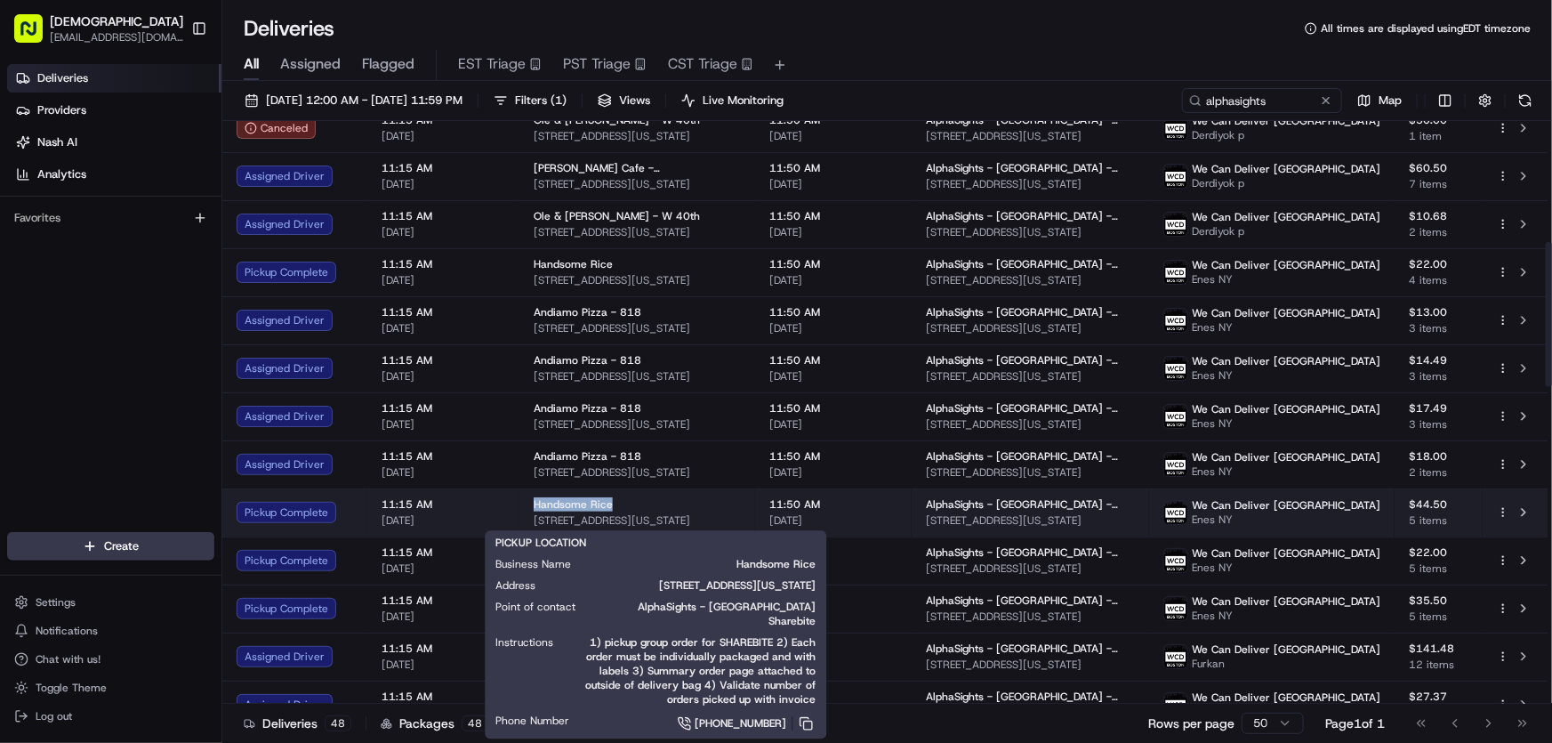
drag, startPoint x: 523, startPoint y: 499, endPoint x: 613, endPoint y: 505, distance: 90.0
click at [613, 505] on td "Handsome Rice 133 E 31st St, New York, NY 10016, USA" at bounding box center [637, 512] width 236 height 48
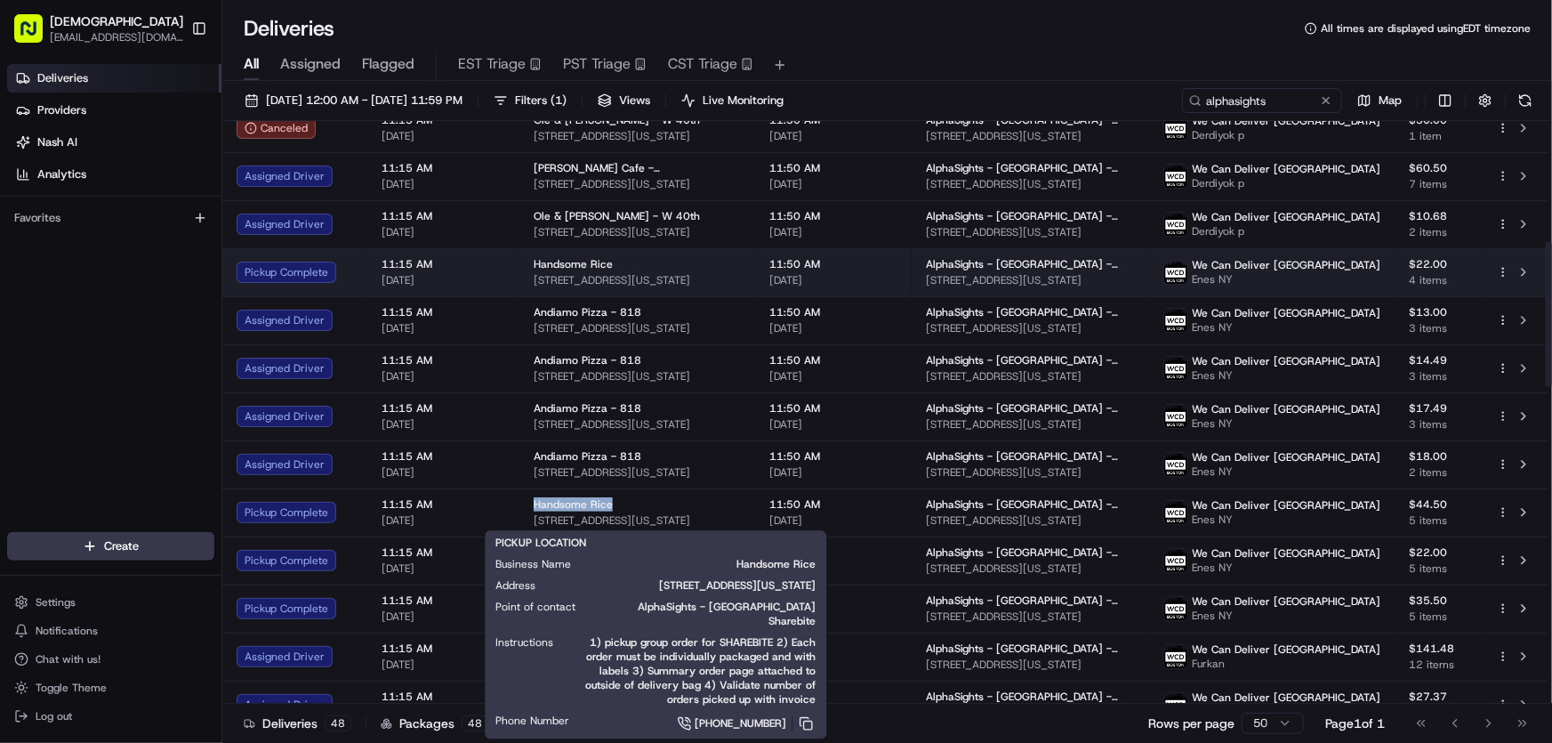
copy span "Handsome Rice"
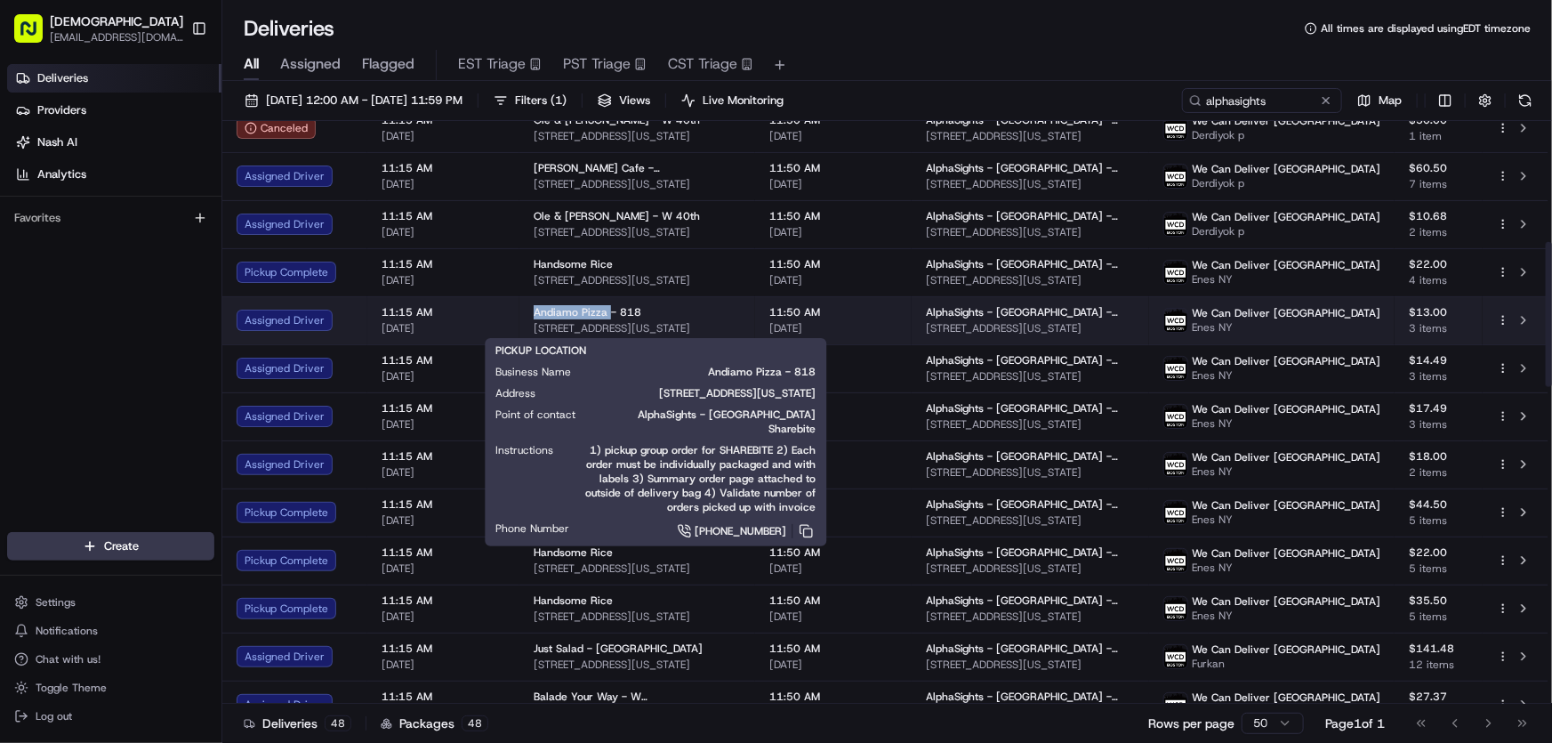
drag, startPoint x: 518, startPoint y: 309, endPoint x: 604, endPoint y: 311, distance: 85.4
click at [604, 311] on td "Andiamo Pizza - 818 818 6th Ave, New York, NY 10001, USA" at bounding box center [637, 320] width 236 height 48
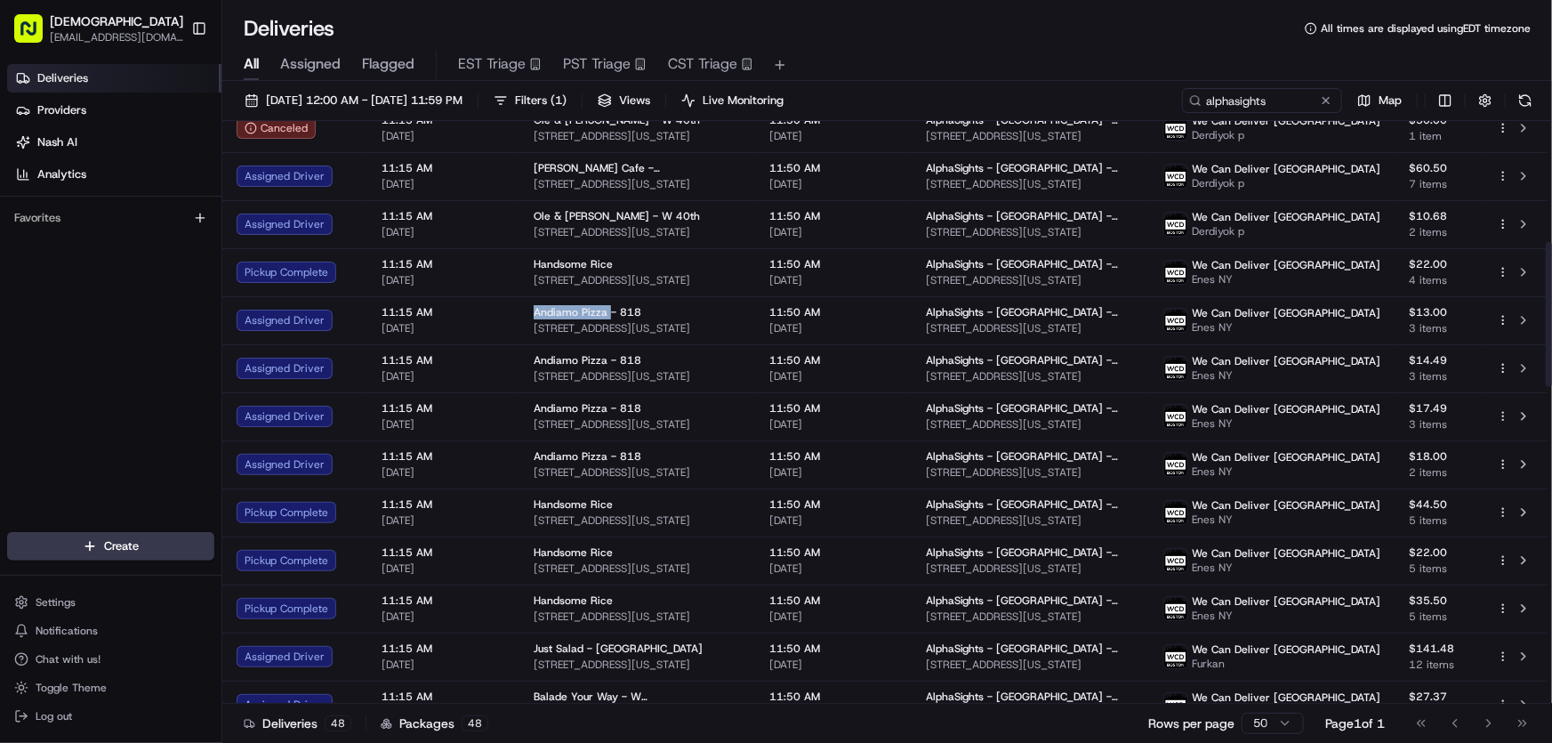
copy span "Andiamo Pizza"
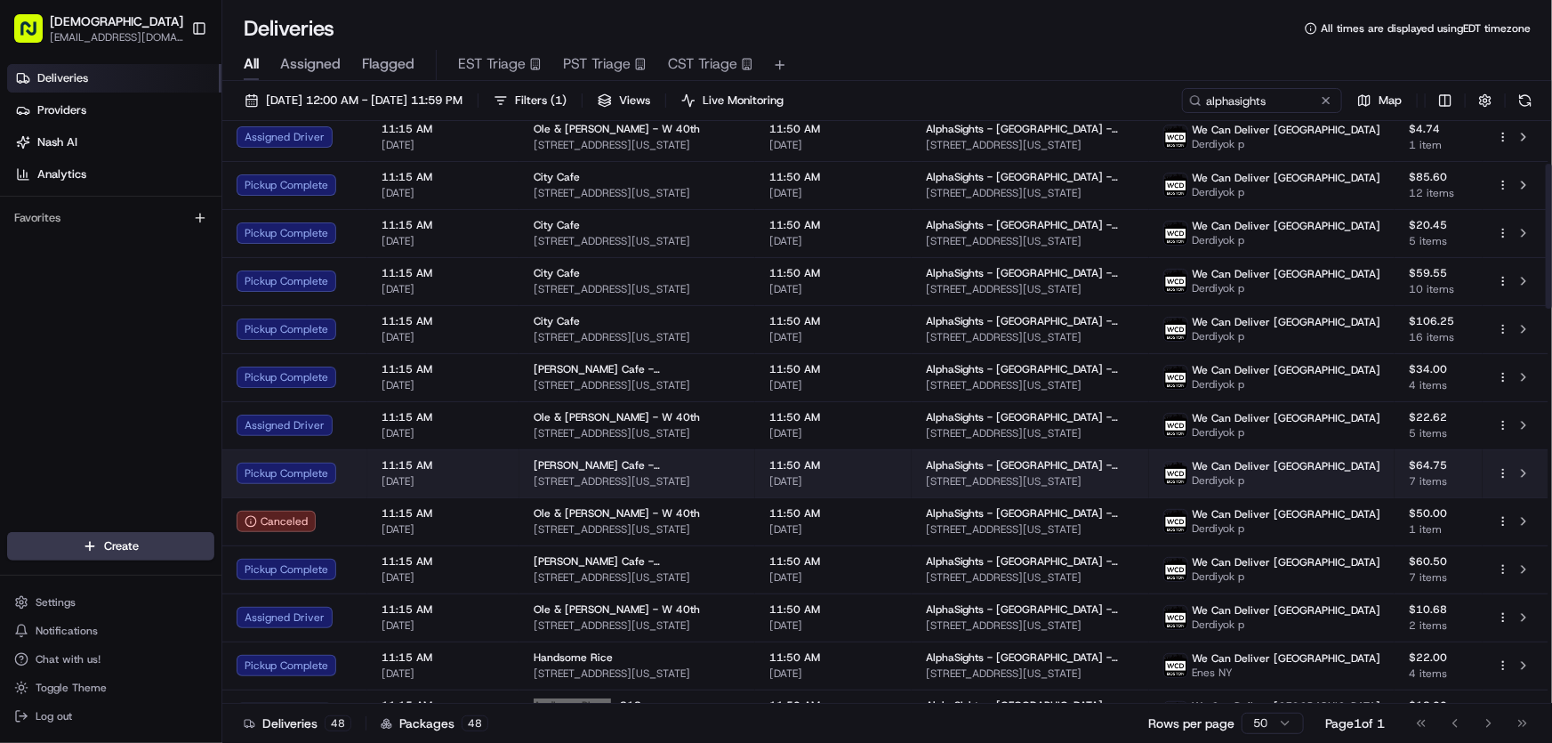
scroll to position [80, 0]
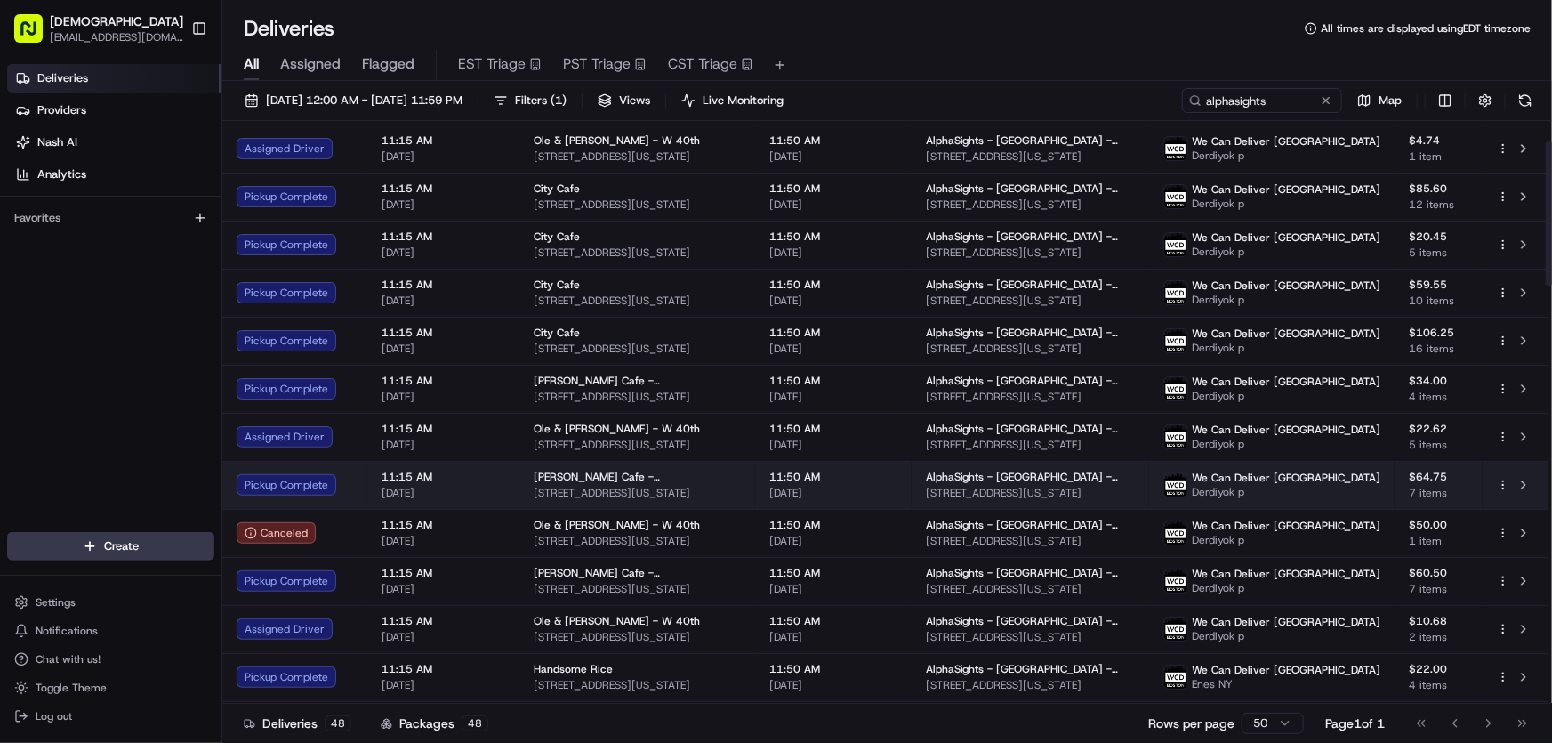
click at [571, 471] on span "Bao Bao Cafe - Midtown" at bounding box center [637, 477] width 207 height 14
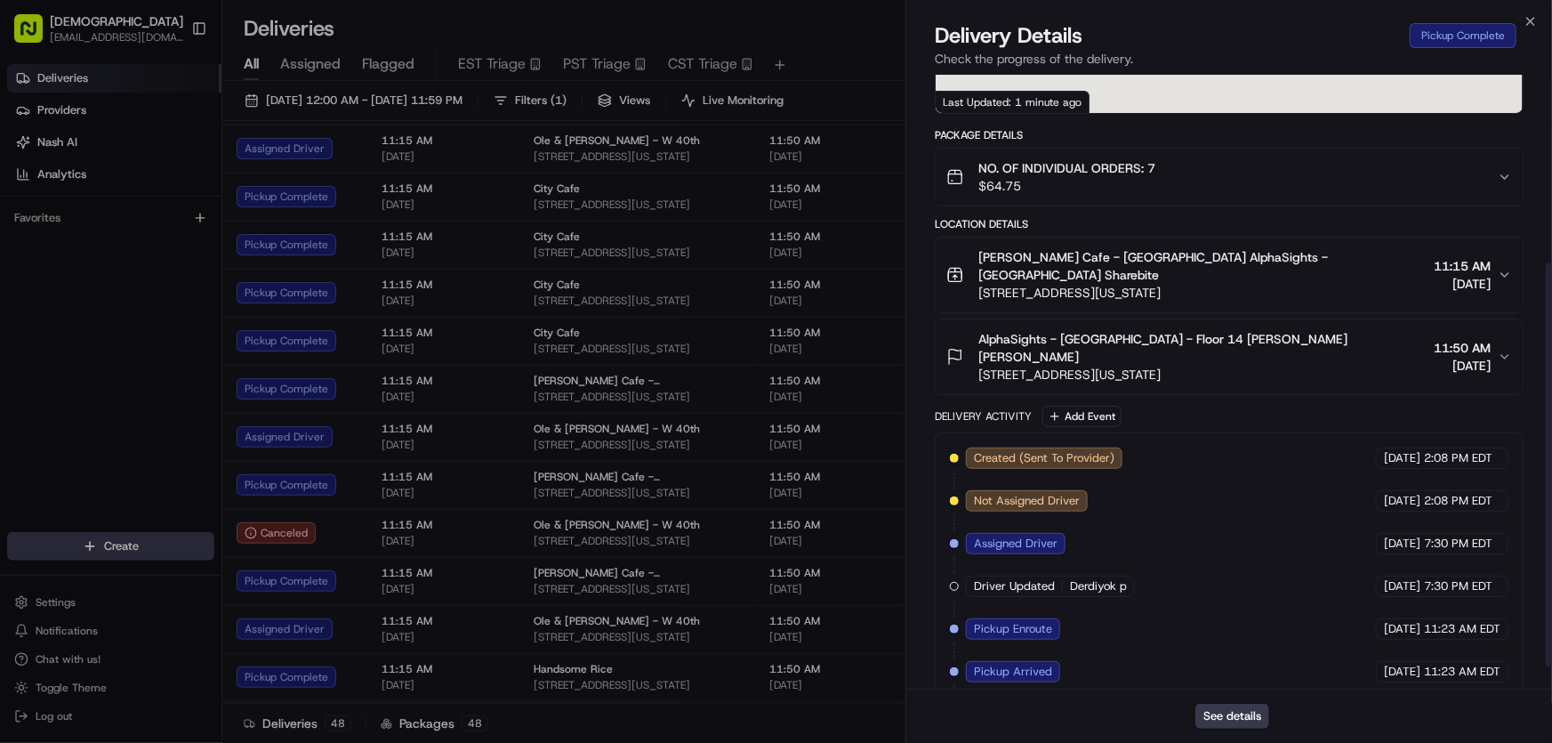
scroll to position [320, 0]
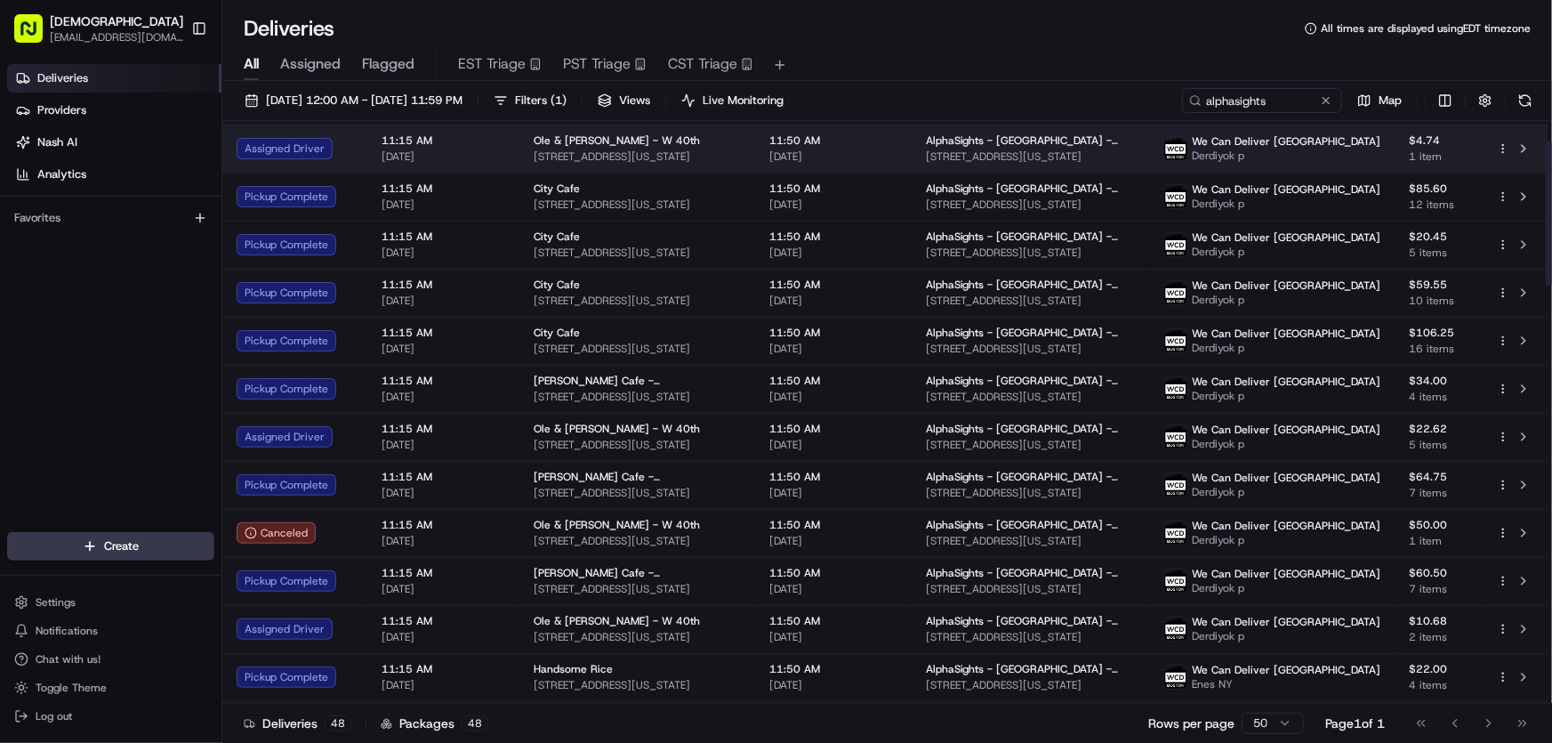
click at [619, 150] on span "80 W 40th St, New York, NY 10018, USA" at bounding box center [637, 156] width 207 height 14
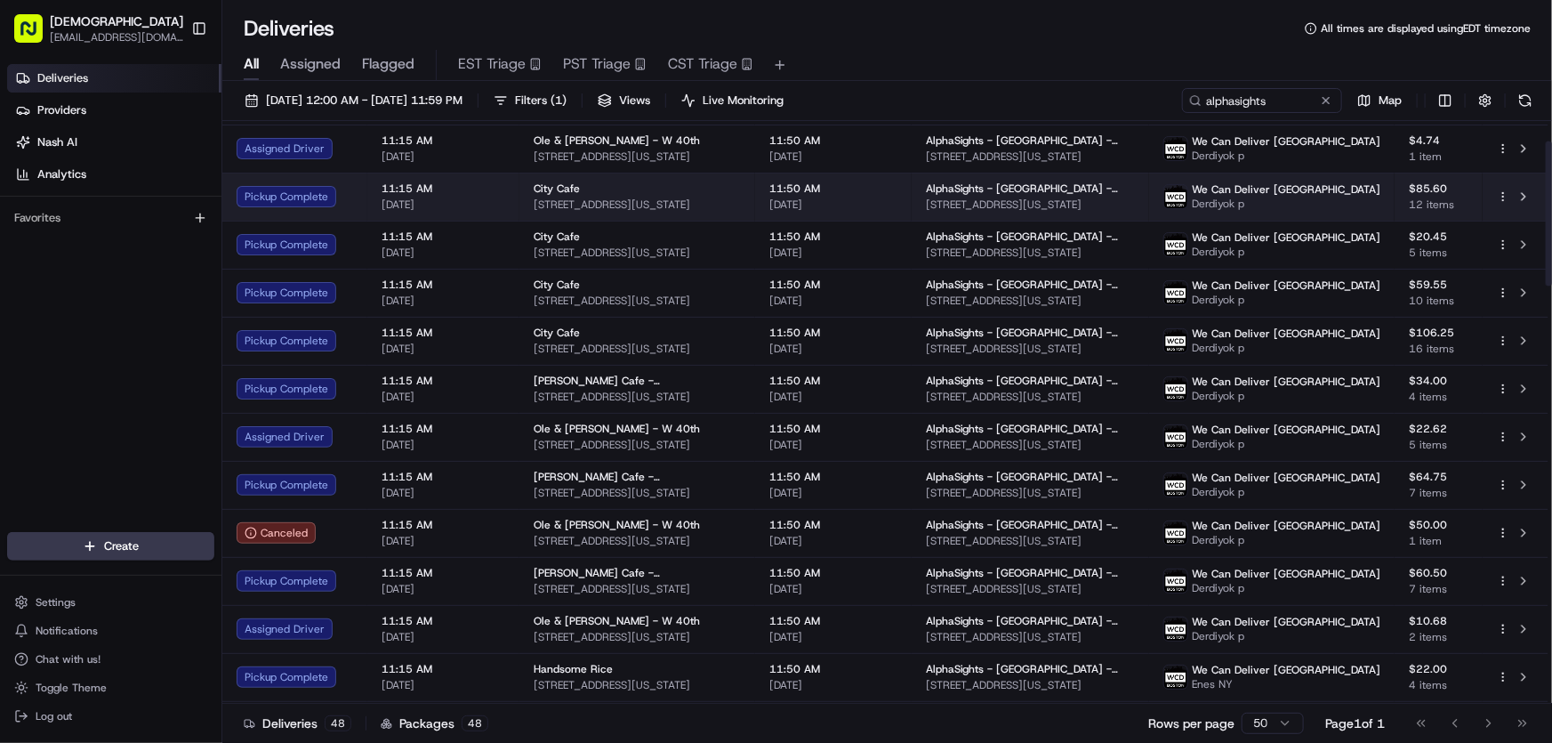
click at [606, 201] on span "35 W 43rd St, New York, NY 10036, USA" at bounding box center [637, 204] width 207 height 14
drag, startPoint x: 521, startPoint y: 181, endPoint x: 582, endPoint y: 189, distance: 61.8
click at [582, 189] on td "City Cafe 35 W 43rd St, New York, NY 10036, USA" at bounding box center [637, 197] width 236 height 48
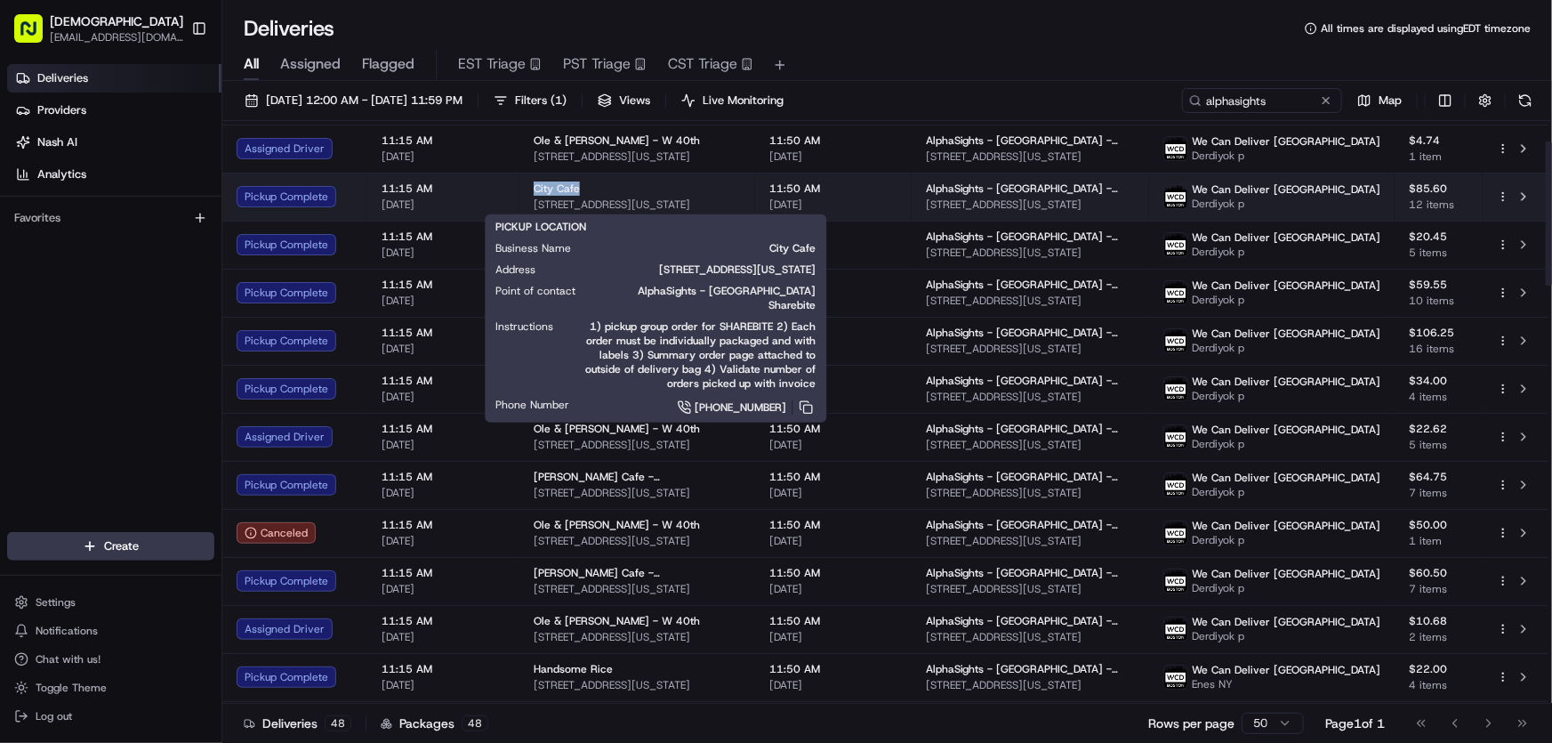
copy span "City Cafe"
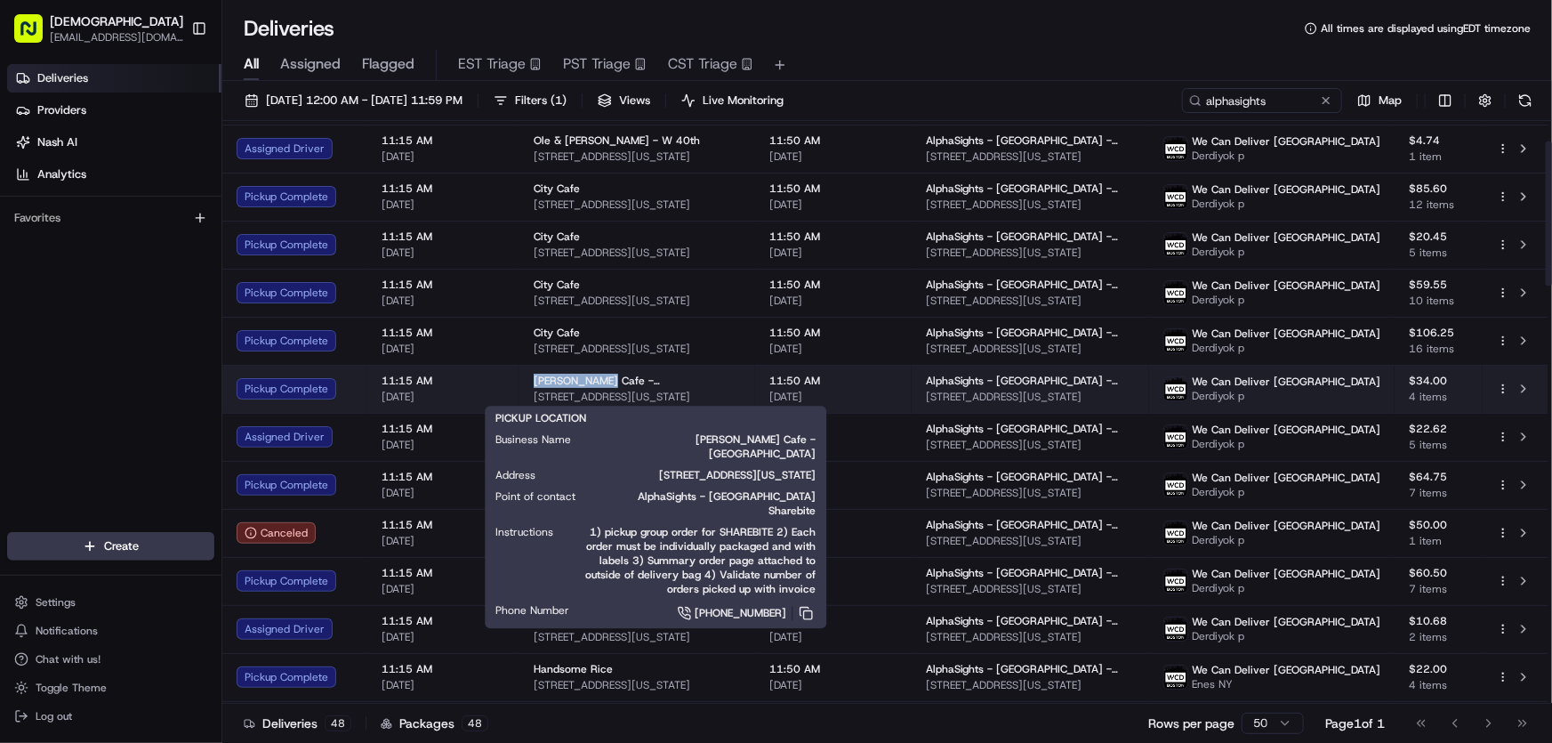
drag, startPoint x: 531, startPoint y: 378, endPoint x: 598, endPoint y: 378, distance: 66.7
click at [598, 378] on td "Bao Bao Cafe - Midtown 214 W 39th St, New York, NY 10018, USA" at bounding box center [637, 389] width 236 height 48
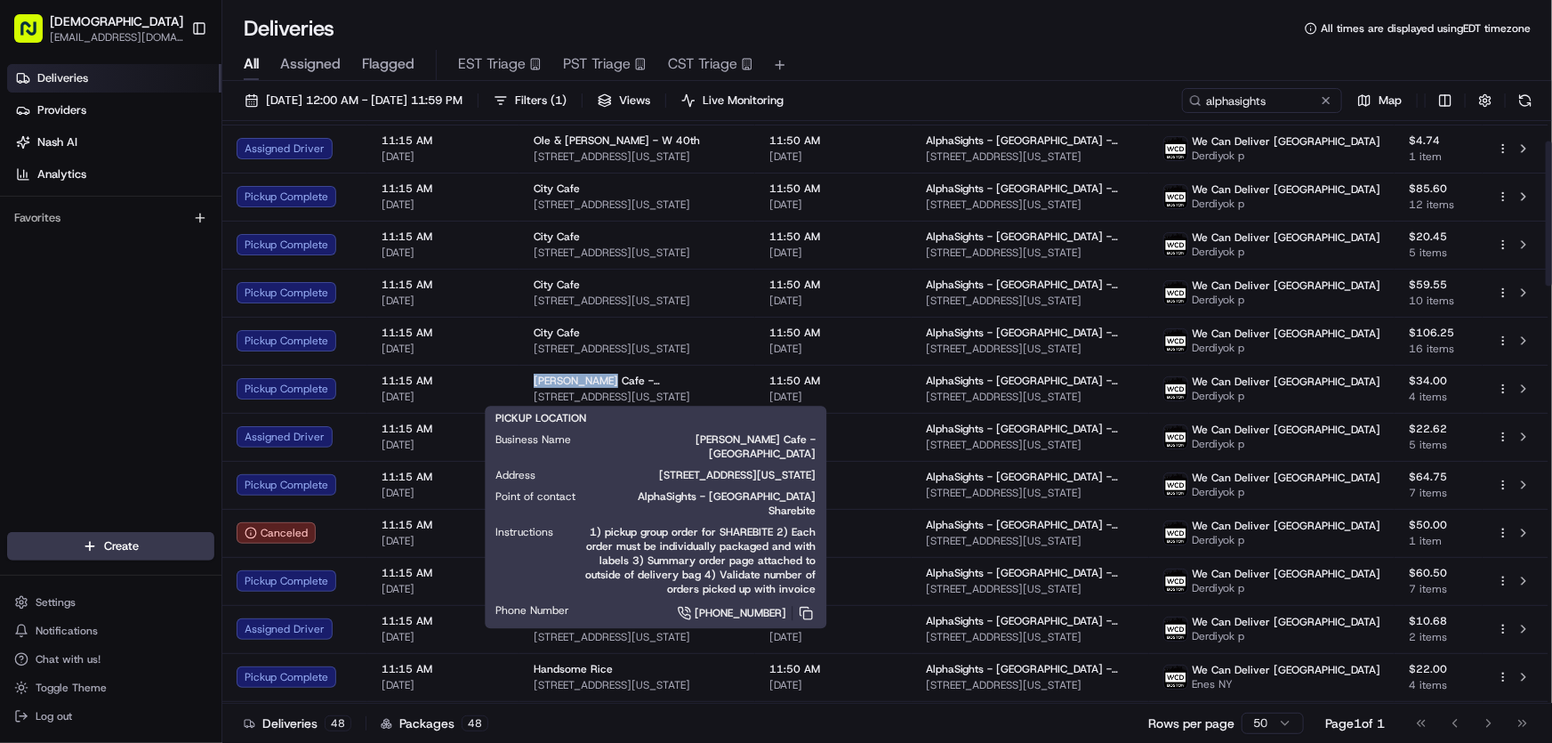
copy span "Bao Bao Cafe"
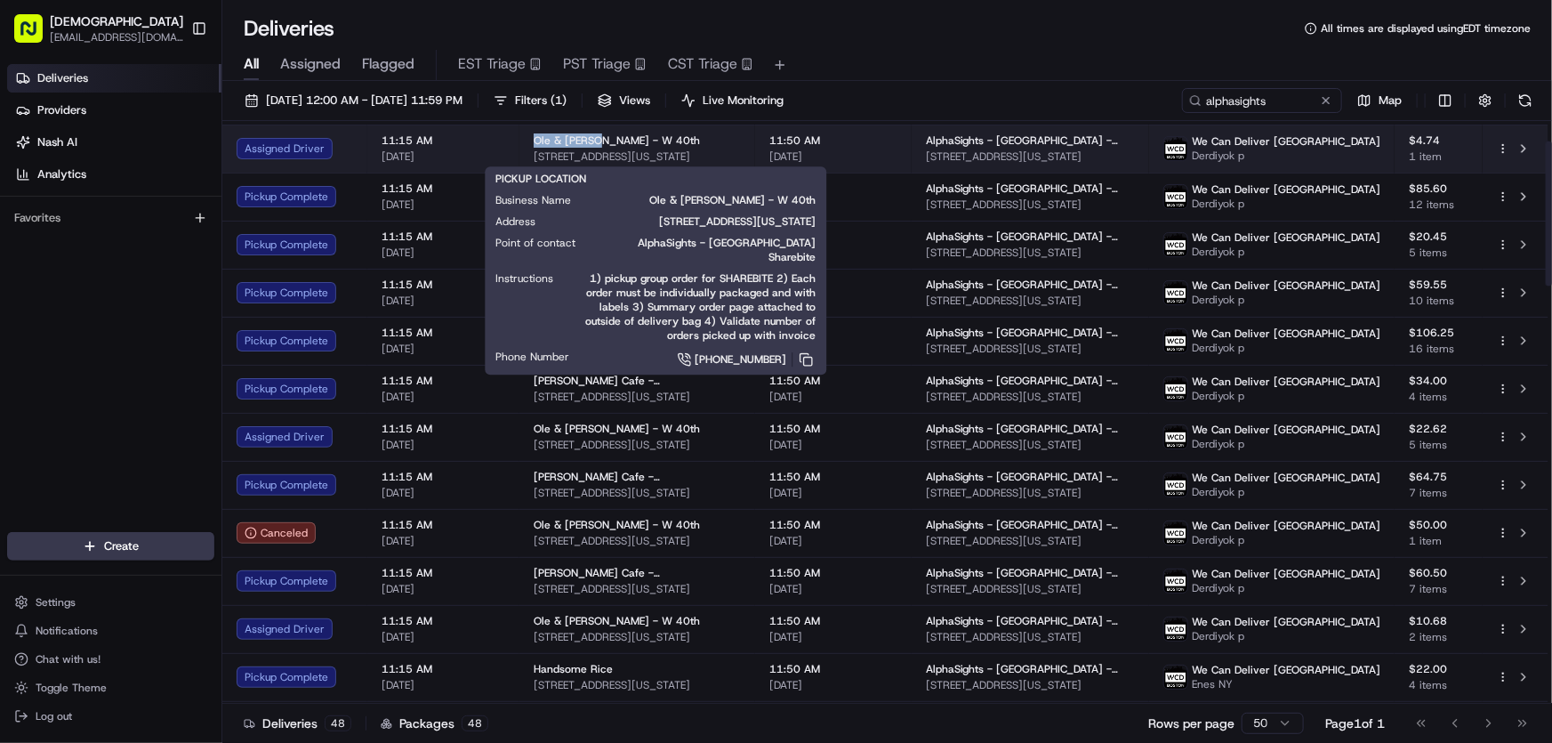
drag, startPoint x: 524, startPoint y: 140, endPoint x: 591, endPoint y: 141, distance: 67.6
click at [591, 141] on td "Ole & Steen - W 40th 80 W 40th St, New York, NY 10018, USA" at bounding box center [637, 148] width 236 height 48
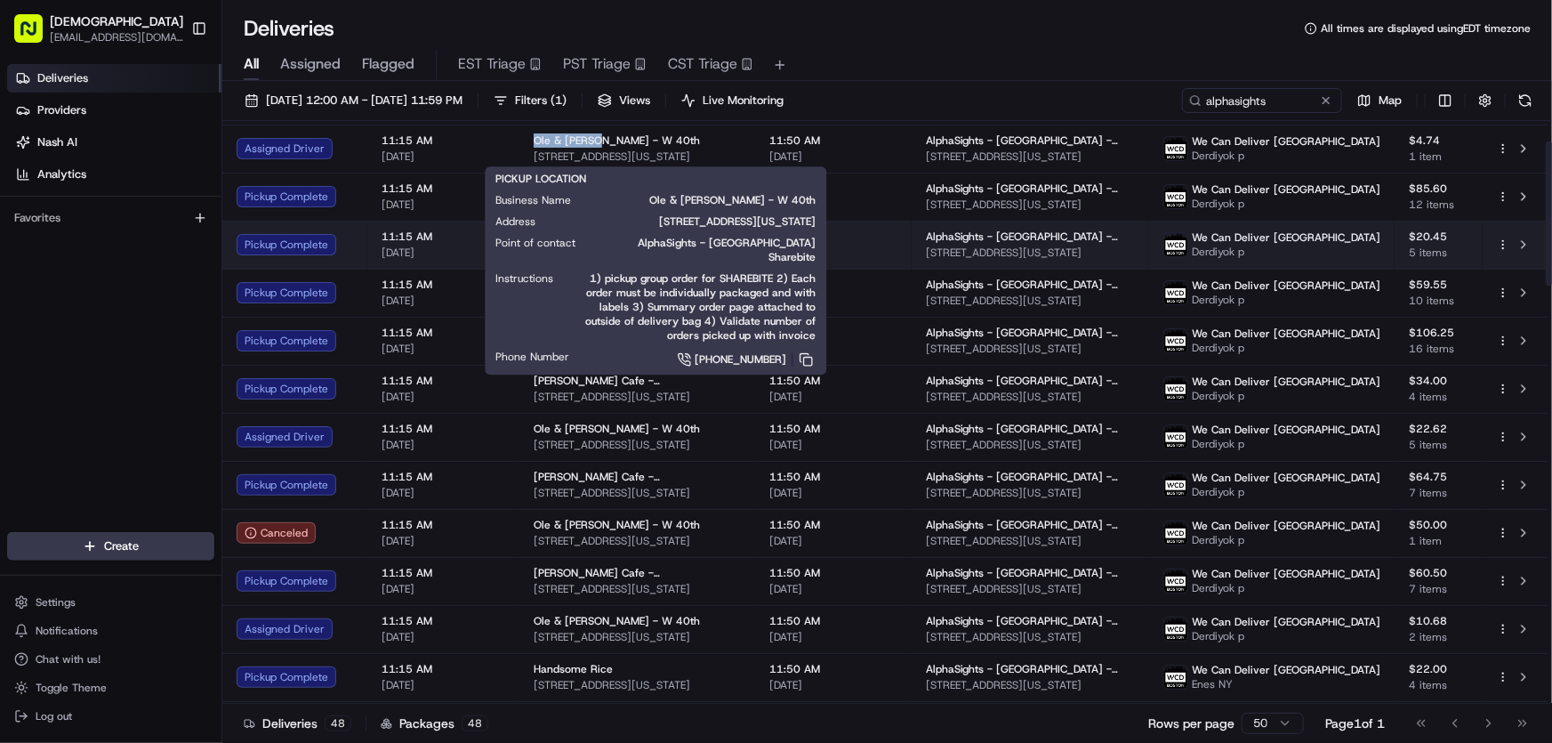
copy span "Ole & Steen"
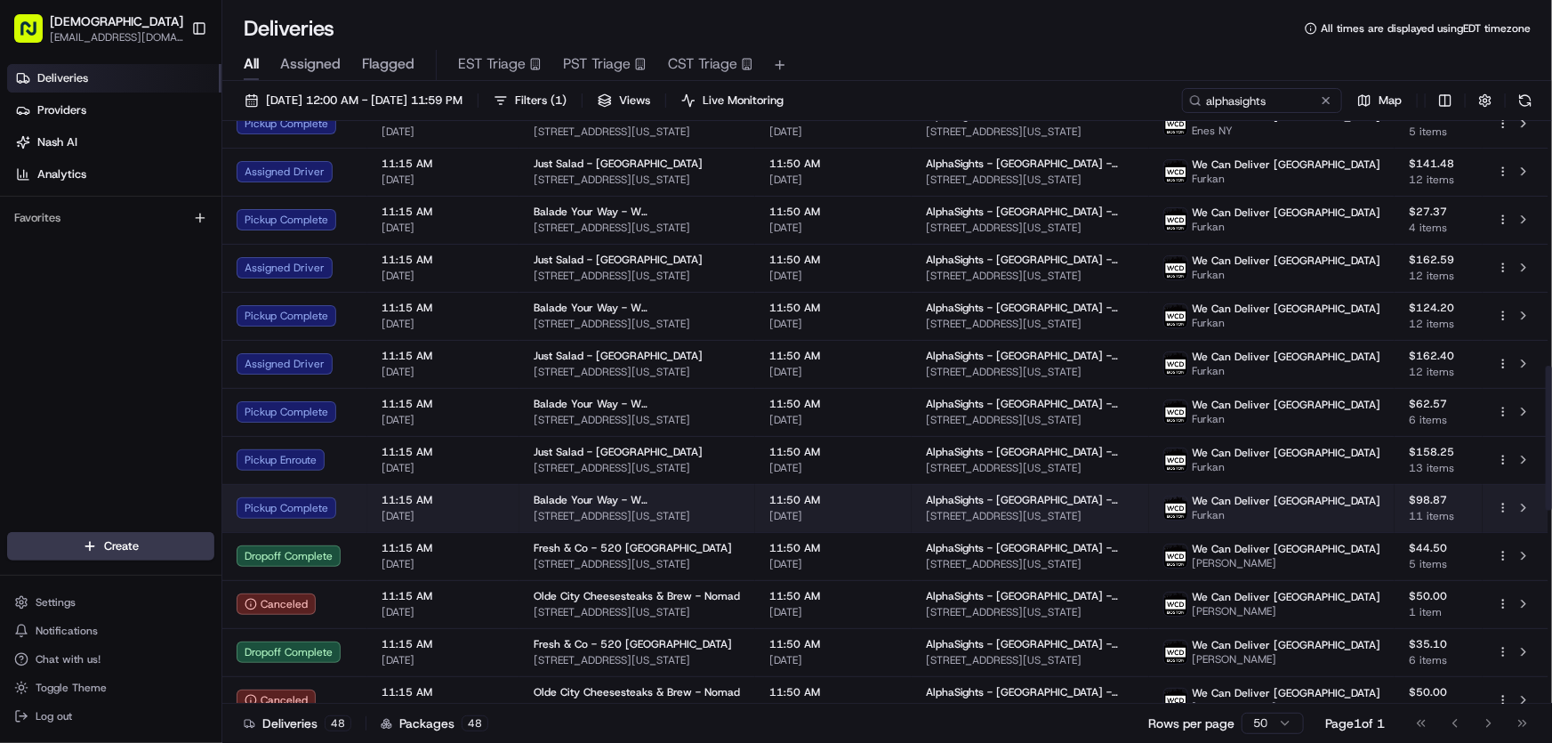
scroll to position [1050, 0]
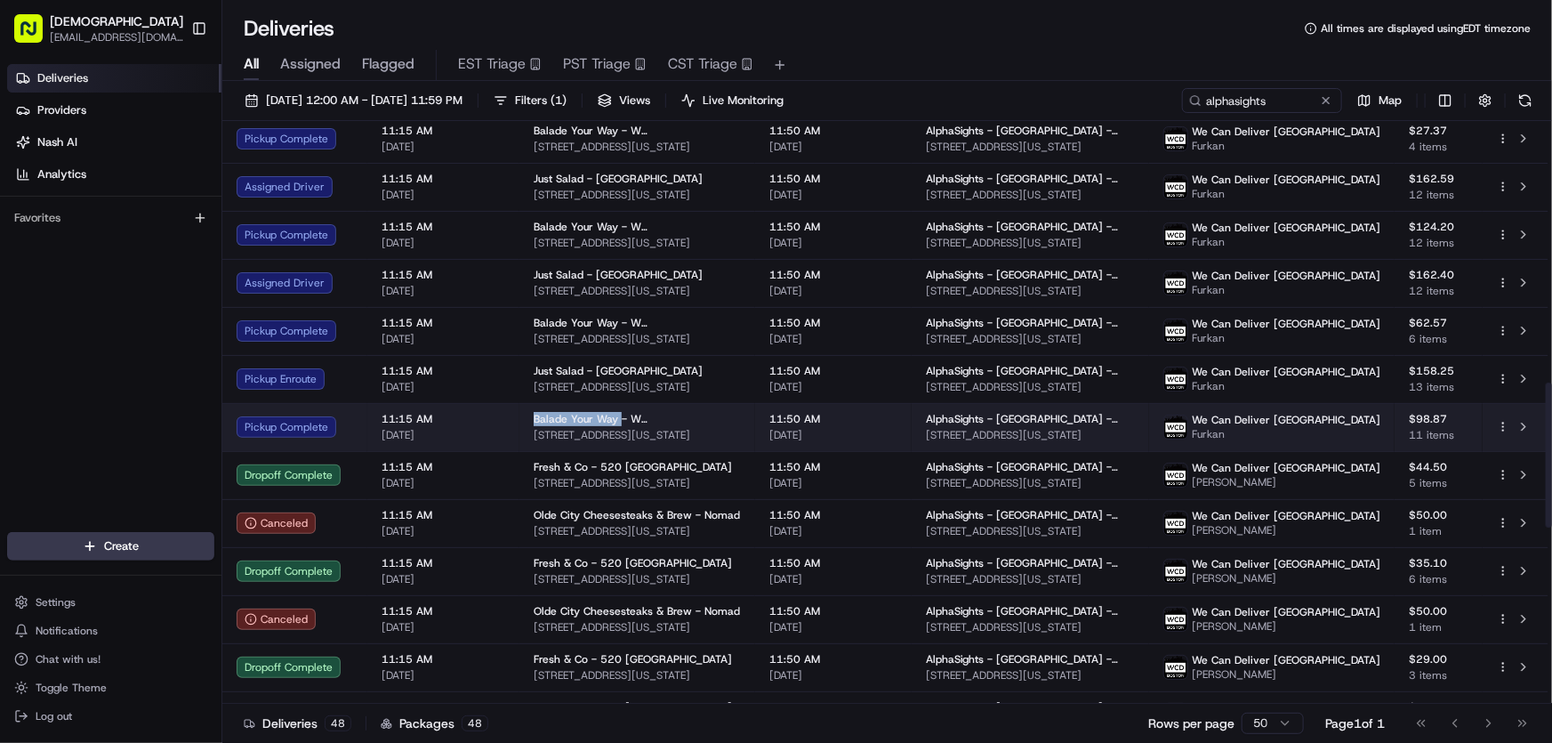
drag, startPoint x: 526, startPoint y: 414, endPoint x: 614, endPoint y: 414, distance: 88.0
click at [614, 414] on td "Balade Your Way - W 37th St 144 W 37th St, New York, NY 10018, USA" at bounding box center [637, 427] width 236 height 48
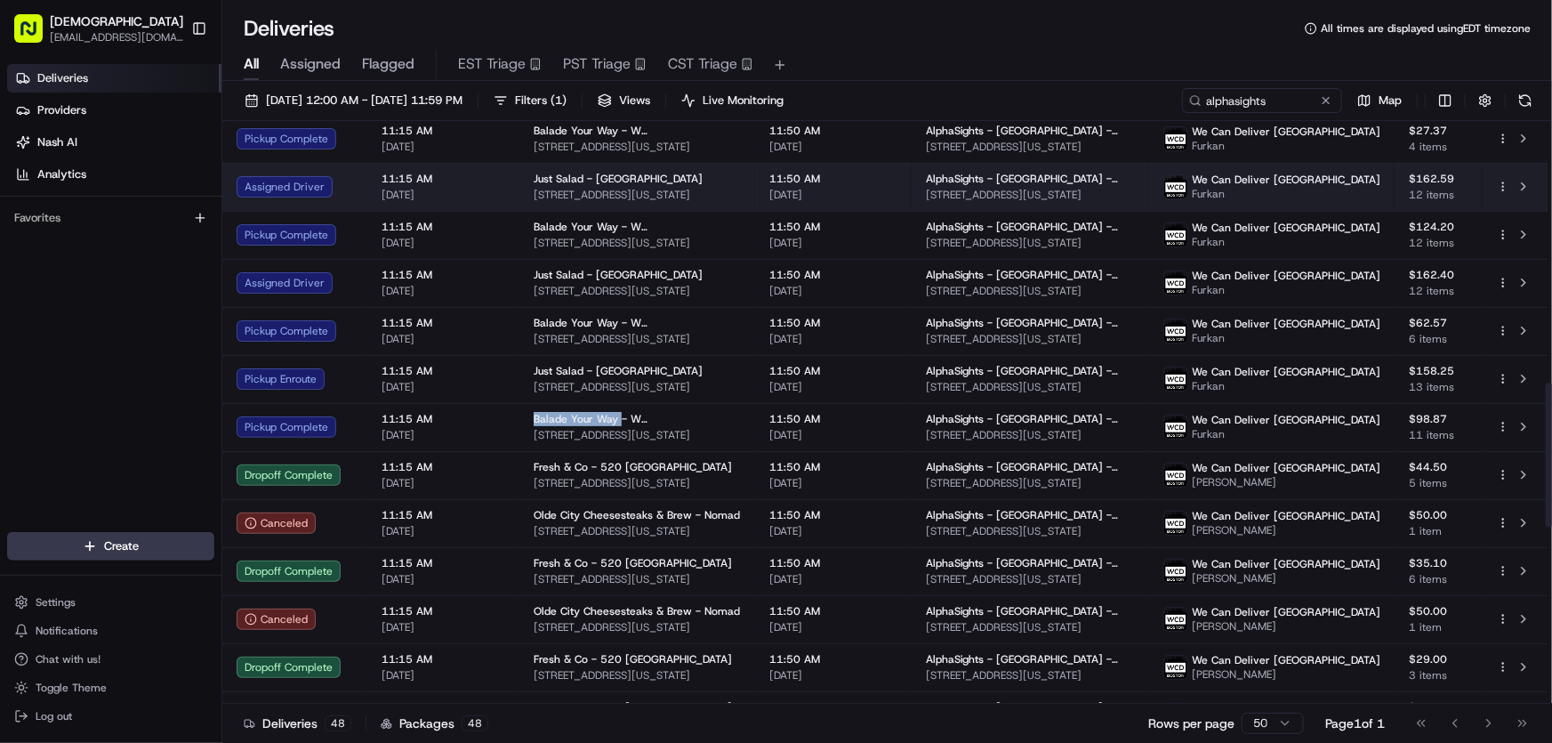
copy span "Balade Your Way"
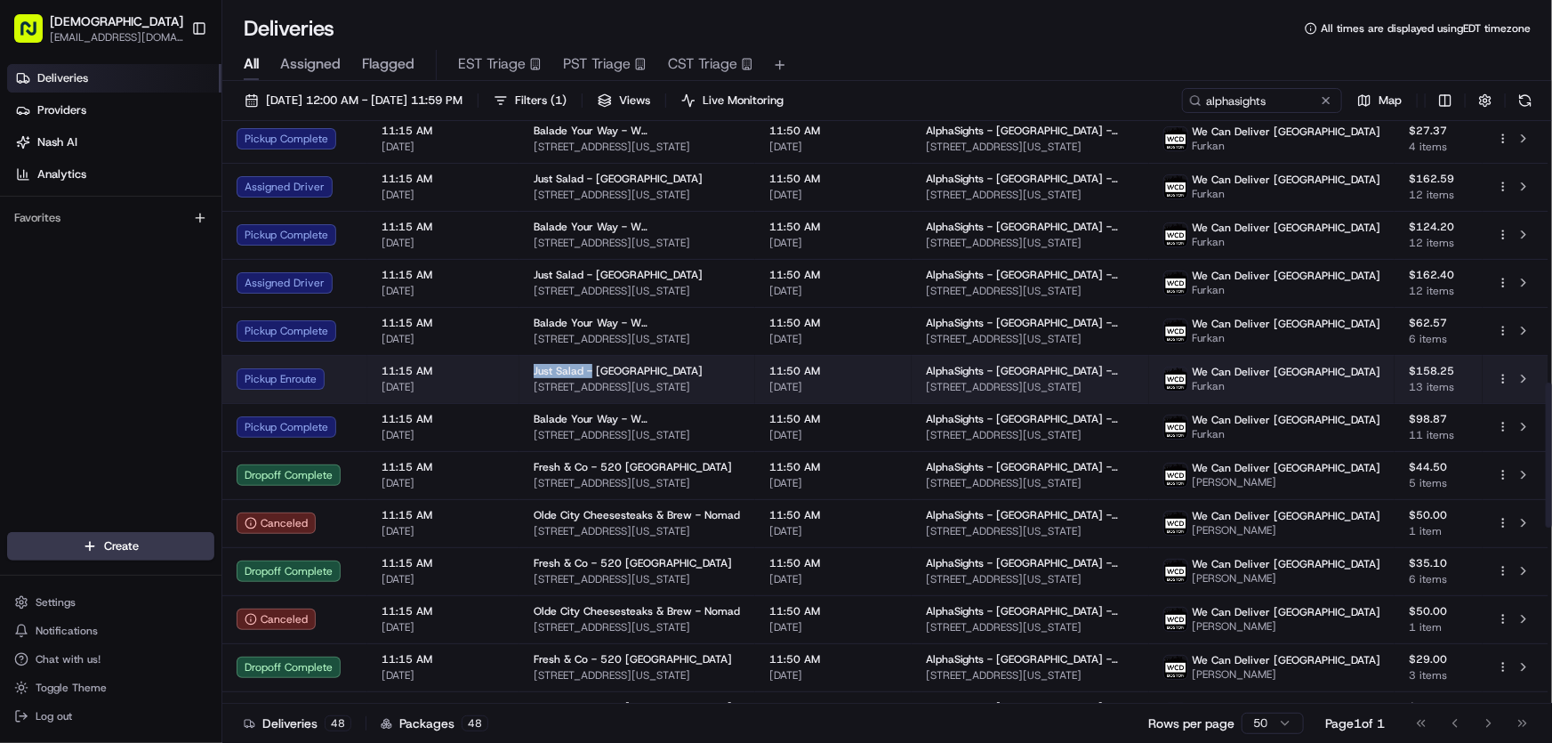
drag, startPoint x: 528, startPoint y: 367, endPoint x: 585, endPoint y: 365, distance: 57.0
click at [585, 365] on td "Just Salad - Madison Ave 315 Madison Ave, New York, NY 10017, USA" at bounding box center [637, 379] width 236 height 48
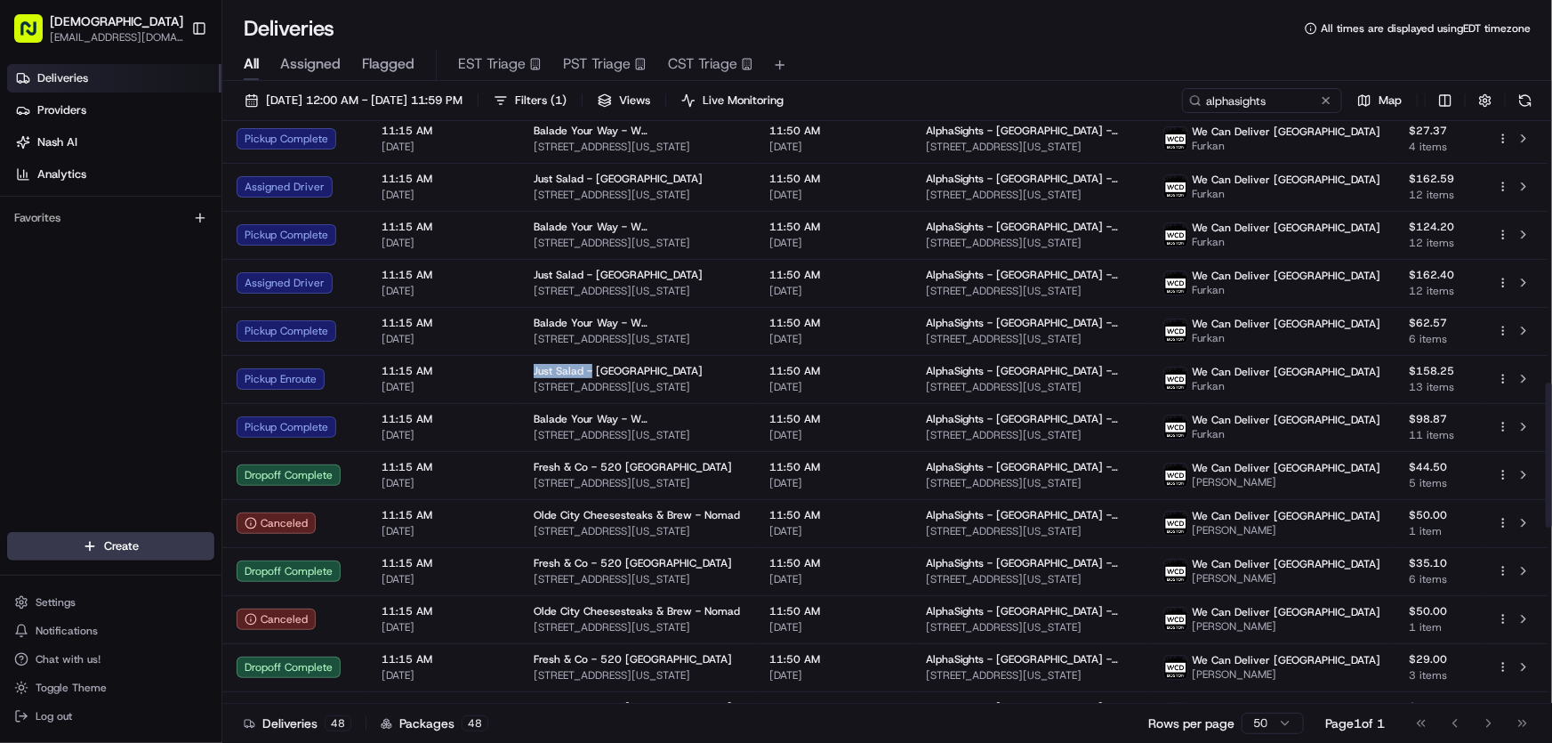
copy span "Just Salad -"
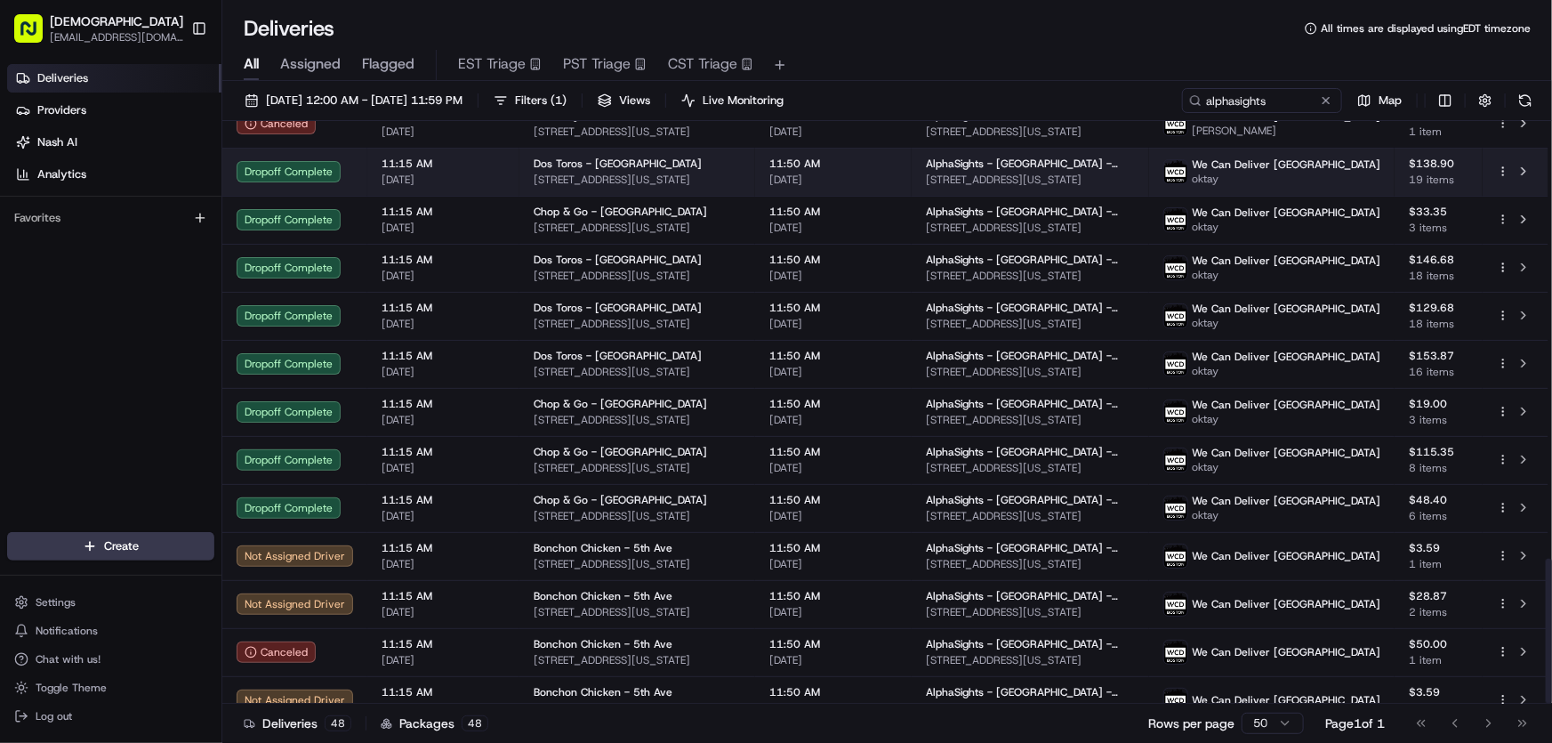
scroll to position [1757, 0]
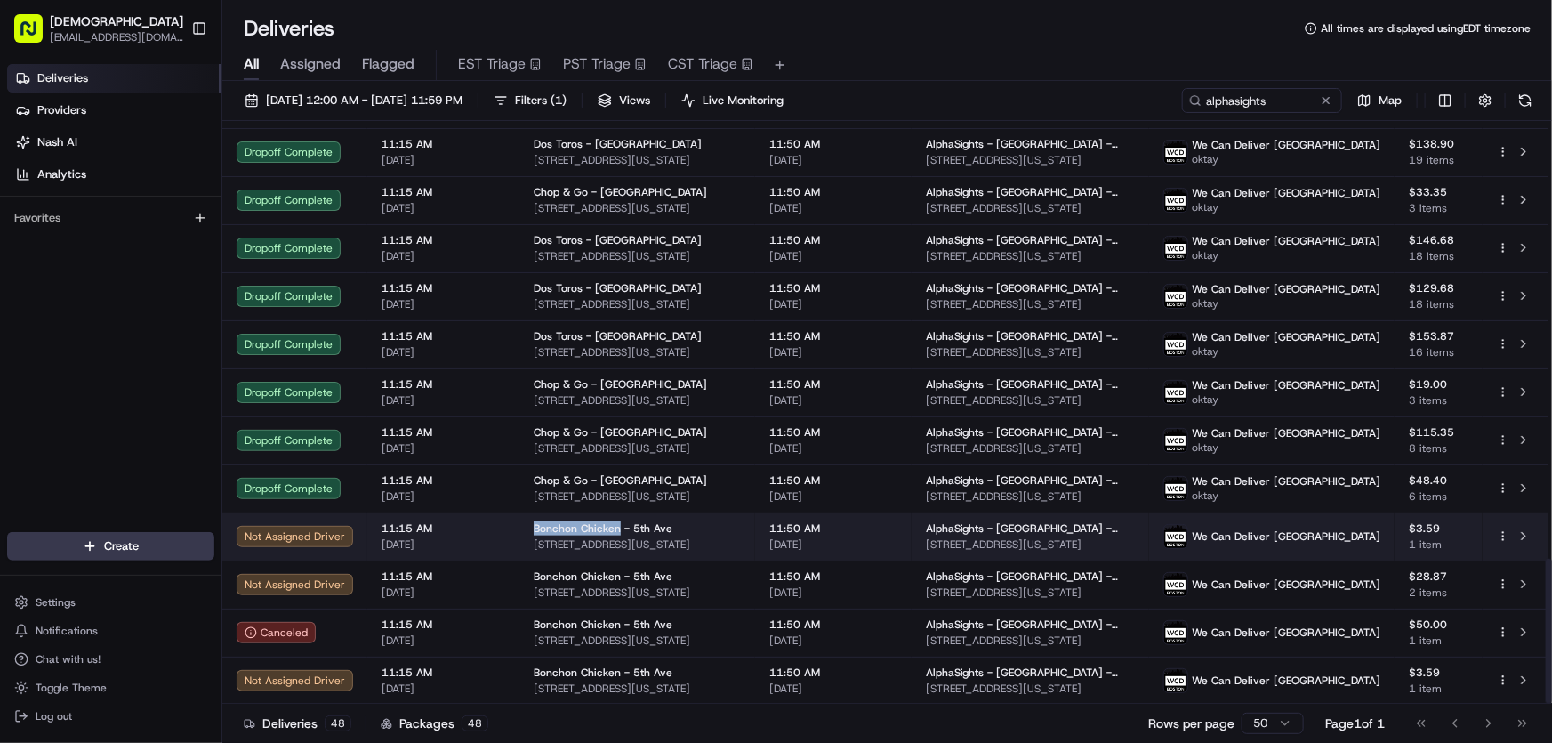
drag, startPoint x: 527, startPoint y: 518, endPoint x: 613, endPoint y: 526, distance: 85.7
click at [613, 526] on td "Bonchon Chicken - 5th Ave 325 5th Ave, New York, NY 10016, USA" at bounding box center [637, 536] width 236 height 48
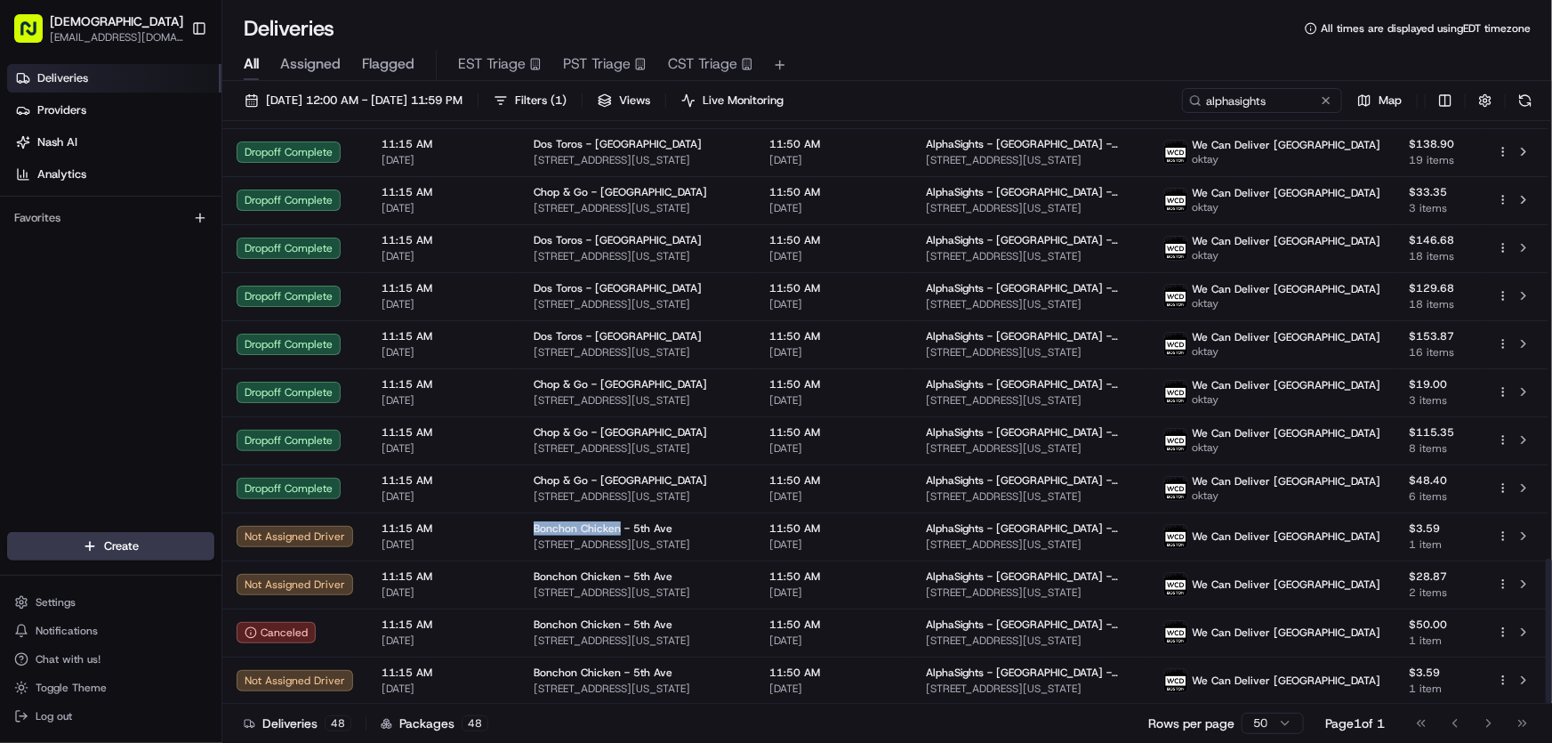
copy span "Bonchon Chicken"
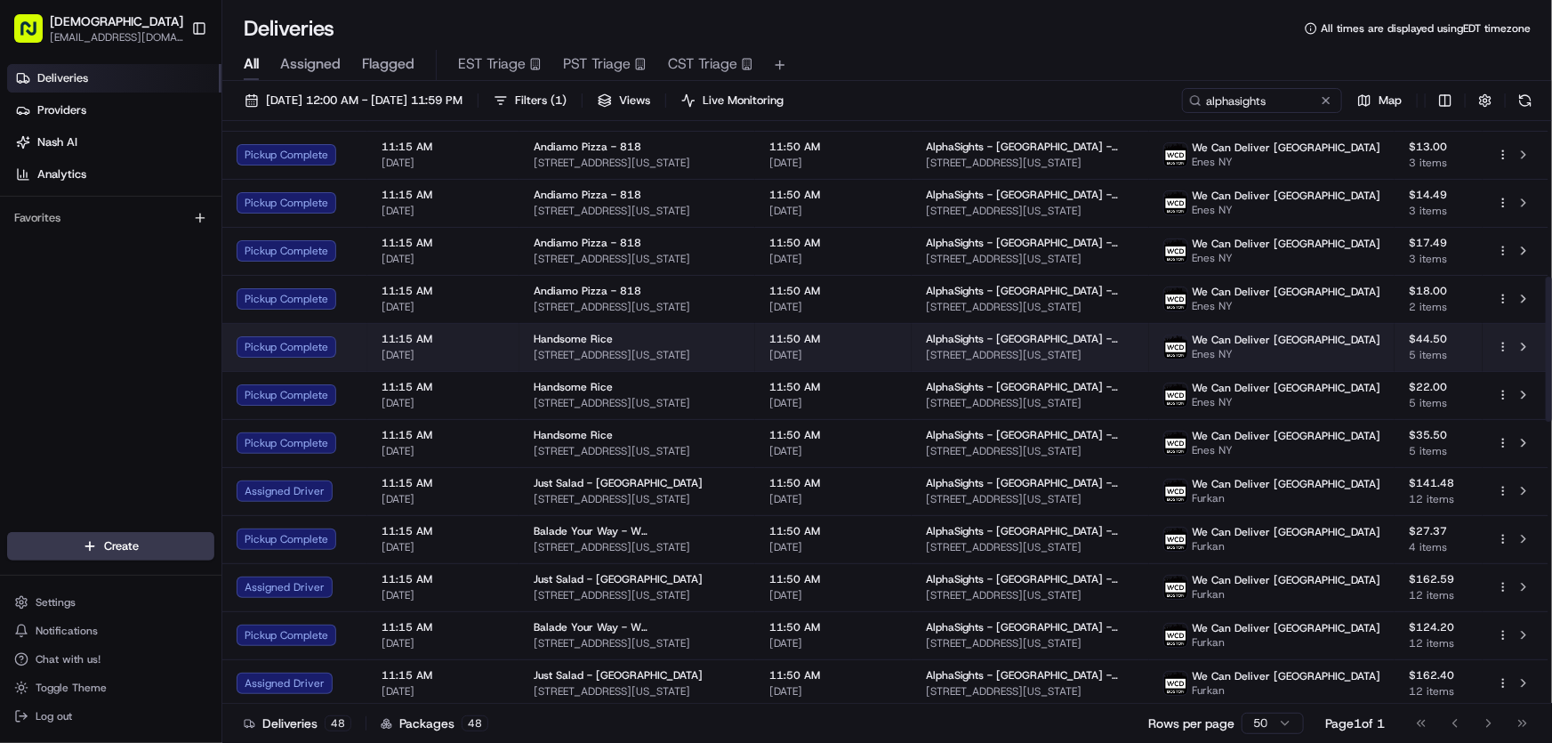
scroll to position [625, 0]
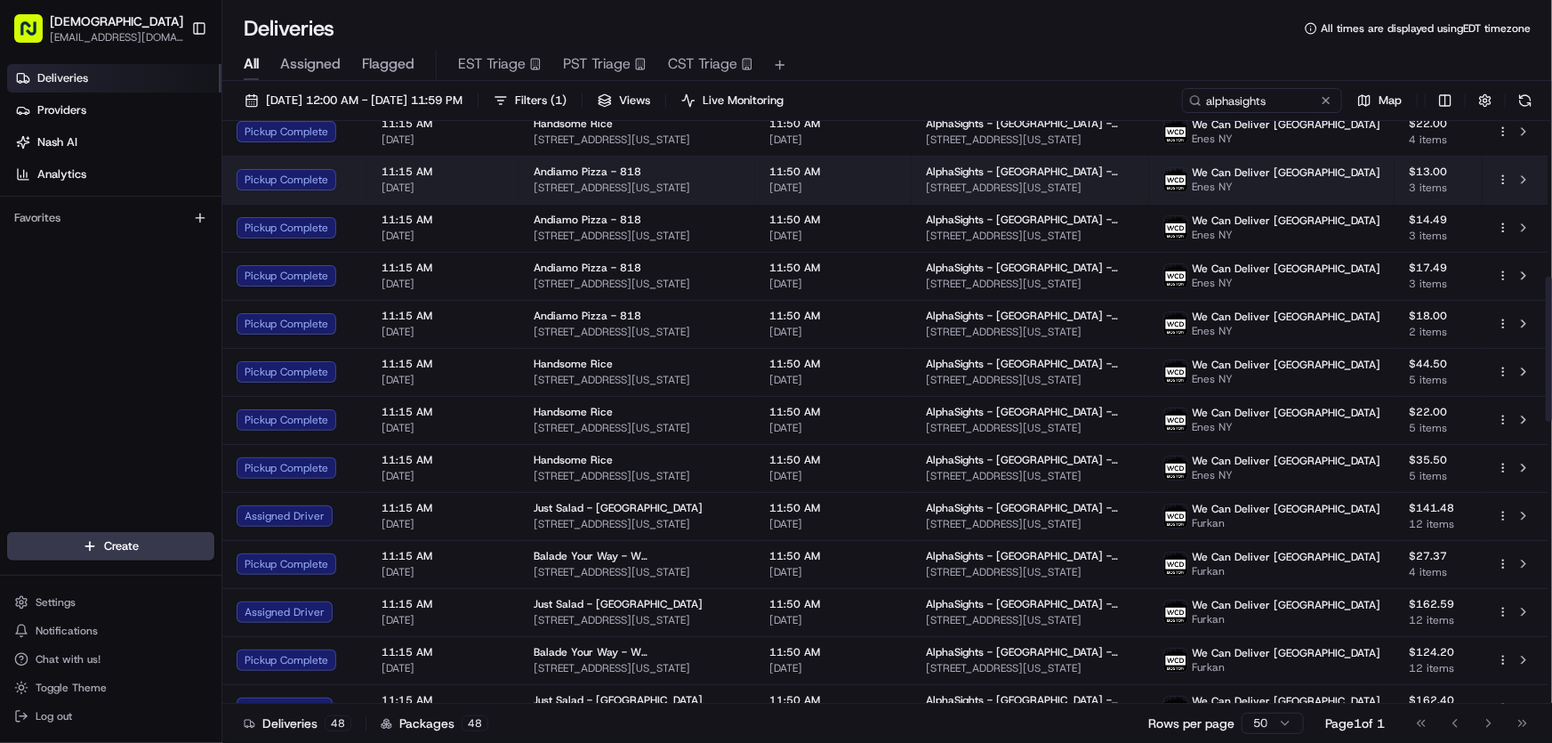
drag, startPoint x: 736, startPoint y: 186, endPoint x: 525, endPoint y: 189, distance: 211.7
click at [525, 189] on td "Andiamo Pizza - 818 818 6th Ave, New York, NY 10001, USA" at bounding box center [637, 180] width 236 height 48
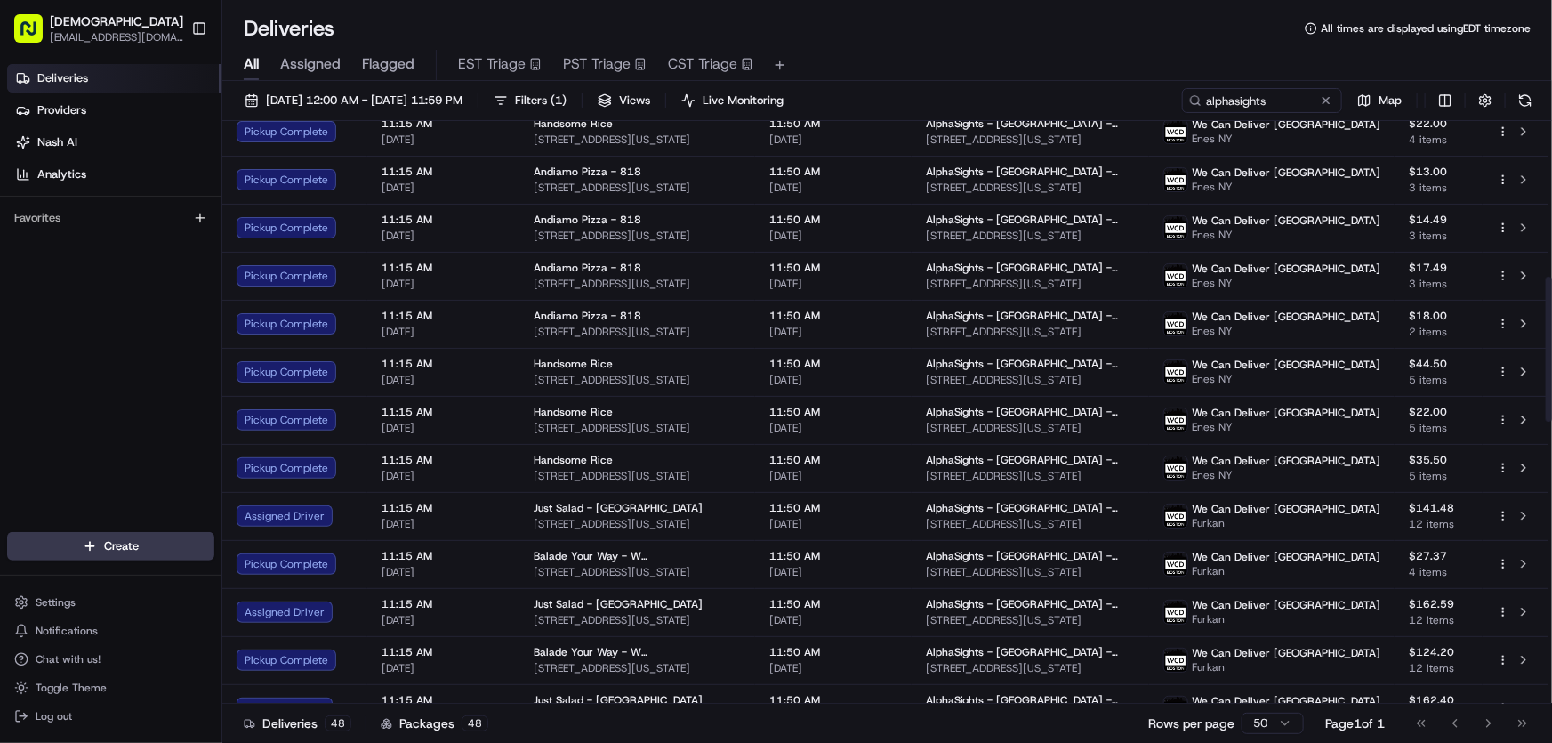
copy span "818 6th Ave, New York, NY 10001, USA"
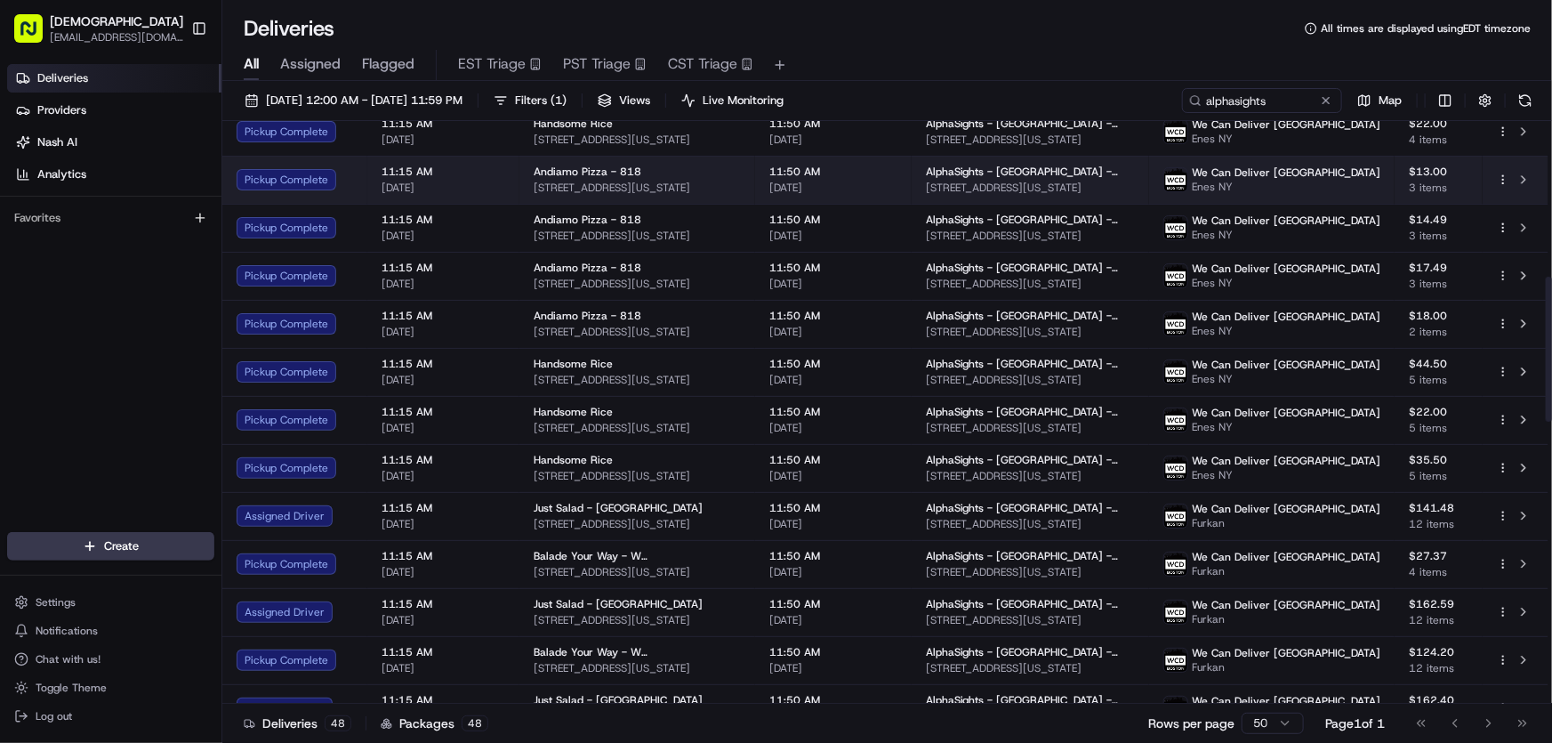
click at [903, 161] on td "11:50 AM 08/20/2025" at bounding box center [833, 180] width 157 height 48
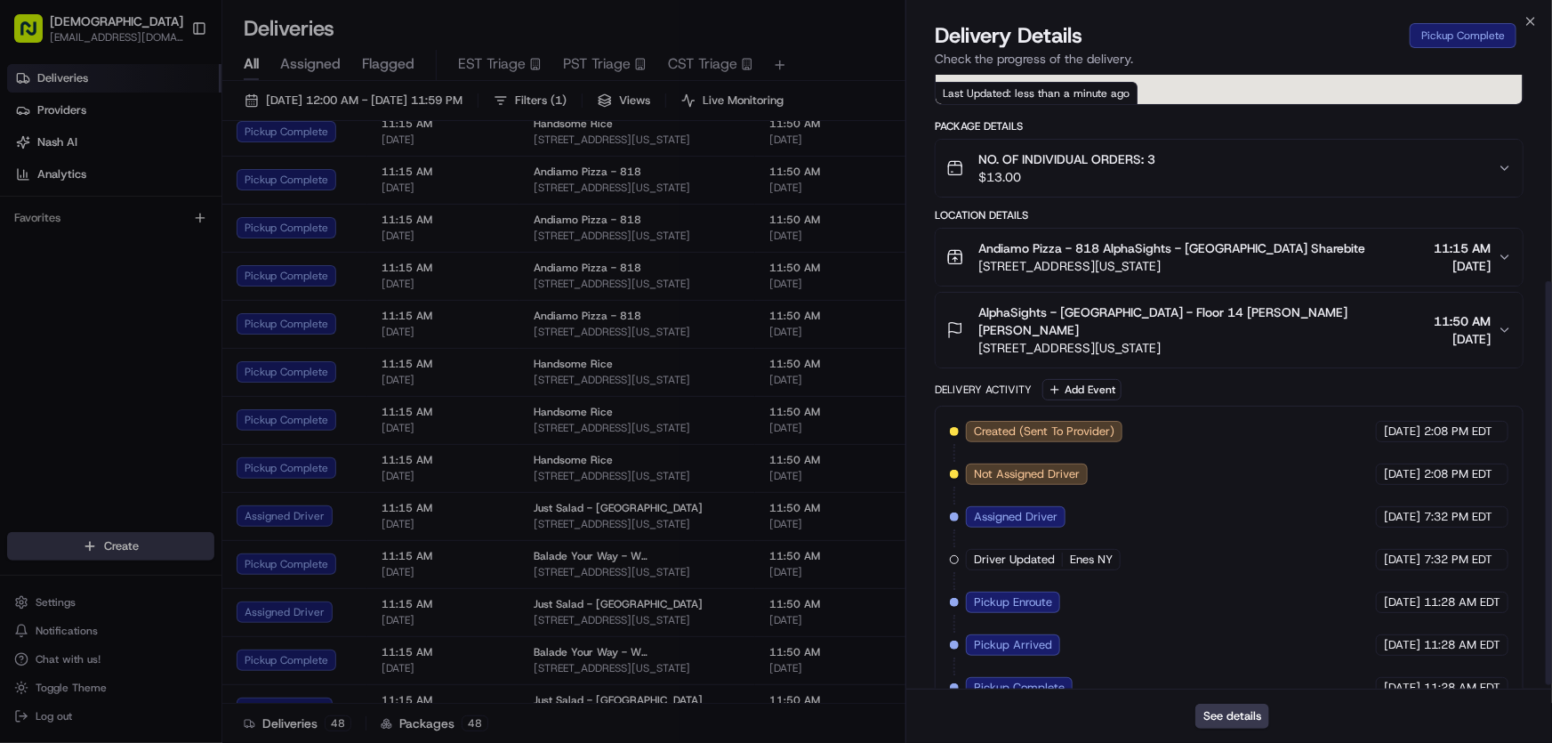
scroll to position [320, 0]
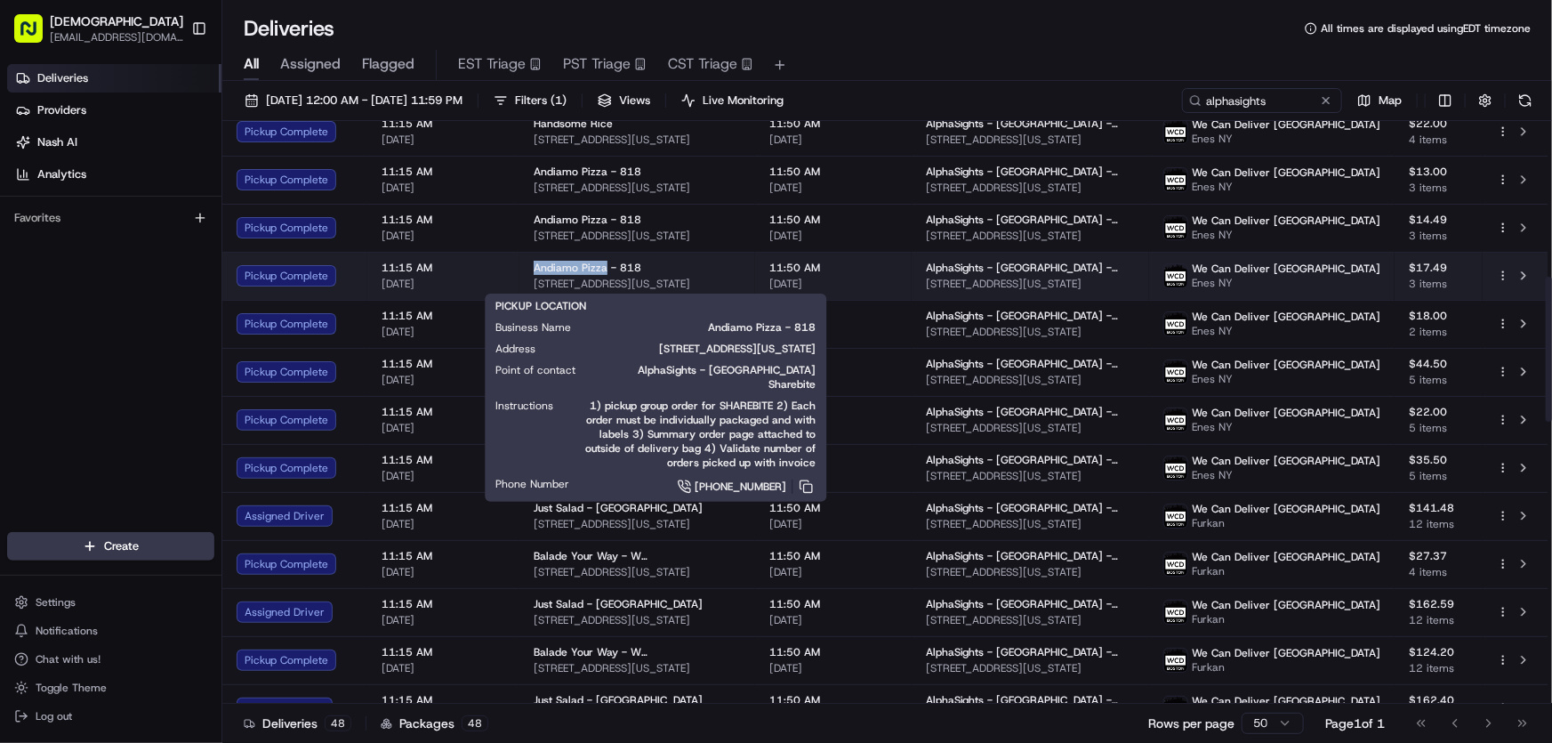
drag, startPoint x: 527, startPoint y: 261, endPoint x: 598, endPoint y: 261, distance: 71.1
click at [598, 261] on td "Andiamo Pizza - 818 818 6th Ave, New York, NY 10001, USA" at bounding box center [637, 276] width 236 height 48
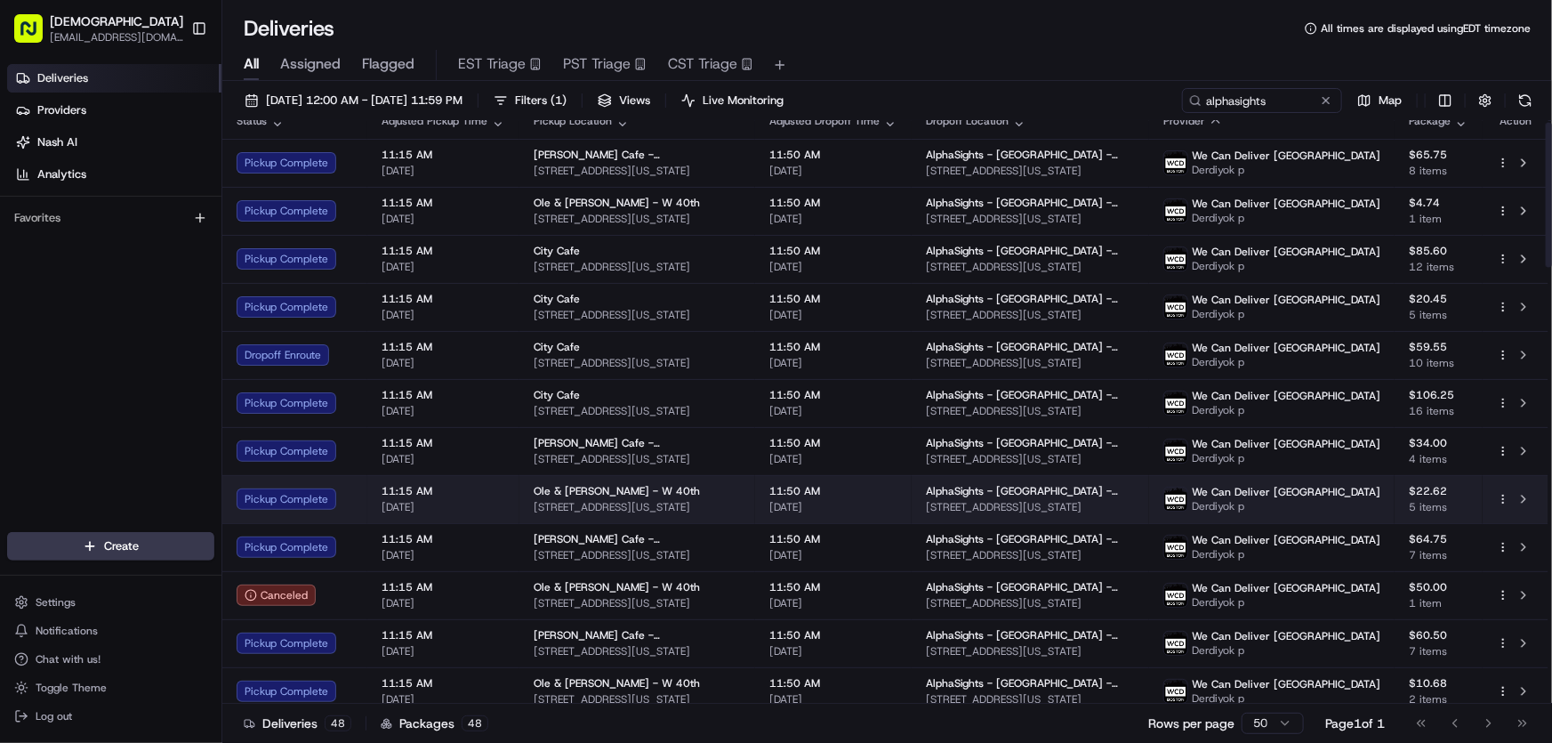
scroll to position [0, 0]
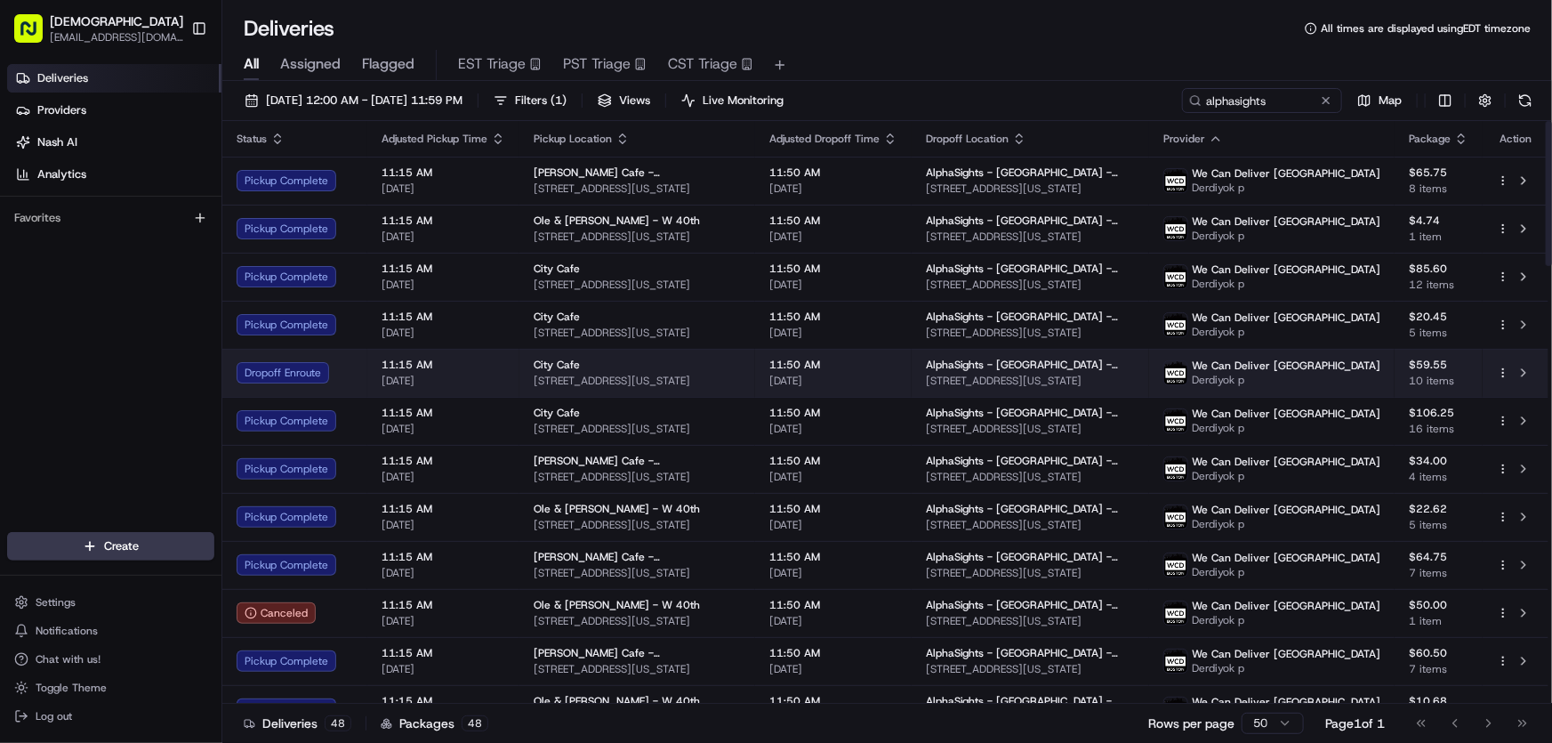
drag, startPoint x: 739, startPoint y: 376, endPoint x: 517, endPoint y: 376, distance: 222.3
click at [519, 376] on td "City Cafe 35 W 43rd St, New York, NY 10036, USA" at bounding box center [637, 373] width 236 height 48
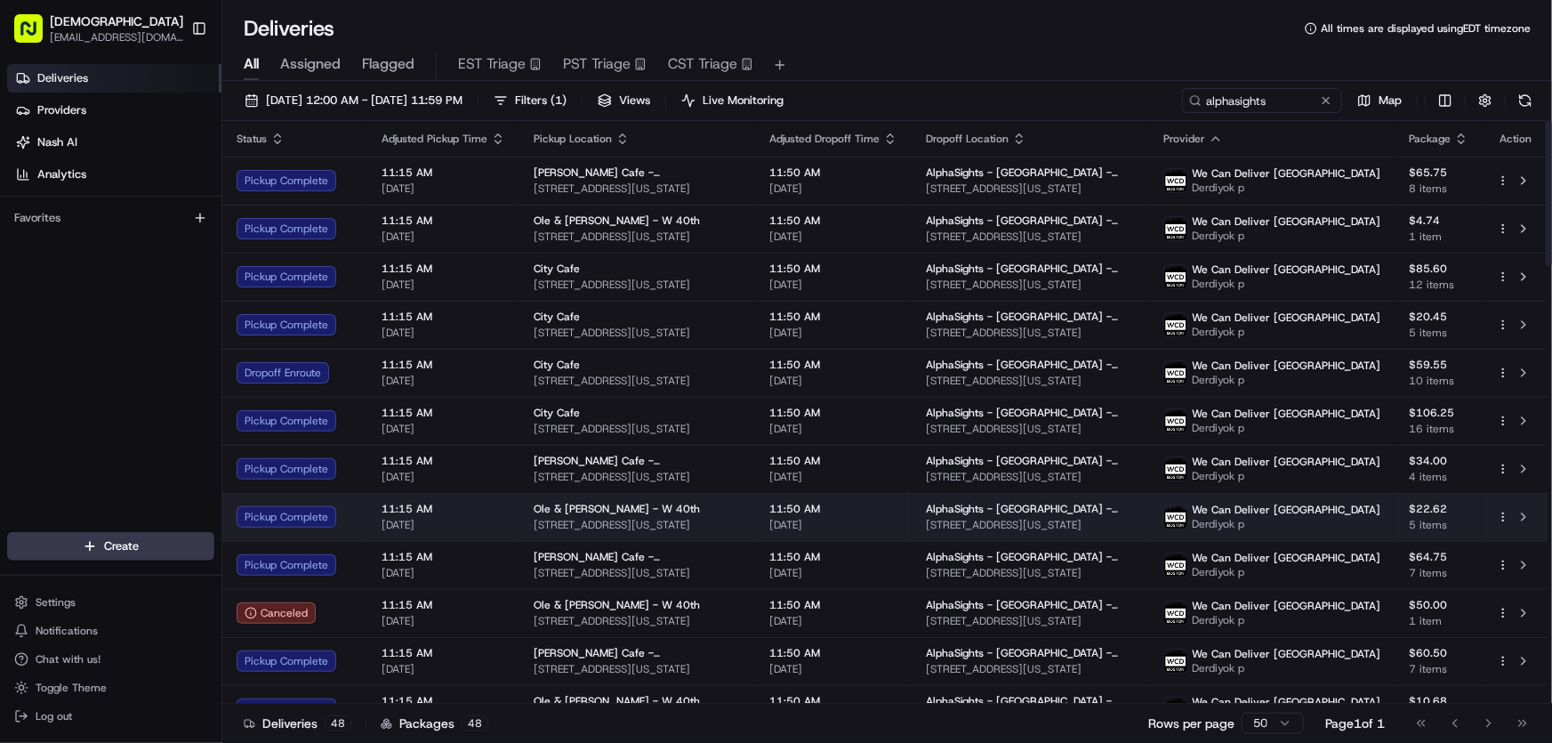
click at [555, 520] on span "80 W 40th St, New York, NY 10018, USA" at bounding box center [637, 525] width 207 height 14
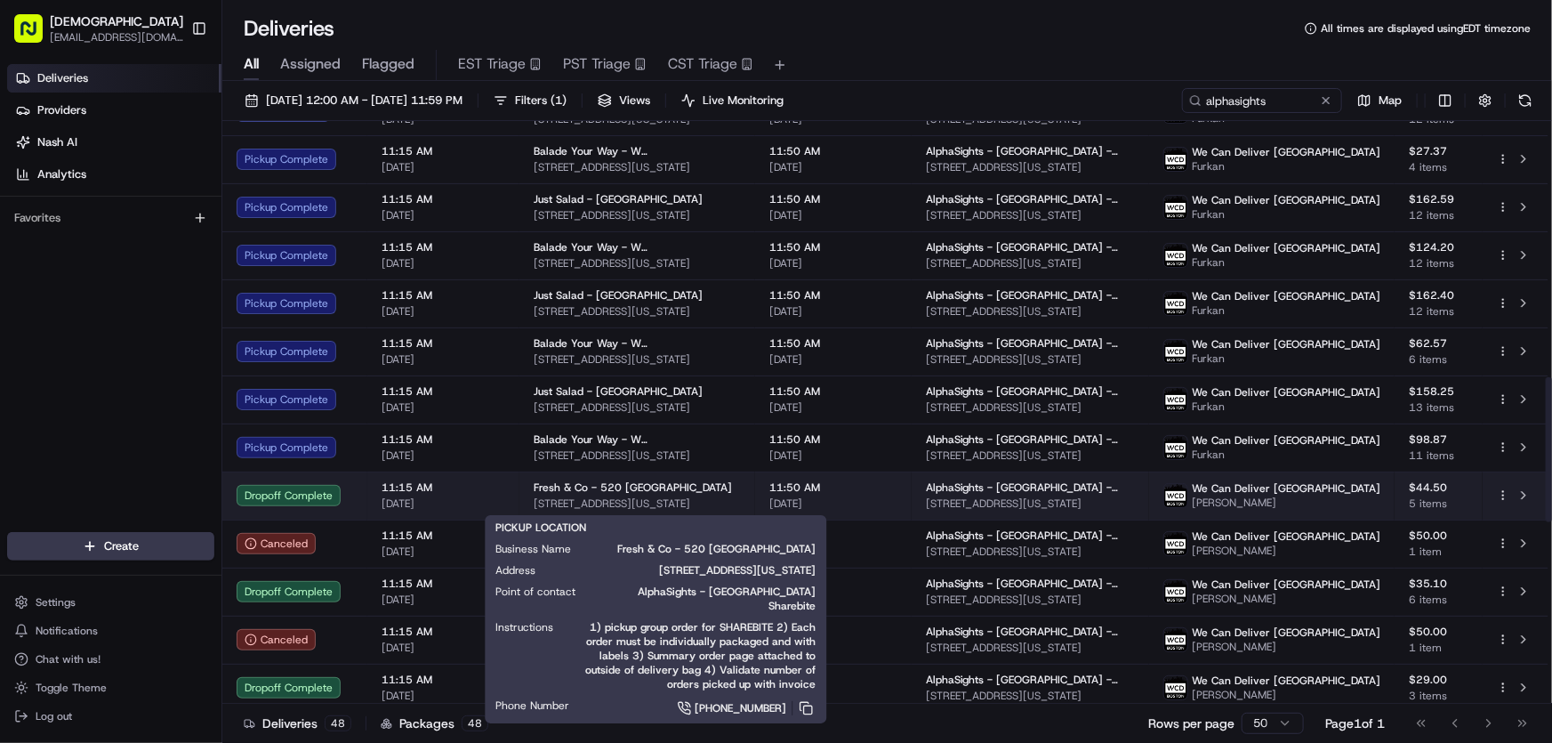
scroll to position [949, 0]
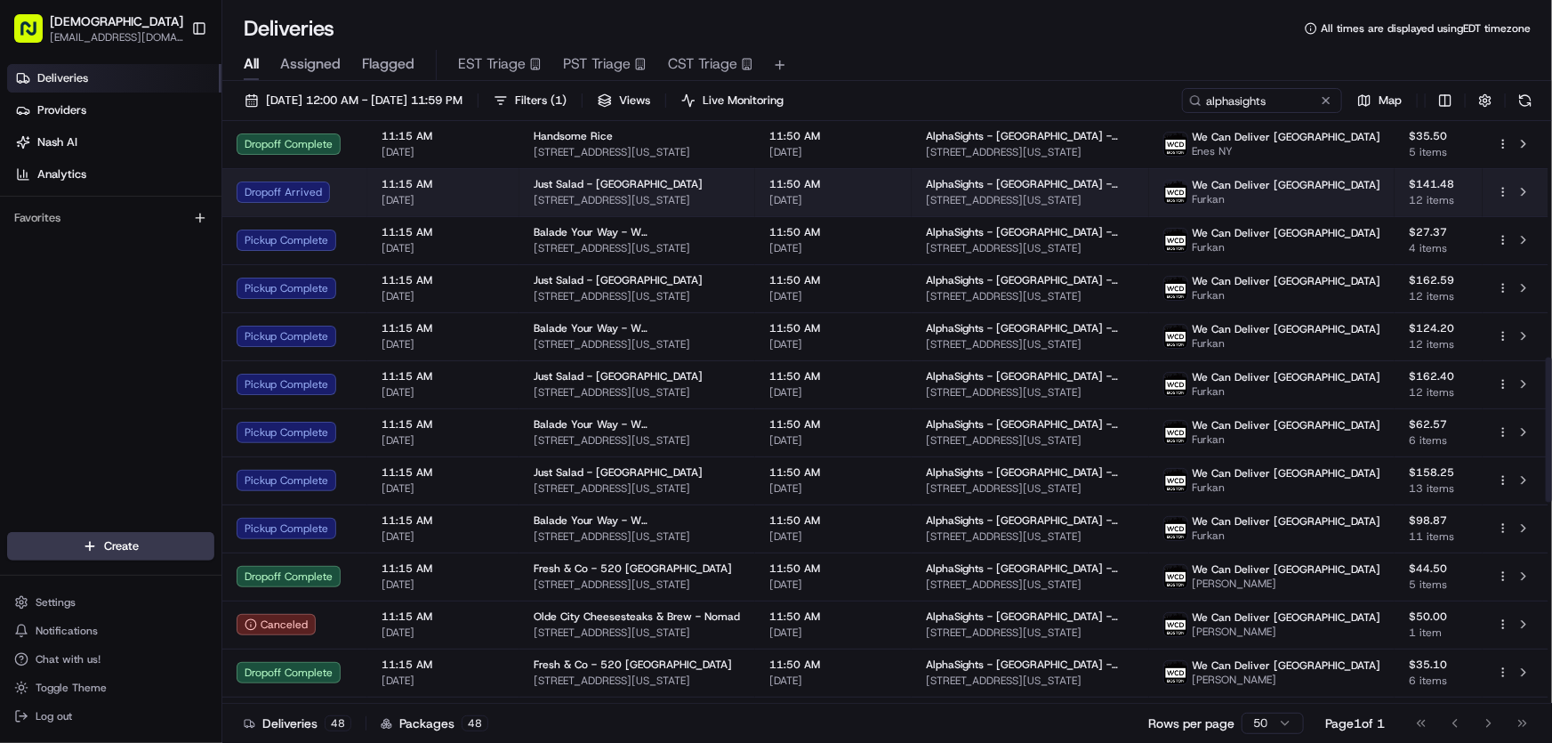
drag, startPoint x: 751, startPoint y: 195, endPoint x: 516, endPoint y: 208, distance: 236.0
click at [519, 208] on td "Just Salad - Madison Ave 315 Madison Ave, New York, NY 10017, USA" at bounding box center [637, 192] width 236 height 48
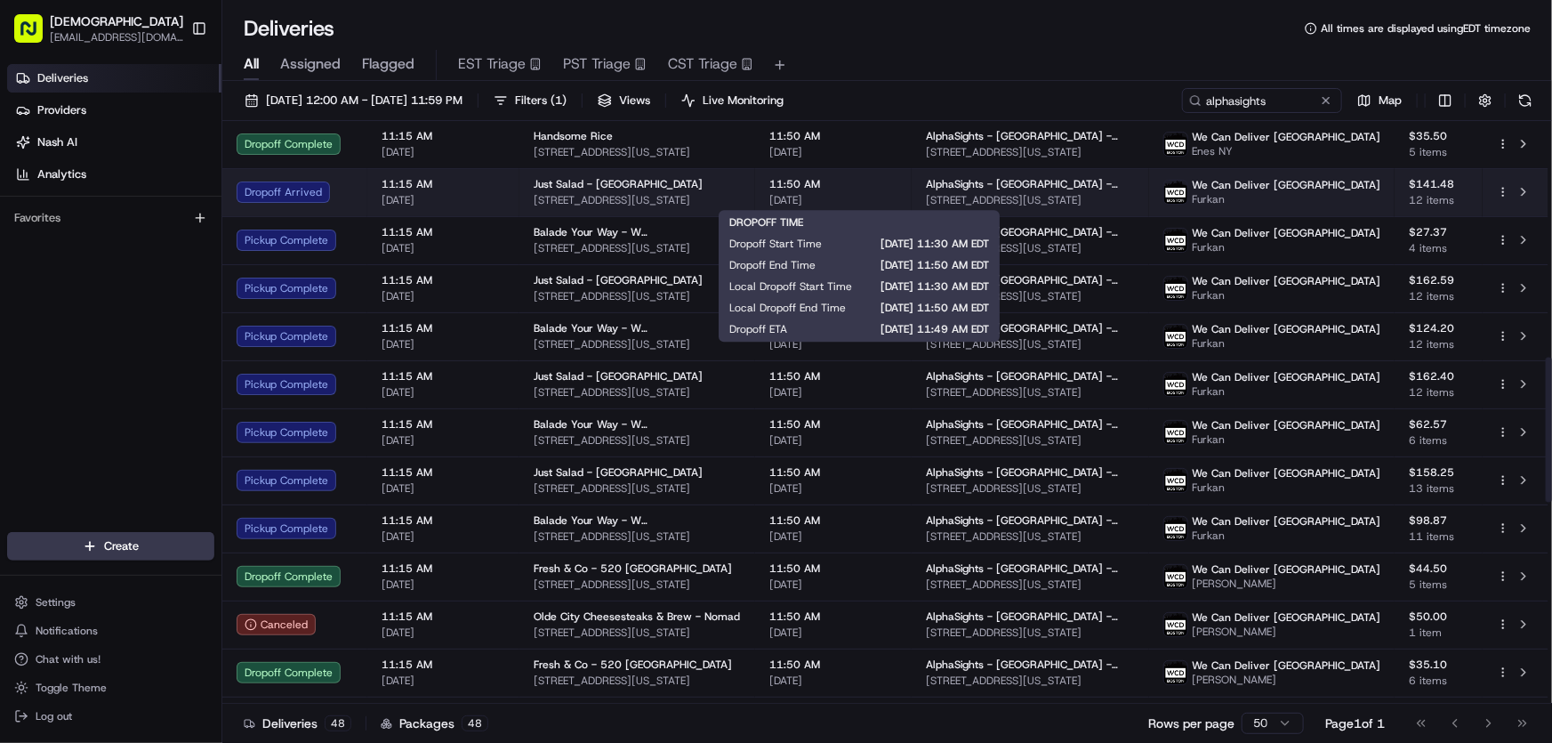
click at [897, 185] on span "11:50 AM" at bounding box center [833, 184] width 128 height 14
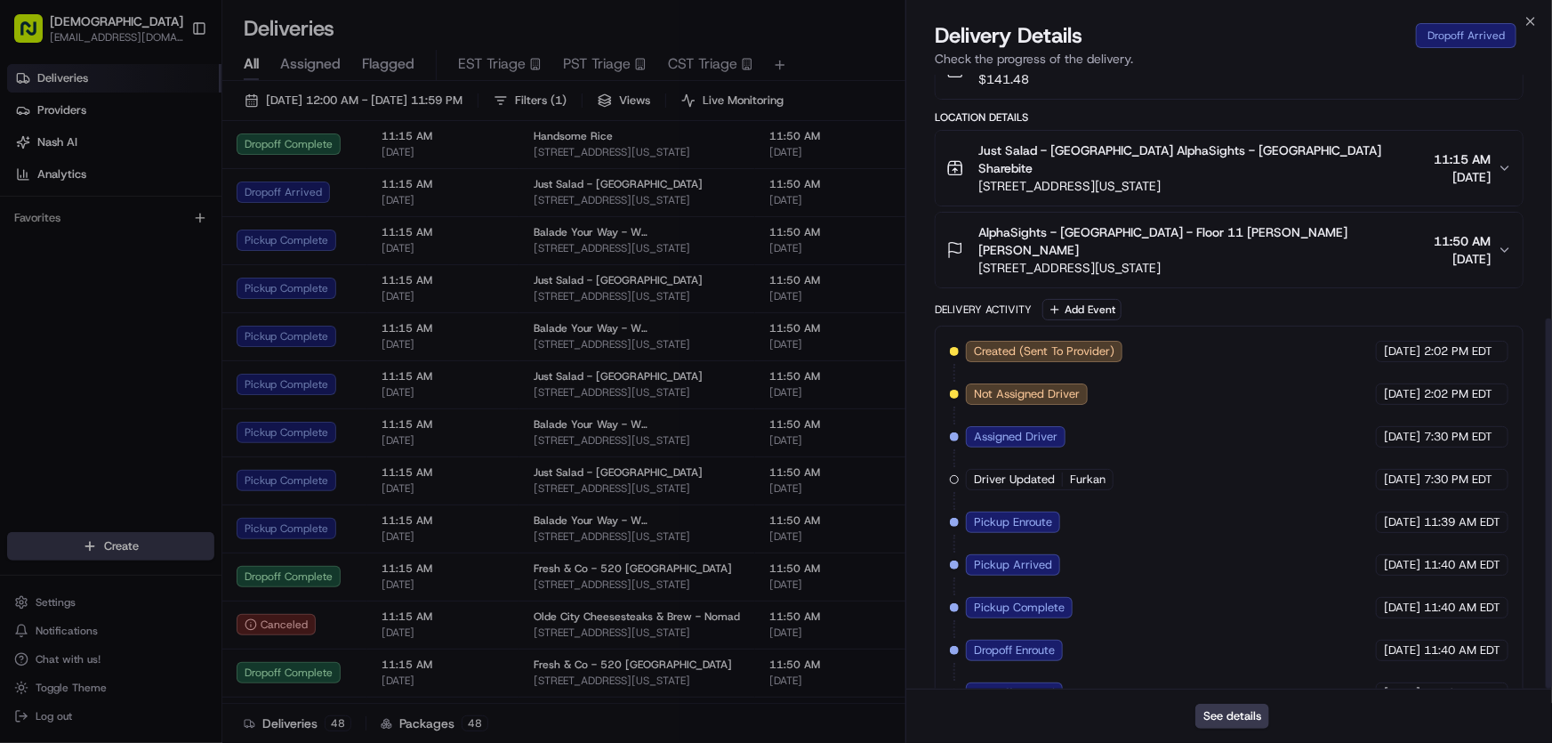
scroll to position [405, 0]
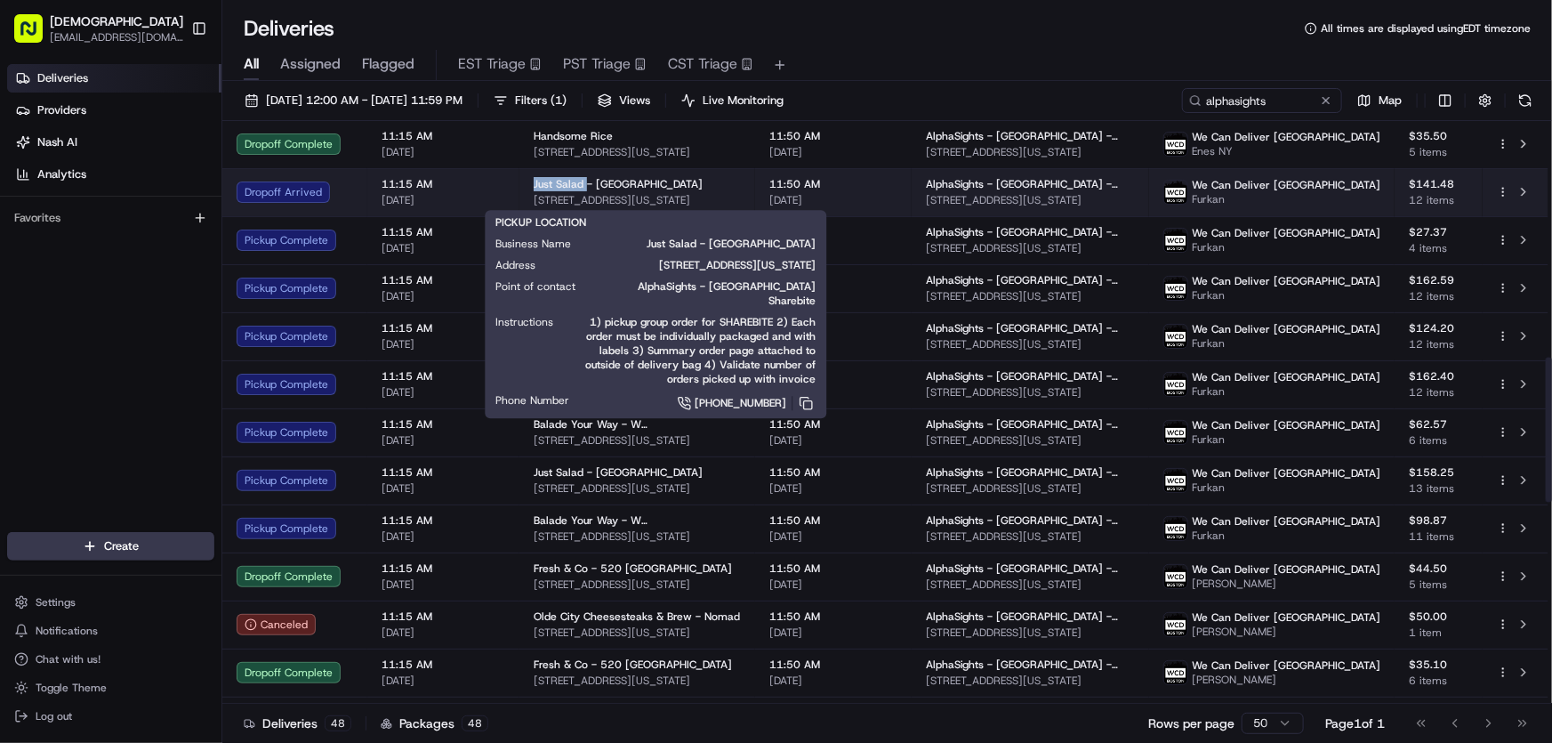
drag, startPoint x: 538, startPoint y: 179, endPoint x: 582, endPoint y: 181, distance: 44.5
click at [582, 181] on td "Just Salad - Madison Ave 315 Madison Ave, New York, NY 10017, USA" at bounding box center [637, 192] width 236 height 48
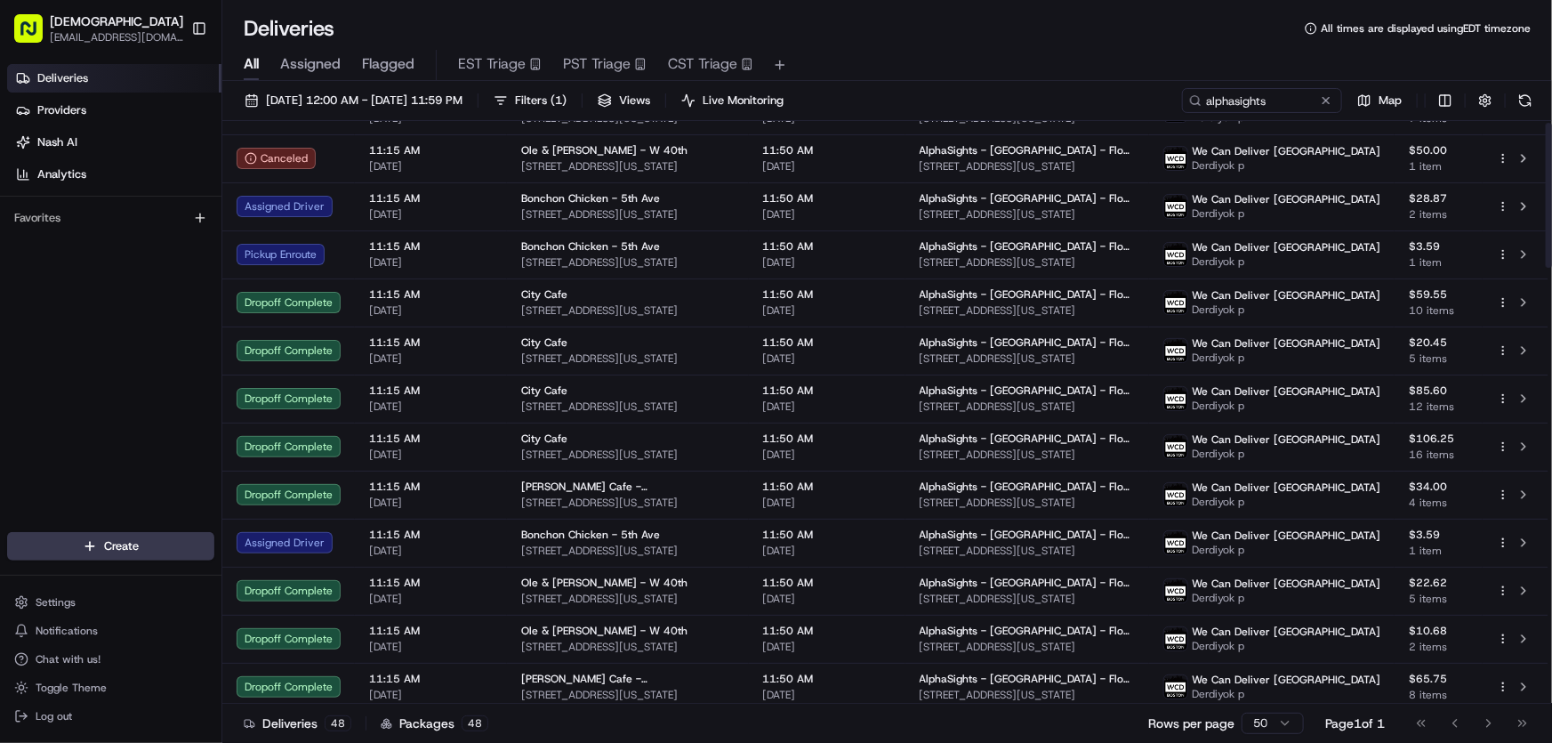
scroll to position [0, 0]
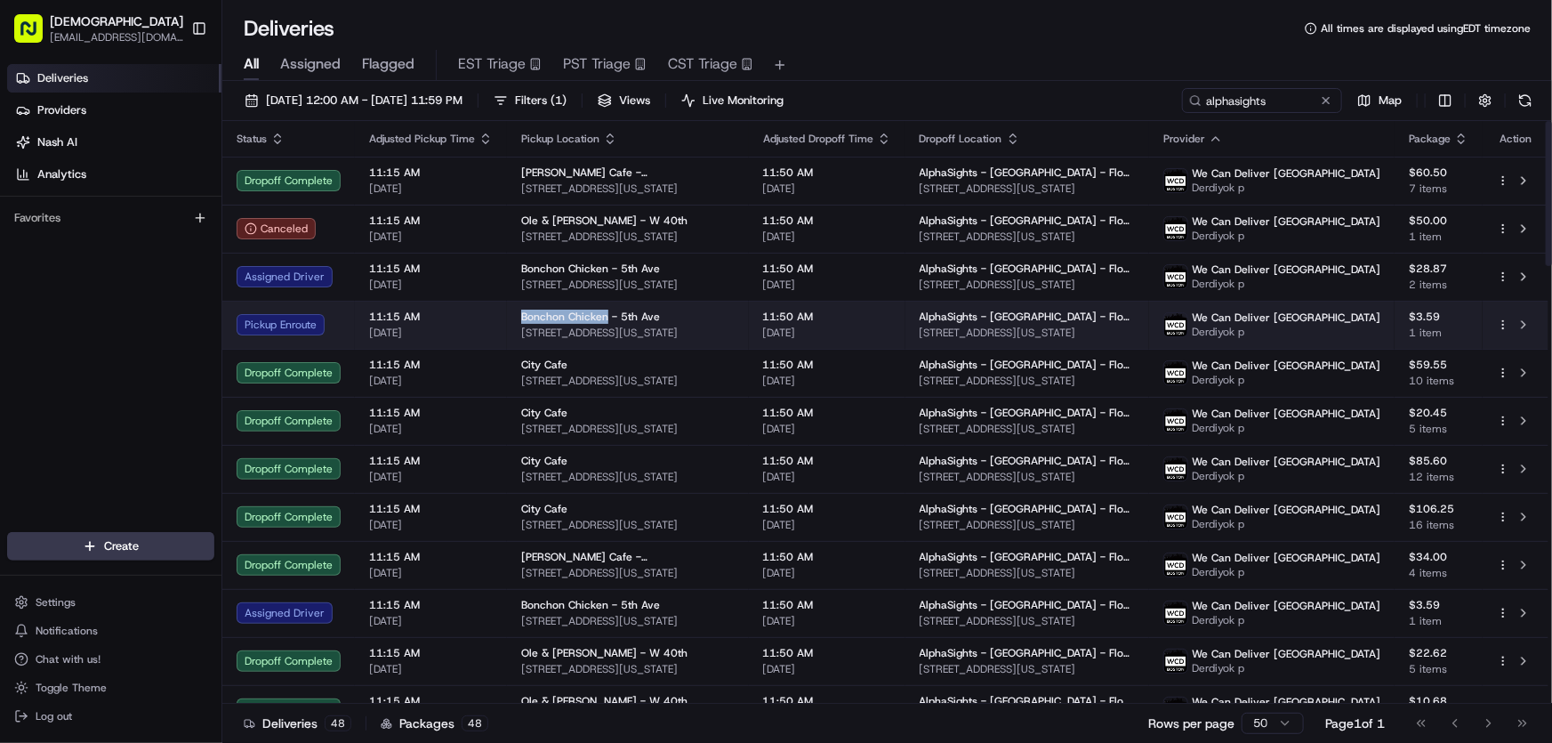
drag, startPoint x: 518, startPoint y: 316, endPoint x: 605, endPoint y: 316, distance: 86.3
click at [605, 316] on span "Bonchon Chicken - 5th Ave" at bounding box center [590, 316] width 139 height 14
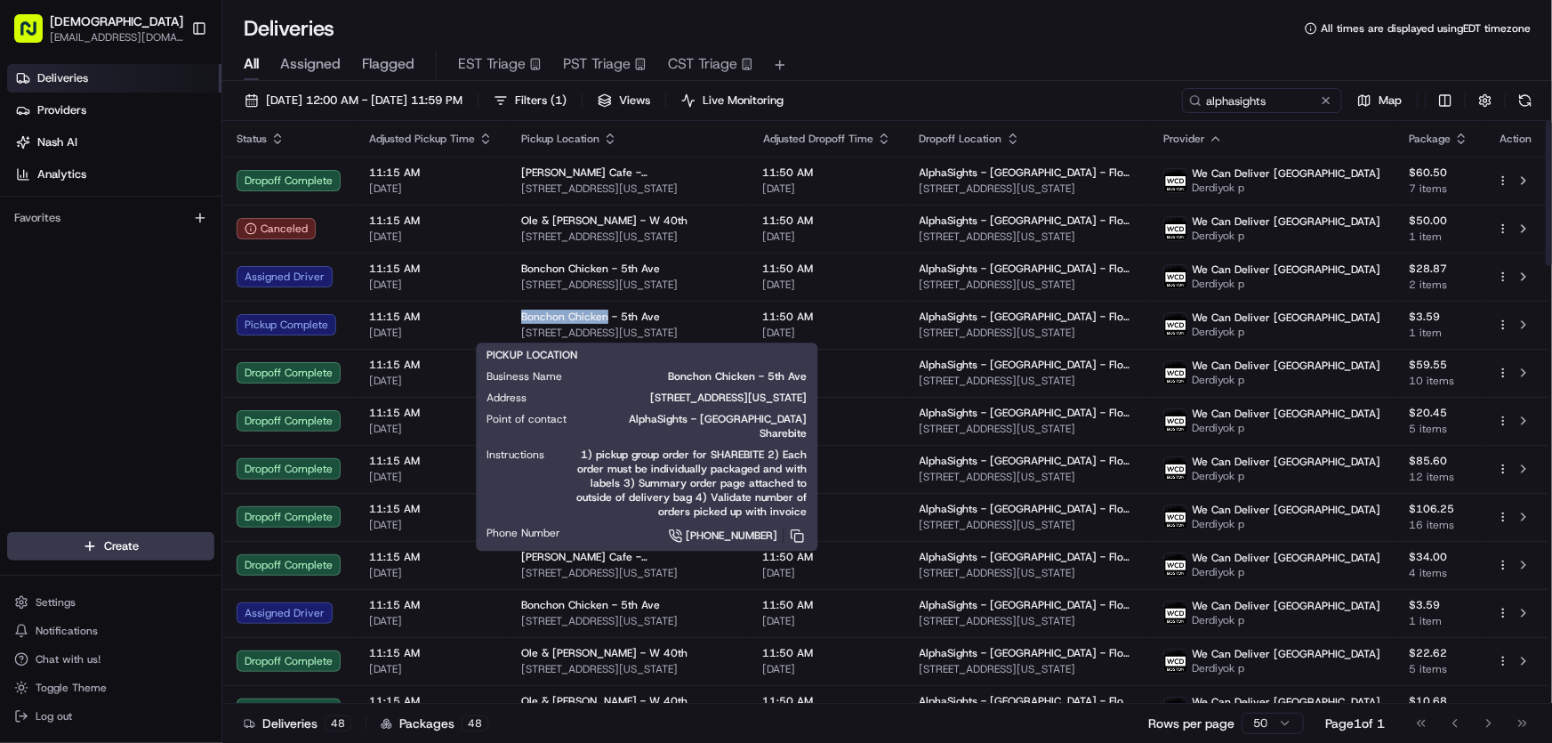
click at [880, 33] on div "Deliveries All times are displayed using EDT timezone" at bounding box center [886, 28] width 1329 height 28
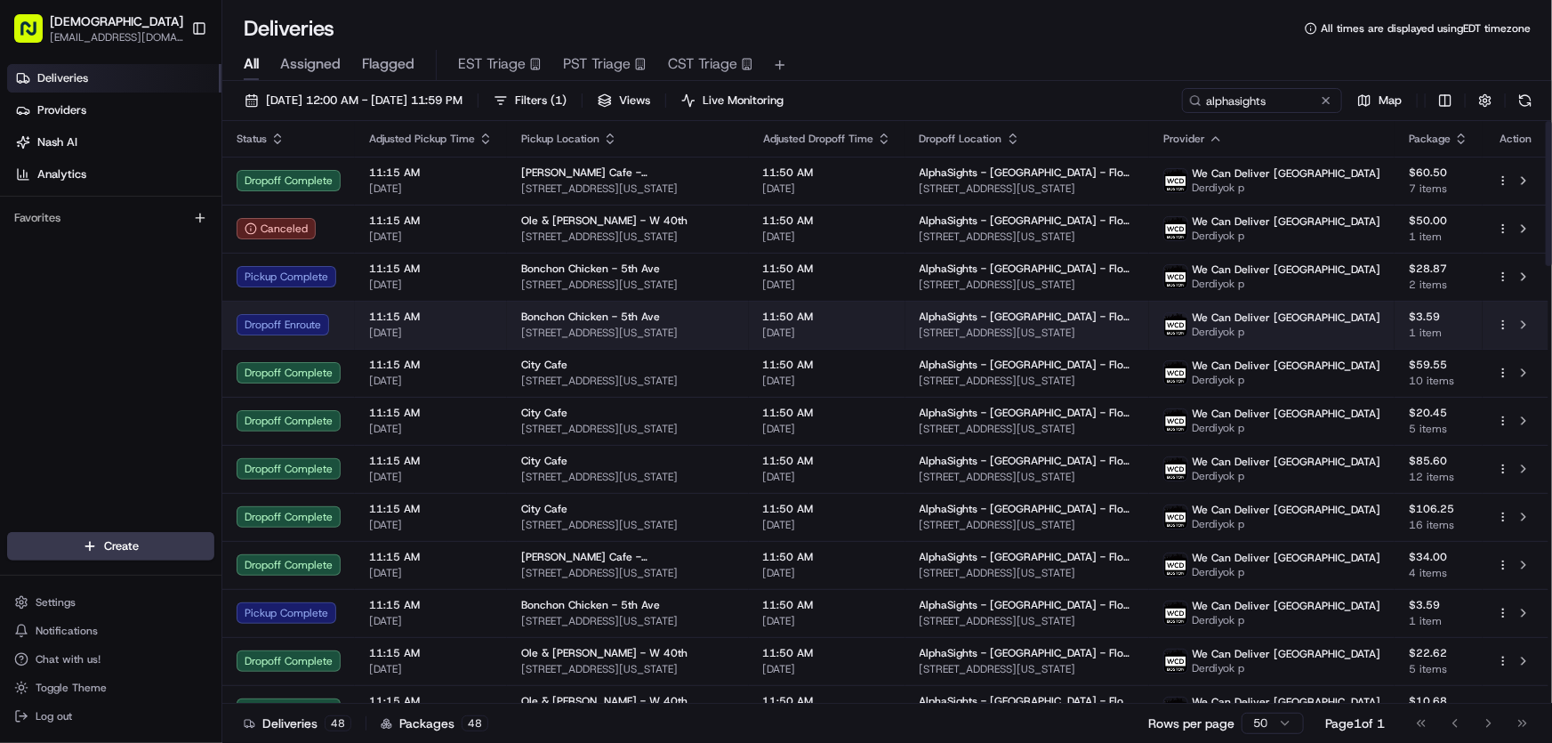
drag, startPoint x: 720, startPoint y: 329, endPoint x: 517, endPoint y: 341, distance: 204.0
click at [517, 341] on td "Bonchon Chicken - 5th Ave 325 5th Ave, New York, NY 10016, USA" at bounding box center [628, 325] width 242 height 48
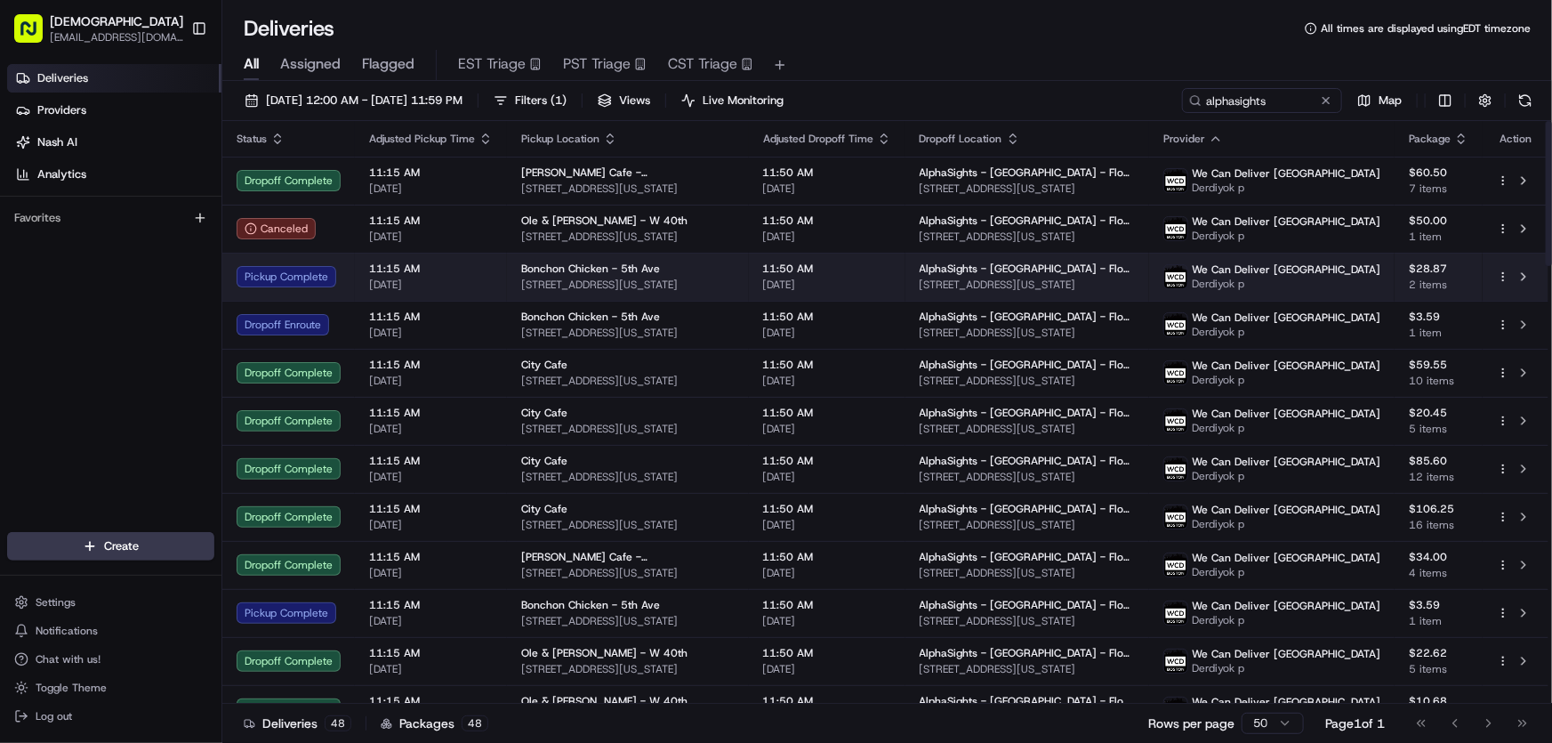
click at [669, 275] on div "Bonchon Chicken - 5th Ave" at bounding box center [627, 268] width 213 height 14
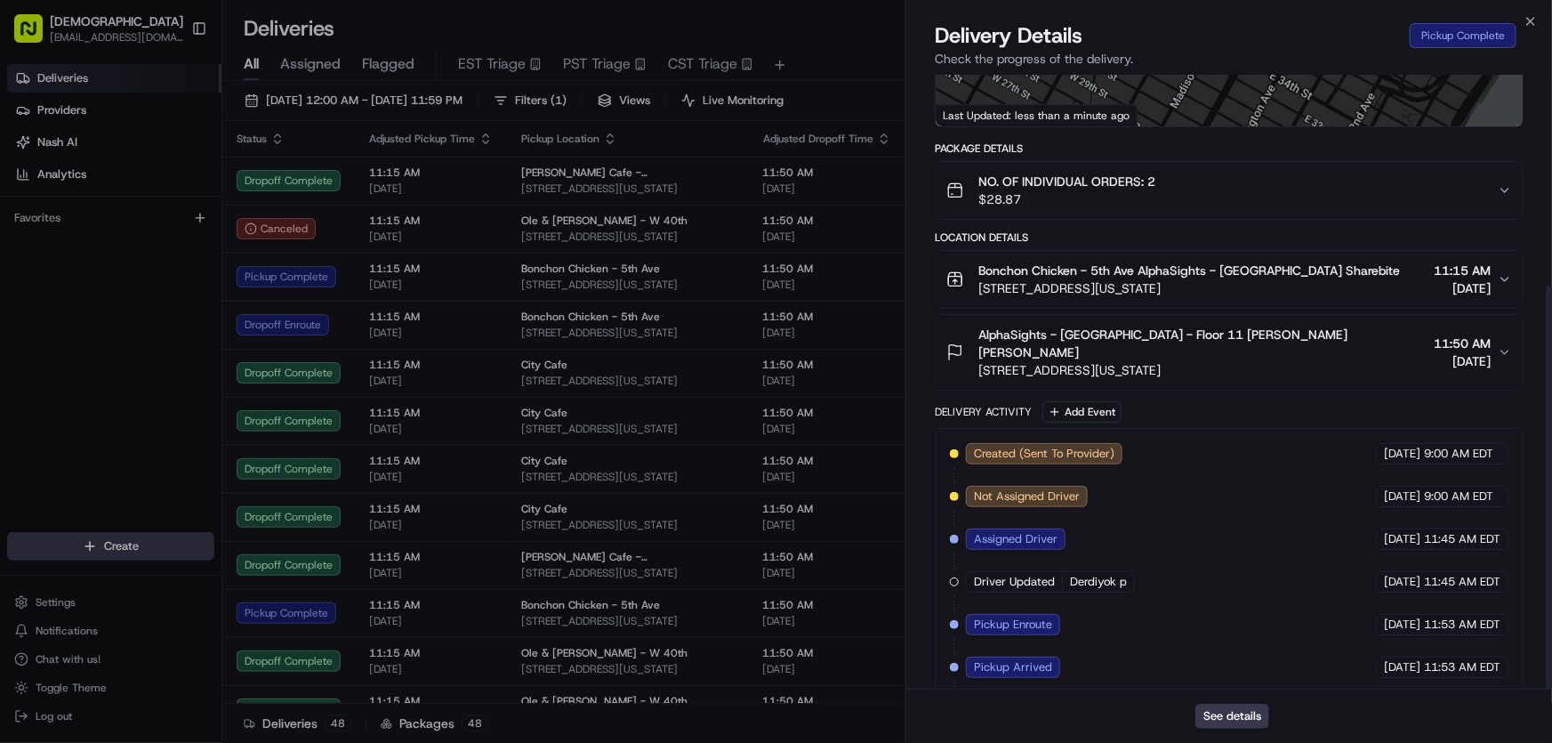
scroll to position [320, 0]
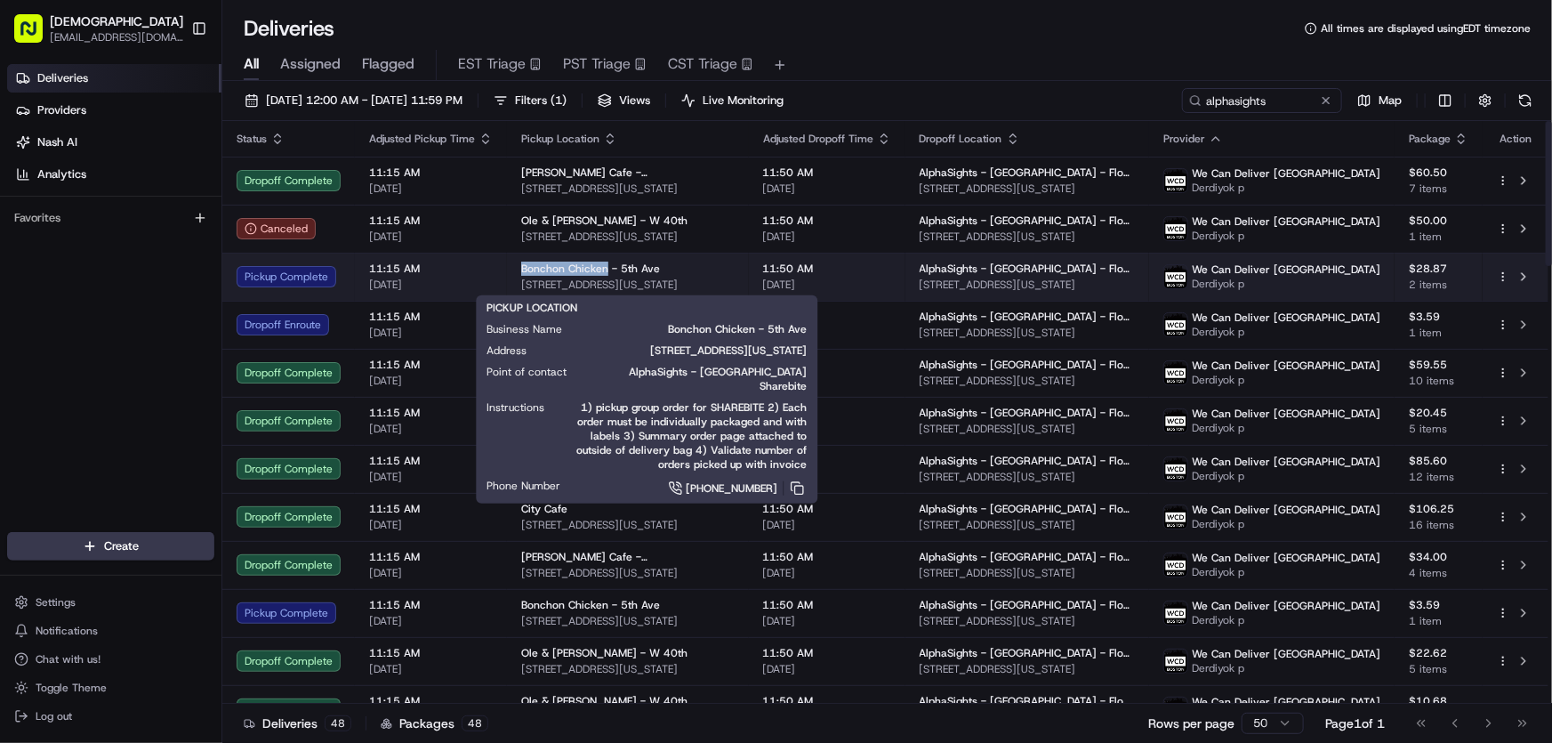
drag, startPoint x: 526, startPoint y: 268, endPoint x: 602, endPoint y: 275, distance: 76.8
click at [602, 275] on td "Bonchon Chicken - 5th Ave 325 5th Ave, New York, NY 10016, USA" at bounding box center [628, 277] width 242 height 48
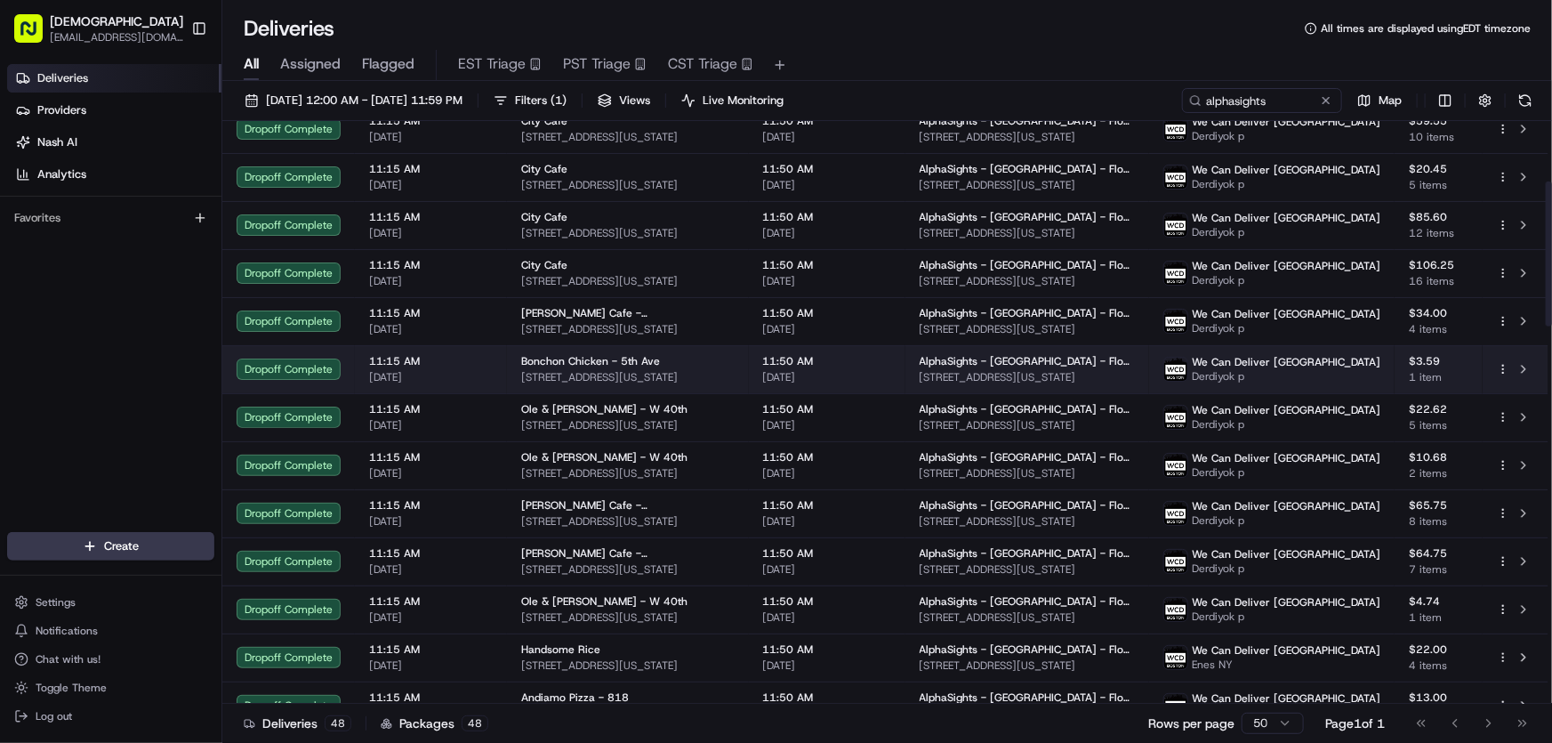
scroll to position [242, 0]
click at [569, 369] on div "Bonchon Chicken - 5th Ave 325 5th Ave, New York, NY 10016, USA" at bounding box center [627, 371] width 213 height 30
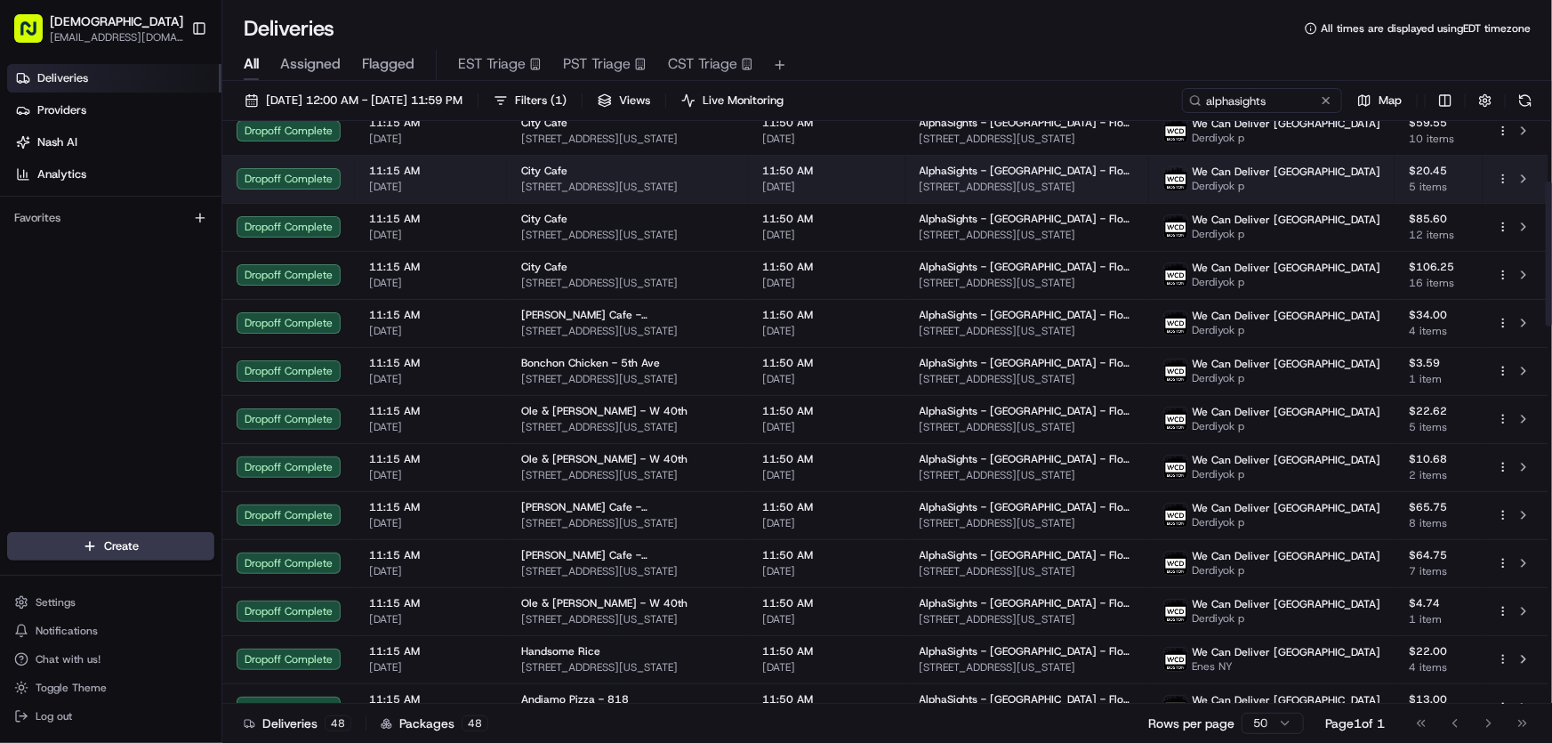
scroll to position [0, 0]
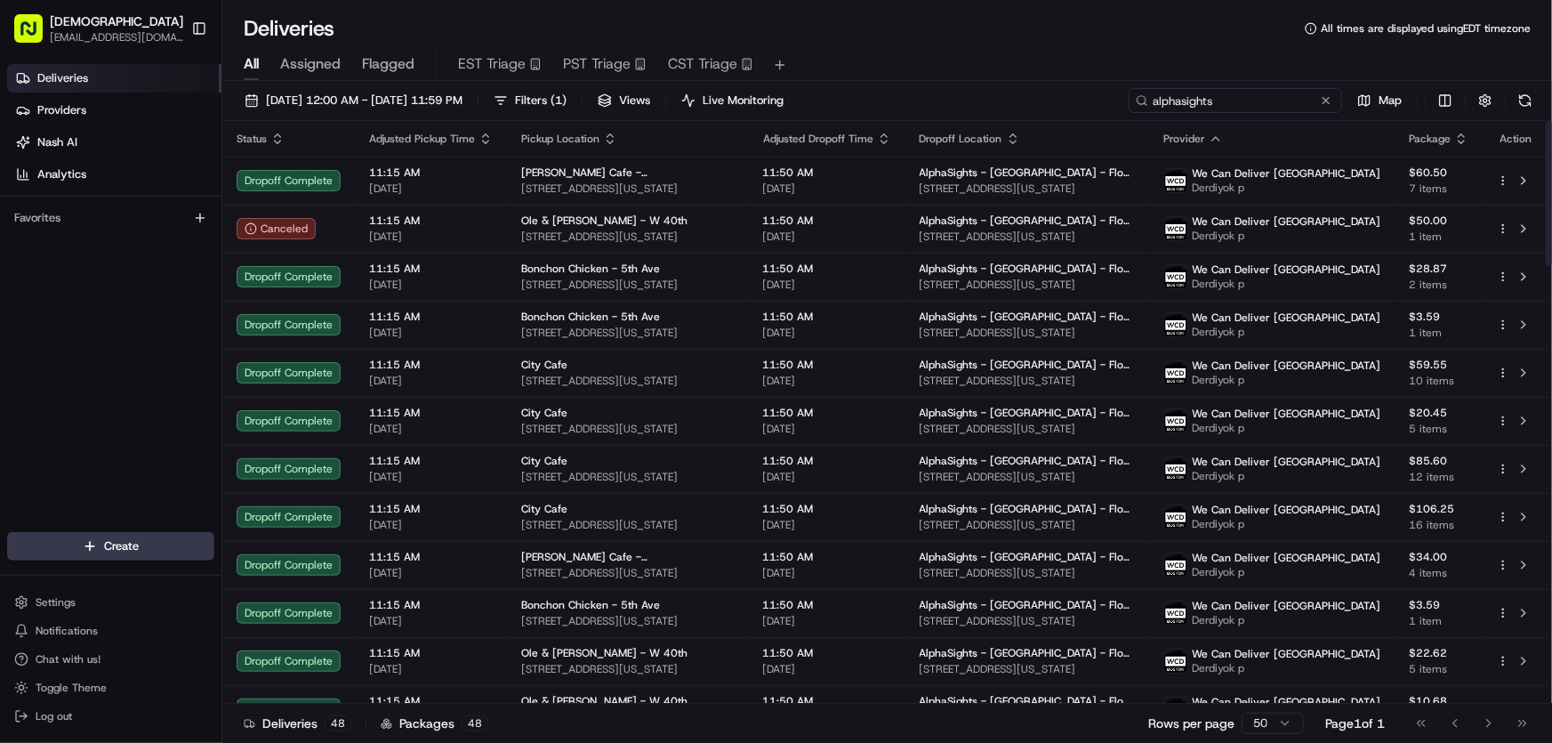
drag, startPoint x: 1277, startPoint y: 97, endPoint x: 1100, endPoint y: 100, distance: 177.0
click at [1100, 100] on div "08/20/2025 12:00 AM - 08/20/2025 11:59 PM Filters ( 1 ) Views Live Monitoring a…" at bounding box center [886, 104] width 1329 height 33
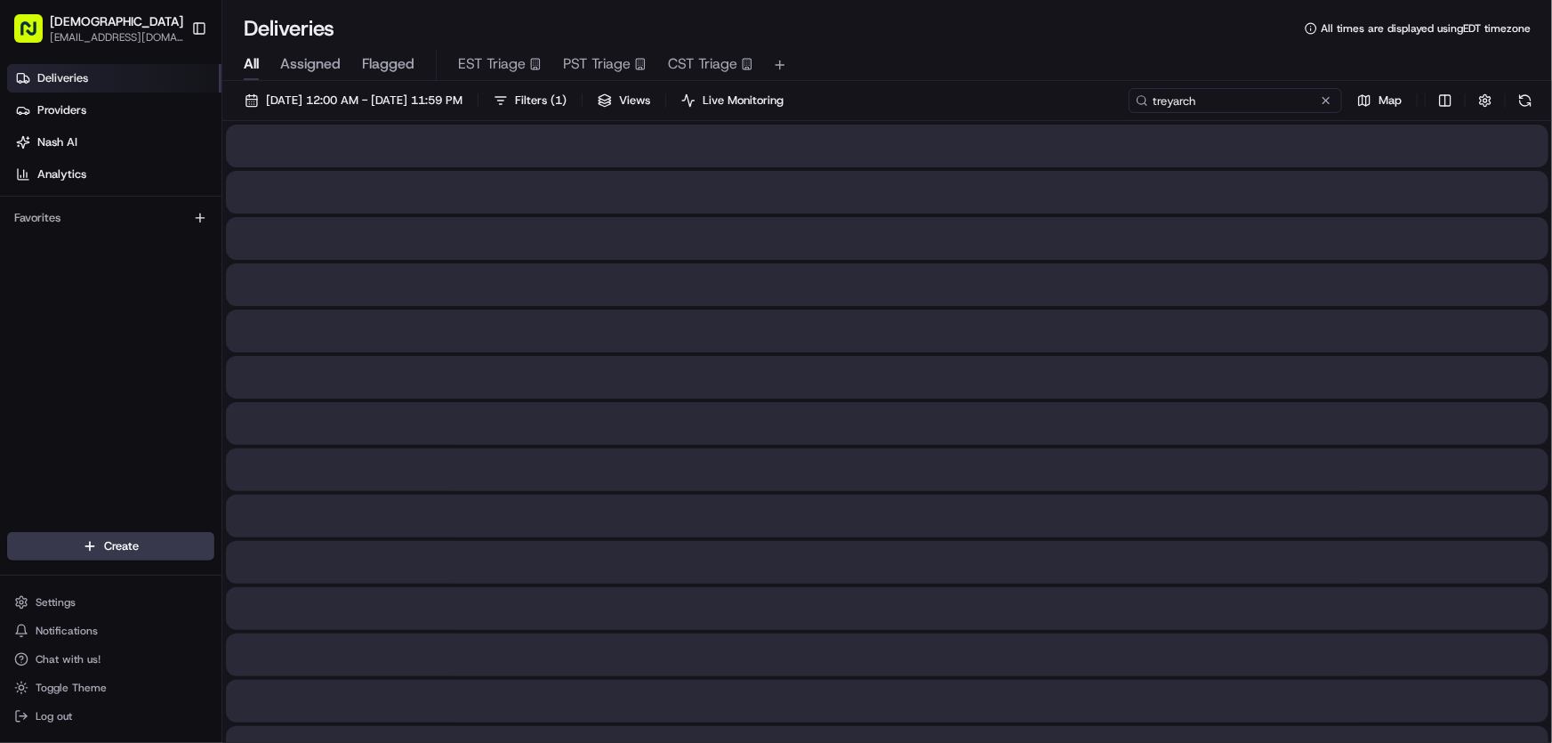
type input "treyarch"
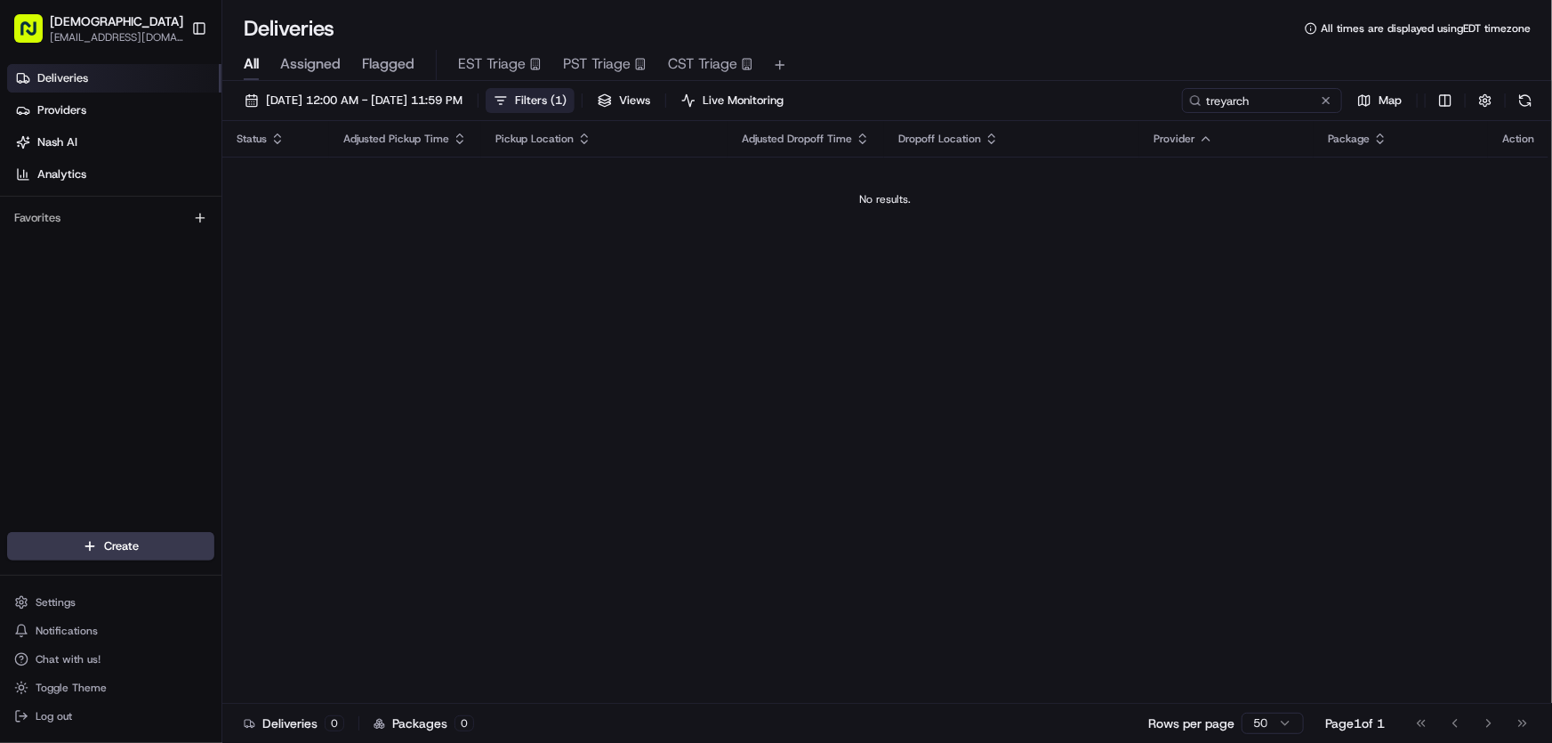
click at [566, 98] on span "Filters ( 1 )" at bounding box center [541, 100] width 52 height 16
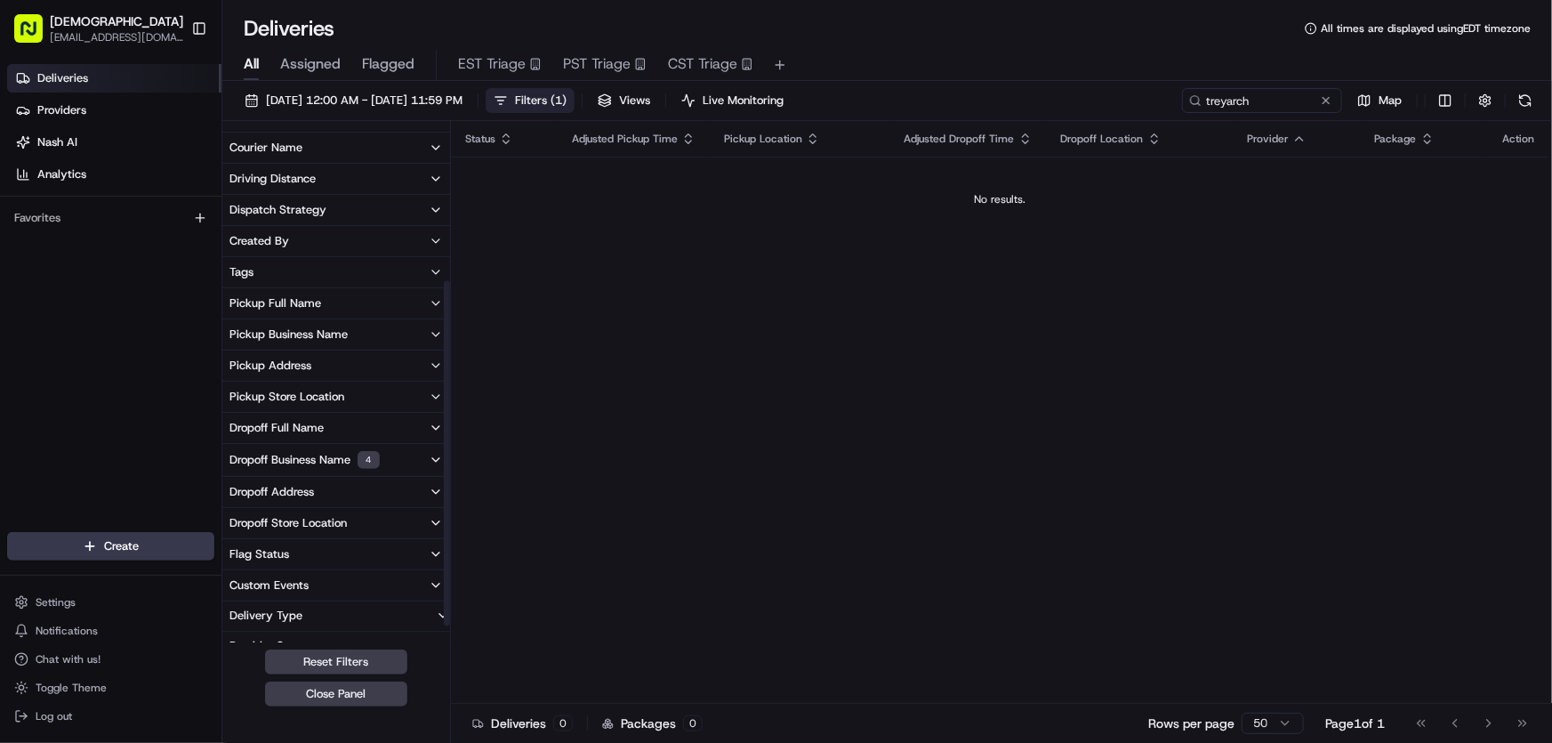
scroll to position [242, 0]
click at [298, 458] on div "Dropoff Business Name 4" at bounding box center [304, 459] width 150 height 18
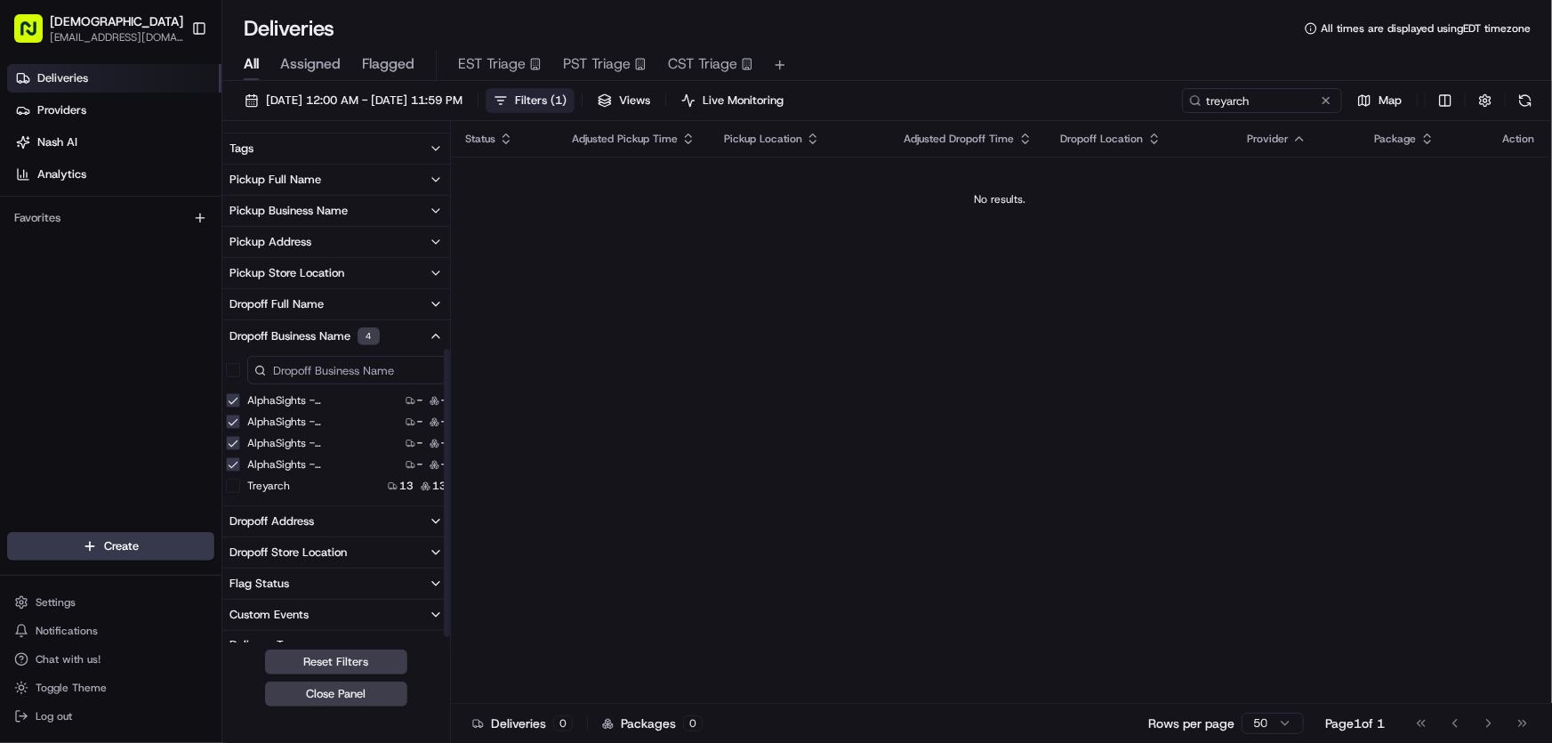
scroll to position [404, 0]
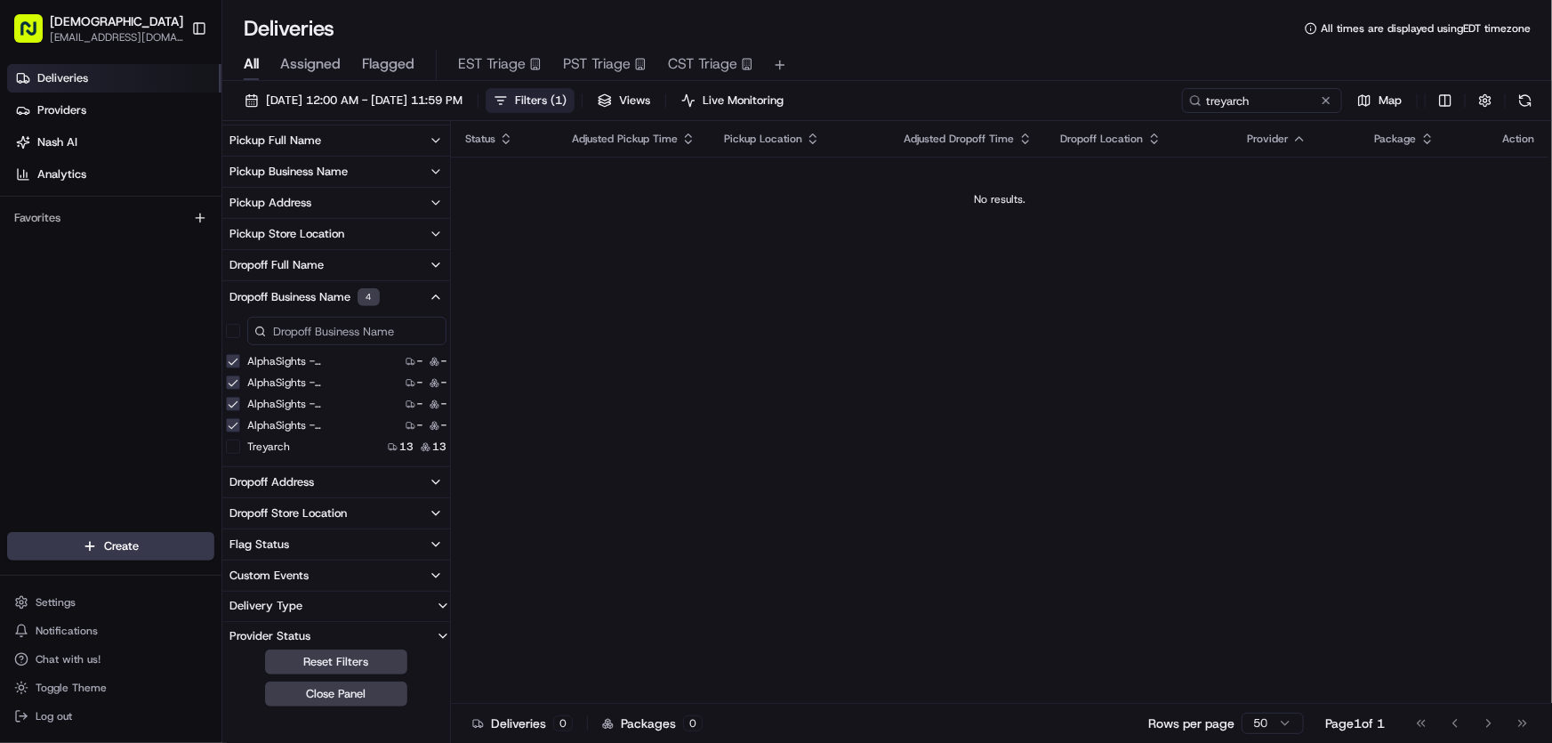
click at [238, 355] on 11 "AlphaSights - [GEOGRAPHIC_DATA] - Floor 11" at bounding box center [233, 361] width 14 height 14
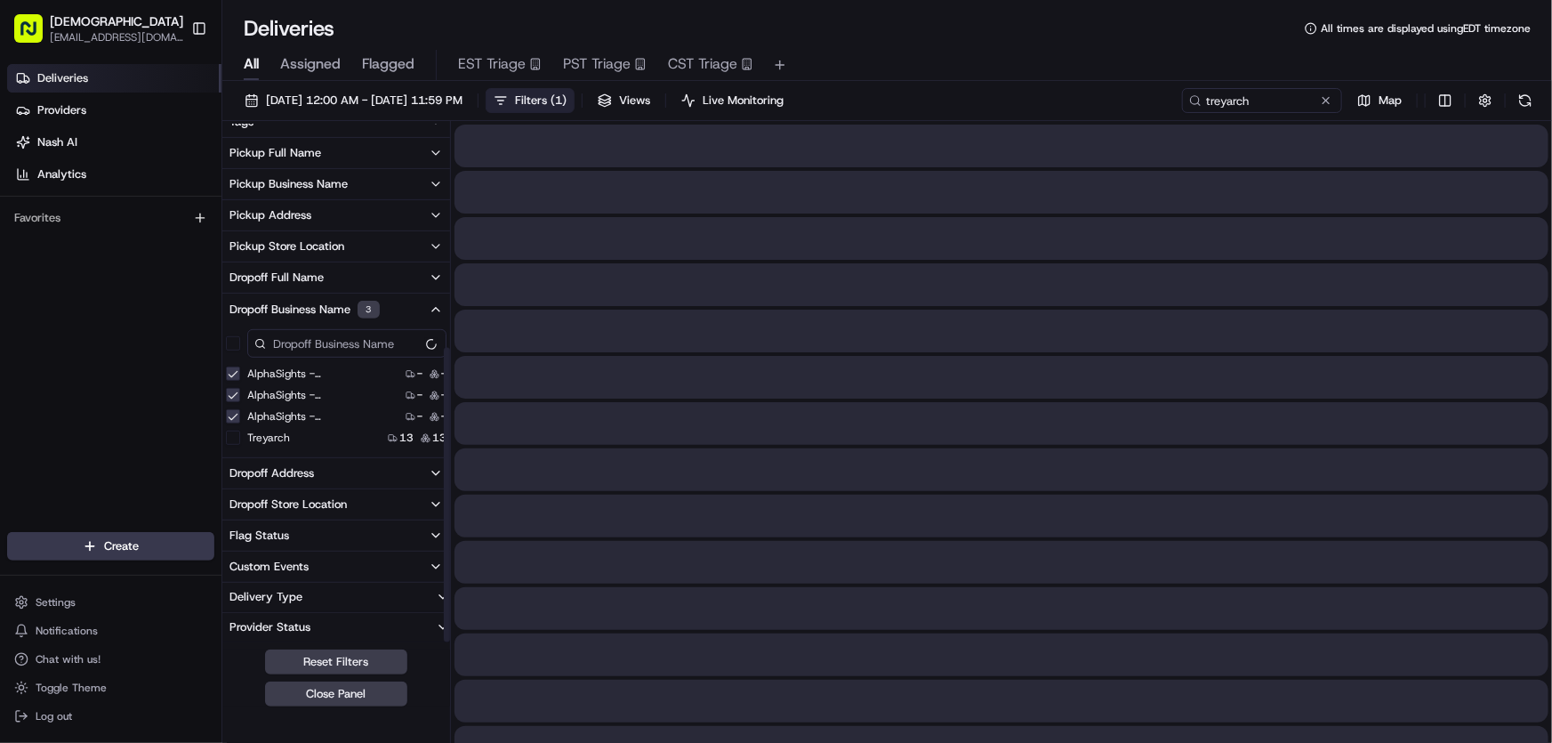
click at [236, 373] on 12 "AlphaSights - [GEOGRAPHIC_DATA] - Floor 12" at bounding box center [233, 373] width 14 height 14
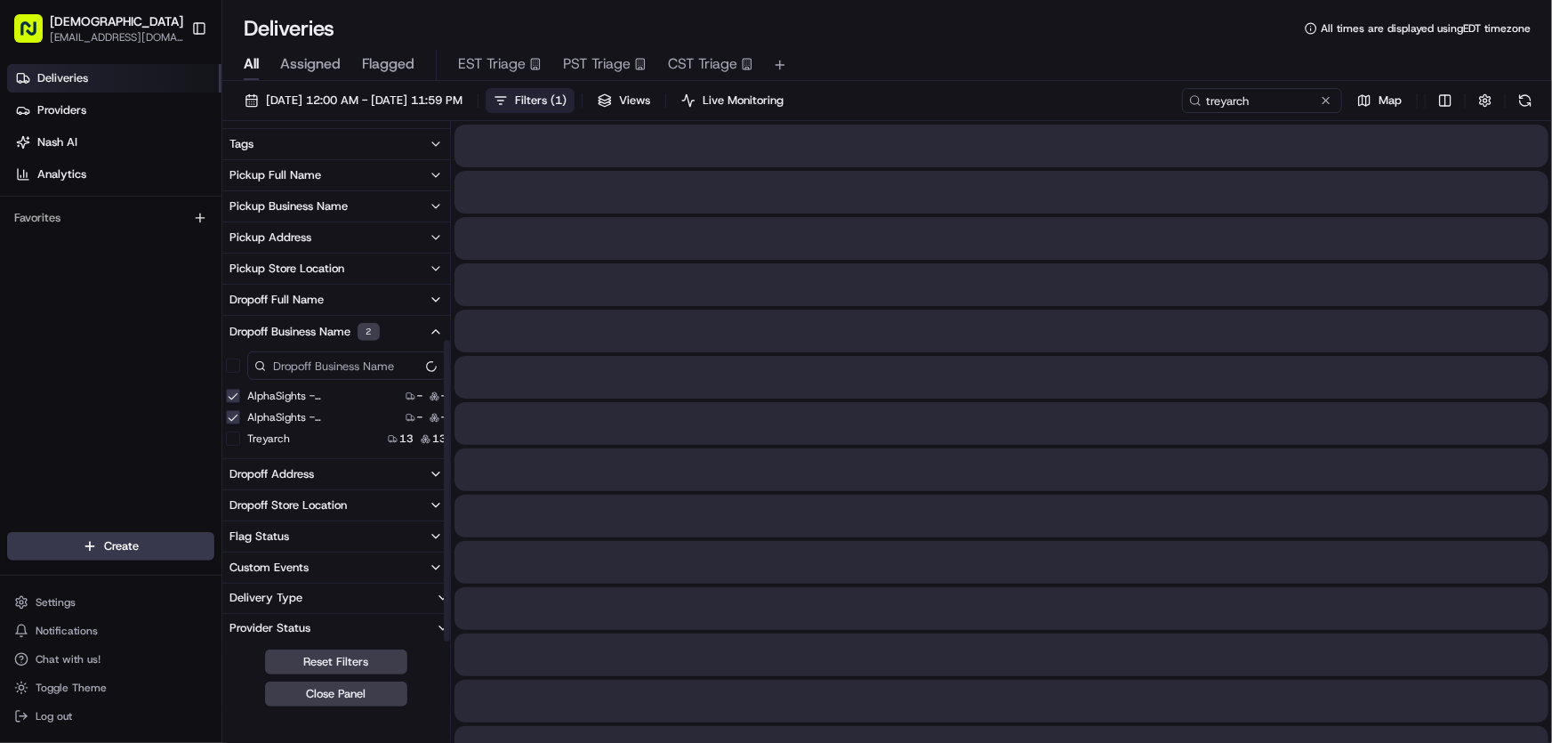
click at [231, 395] on 13 "AlphaSights - [GEOGRAPHIC_DATA] - Floor 13" at bounding box center [233, 396] width 14 height 14
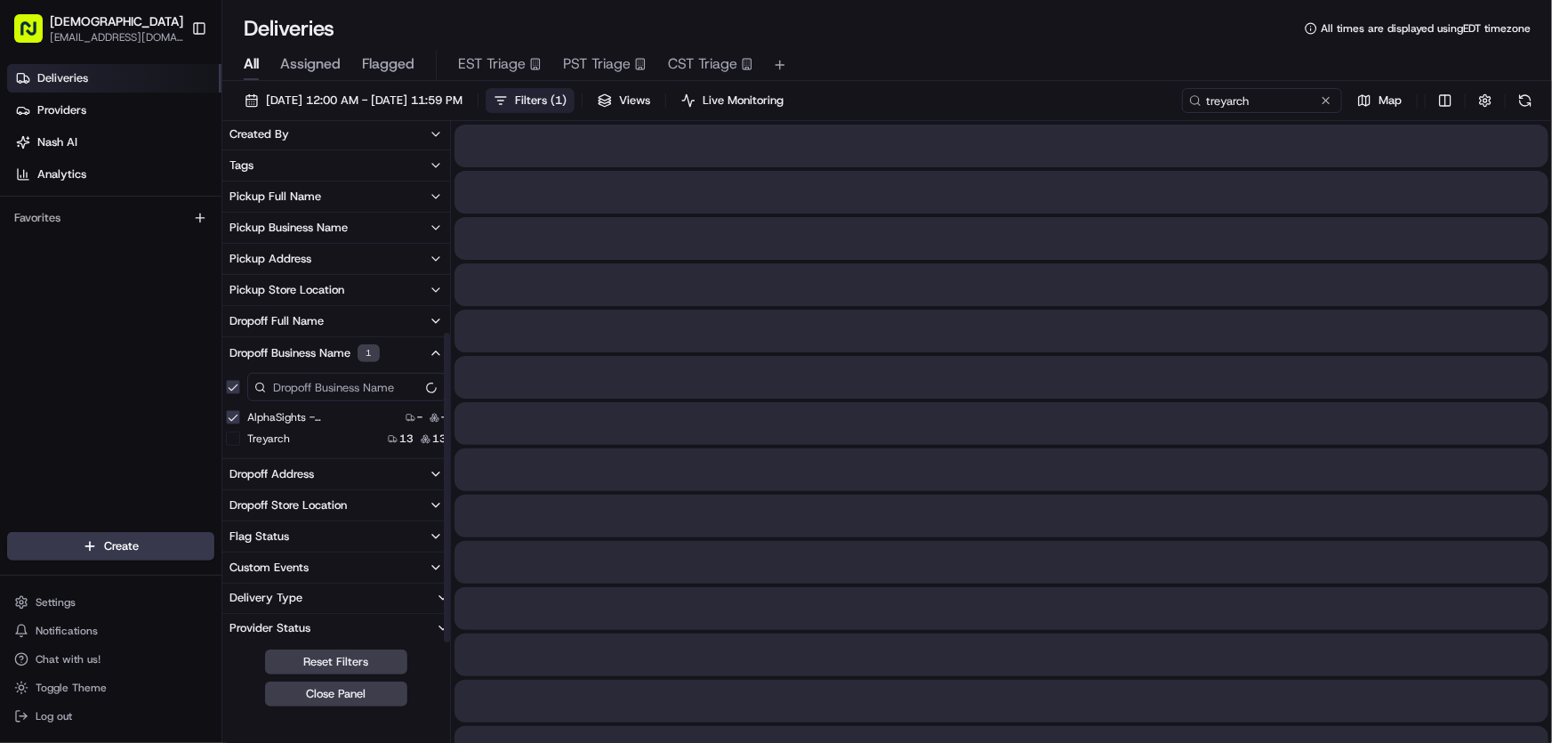
click at [231, 415] on 14 "AlphaSights - [GEOGRAPHIC_DATA] - Floor 14" at bounding box center [233, 417] width 14 height 14
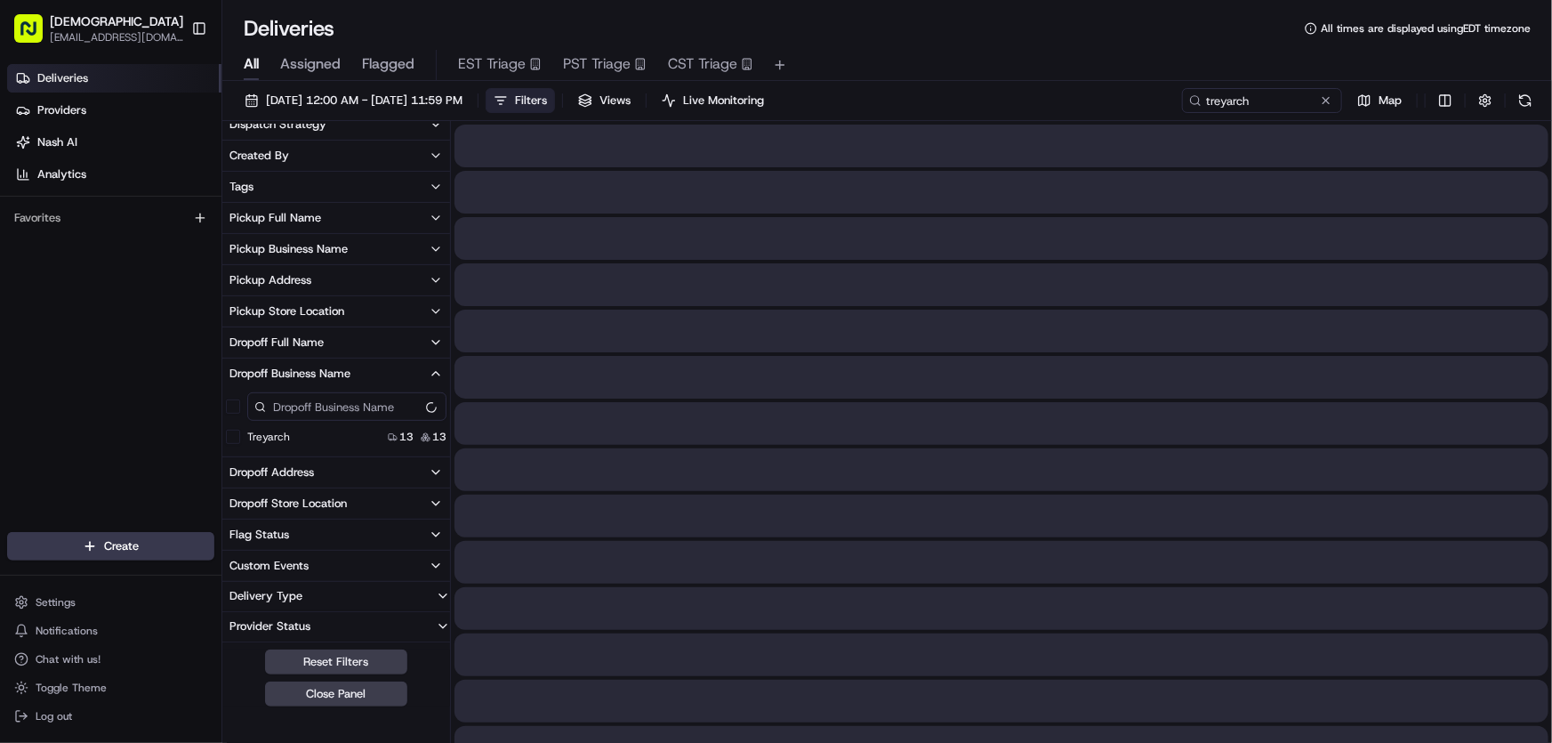
scroll to position [325, 0]
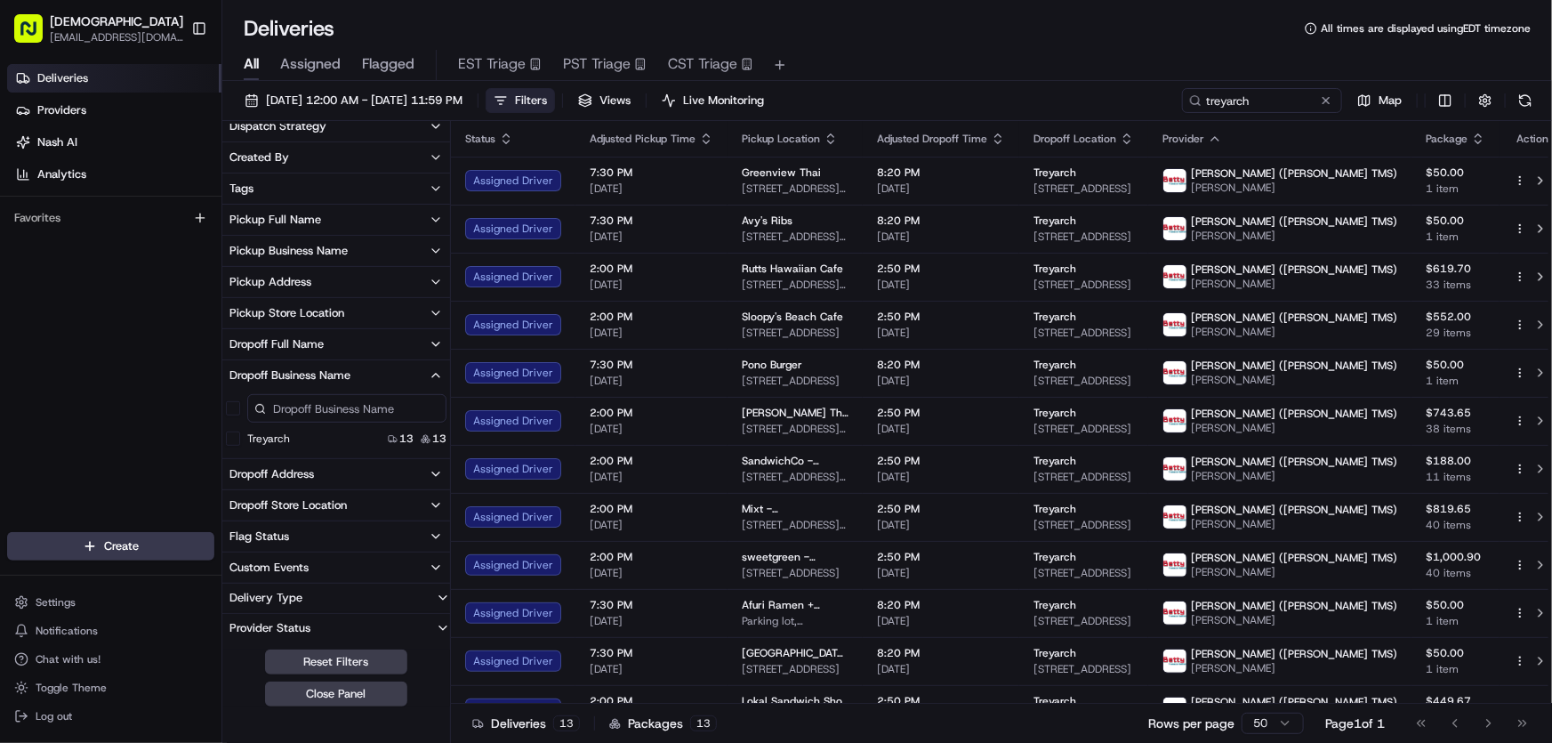
click at [229, 440] on button "Treyarch" at bounding box center [233, 438] width 14 height 14
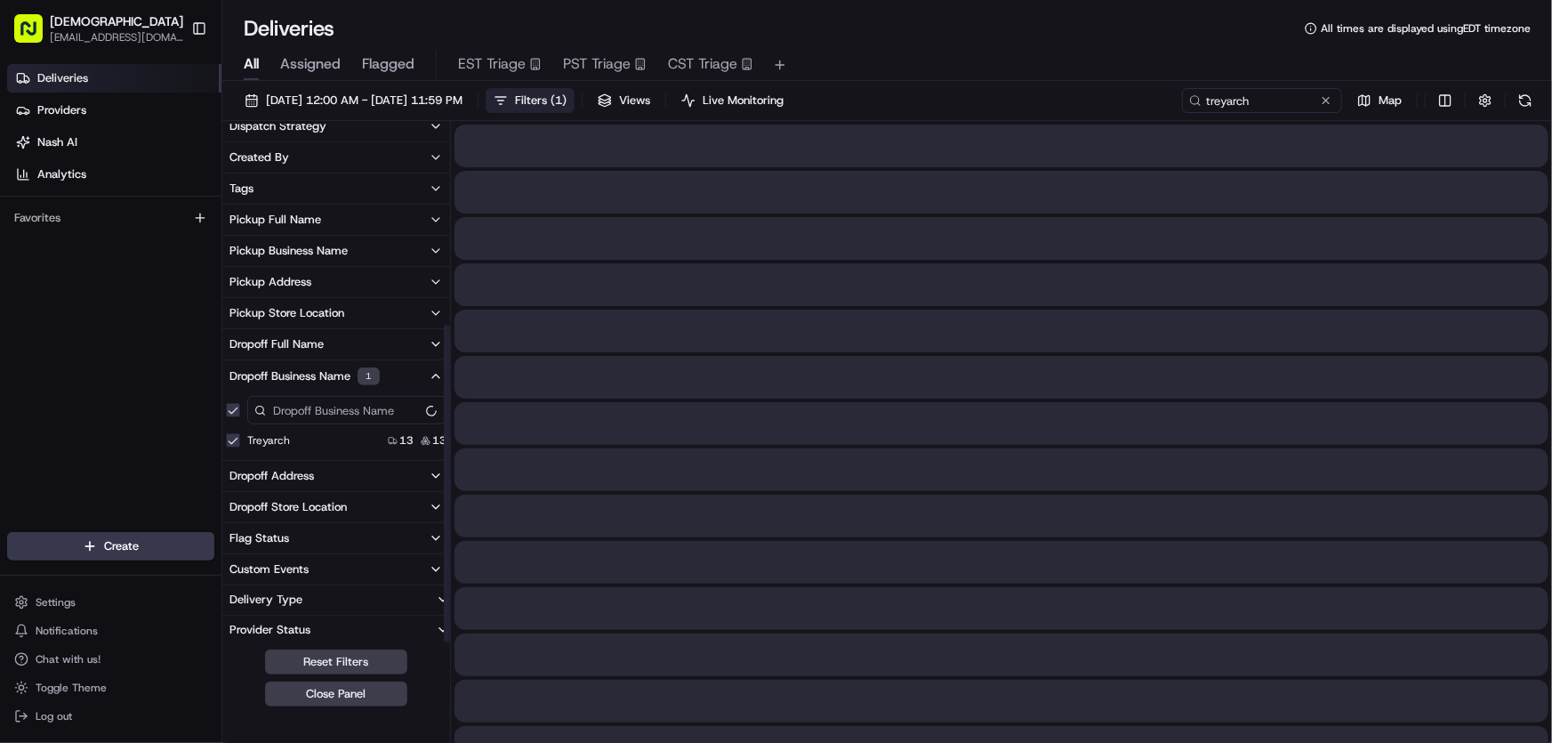
scroll to position [326, 0]
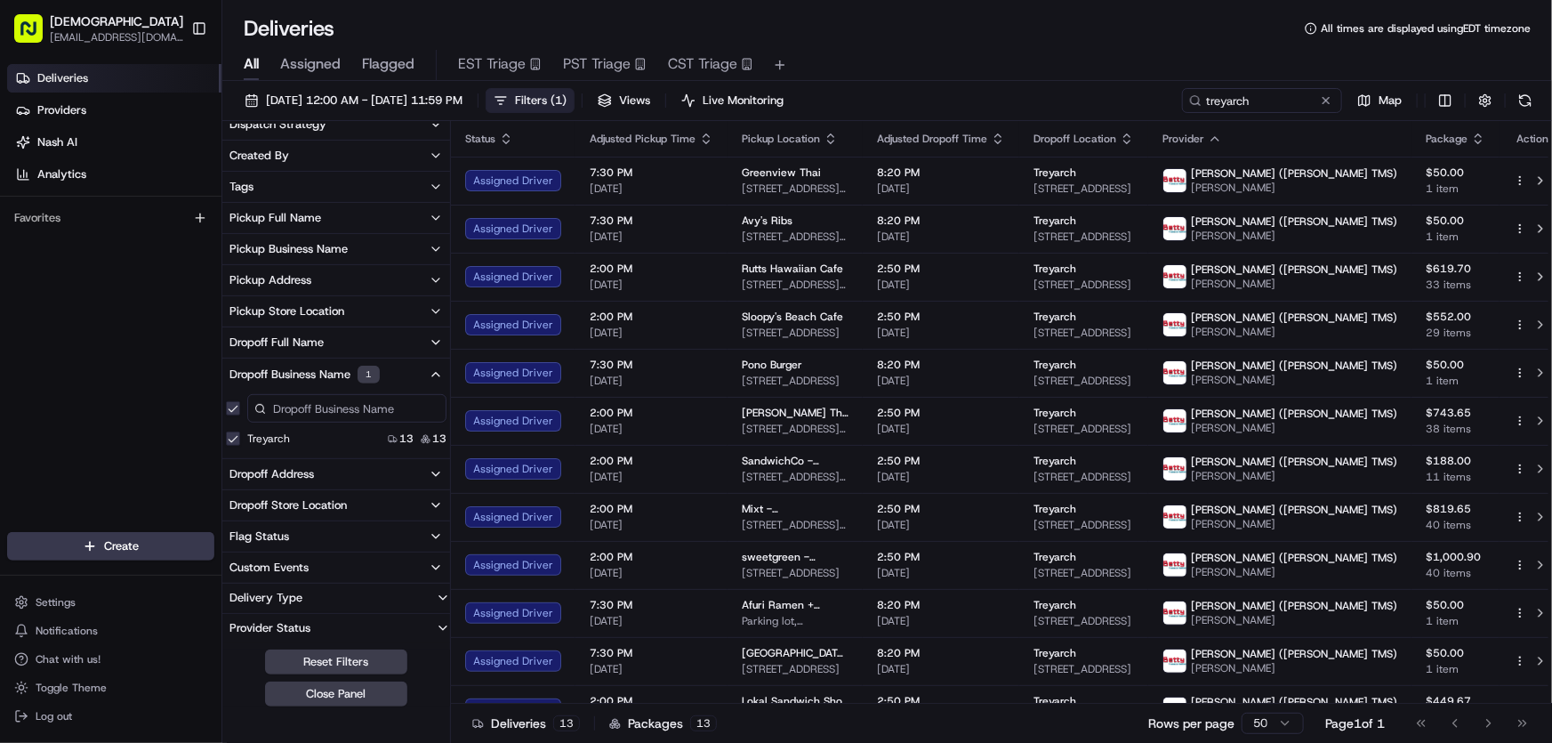
click at [279, 470] on div "Dropoff Address" at bounding box center [271, 474] width 84 height 16
click at [228, 540] on USA "5454 Beethoven St, Los Angeles, CA 90066, USA" at bounding box center [233, 537] width 14 height 14
click at [566, 94] on span "Filters ( 2 )" at bounding box center [541, 100] width 52 height 16
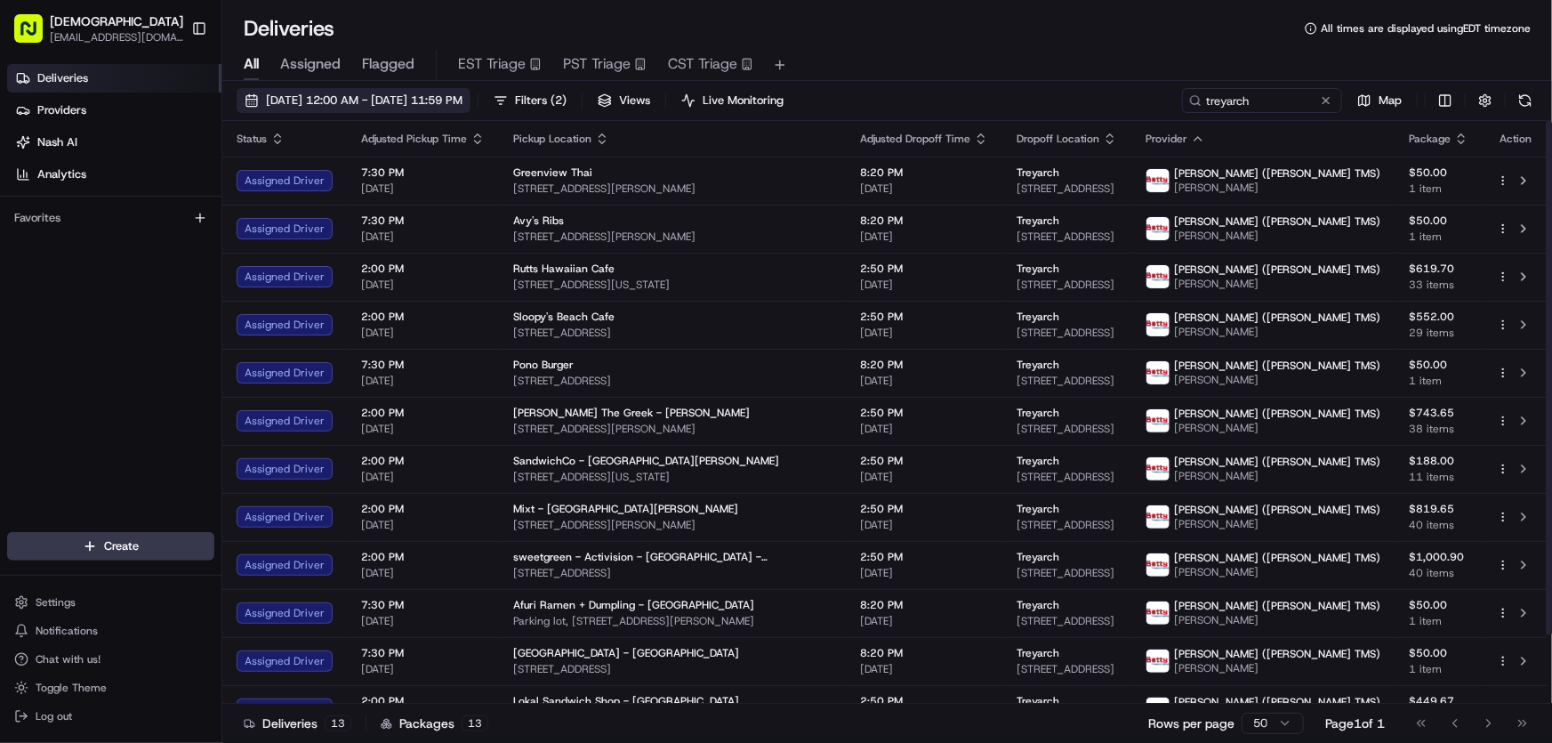
click at [437, 102] on span "[DATE] 12:00 AM - [DATE] 11:59 PM" at bounding box center [364, 100] width 197 height 16
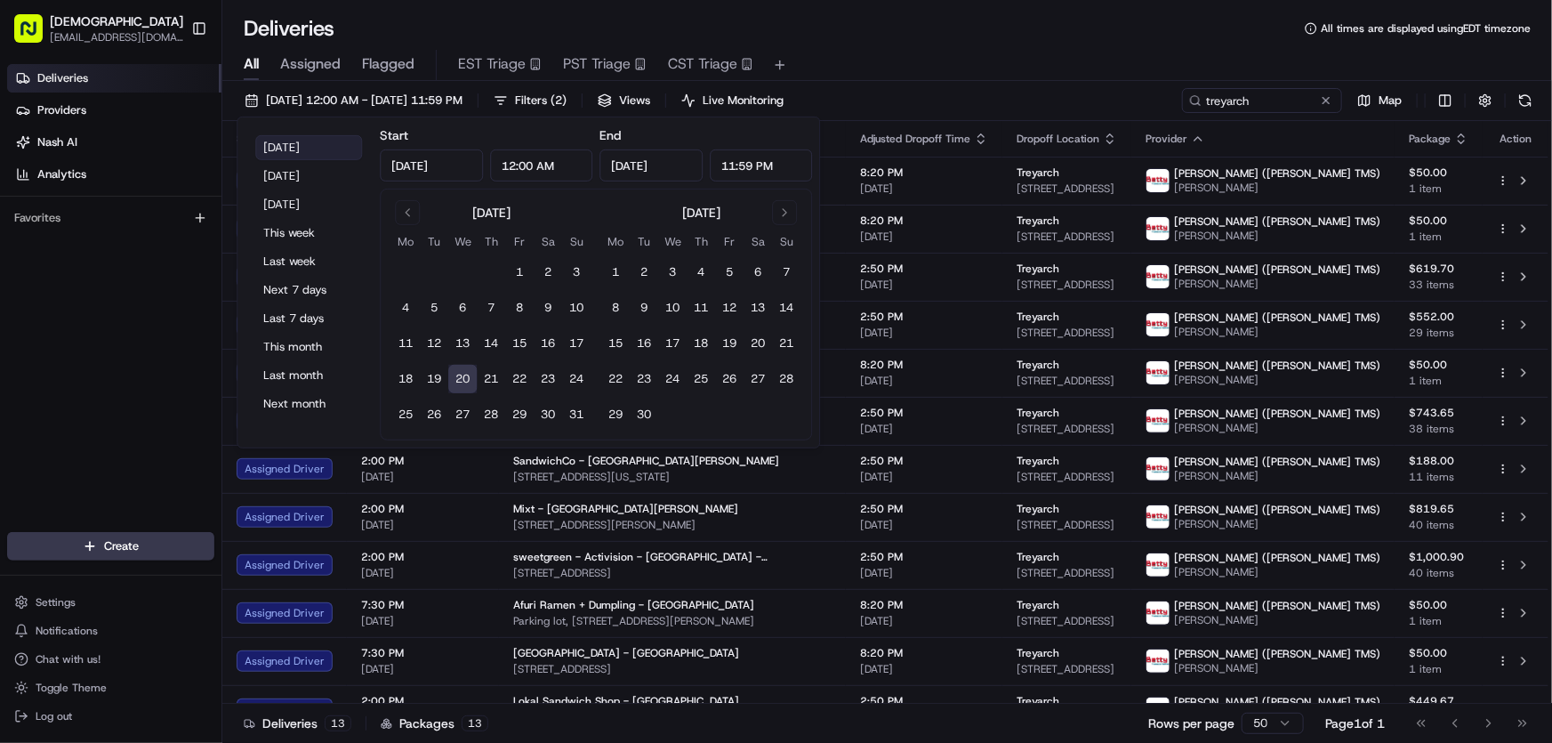
click at [300, 146] on button "[DATE]" at bounding box center [308, 147] width 107 height 25
click at [942, 43] on div "All Assigned Flagged EST Triage PST Triage CST Triage" at bounding box center [886, 62] width 1329 height 38
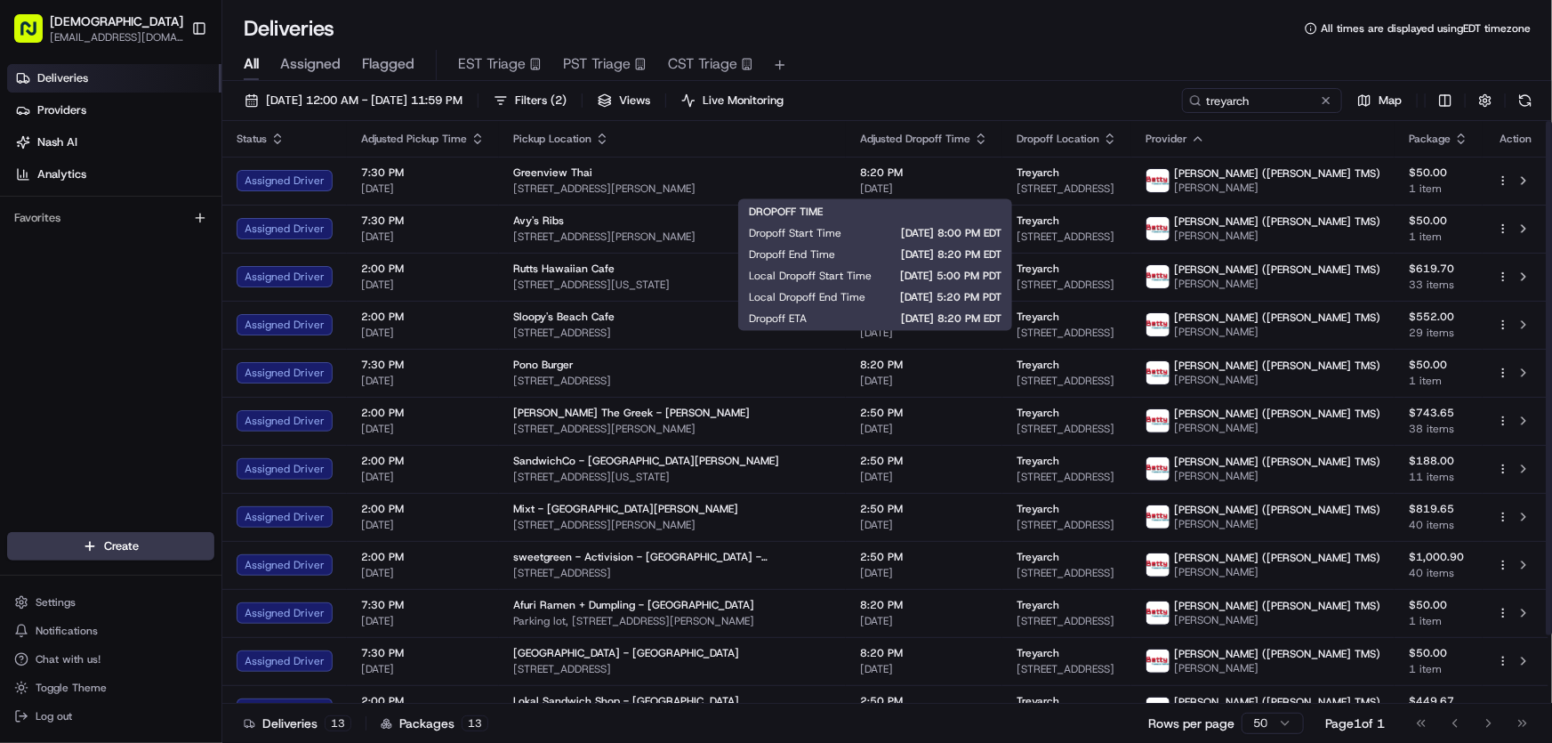
scroll to position [76, 0]
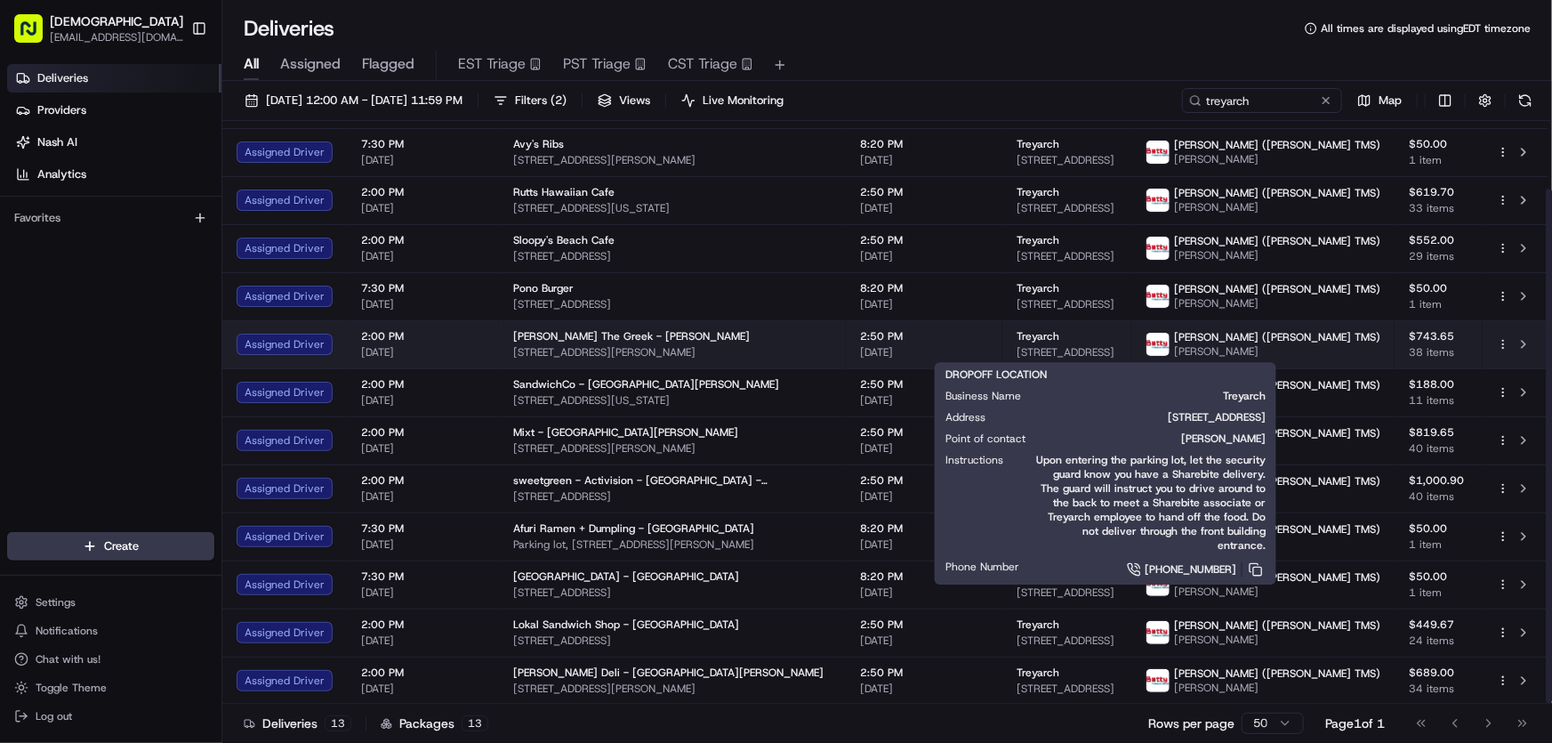
drag, startPoint x: 979, startPoint y: 347, endPoint x: 1229, endPoint y: 349, distance: 249.9
click at [1131, 349] on td "Treyarch 5454 Beethoven St, Los Angeles, CA 90066, USA" at bounding box center [1066, 344] width 129 height 48
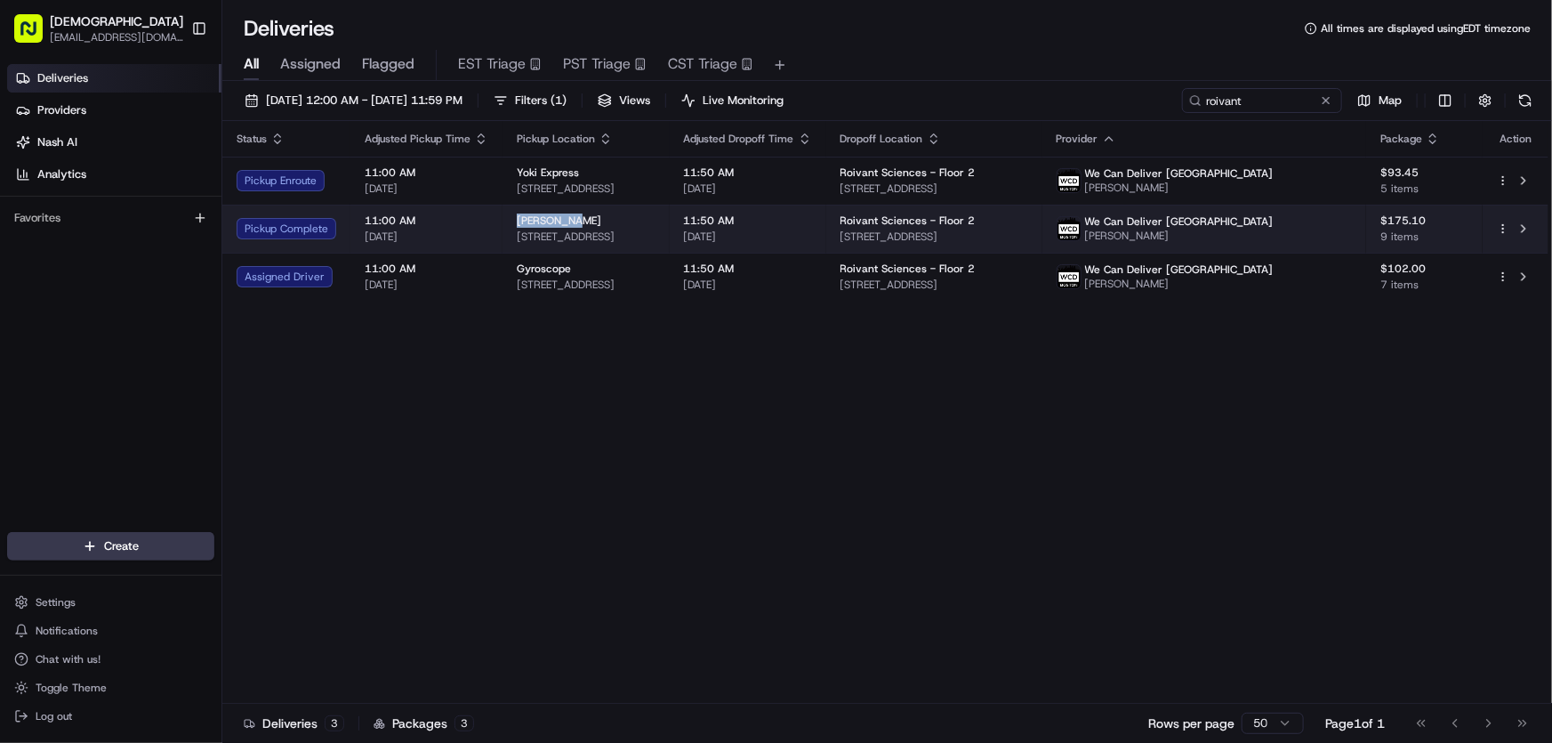
drag, startPoint x: 508, startPoint y: 213, endPoint x: 576, endPoint y: 221, distance: 68.8
click at [576, 221] on td "[PERSON_NAME] [STREET_ADDRESS]" at bounding box center [585, 229] width 167 height 48
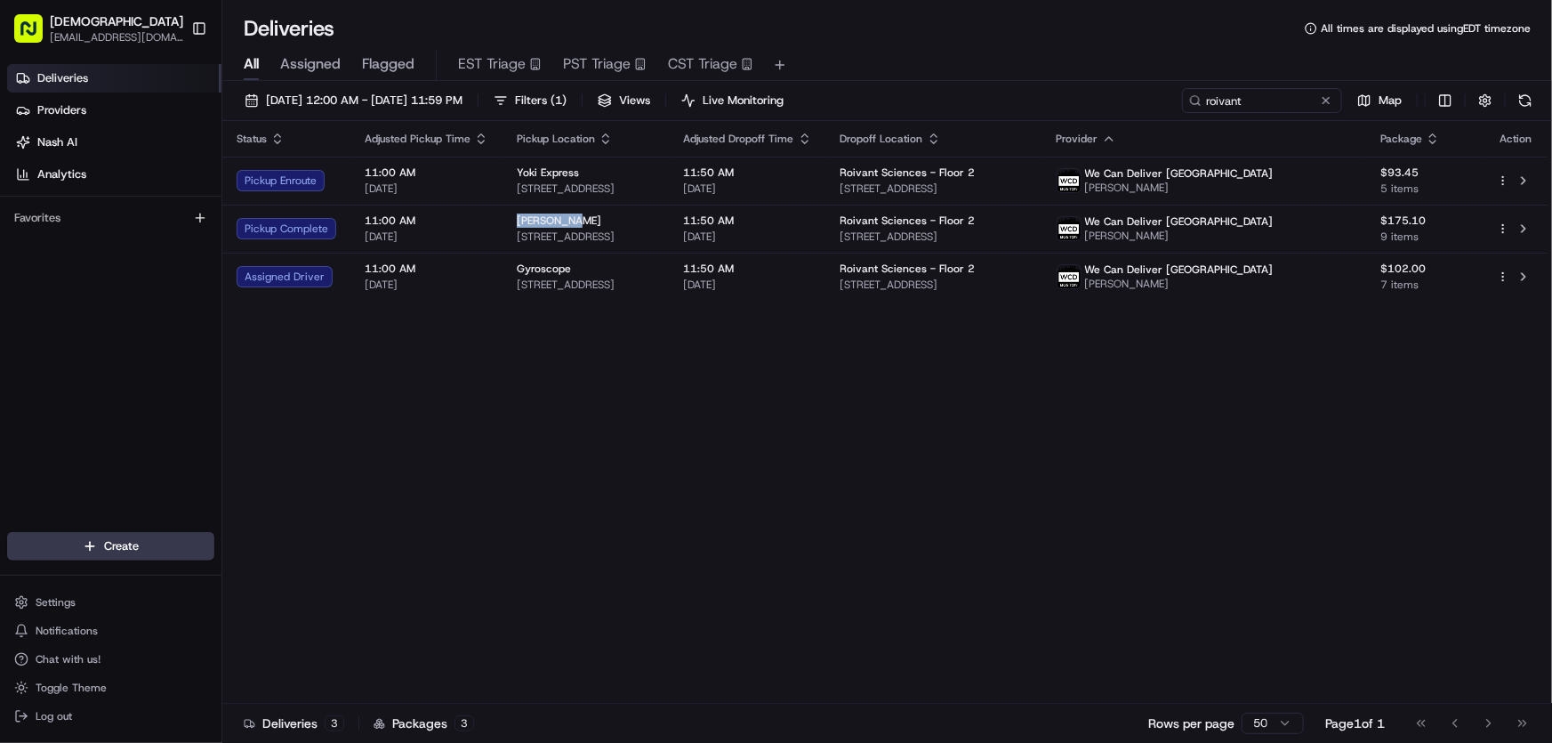
copy span "[PERSON_NAME]"
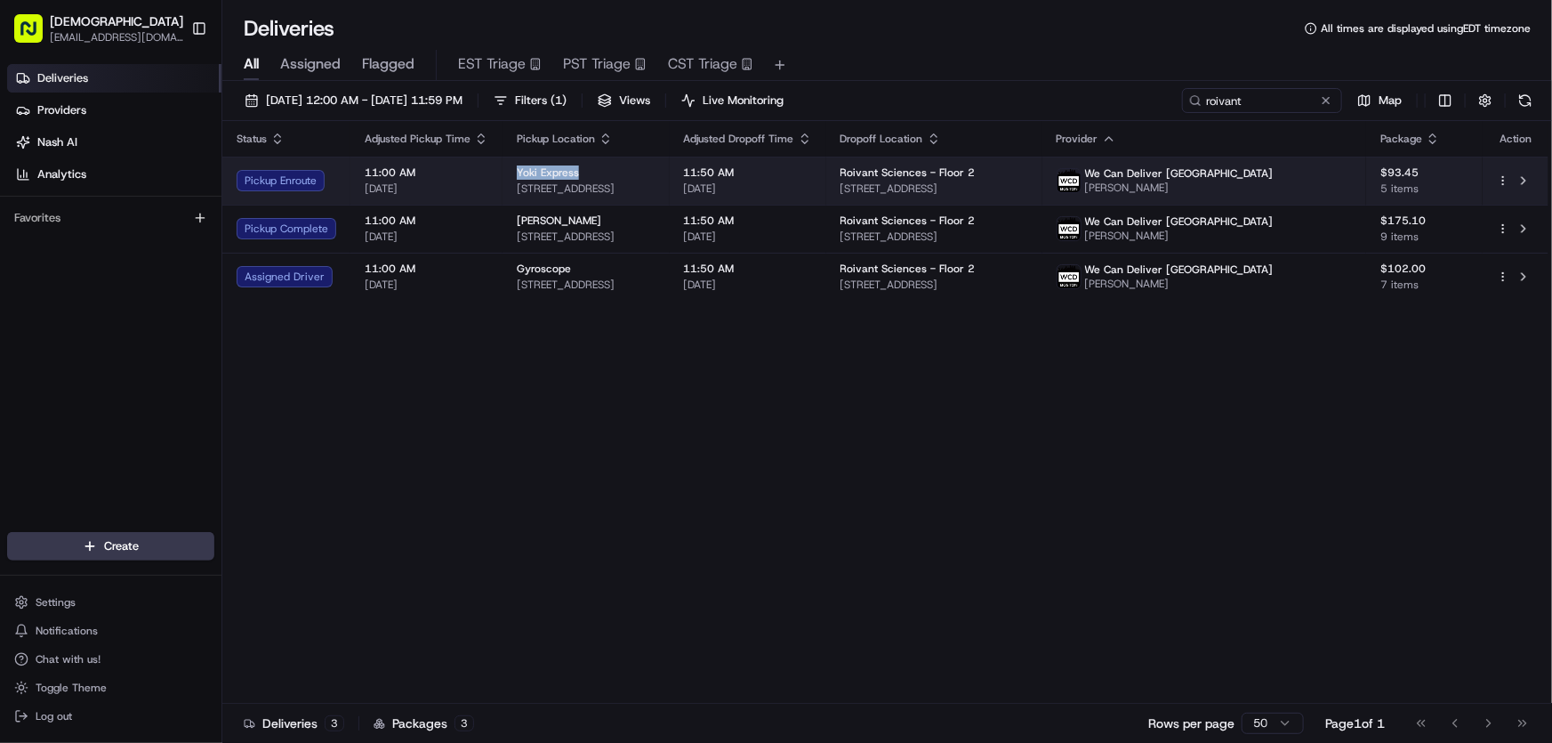
drag, startPoint x: 510, startPoint y: 167, endPoint x: 577, endPoint y: 171, distance: 67.7
click at [577, 171] on td "Yoki Express [STREET_ADDRESS]" at bounding box center [585, 181] width 167 height 48
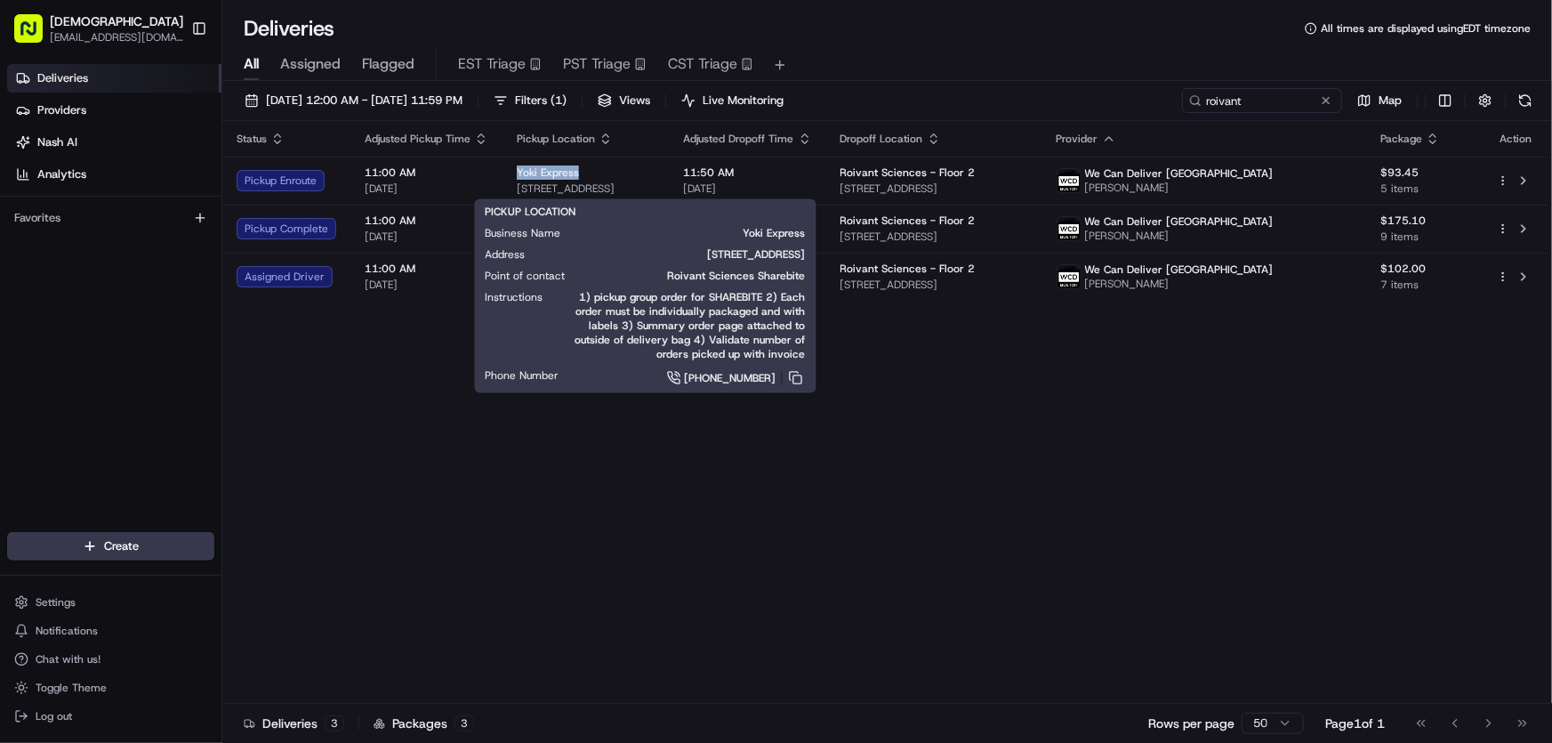
copy span "Yoki Express"
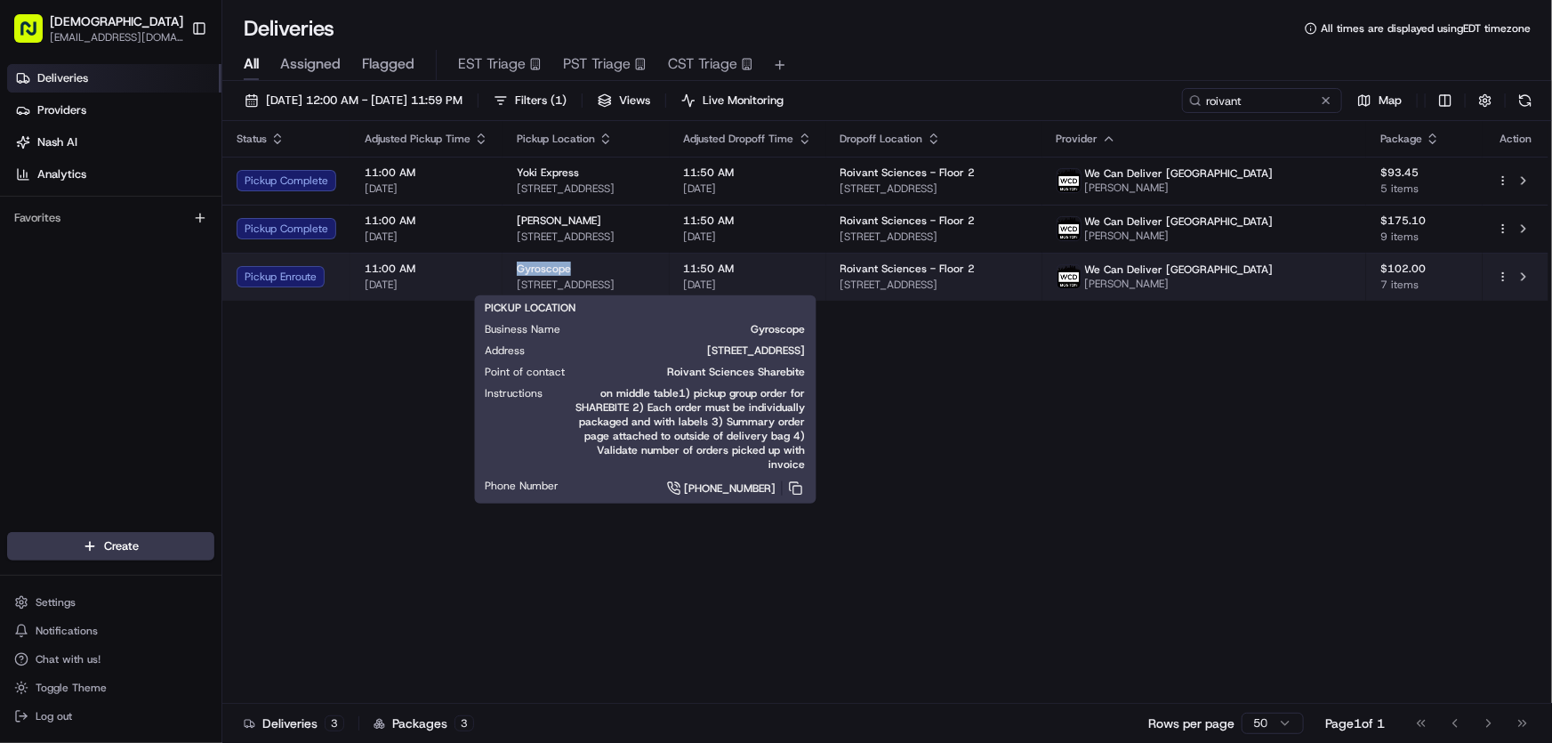
drag, startPoint x: 508, startPoint y: 269, endPoint x: 575, endPoint y: 269, distance: 67.6
click at [575, 269] on td "Gyroscope [STREET_ADDRESS]" at bounding box center [585, 277] width 167 height 48
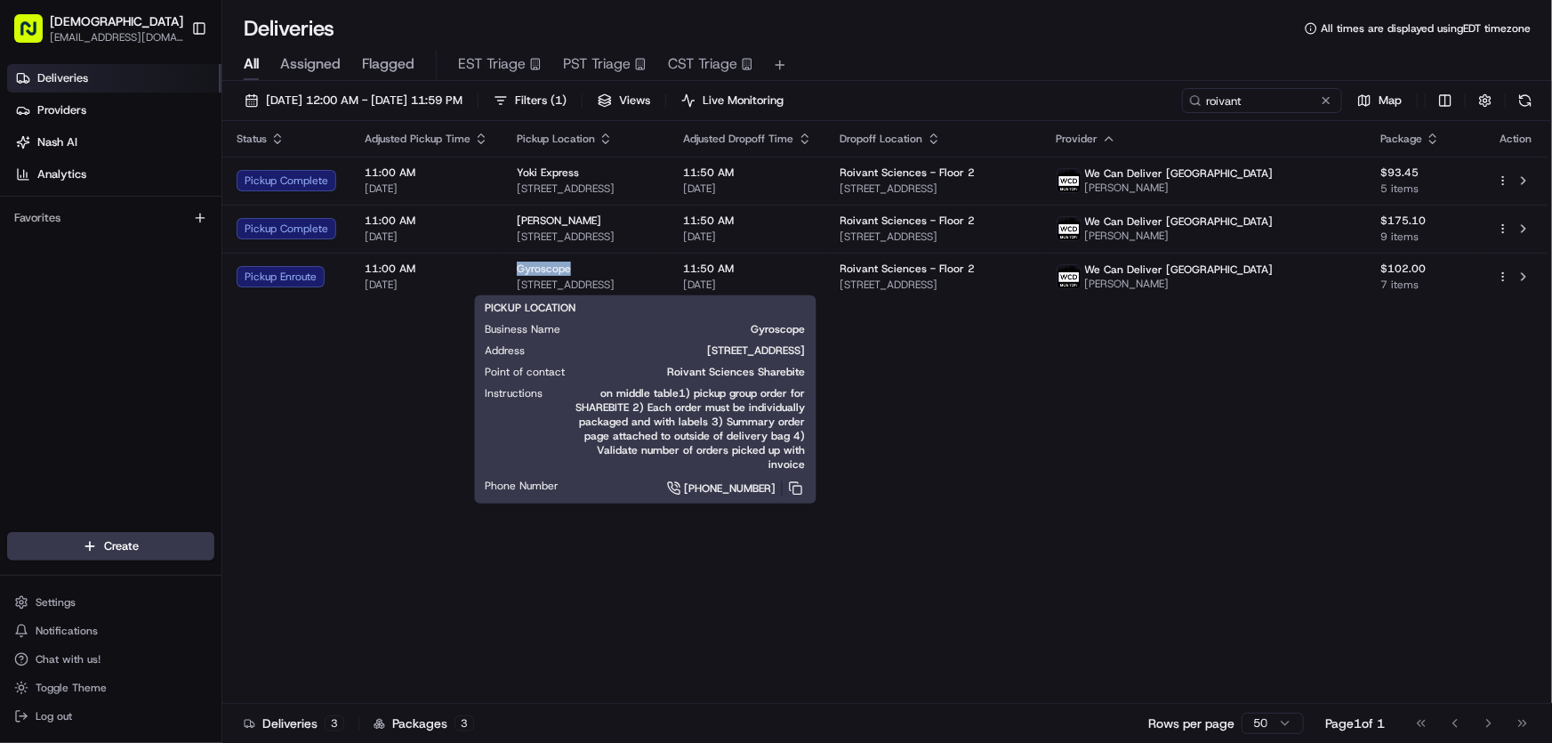
copy span "Gyroscope"
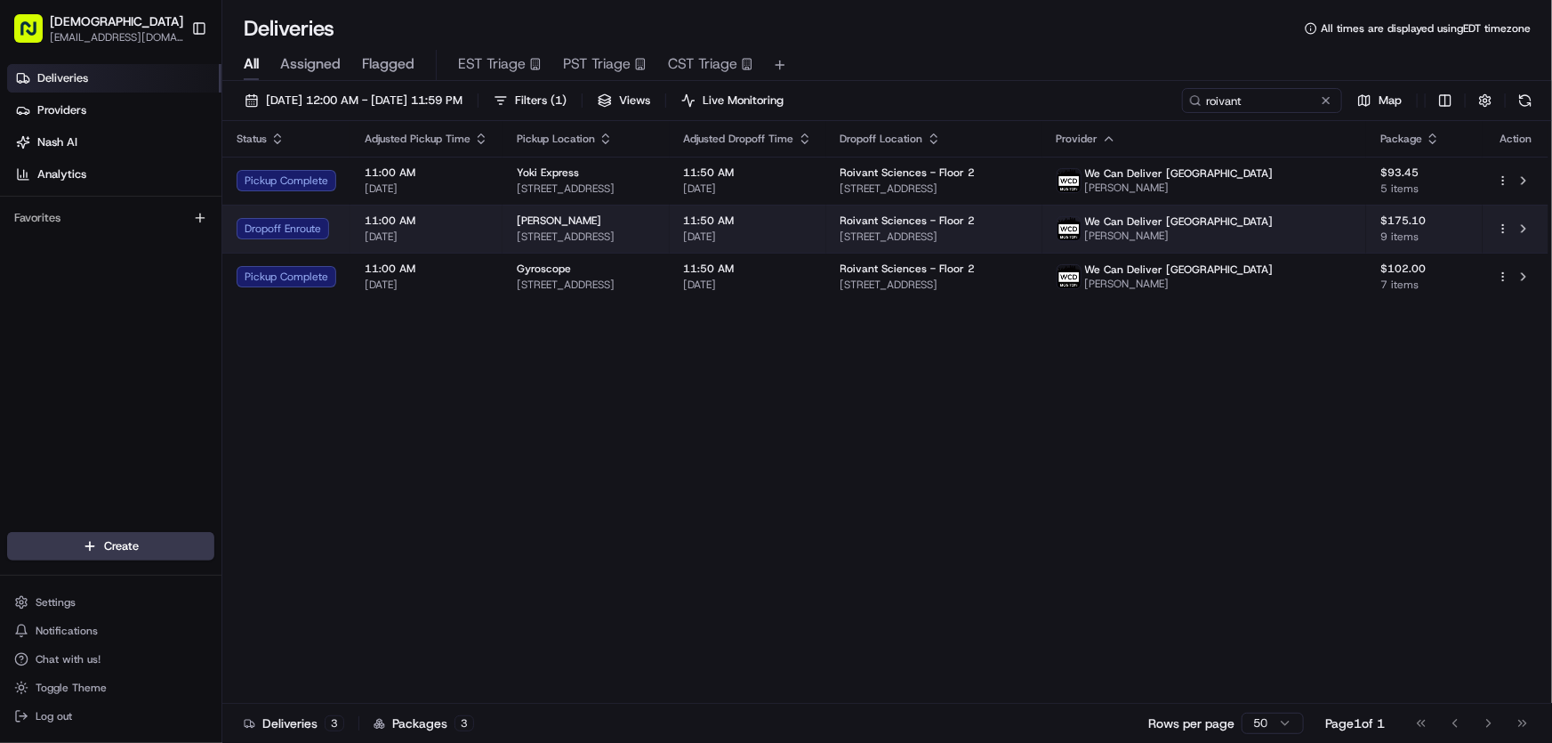
drag, startPoint x: 729, startPoint y: 231, endPoint x: 507, endPoint y: 235, distance: 222.3
click at [507, 235] on td "[PERSON_NAME] [STREET_ADDRESS]" at bounding box center [585, 229] width 167 height 48
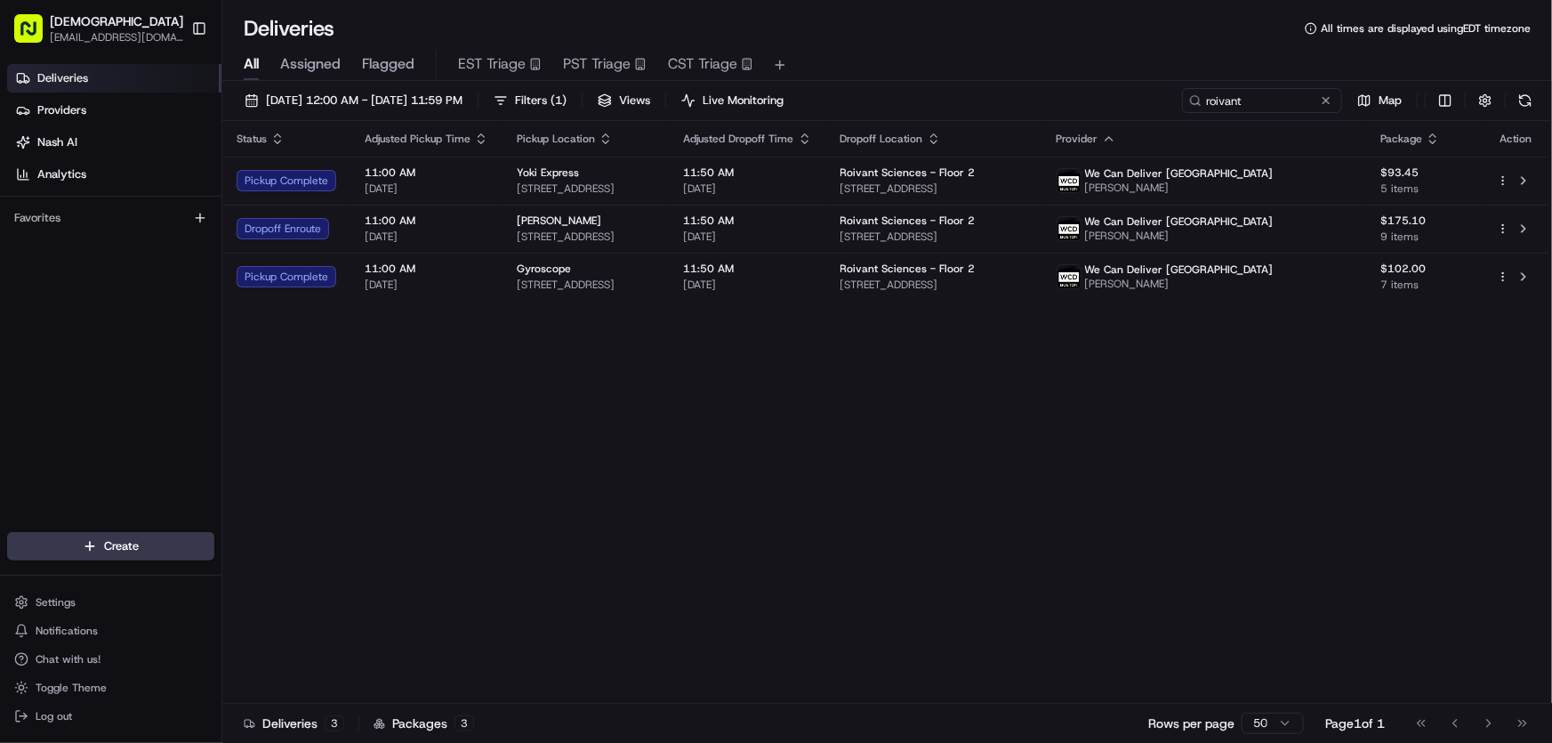
copy span "[STREET_ADDRESS]"
click at [513, 409] on div "Status Adjusted Pickup Time Pickup Location Adjusted Dropoff Time Dropoff Locat…" at bounding box center [885, 412] width 1326 height 582
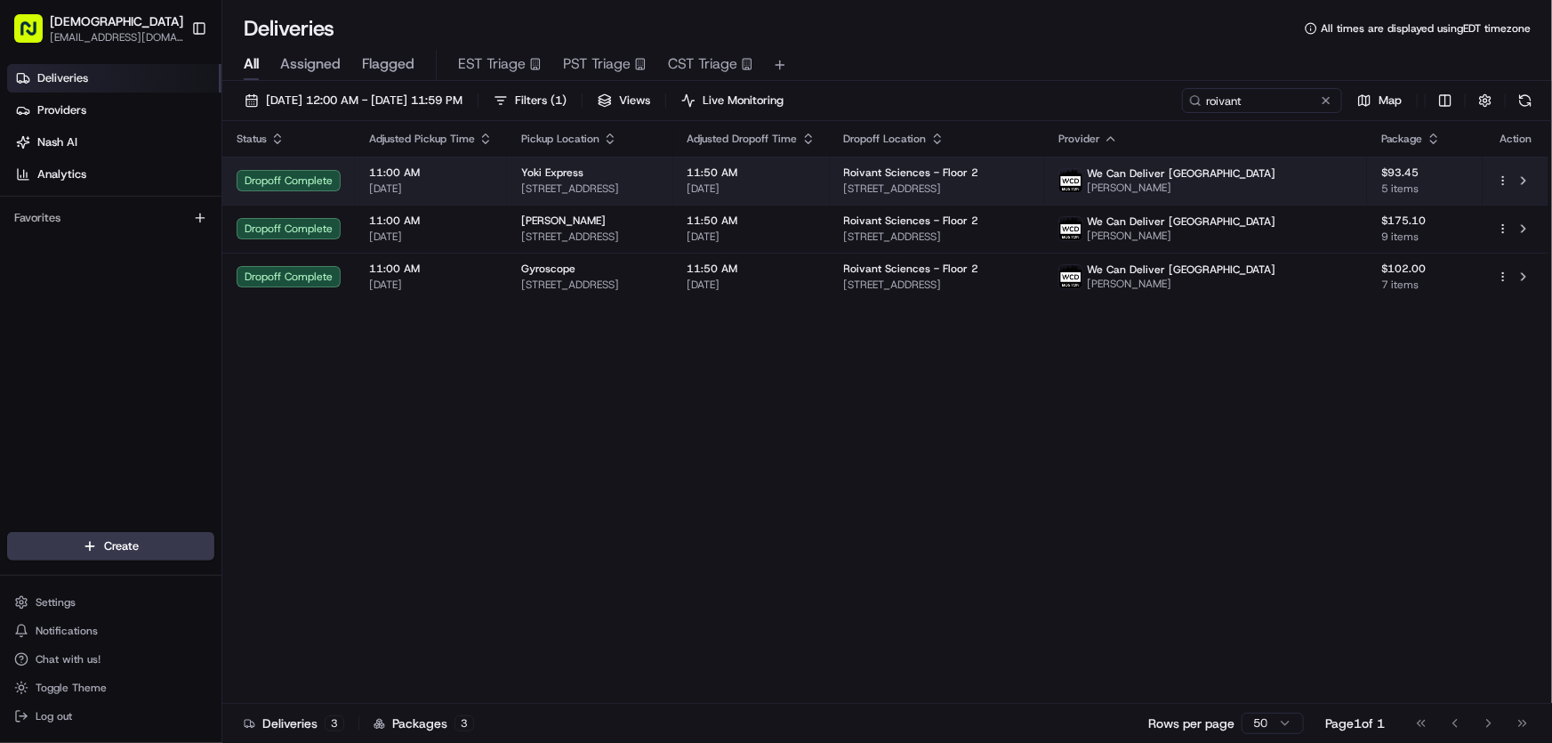
click at [573, 178] on span "Yoki Express" at bounding box center [552, 172] width 62 height 14
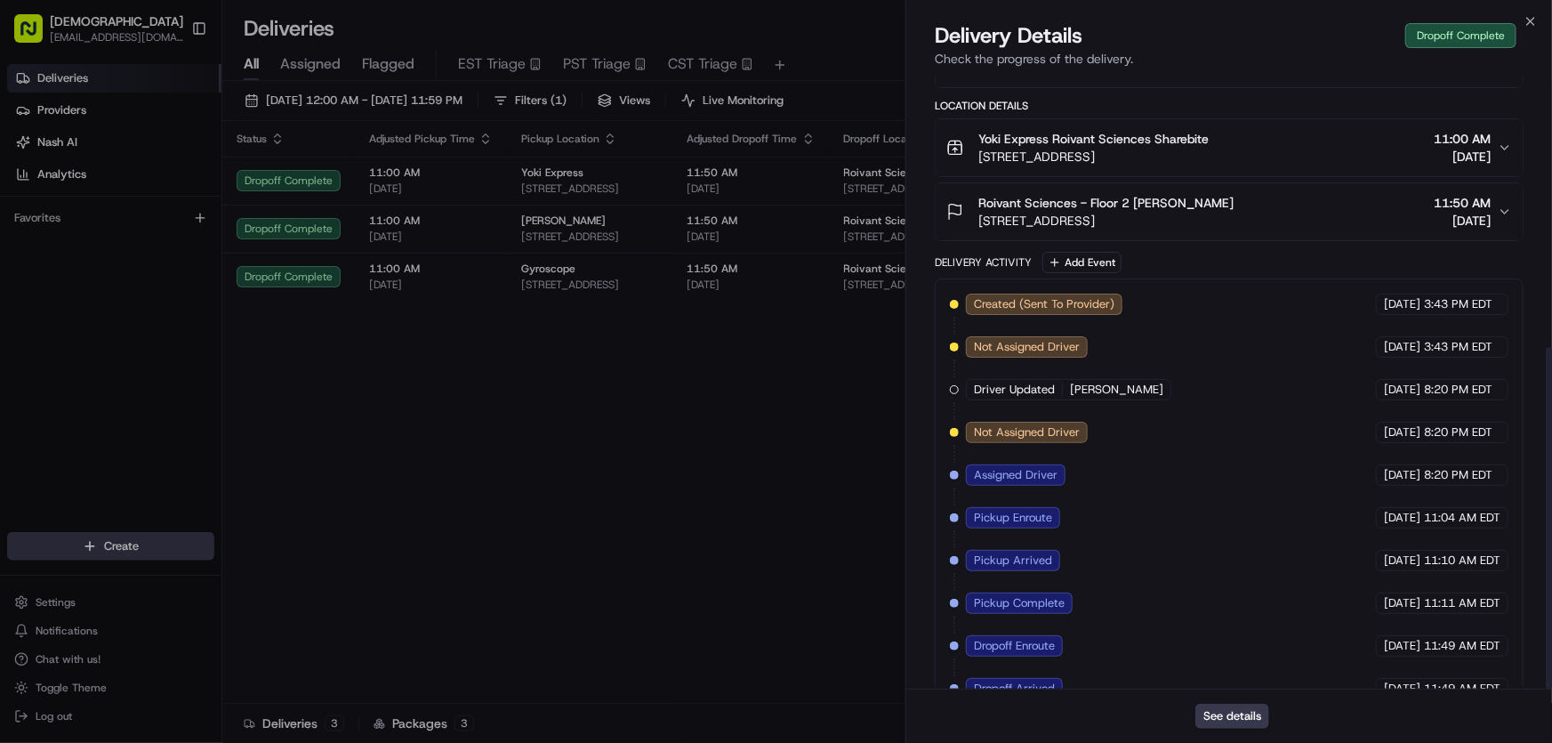
scroll to position [490, 0]
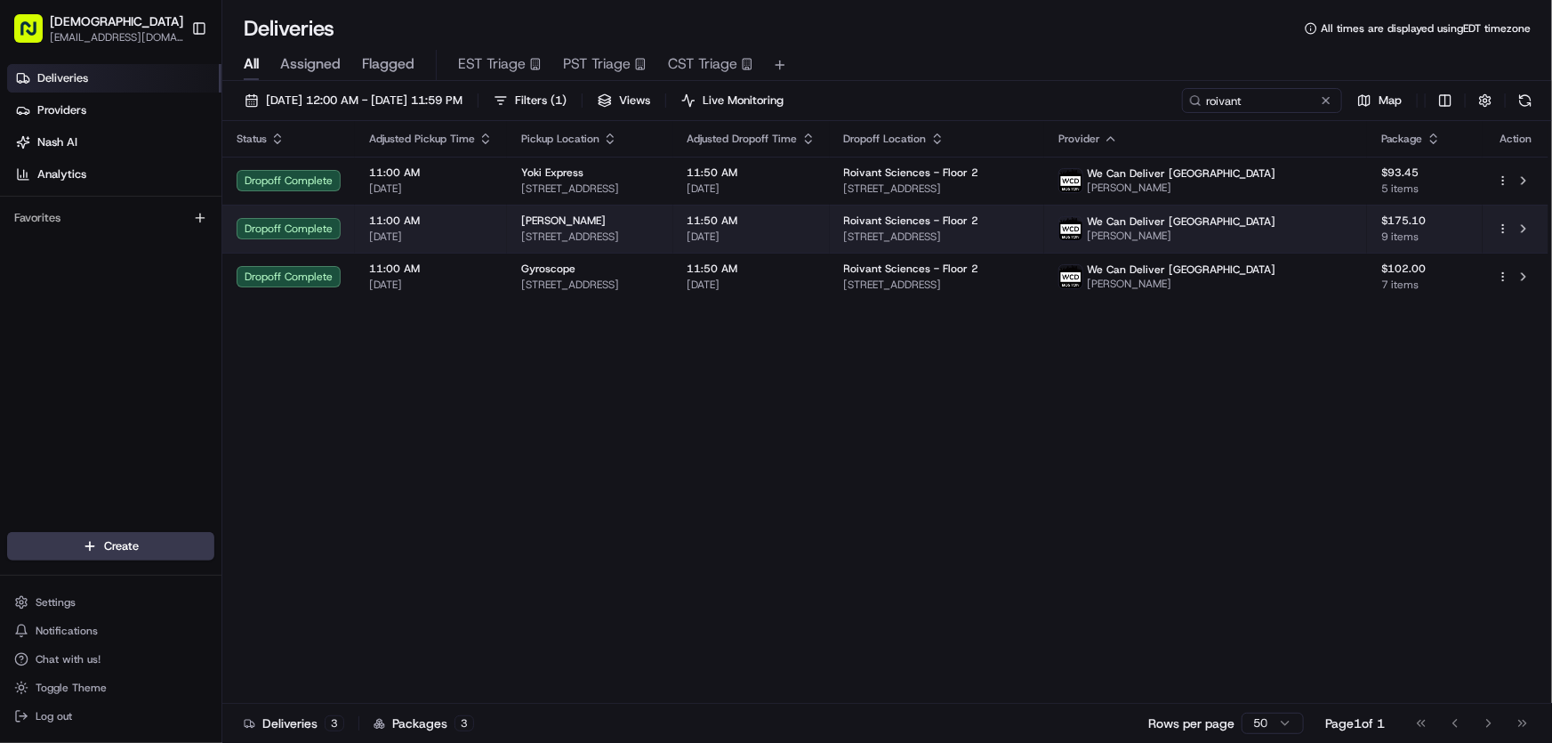
click at [595, 216] on div "[PERSON_NAME]" at bounding box center [590, 220] width 138 height 14
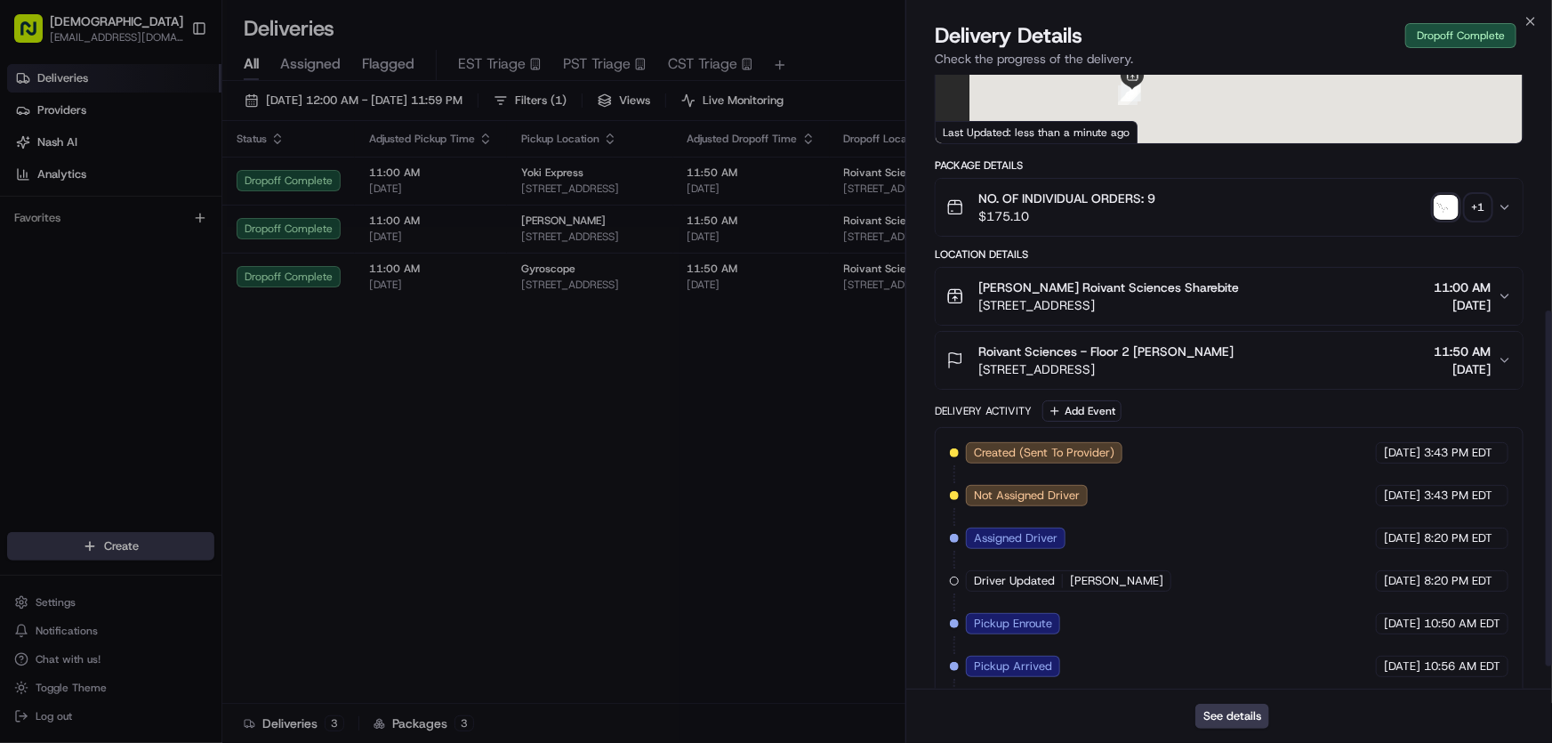
scroll to position [447, 0]
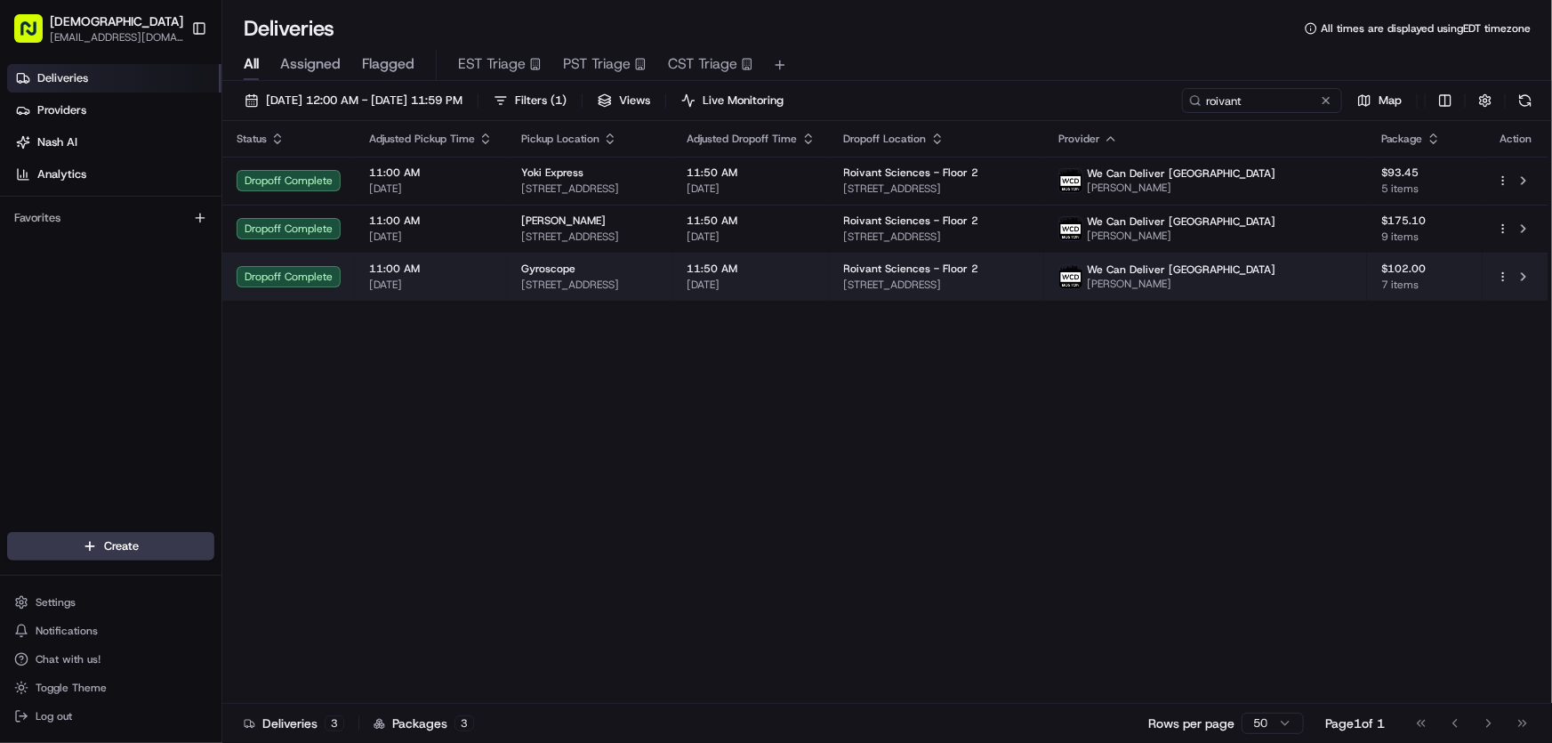
click at [584, 276] on div "Gyroscope [STREET_ADDRESS]" at bounding box center [590, 276] width 138 height 30
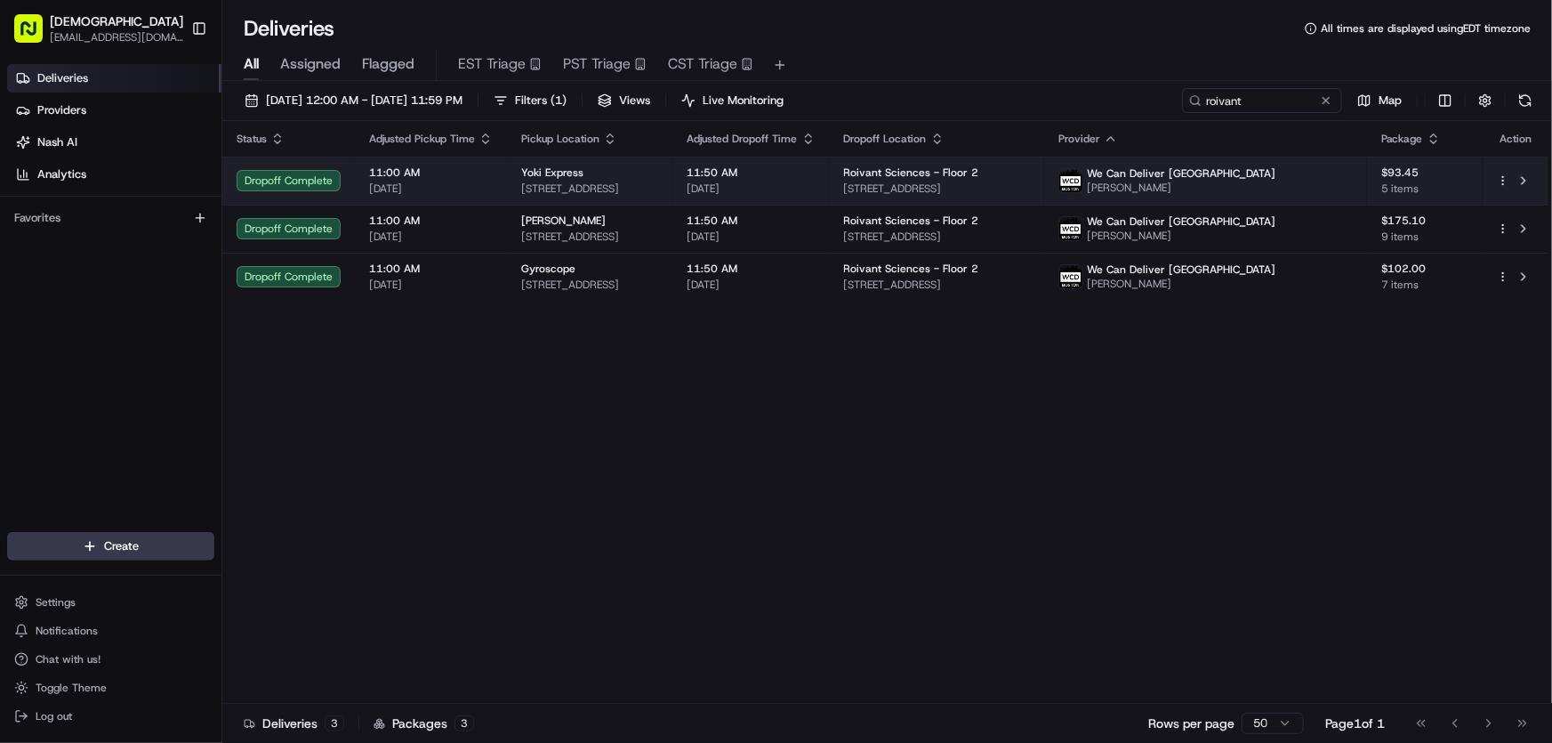
click at [637, 158] on td "Yoki Express [STREET_ADDRESS]" at bounding box center [590, 181] width 166 height 48
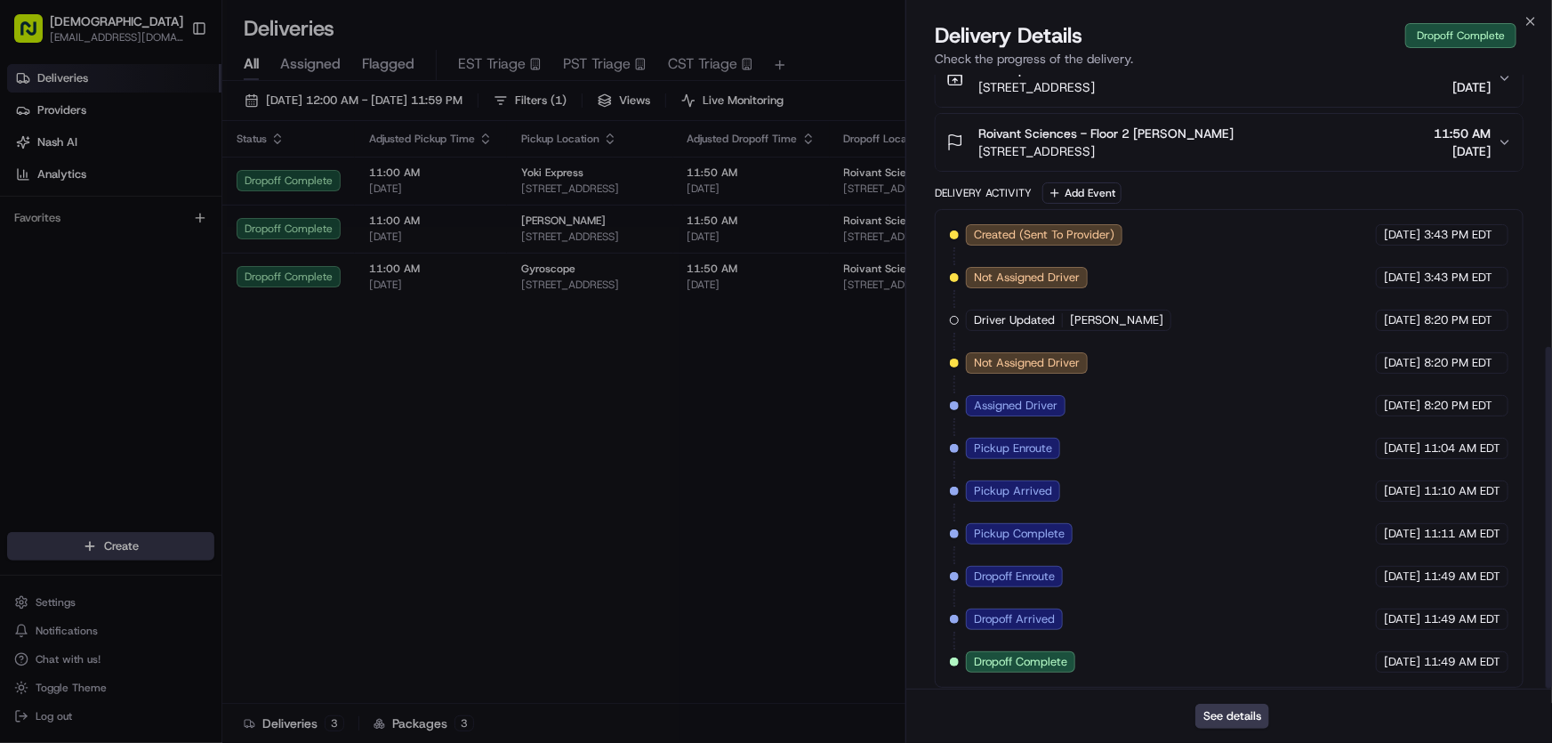
scroll to position [490, 0]
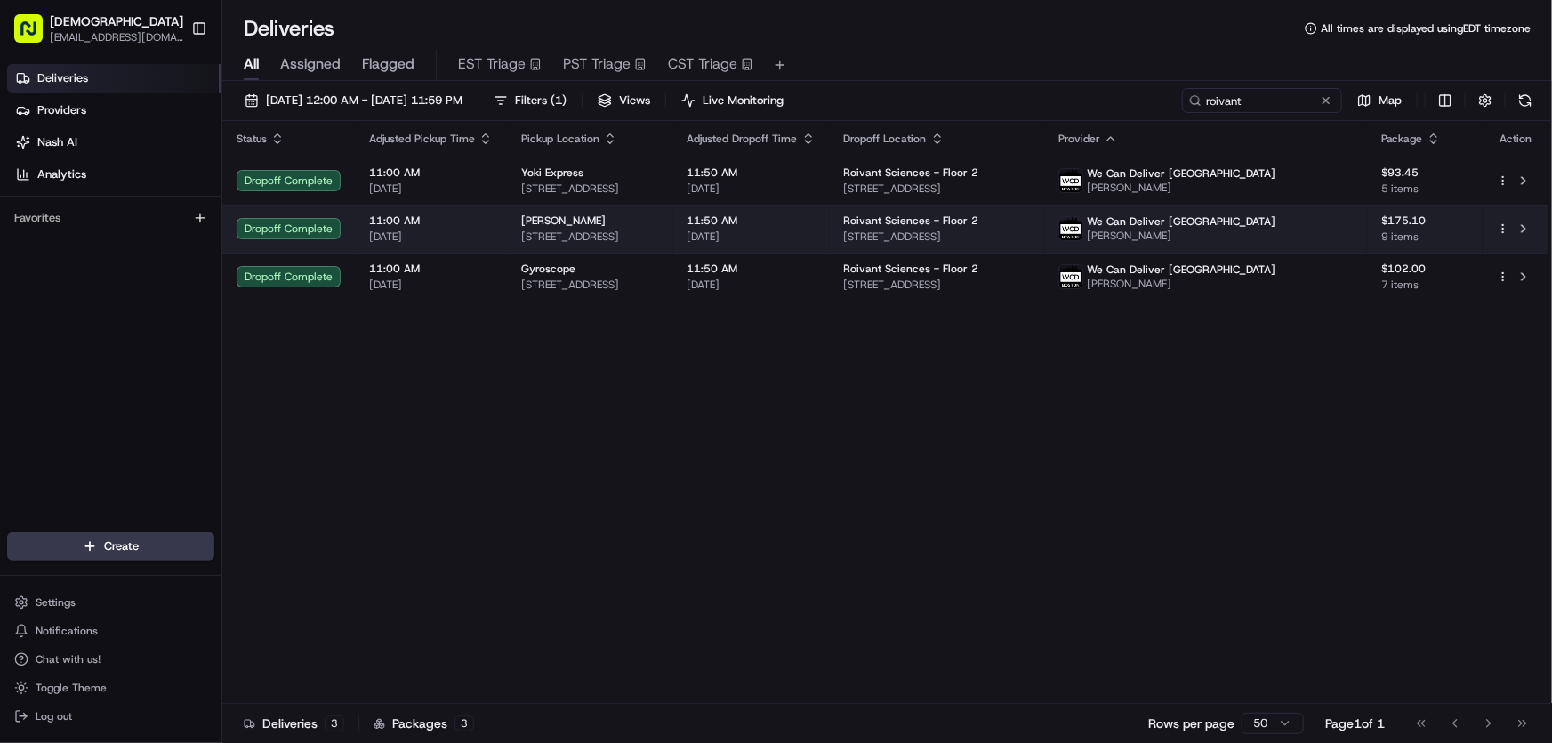
click at [600, 230] on span "[STREET_ADDRESS]" at bounding box center [590, 236] width 138 height 14
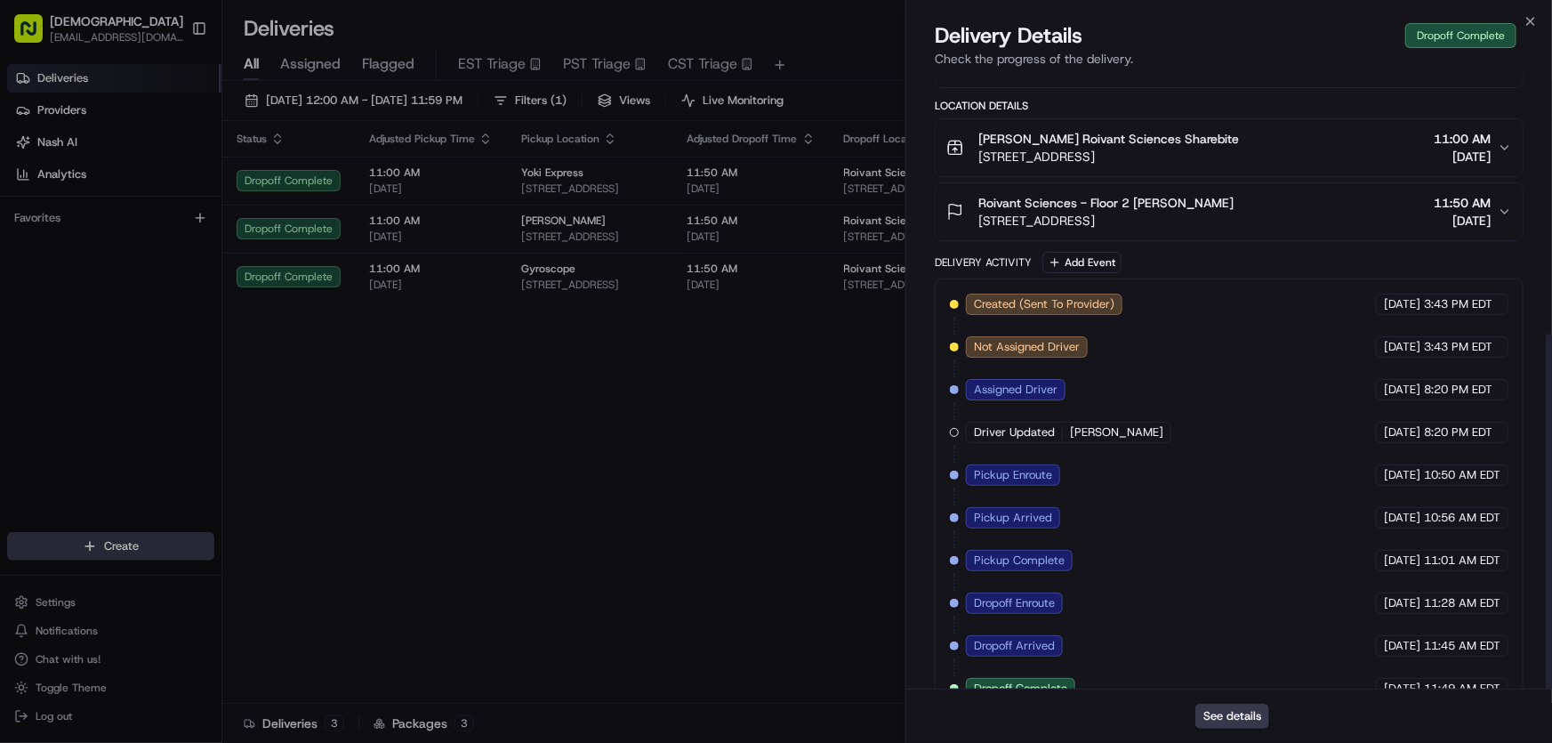
scroll to position [447, 0]
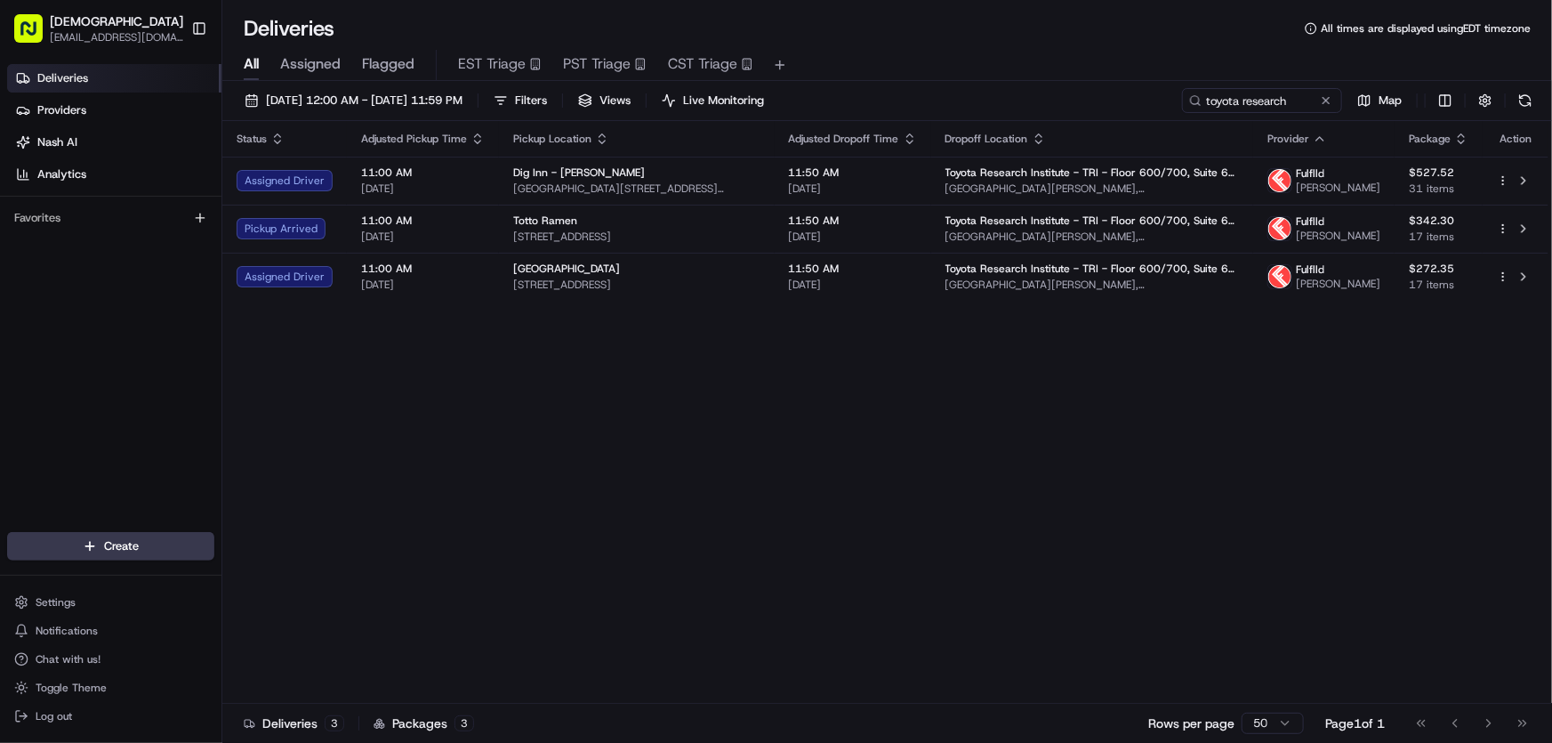
click at [448, 365] on div "Status Adjusted Pickup Time Pickup Location Adjusted Dropoff Time Dropoff Locat…" at bounding box center [885, 412] width 1326 height 582
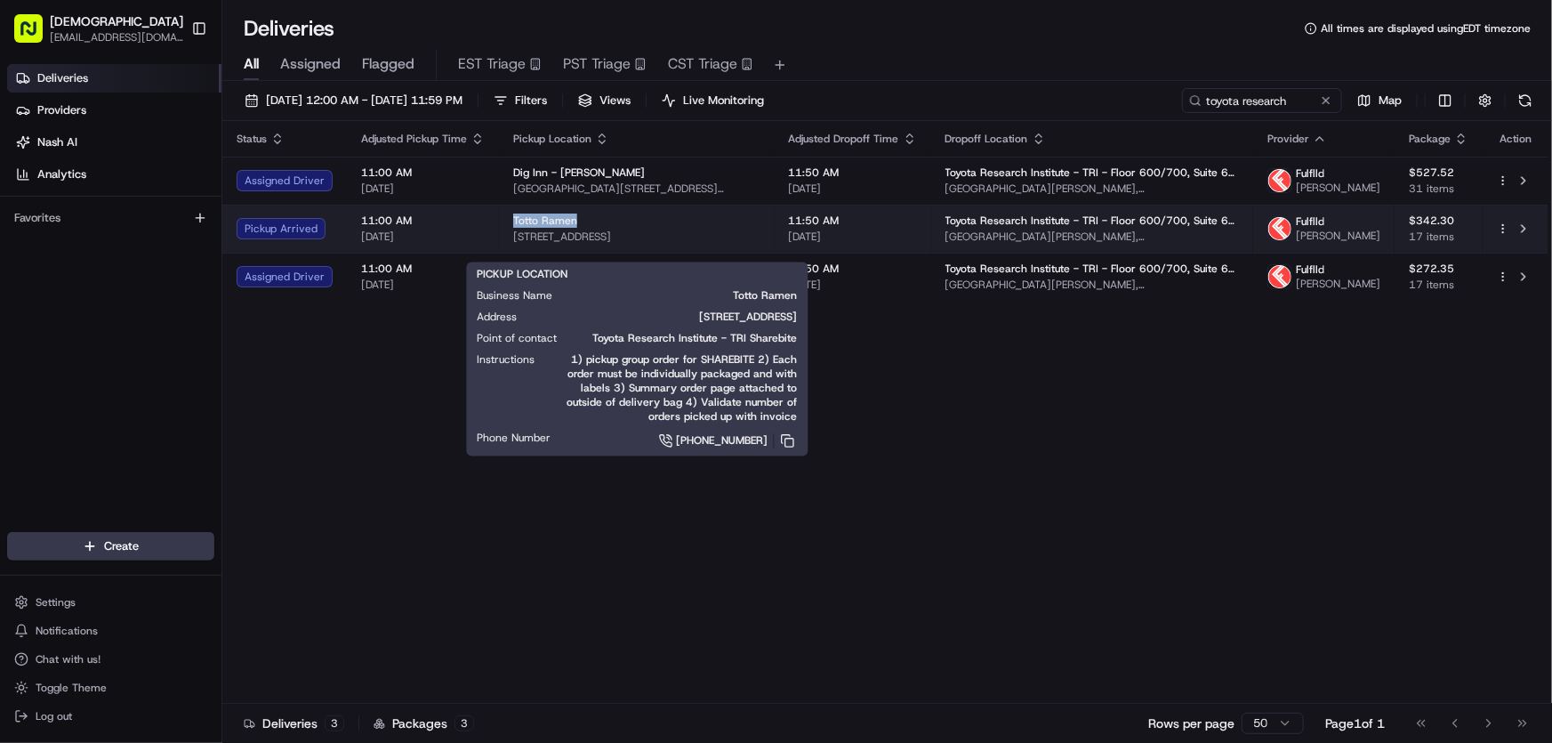
drag, startPoint x: 505, startPoint y: 229, endPoint x: 574, endPoint y: 235, distance: 68.8
click at [574, 235] on td "Totto Ramen [STREET_ADDRESS]" at bounding box center [637, 229] width 276 height 48
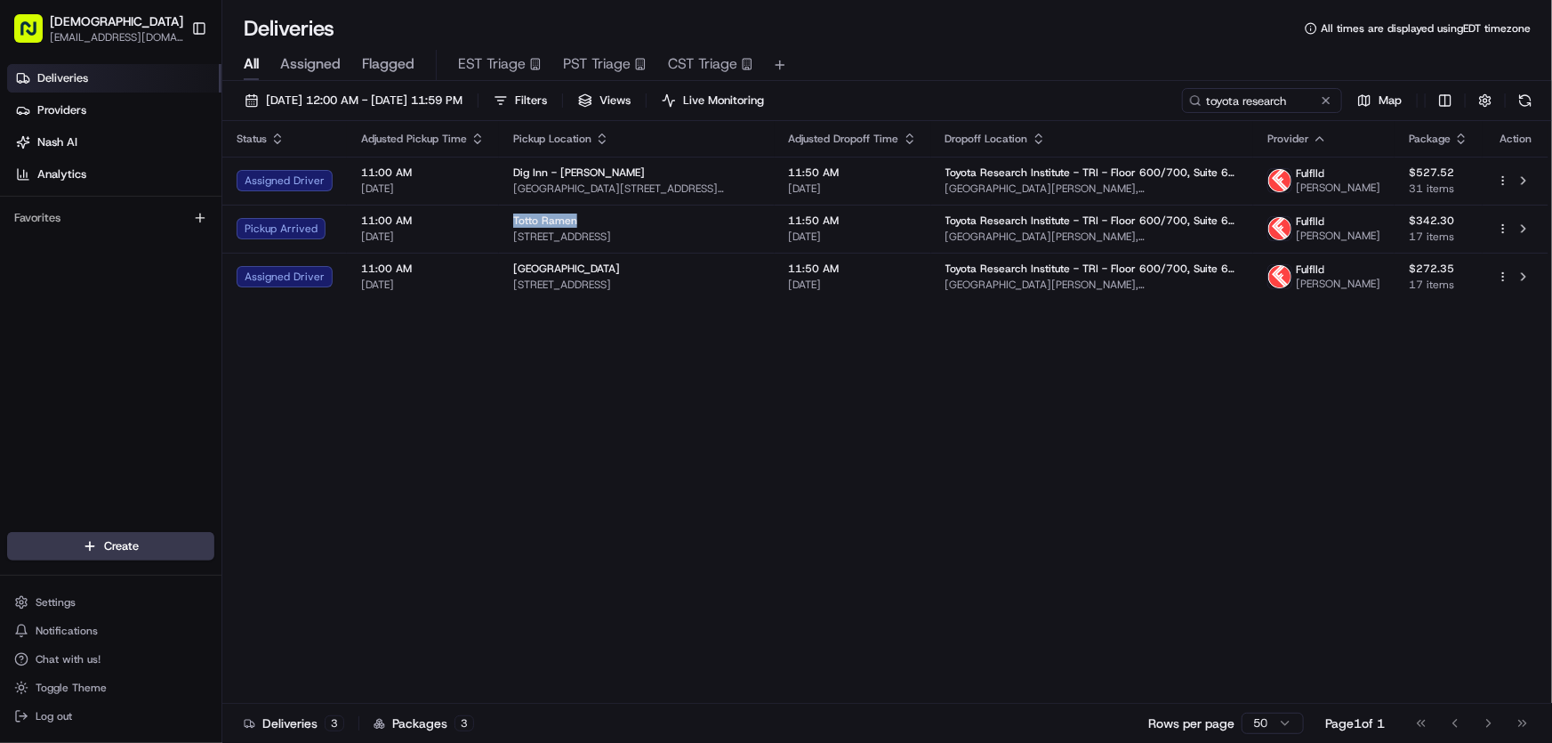
copy span "Totto Ramen"
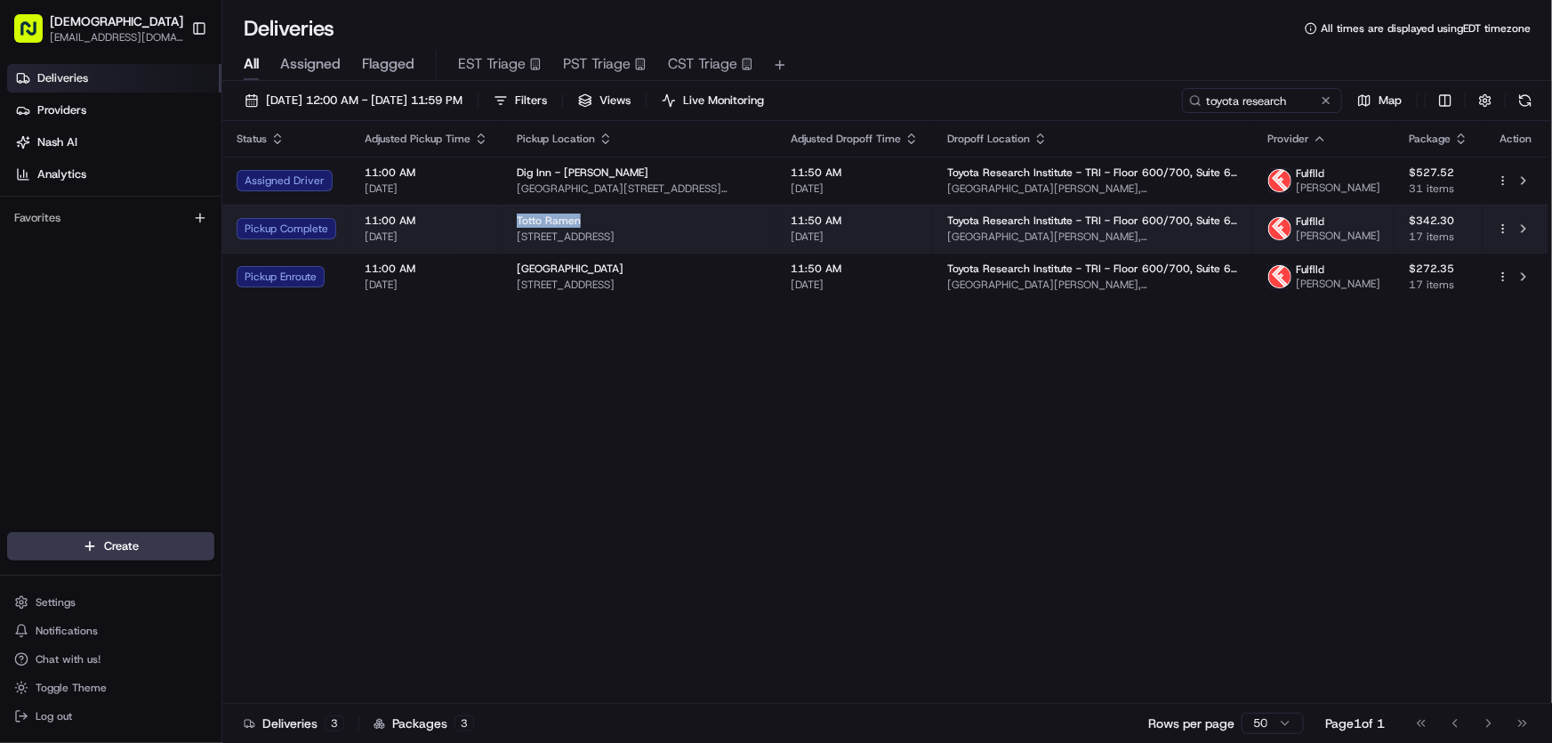
drag, startPoint x: 509, startPoint y: 233, endPoint x: 580, endPoint y: 237, distance: 71.2
click at [580, 237] on td "Totto Ramen [STREET_ADDRESS]" at bounding box center [639, 229] width 274 height 48
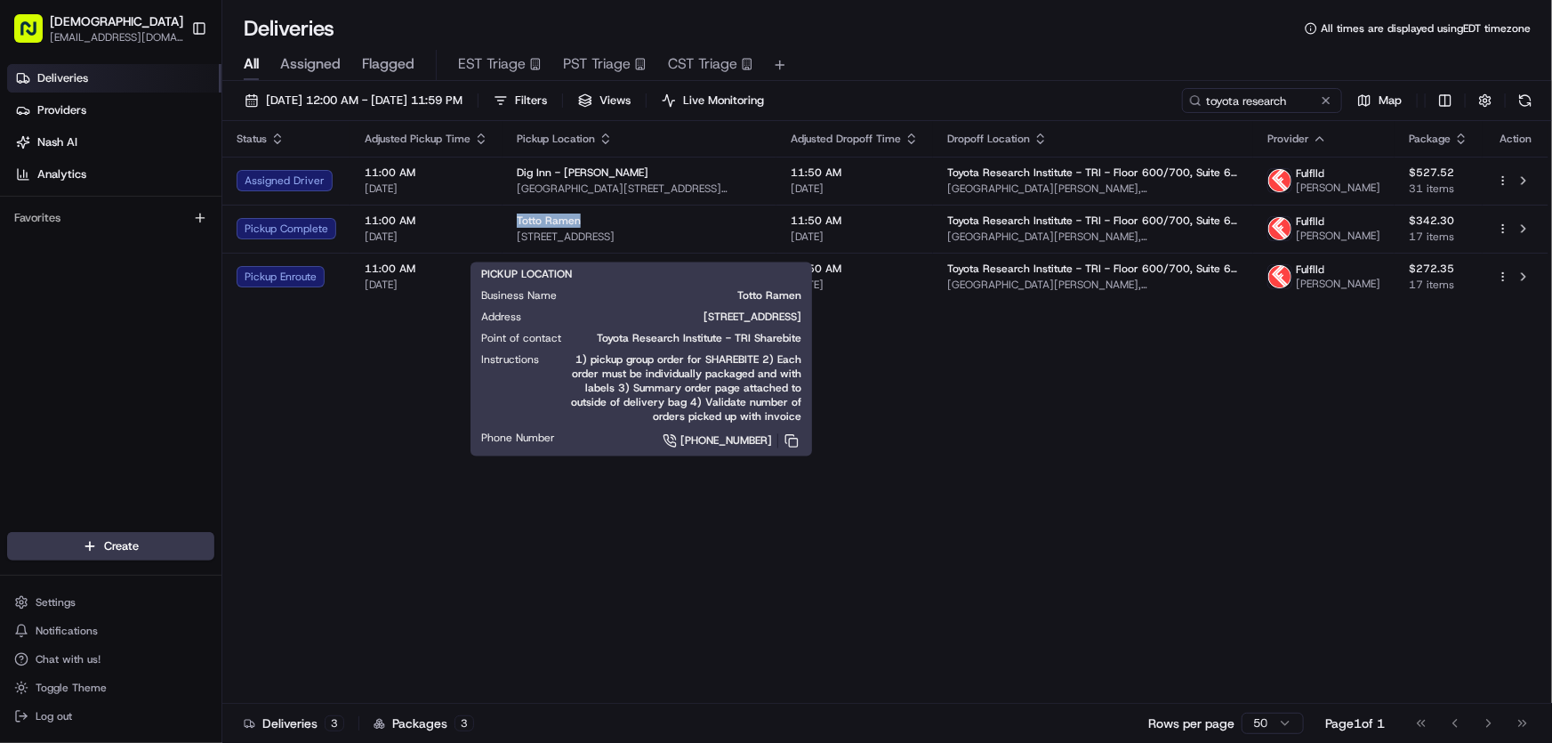
copy span "Totto Ramen"
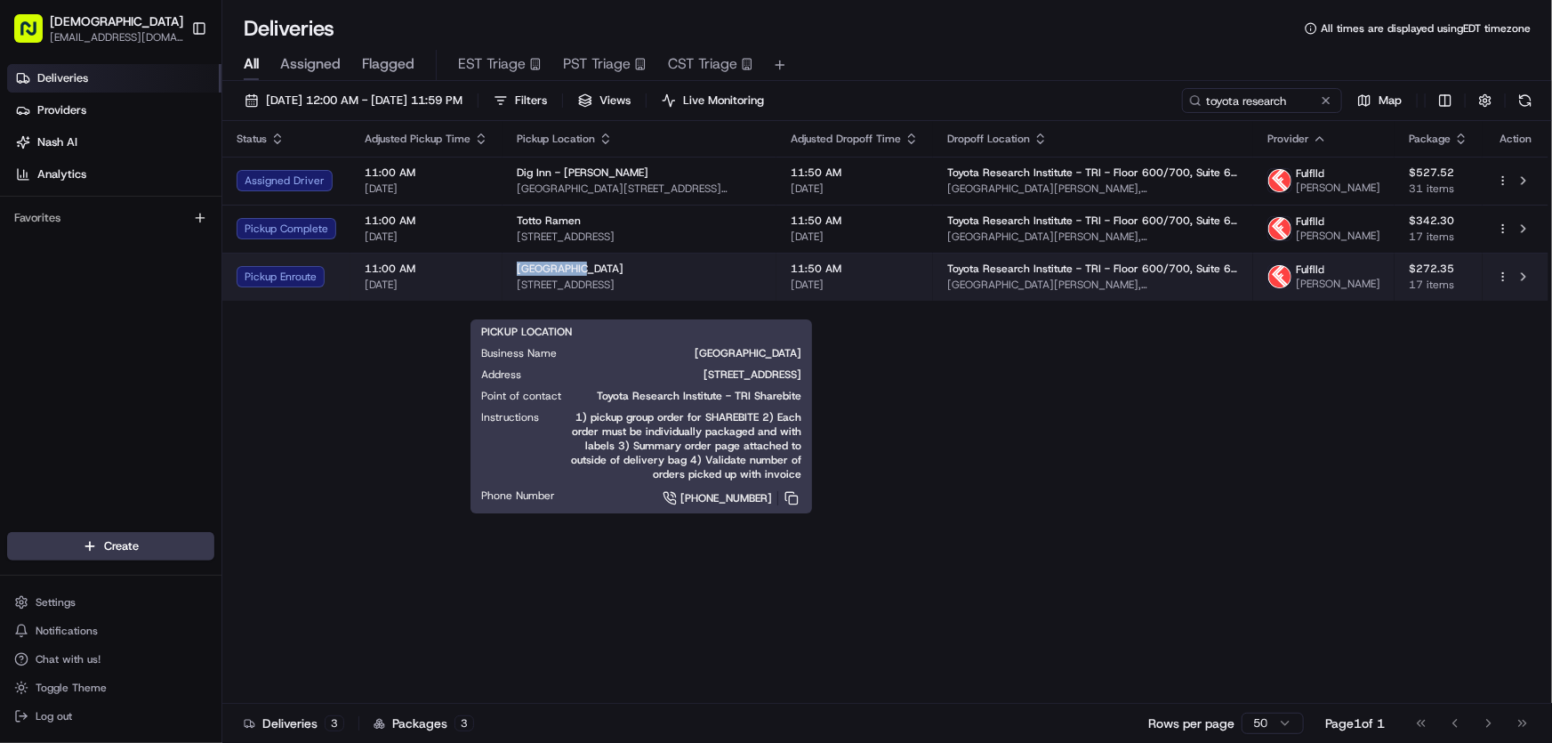
drag, startPoint x: 525, startPoint y: 293, endPoint x: 576, endPoint y: 293, distance: 51.6
click at [576, 293] on td "[GEOGRAPHIC_DATA] [STREET_ADDRESS]" at bounding box center [639, 277] width 274 height 48
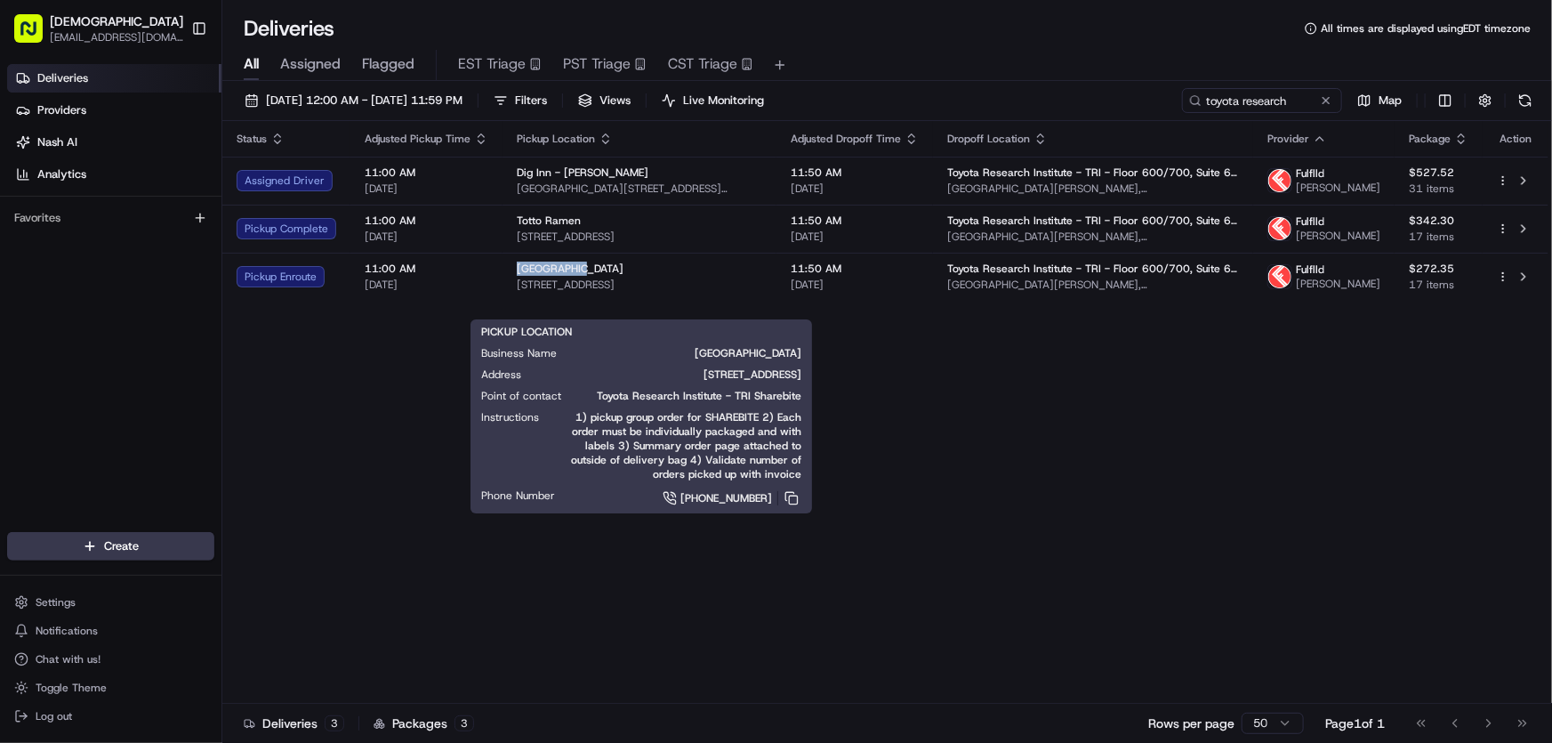
copy span "[GEOGRAPHIC_DATA]"
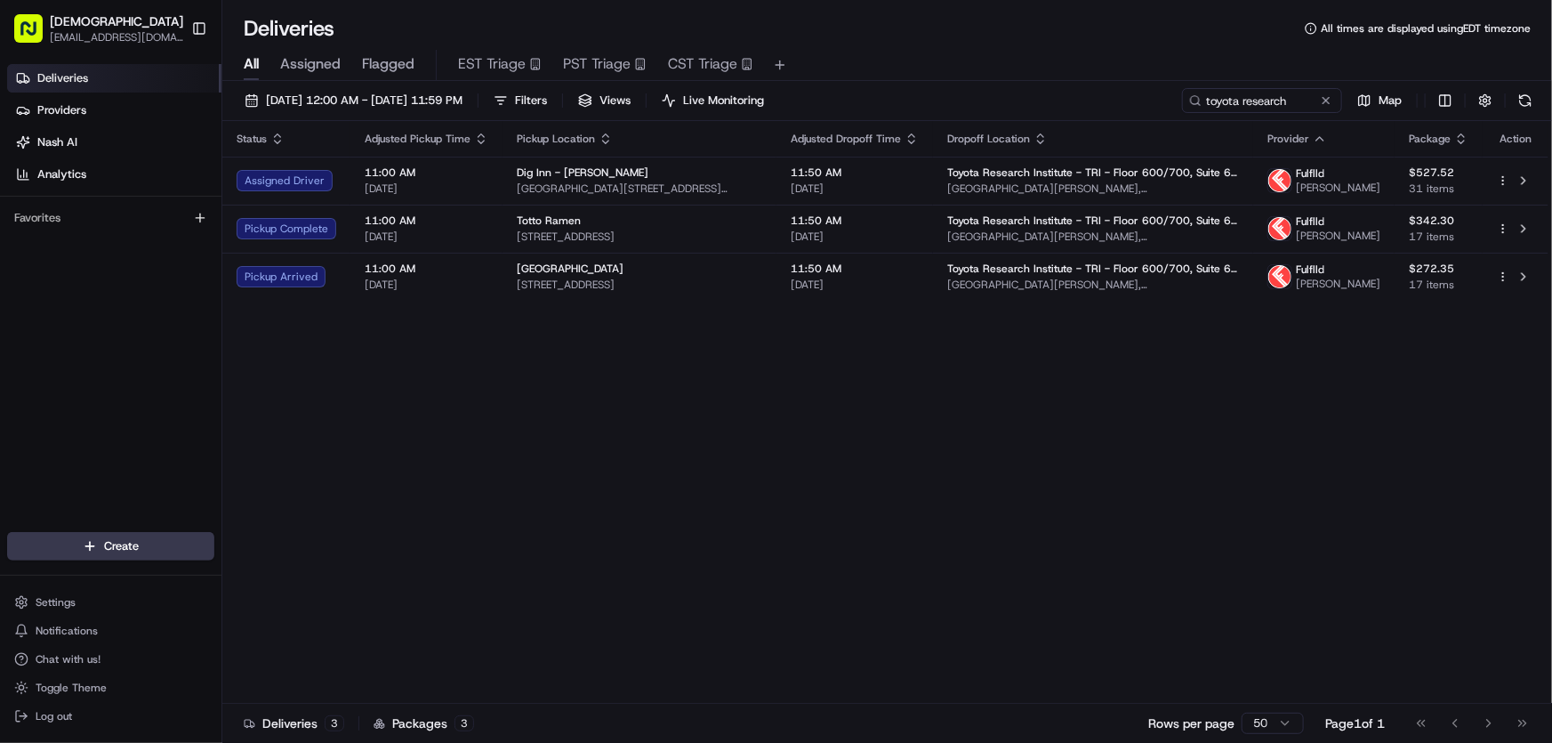
click at [516, 405] on div "Status Adjusted Pickup Time Pickup Location Adjusted Dropoff Time Dropoff Locat…" at bounding box center [885, 412] width 1326 height 582
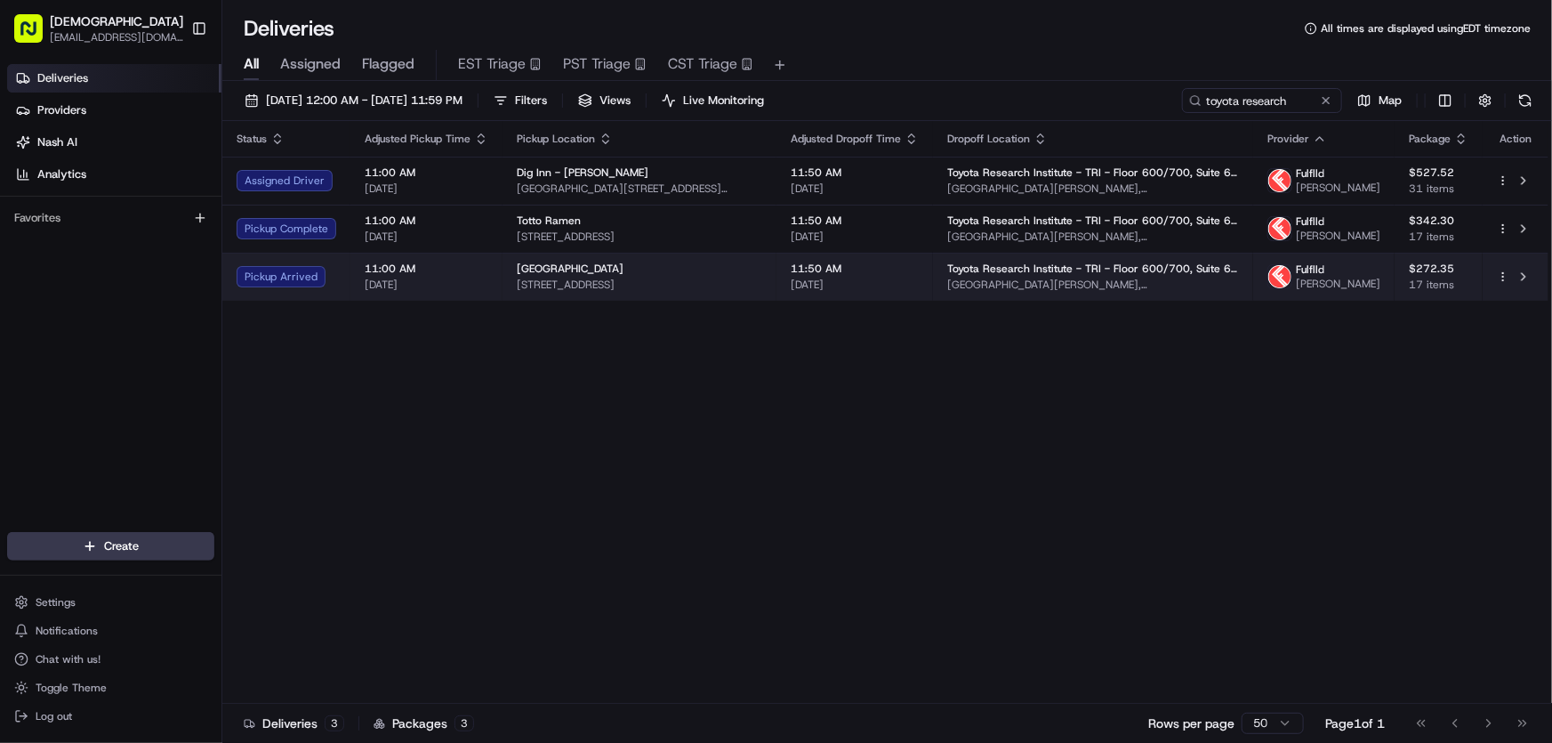
click at [543, 276] on span "[GEOGRAPHIC_DATA]" at bounding box center [570, 268] width 107 height 14
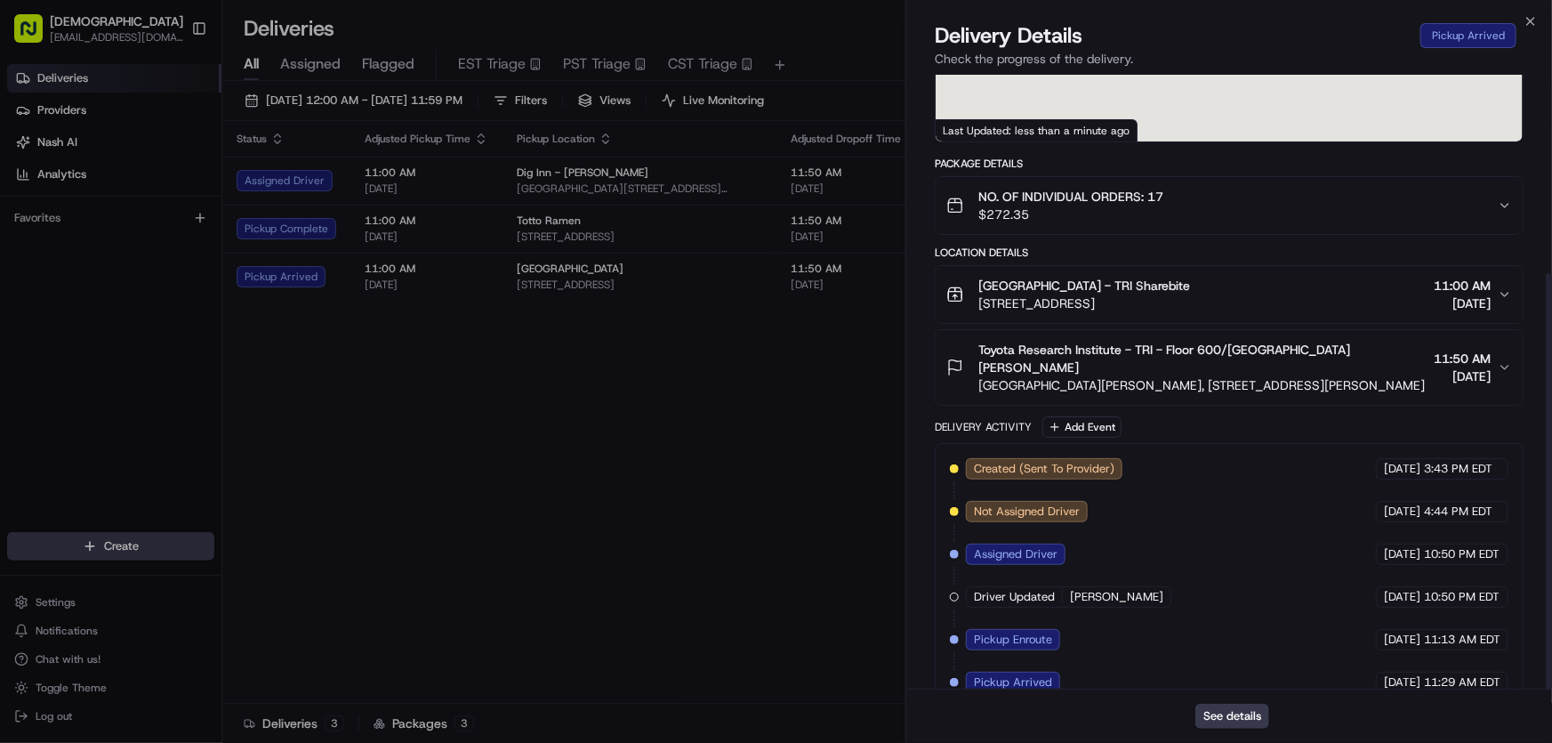
scroll to position [293, 0]
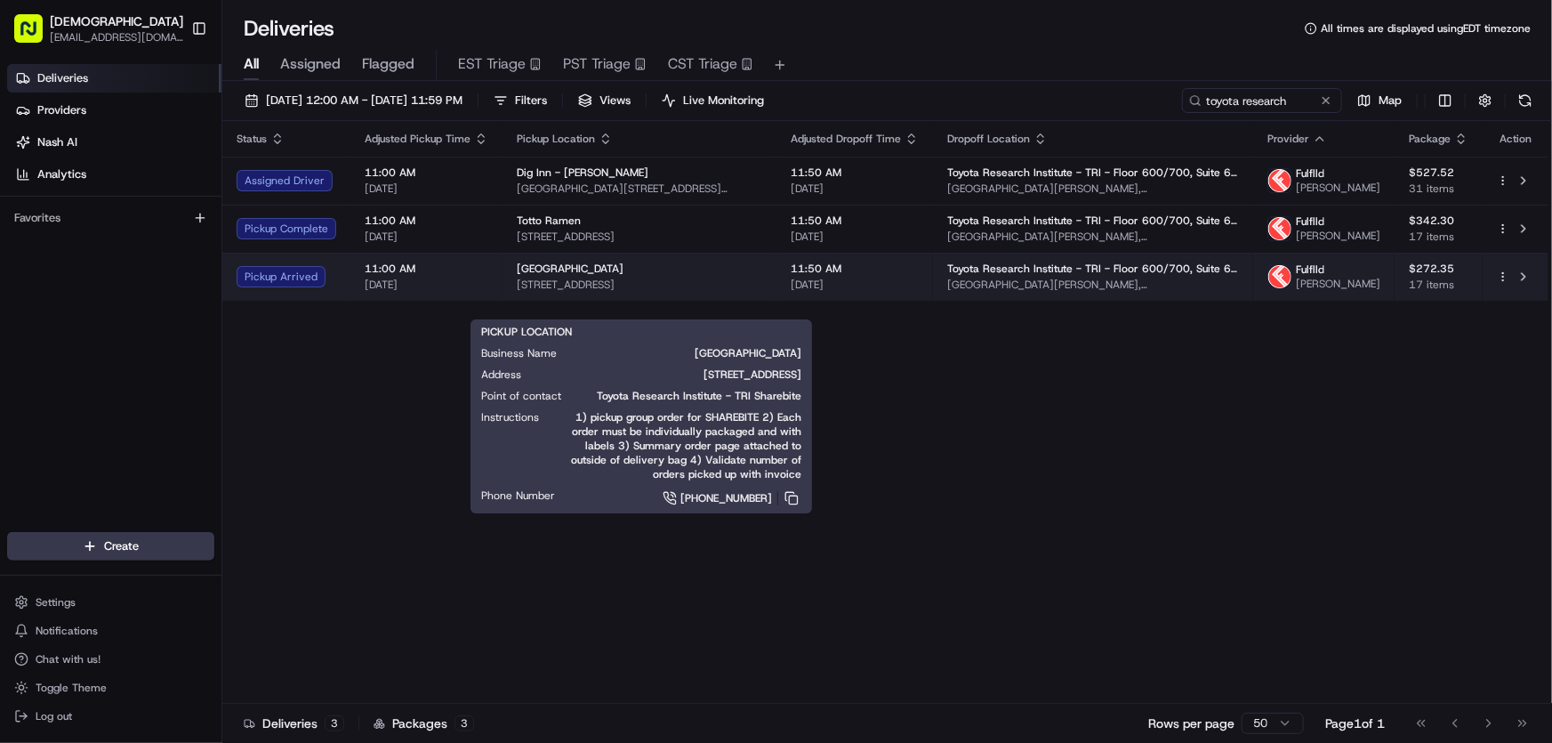
click at [522, 276] on span "[GEOGRAPHIC_DATA]" at bounding box center [570, 268] width 107 height 14
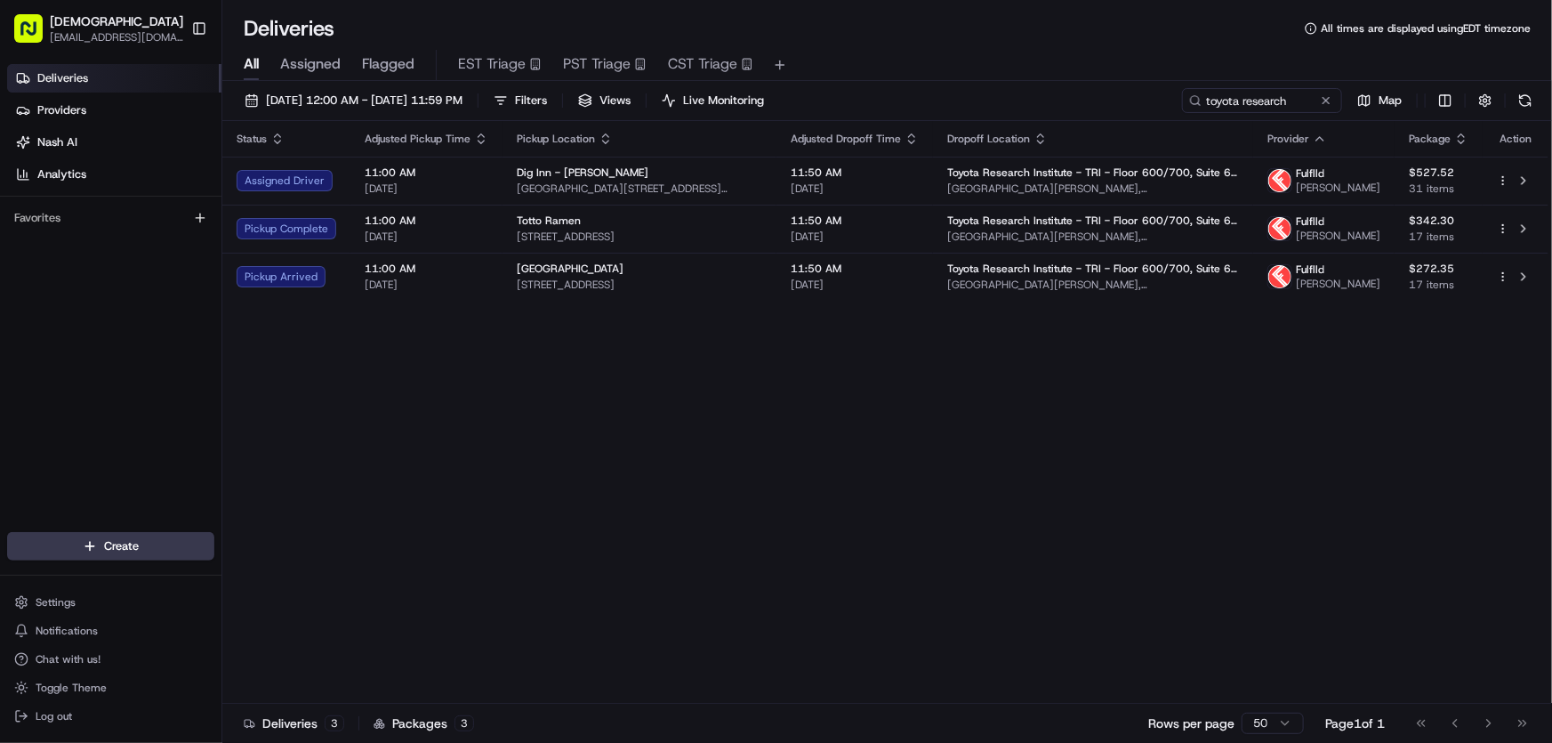
drag, startPoint x: 696, startPoint y: 409, endPoint x: 684, endPoint y: 405, distance: 13.2
click at [696, 408] on div "Status Adjusted Pickup Time Pickup Location Adjusted Dropoff Time Dropoff Locat…" at bounding box center [885, 412] width 1326 height 582
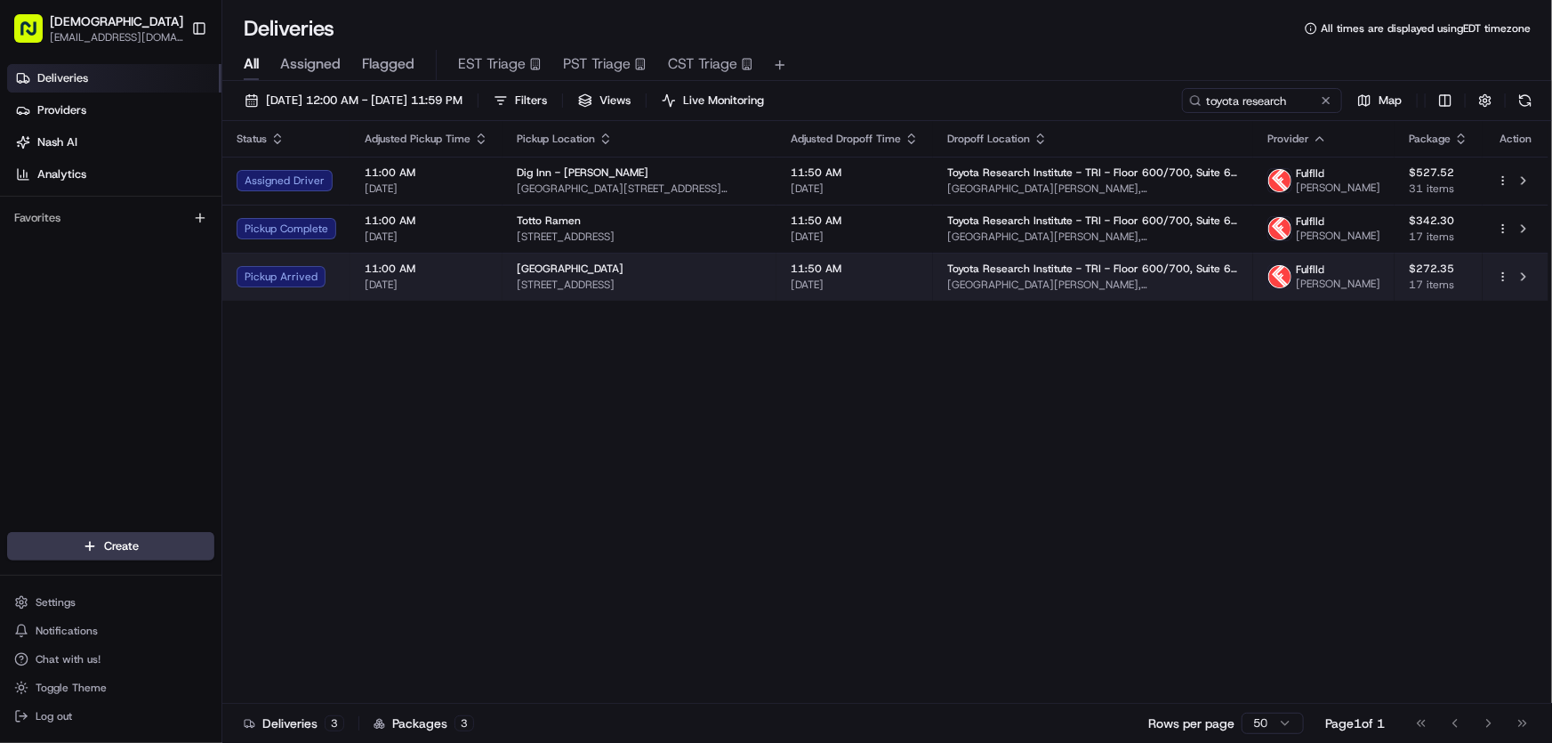
click at [582, 292] on span "[STREET_ADDRESS]" at bounding box center [639, 284] width 245 height 14
drag, startPoint x: 513, startPoint y: 293, endPoint x: 631, endPoint y: 293, distance: 118.3
click at [631, 293] on td "[GEOGRAPHIC_DATA] [STREET_ADDRESS]" at bounding box center [639, 277] width 274 height 48
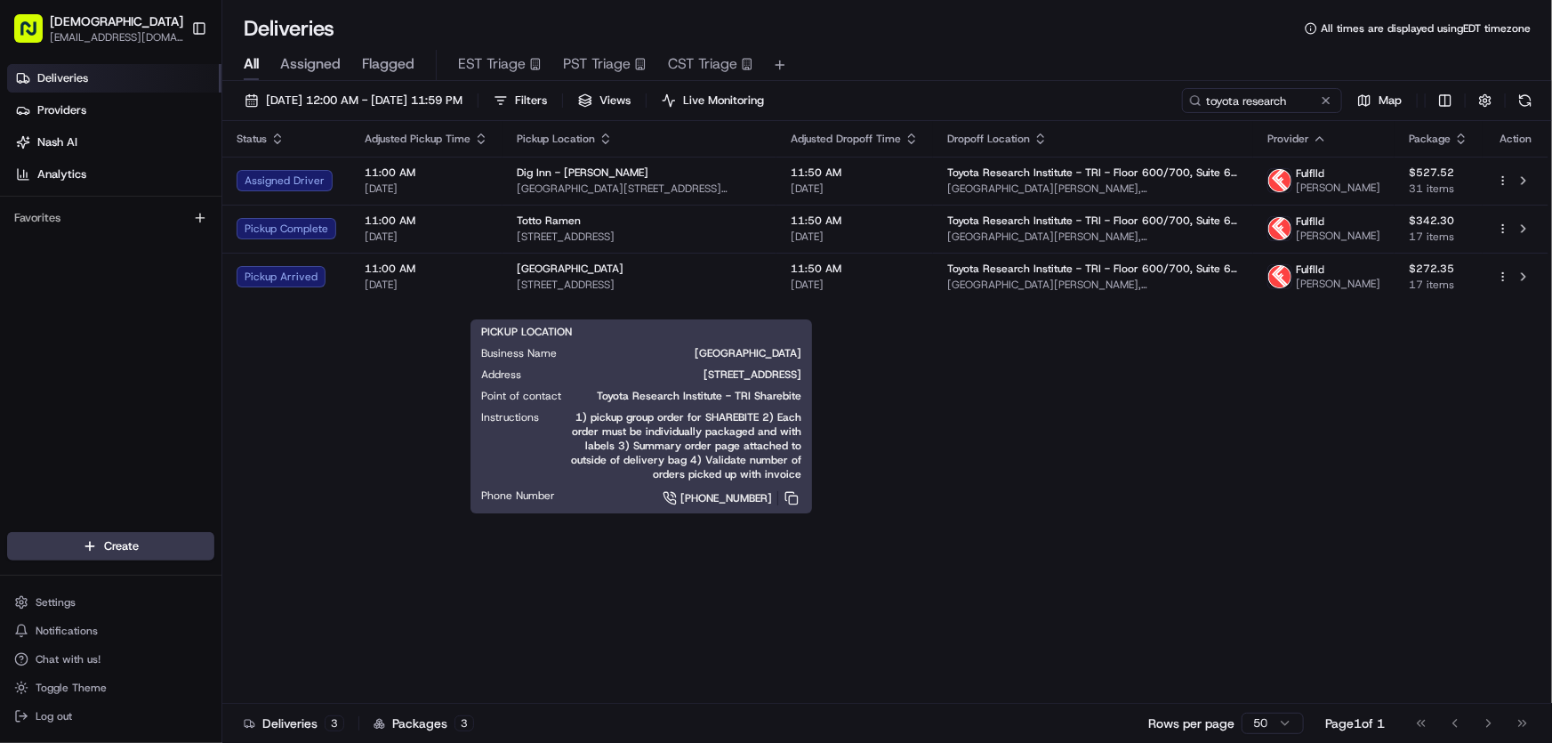
copy span "[GEOGRAPHIC_DATA]"
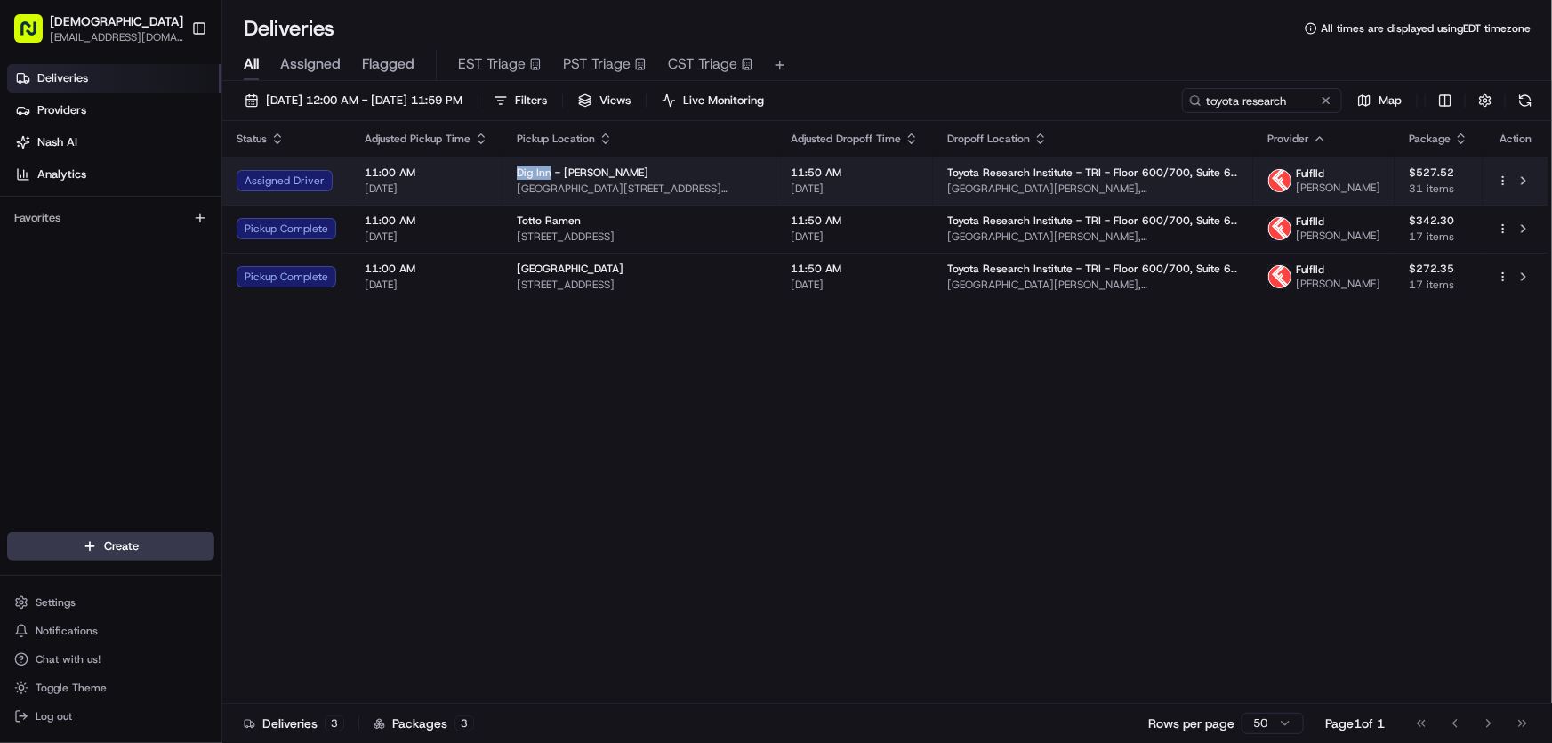
drag, startPoint x: 516, startPoint y: 176, endPoint x: 549, endPoint y: 177, distance: 32.9
click at [549, 177] on td "Dig Inn - [PERSON_NAME][GEOGRAPHIC_DATA][STREET_ADDRESS][GEOGRAPHIC_DATA]" at bounding box center [639, 181] width 274 height 48
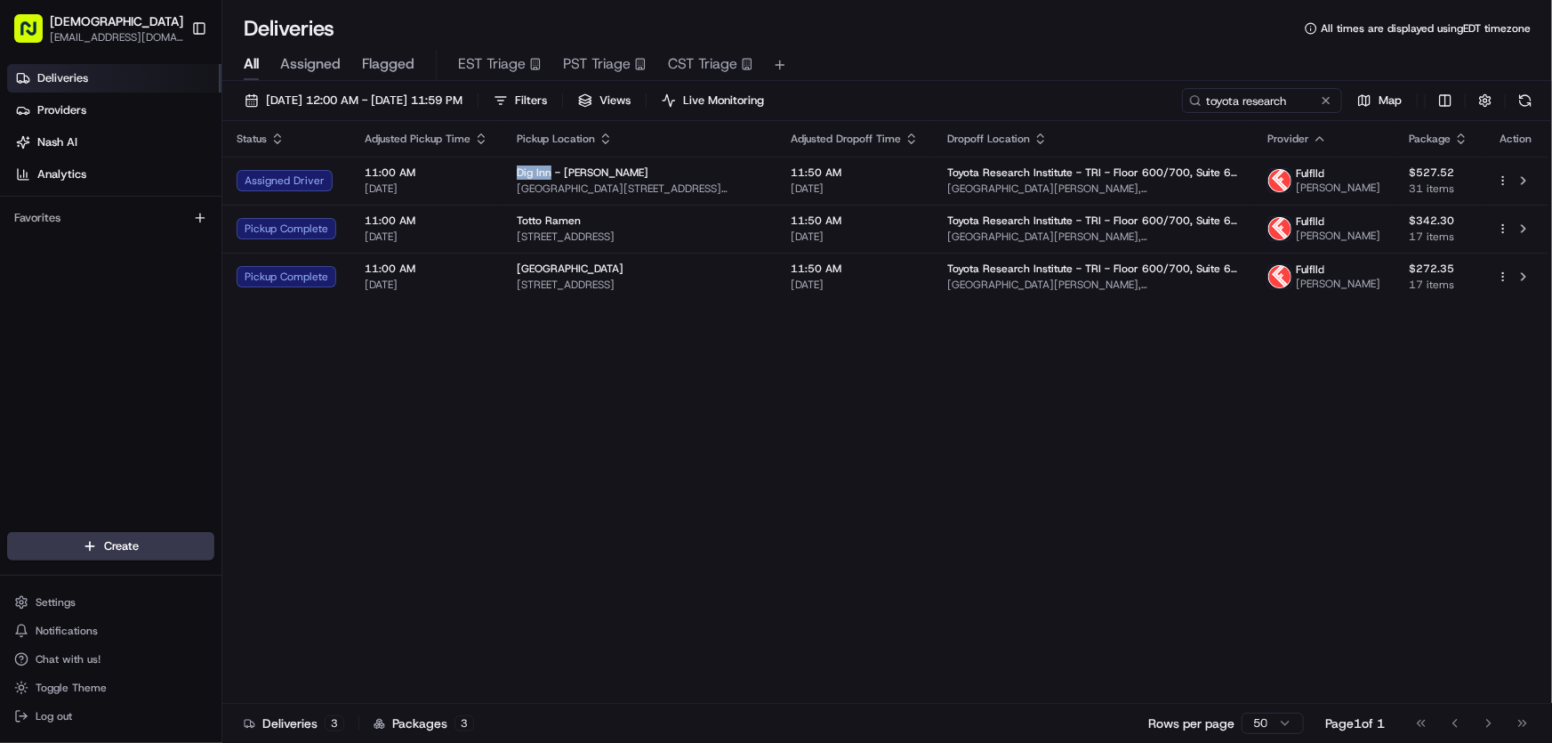
copy span "Dig Inn"
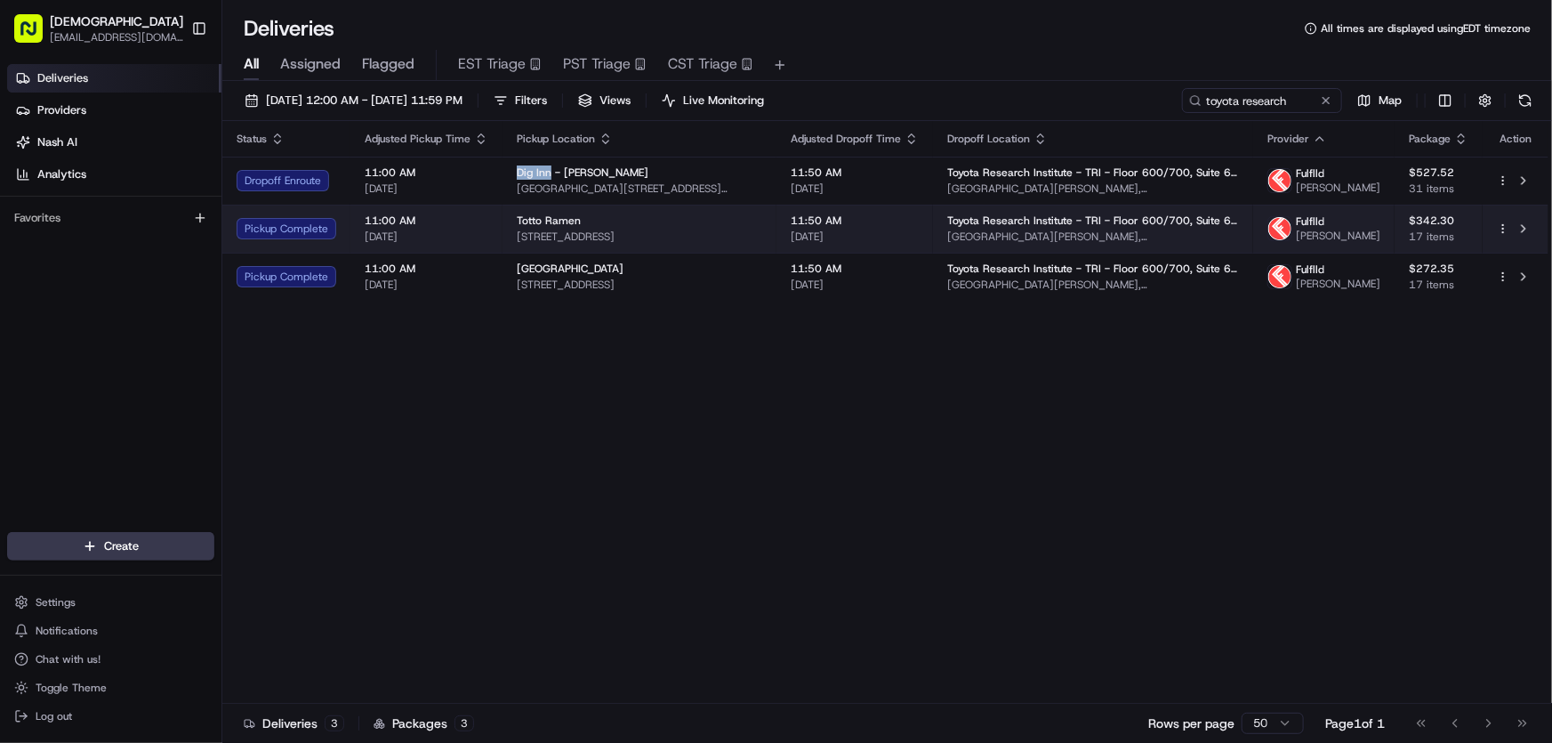
drag, startPoint x: 740, startPoint y: 249, endPoint x: 515, endPoint y: 249, distance: 225.0
click at [517, 244] on span "[STREET_ADDRESS]" at bounding box center [639, 236] width 245 height 14
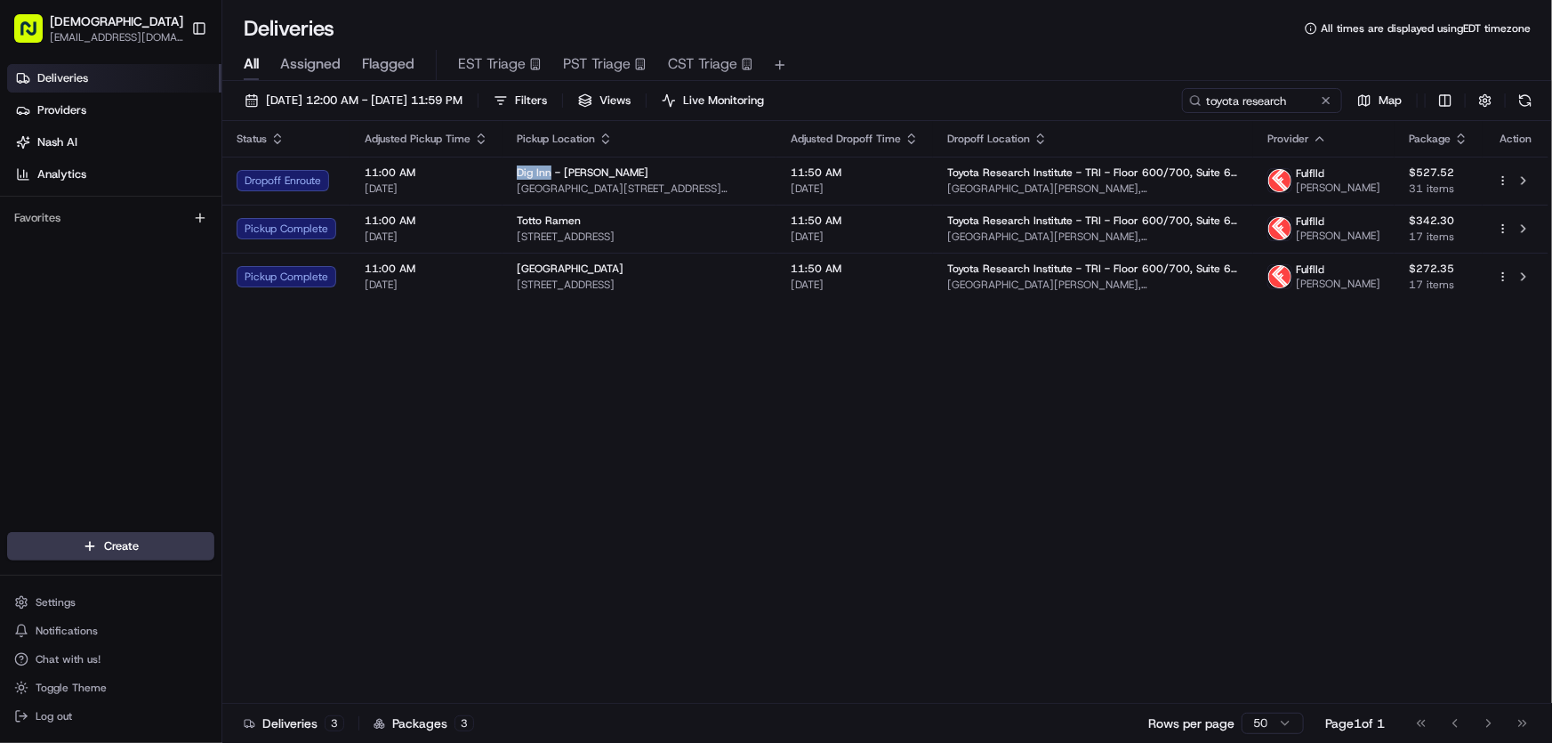
copy span "[STREET_ADDRESS]"
click at [655, 520] on div "Status Adjusted Pickup Time Pickup Location Adjusted Dropoff Time Dropoff Locat…" at bounding box center [885, 412] width 1326 height 582
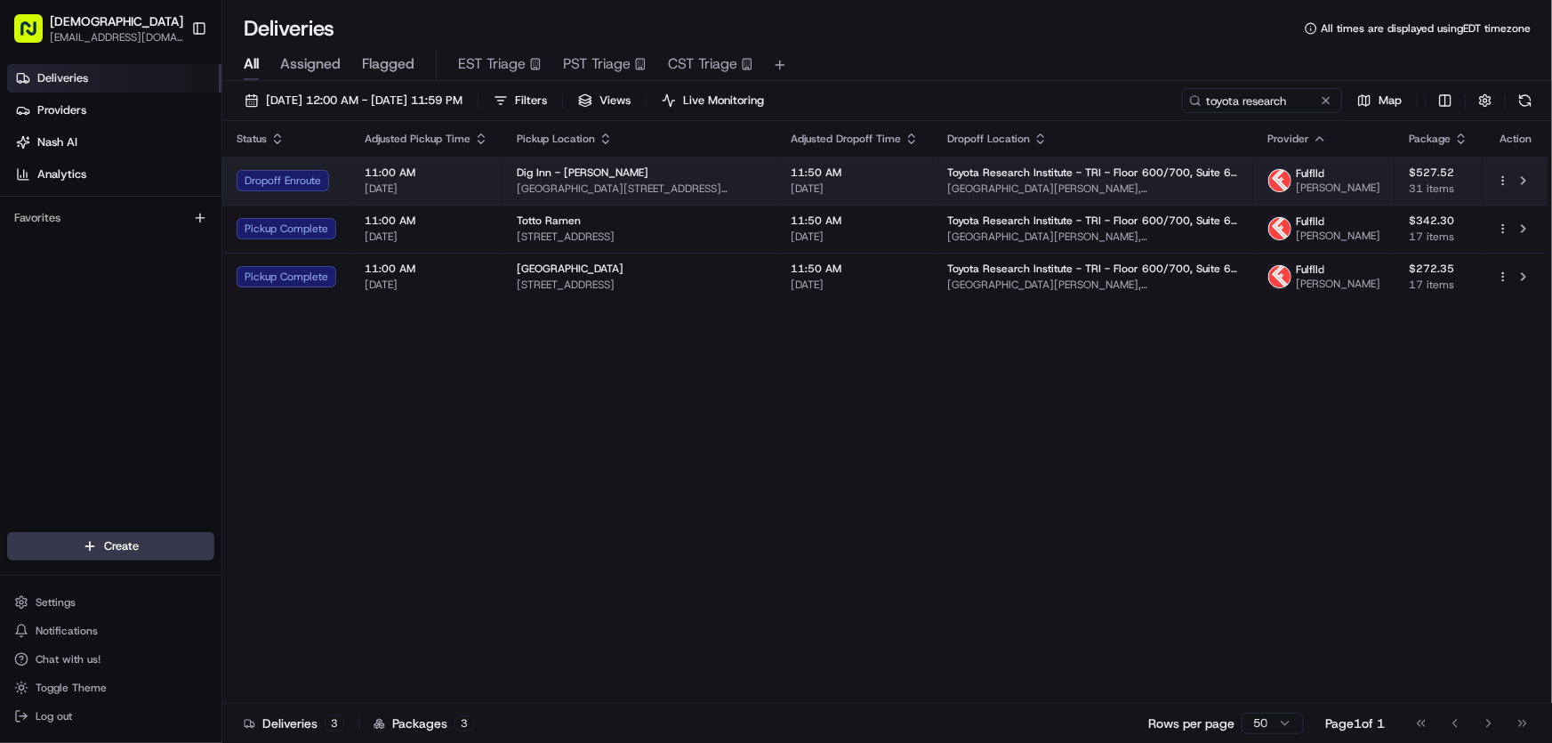
click at [570, 180] on span "Dig Inn - [PERSON_NAME]" at bounding box center [583, 172] width 132 height 14
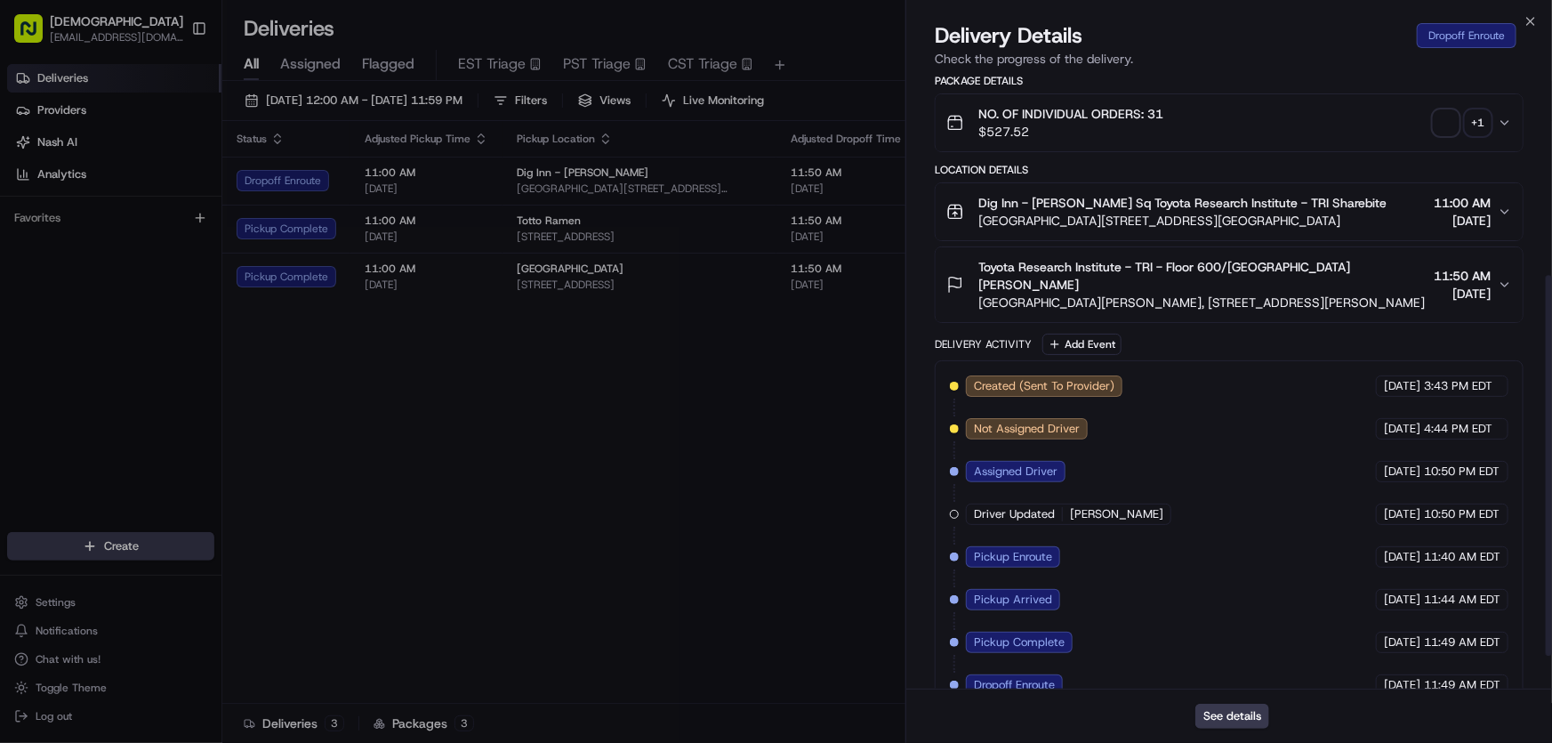
scroll to position [377, 0]
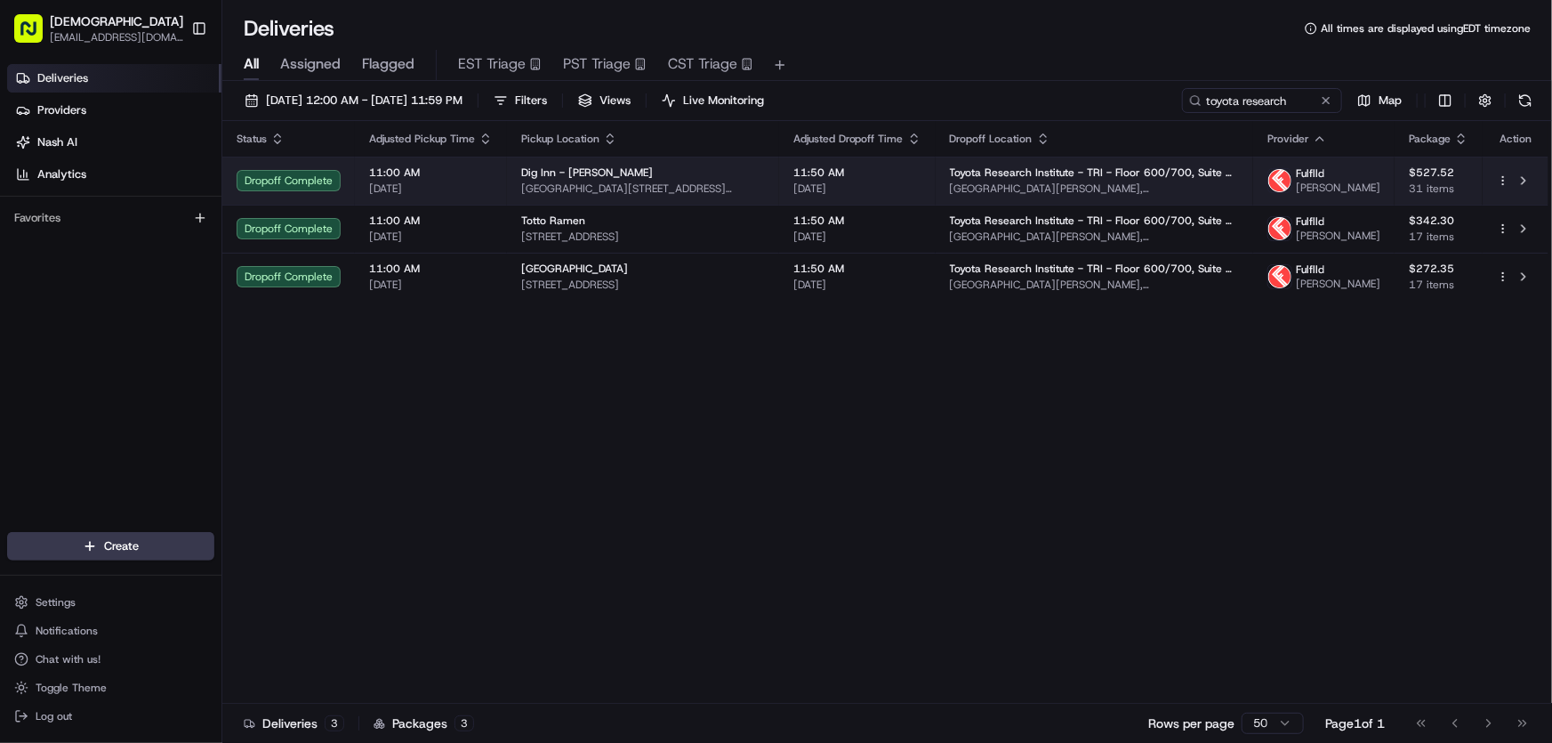
click at [559, 186] on span "[GEOGRAPHIC_DATA][STREET_ADDRESS][GEOGRAPHIC_DATA]" at bounding box center [643, 188] width 244 height 14
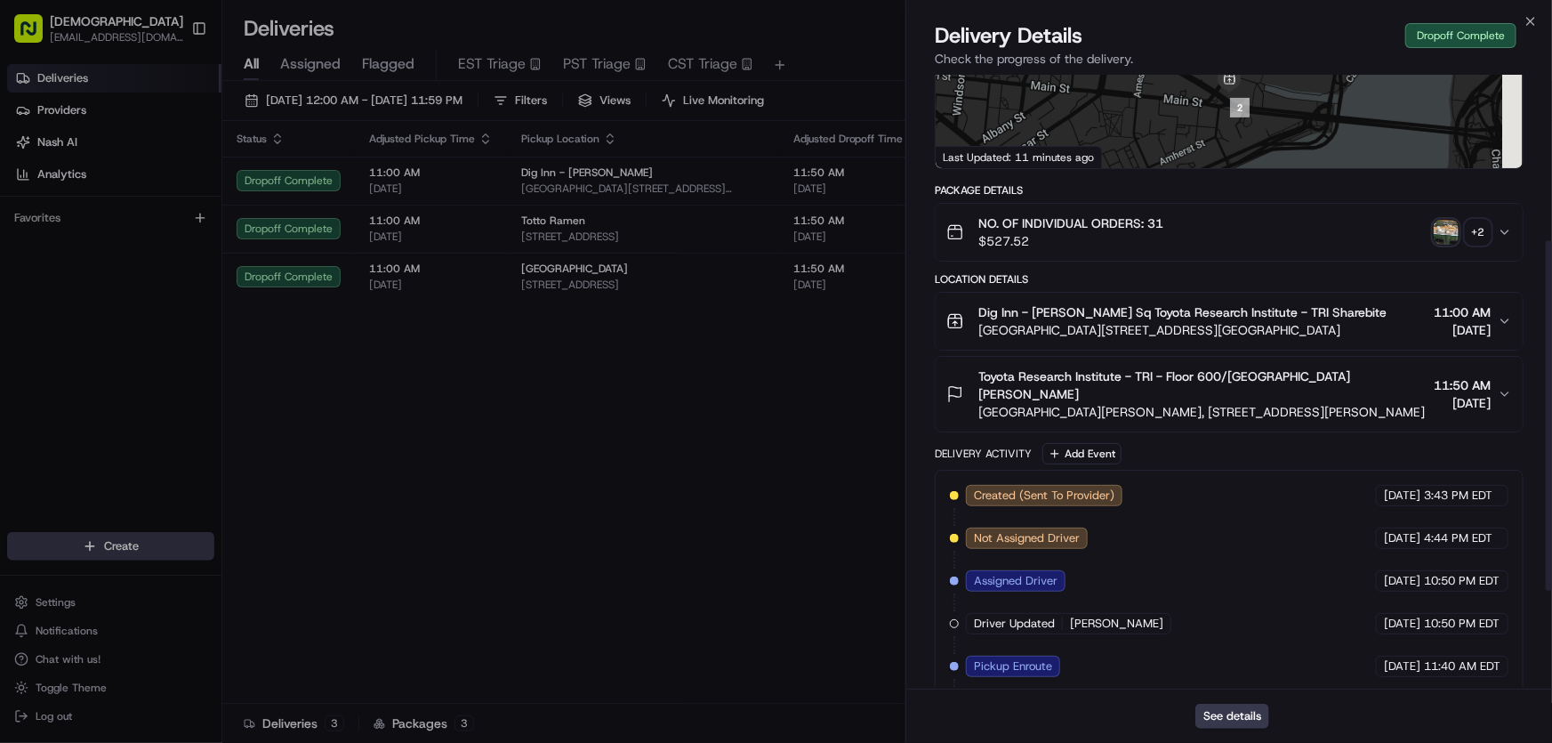
scroll to position [462, 0]
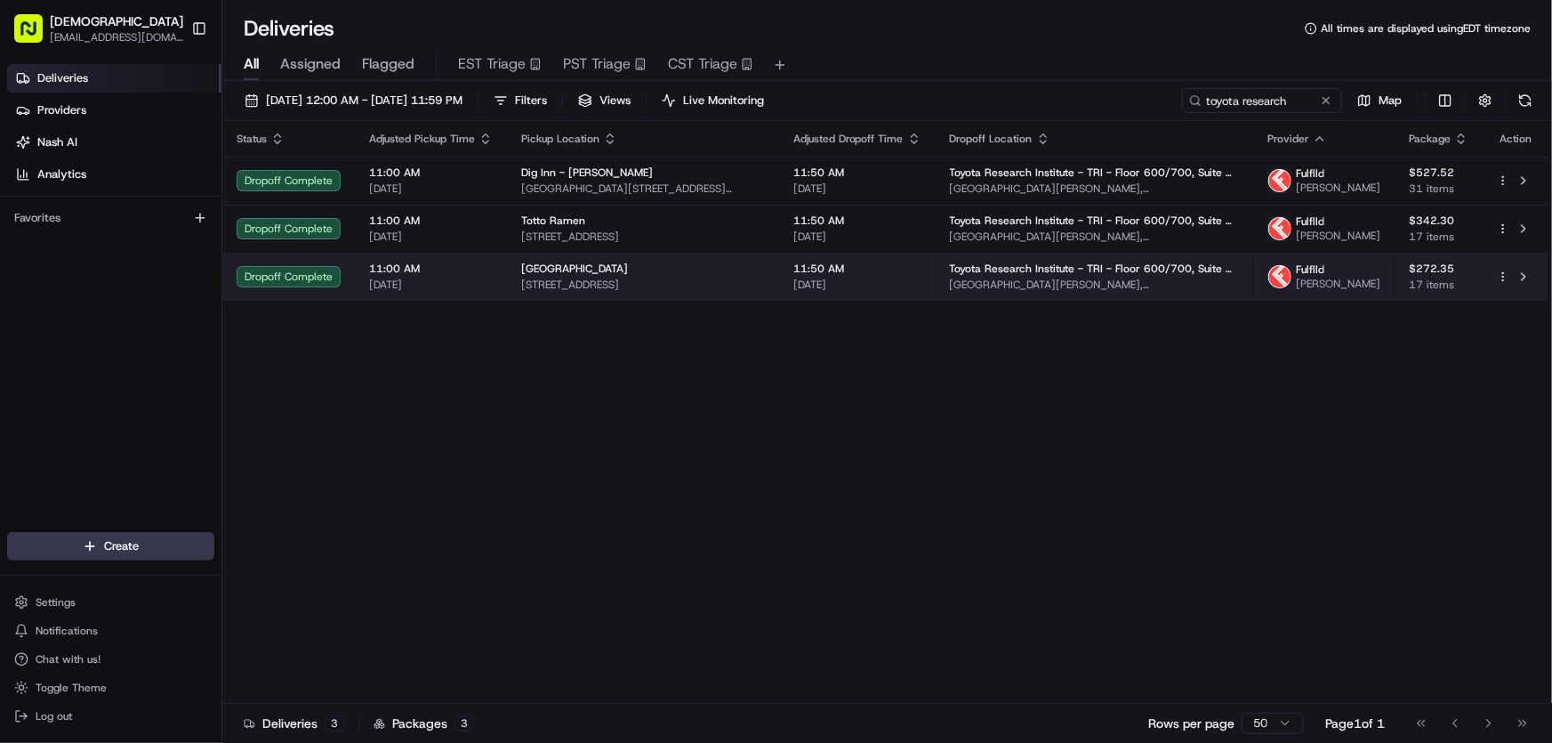
click at [603, 292] on span "[STREET_ADDRESS]" at bounding box center [643, 284] width 244 height 14
click at [596, 276] on span "[GEOGRAPHIC_DATA]" at bounding box center [574, 268] width 107 height 14
click at [557, 292] on span "[STREET_ADDRESS]" at bounding box center [643, 284] width 244 height 14
click at [577, 276] on span "[GEOGRAPHIC_DATA]" at bounding box center [574, 268] width 107 height 14
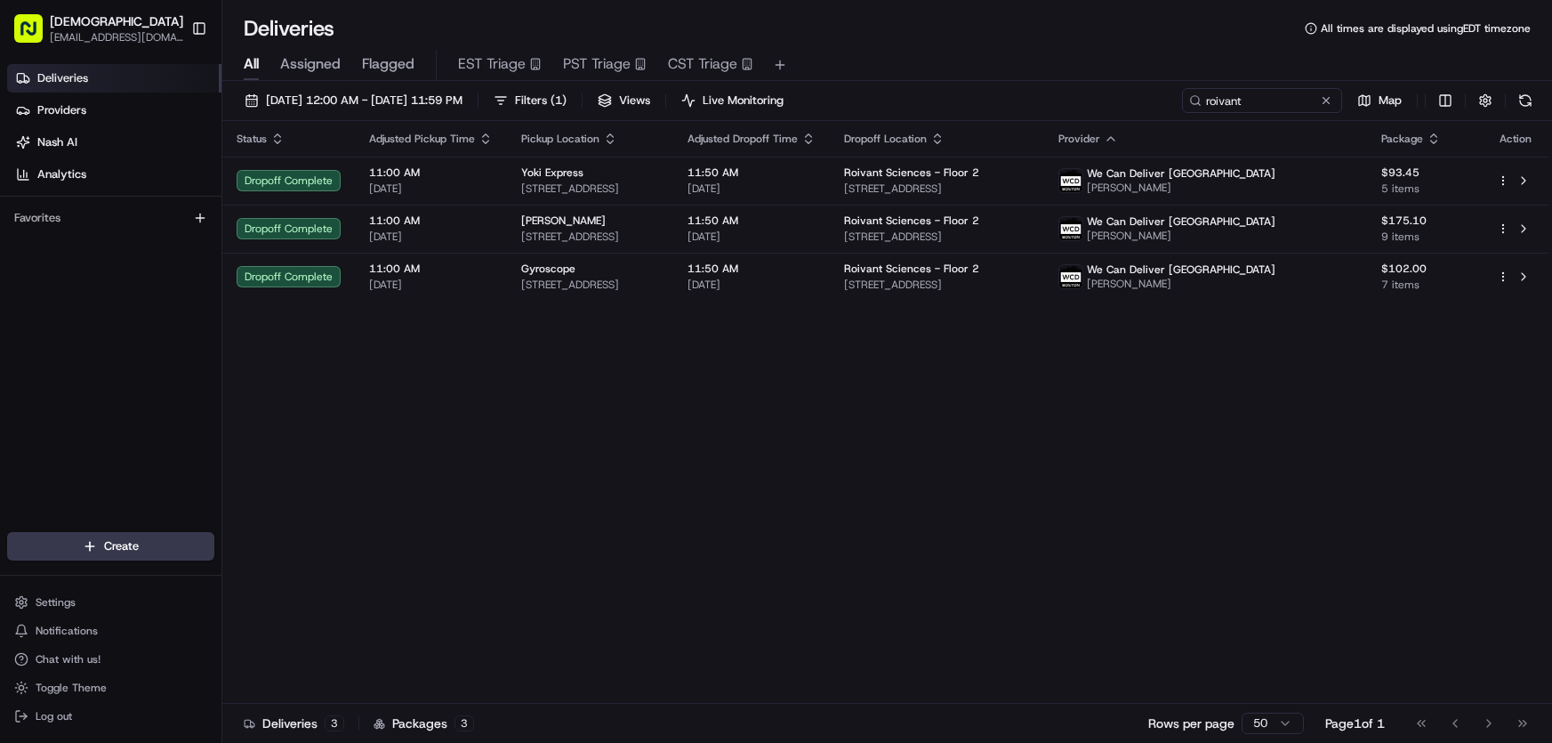
click at [1080, 101] on div "[DATE] 12:00 AM - [DATE] 11:59 PM Filters ( 1 ) Views Live Monitoring roivant M…" at bounding box center [886, 104] width 1329 height 33
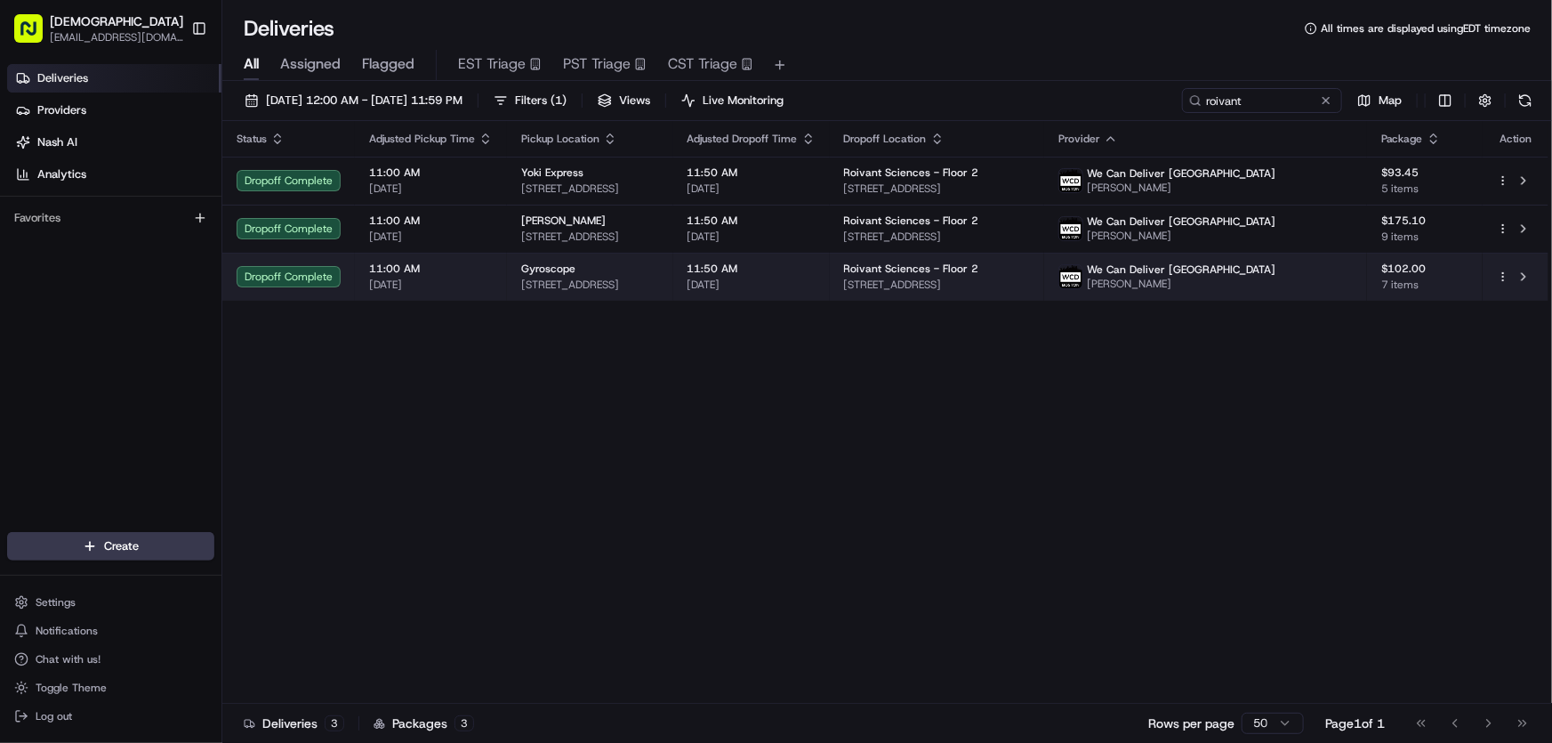
click at [606, 280] on span "[STREET_ADDRESS]" at bounding box center [590, 284] width 138 height 14
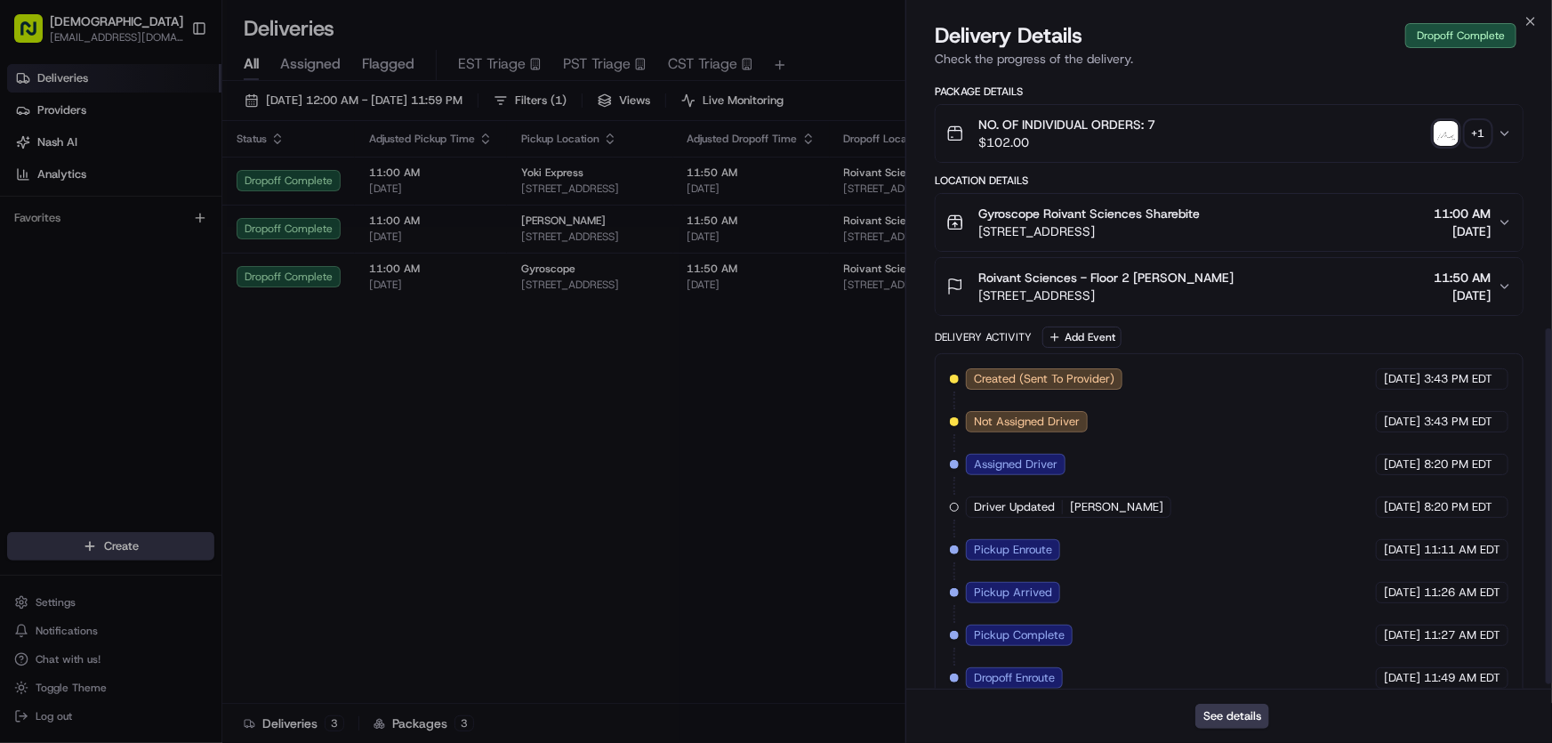
scroll to position [447, 0]
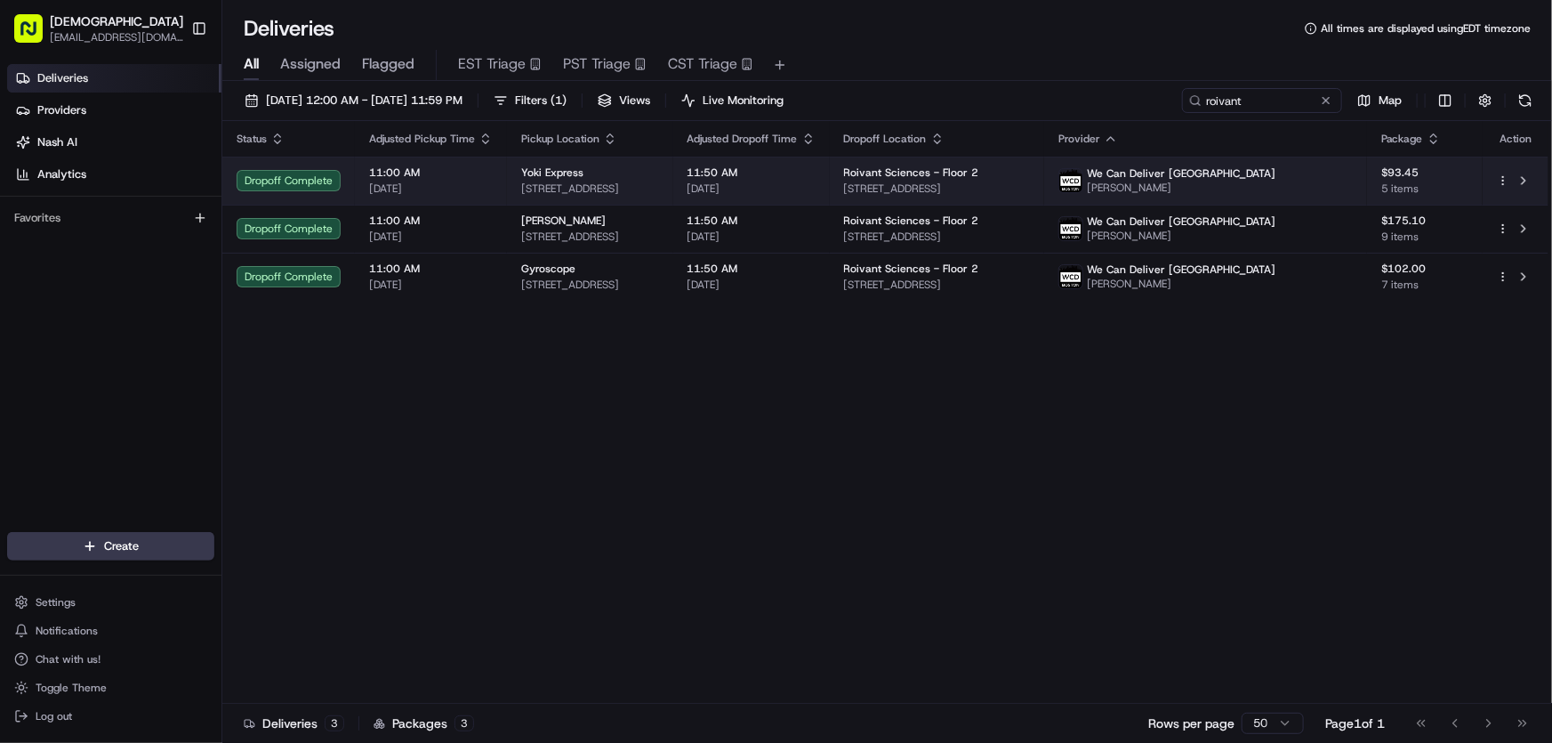
click at [583, 189] on span "[STREET_ADDRESS]" at bounding box center [590, 188] width 138 height 14
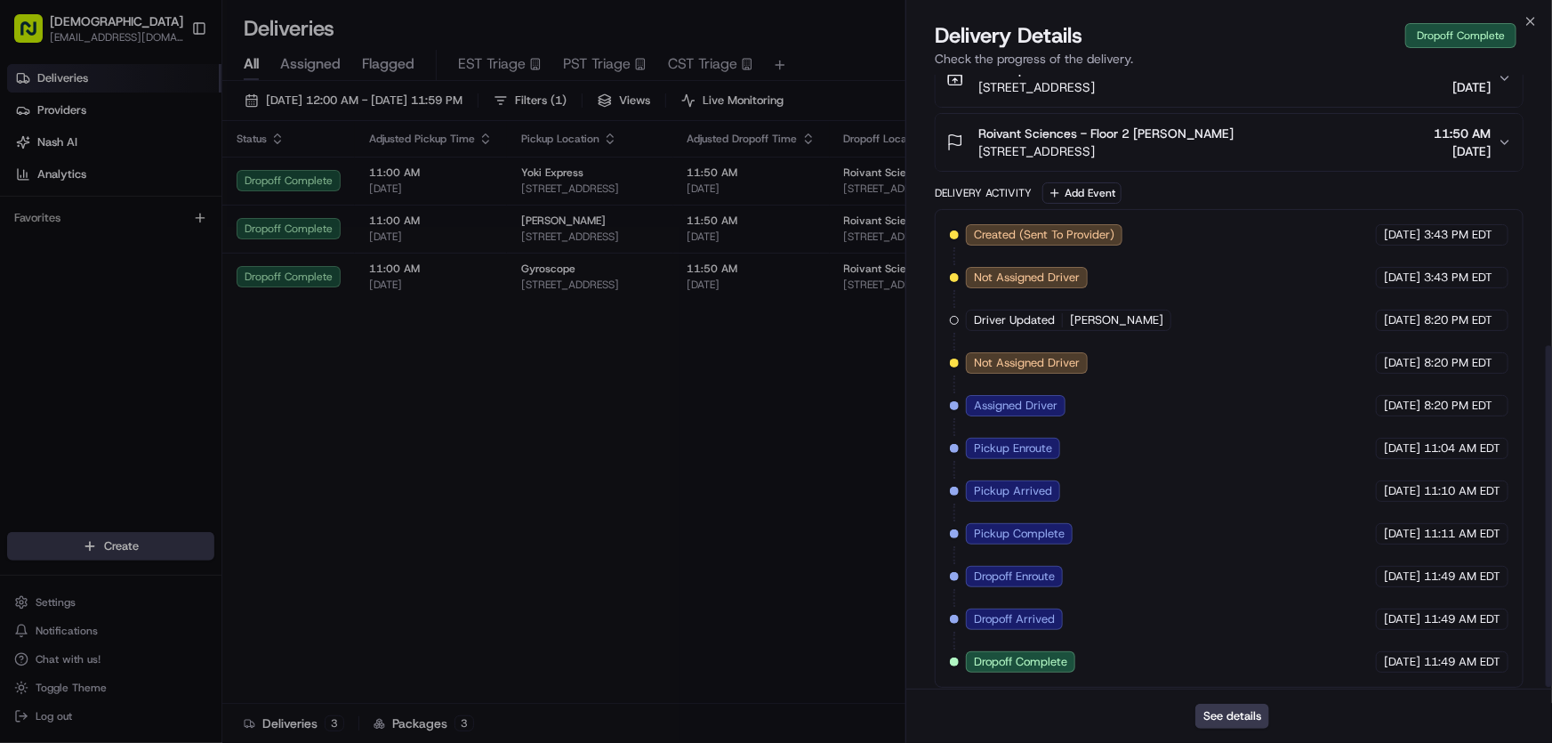
scroll to position [490, 0]
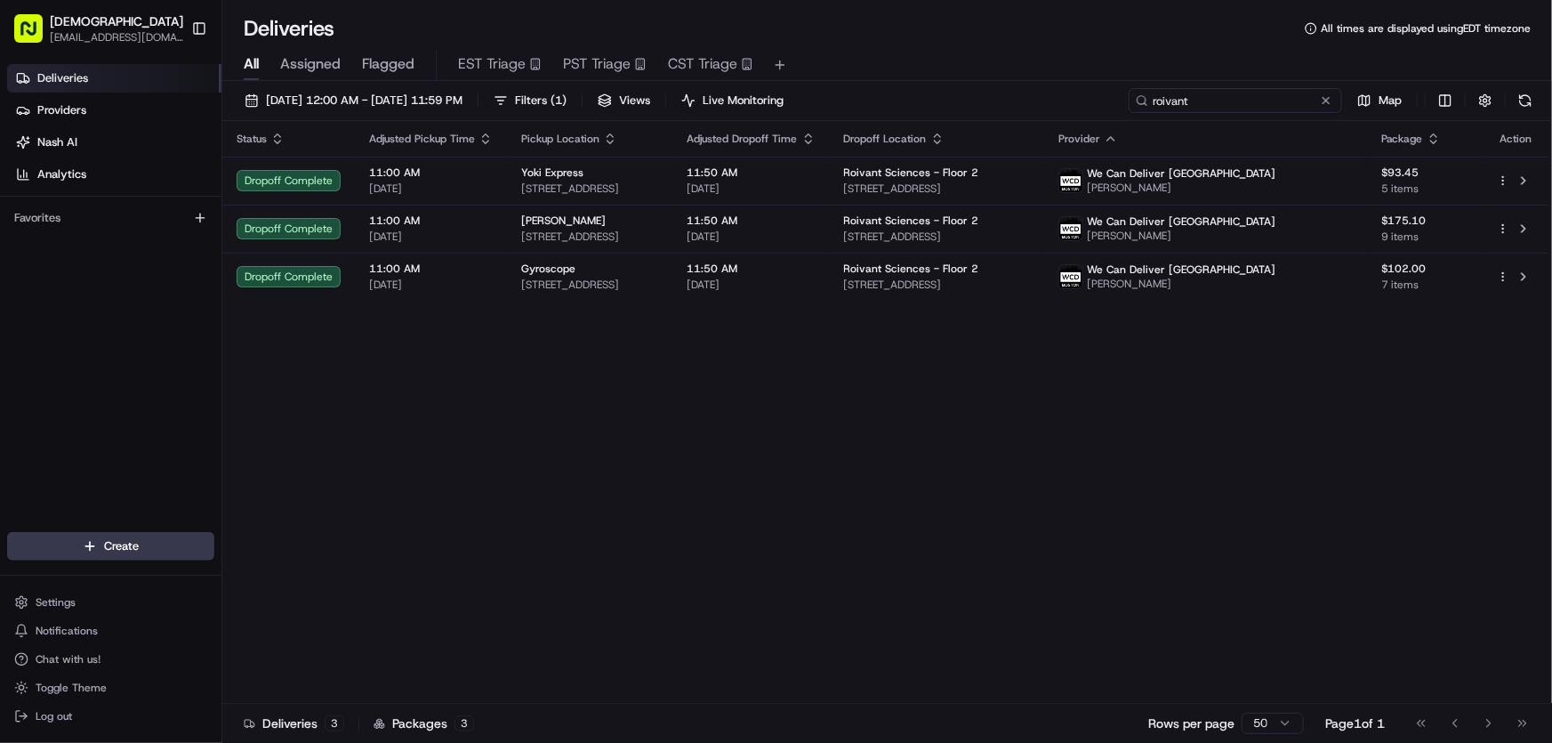
drag, startPoint x: 1255, startPoint y: 97, endPoint x: 1116, endPoint y: 97, distance: 138.7
click at [1116, 97] on div "[DATE] 12:00 AM - [DATE] 11:59 PM Filters ( 1 ) Views Live Monitoring roivant M…" at bounding box center [886, 104] width 1329 height 33
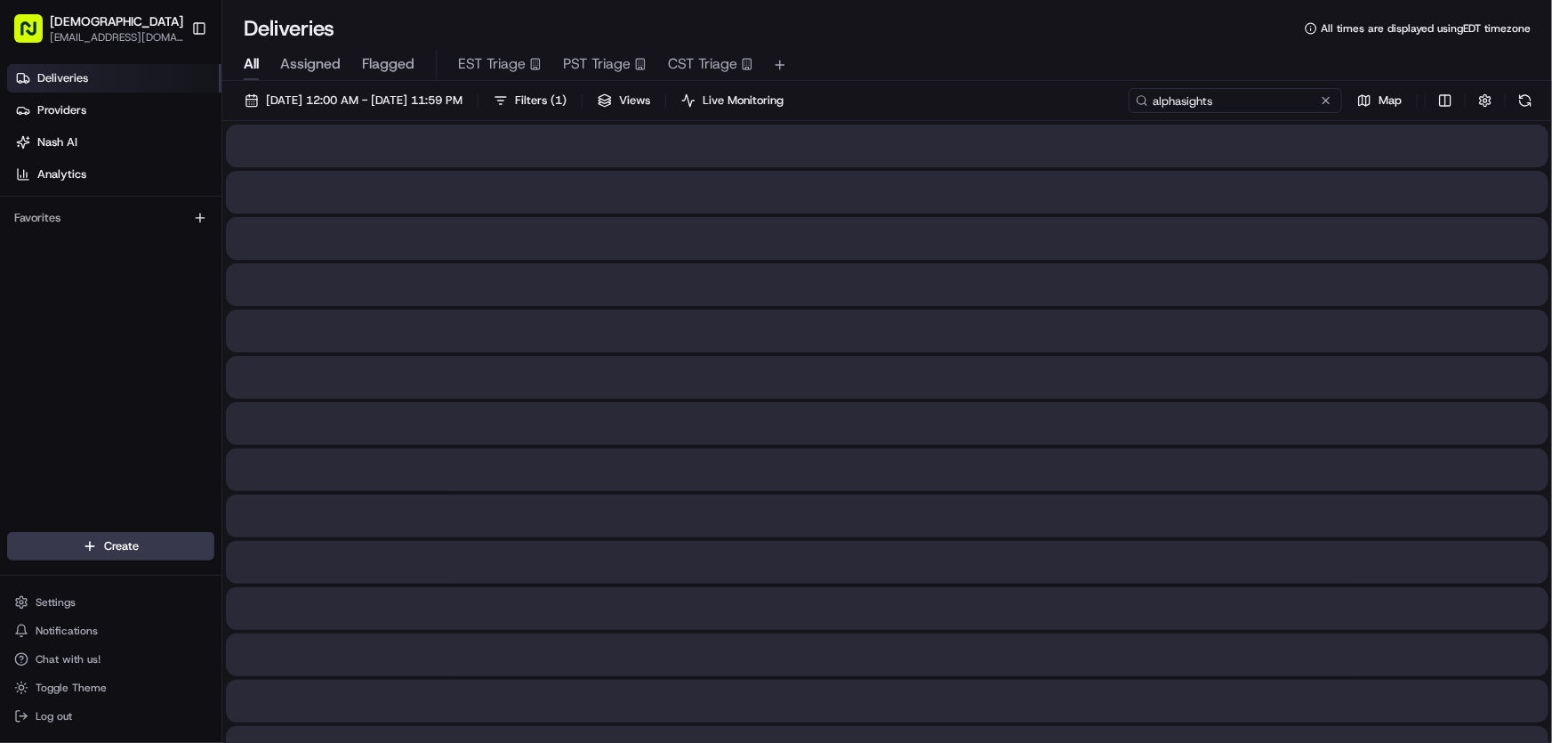
type input "alphasights"
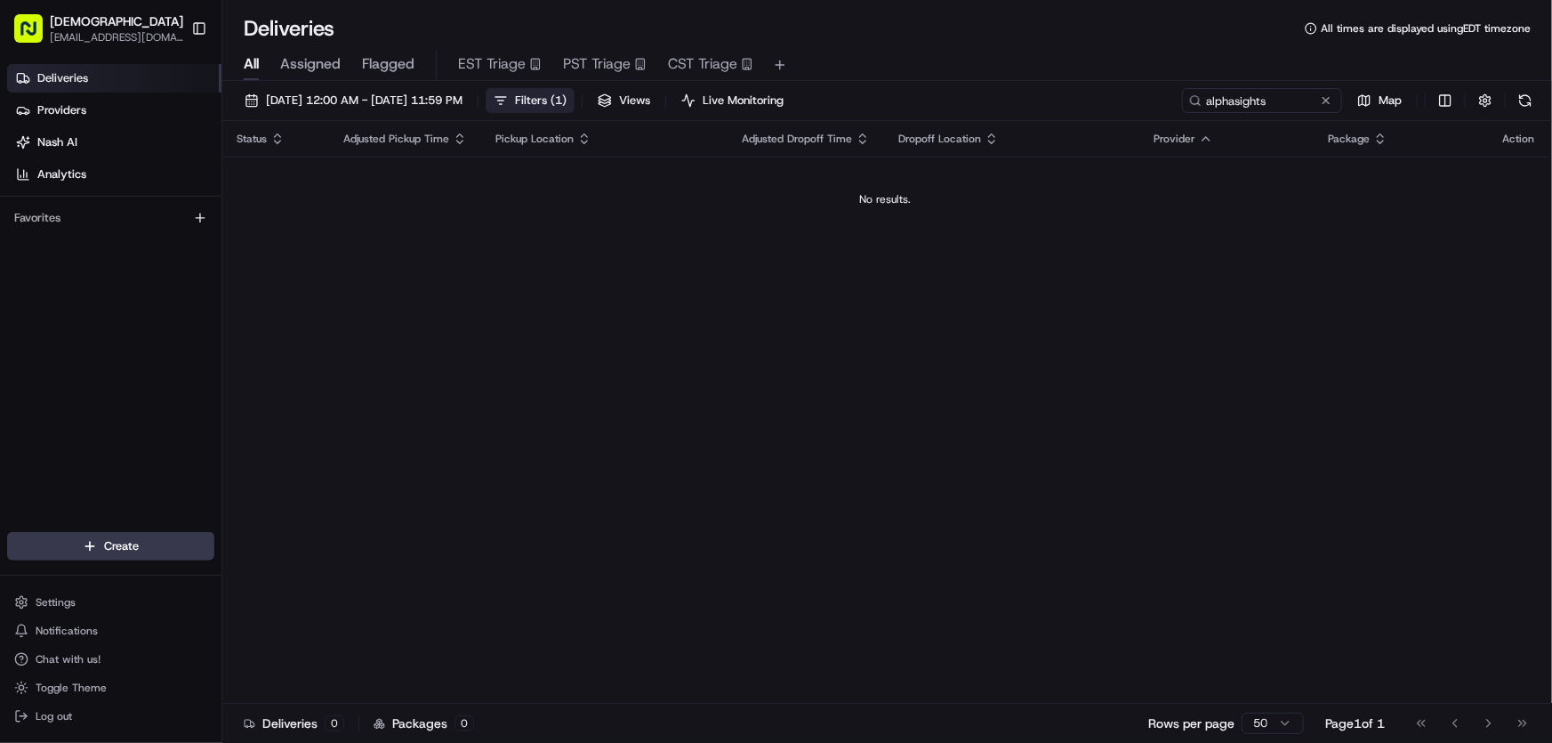
click at [566, 104] on span "Filters ( 1 )" at bounding box center [541, 100] width 52 height 16
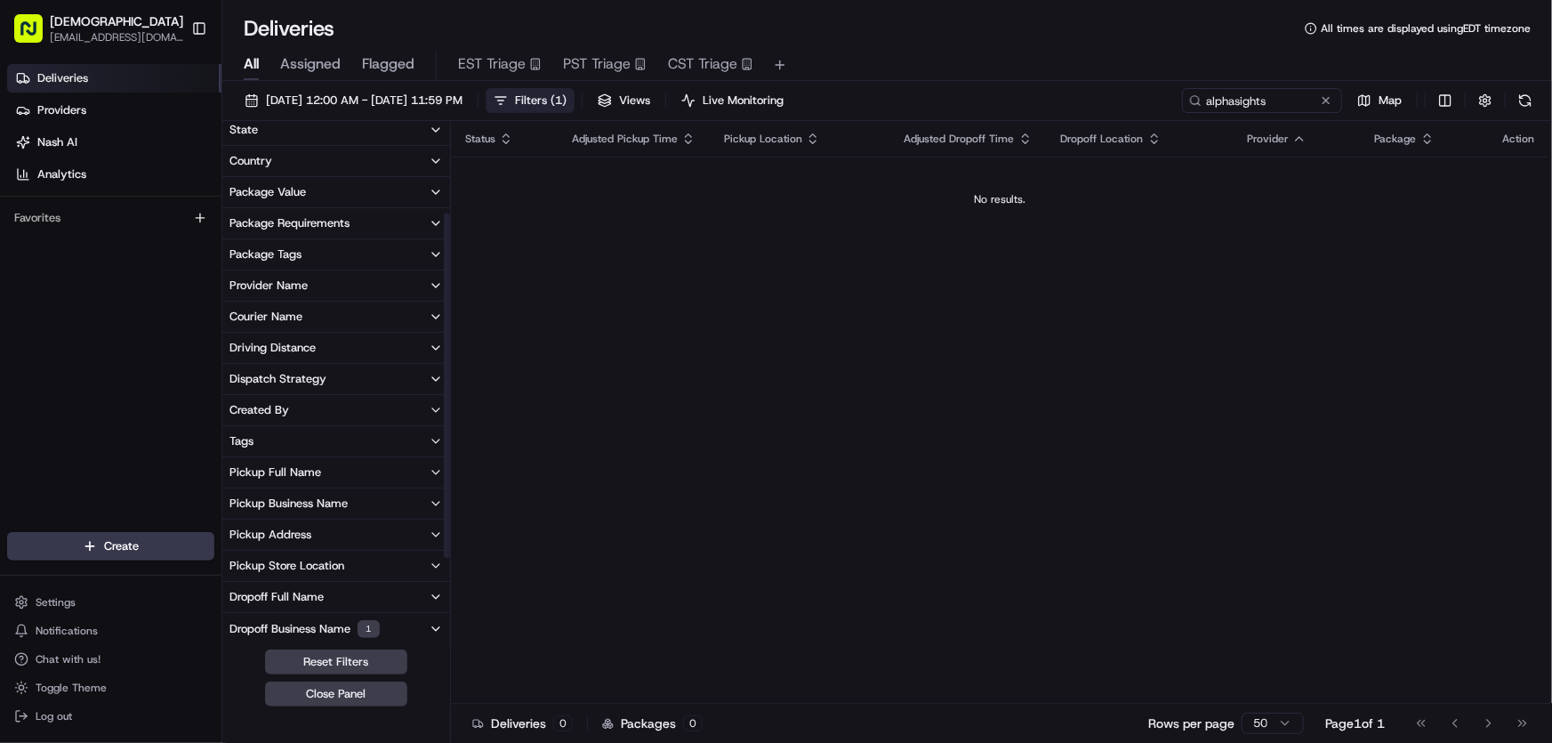
scroll to position [161, 0]
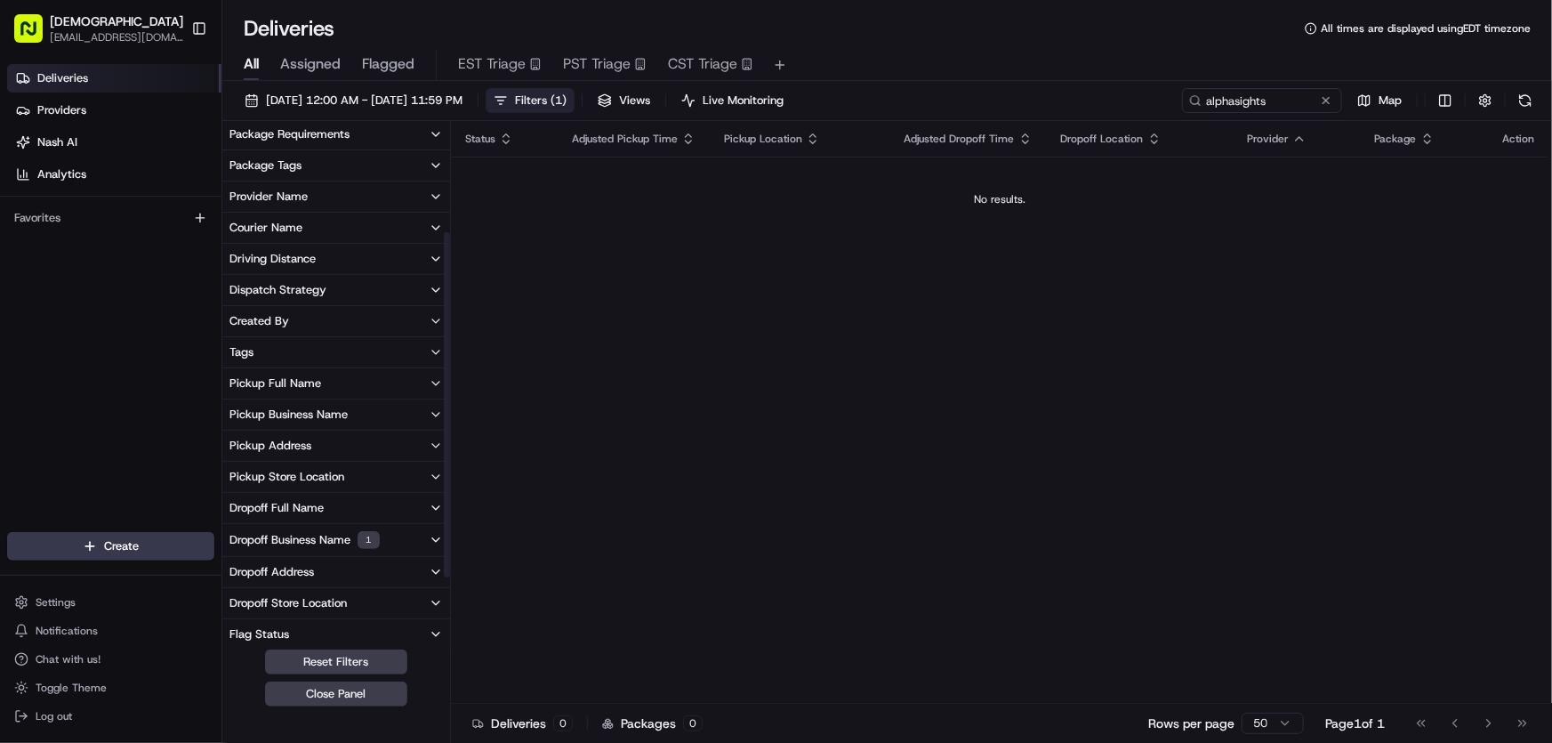
click at [309, 534] on div "Dropoff Business Name 1" at bounding box center [304, 540] width 150 height 18
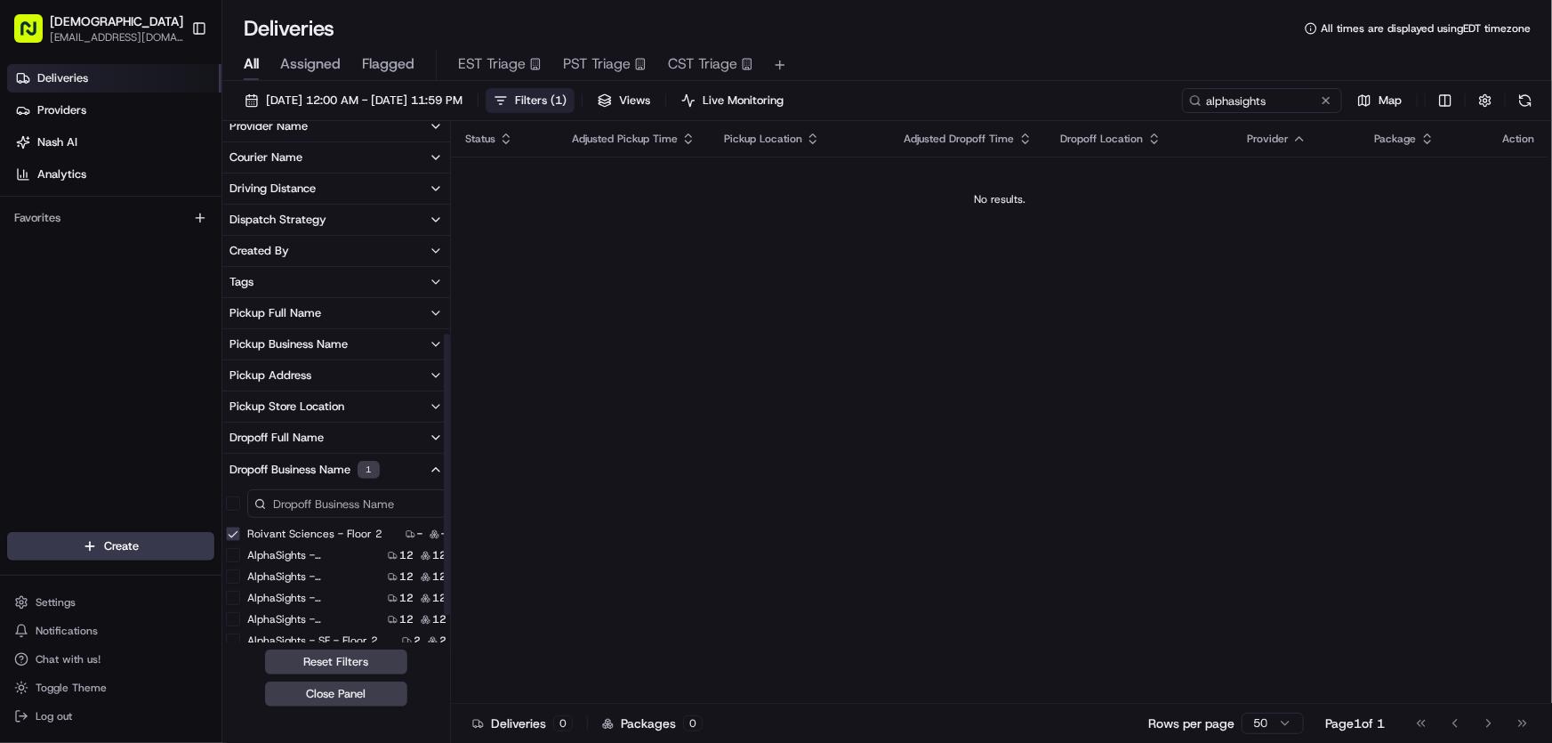
scroll to position [404, 0]
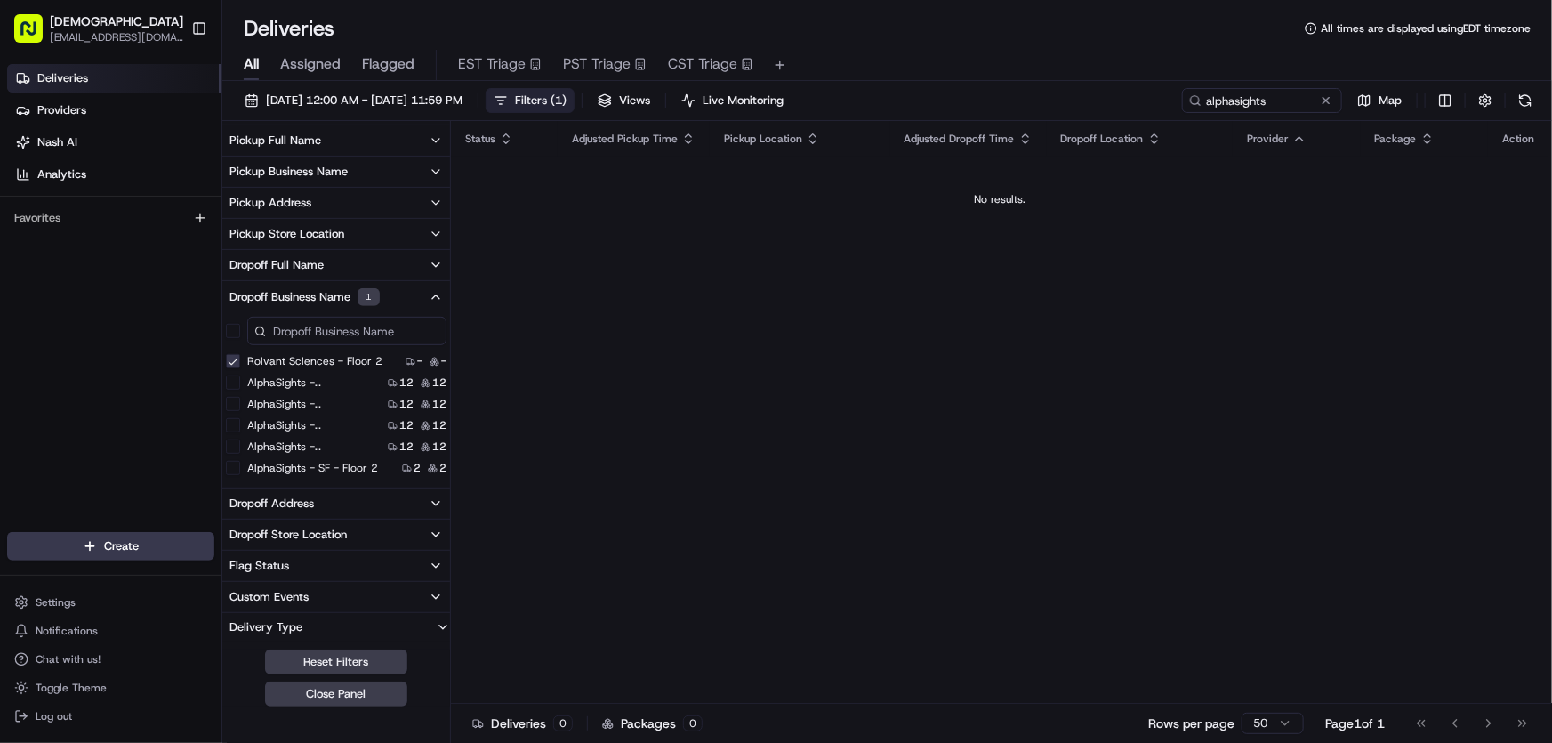
click at [231, 356] on 2 "Roivant Sciences - Floor 2" at bounding box center [233, 361] width 14 height 14
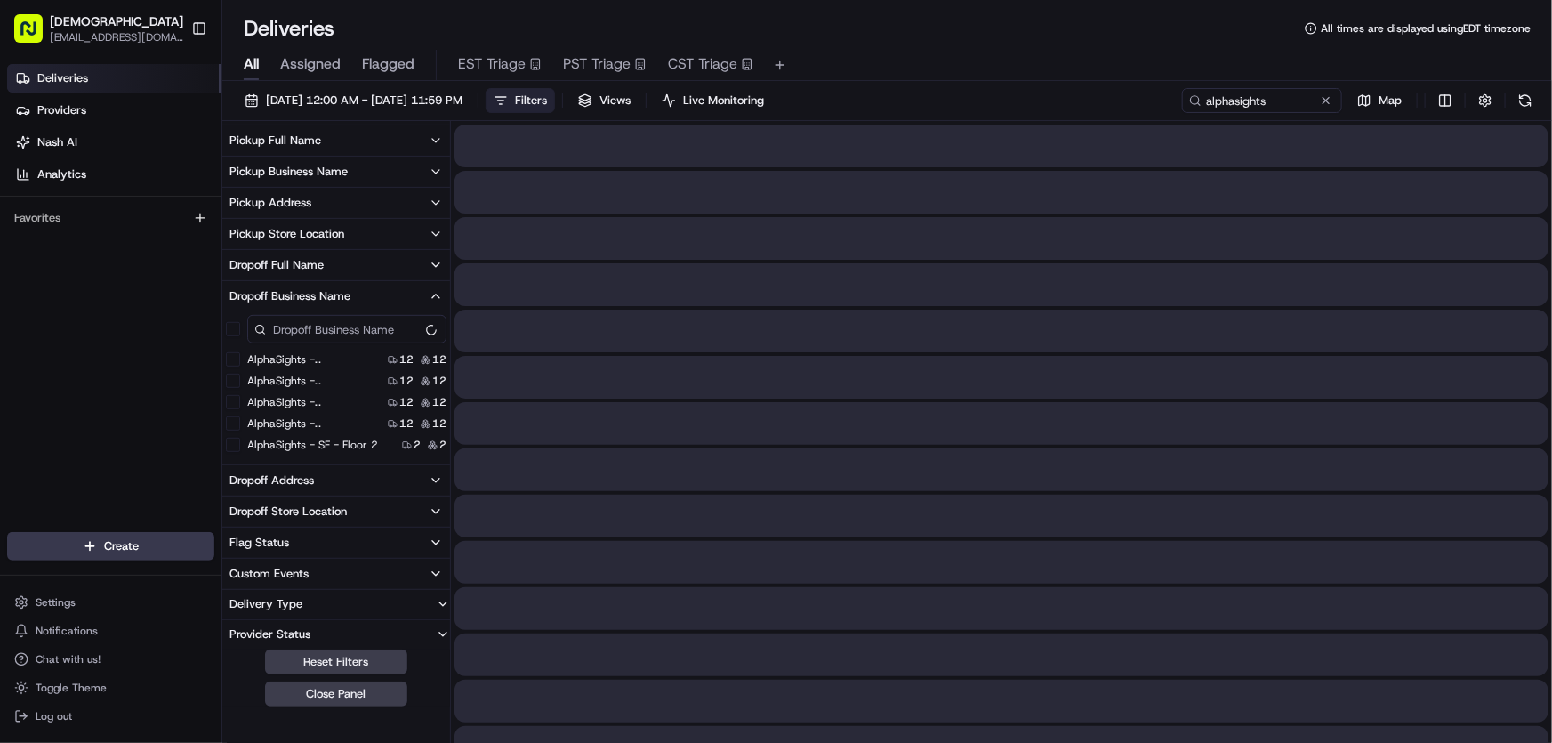
click at [231, 443] on 2 "AlphaSights - SF - Floor 2" at bounding box center [233, 445] width 14 height 14
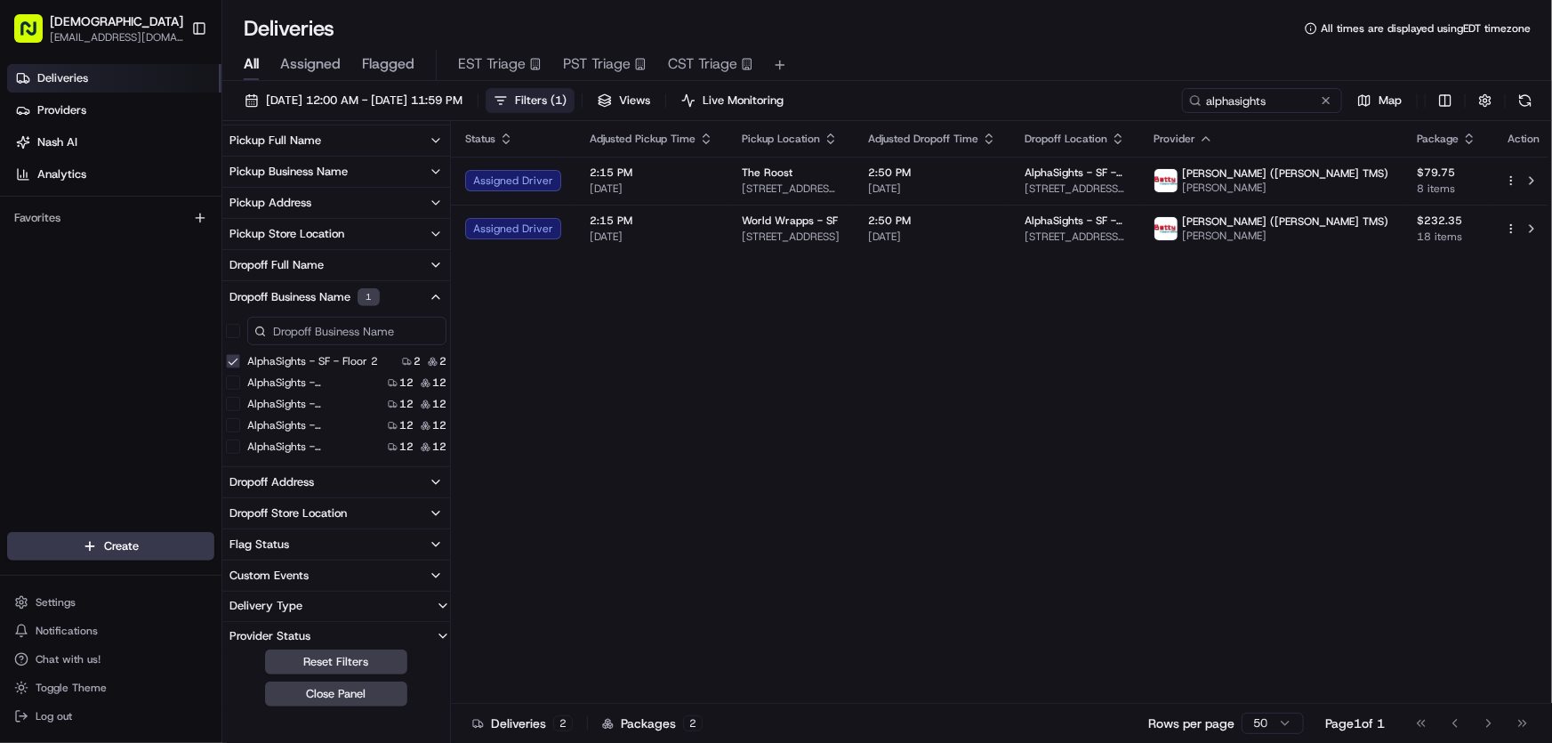
click at [566, 92] on span "Filters ( 1 )" at bounding box center [541, 100] width 52 height 16
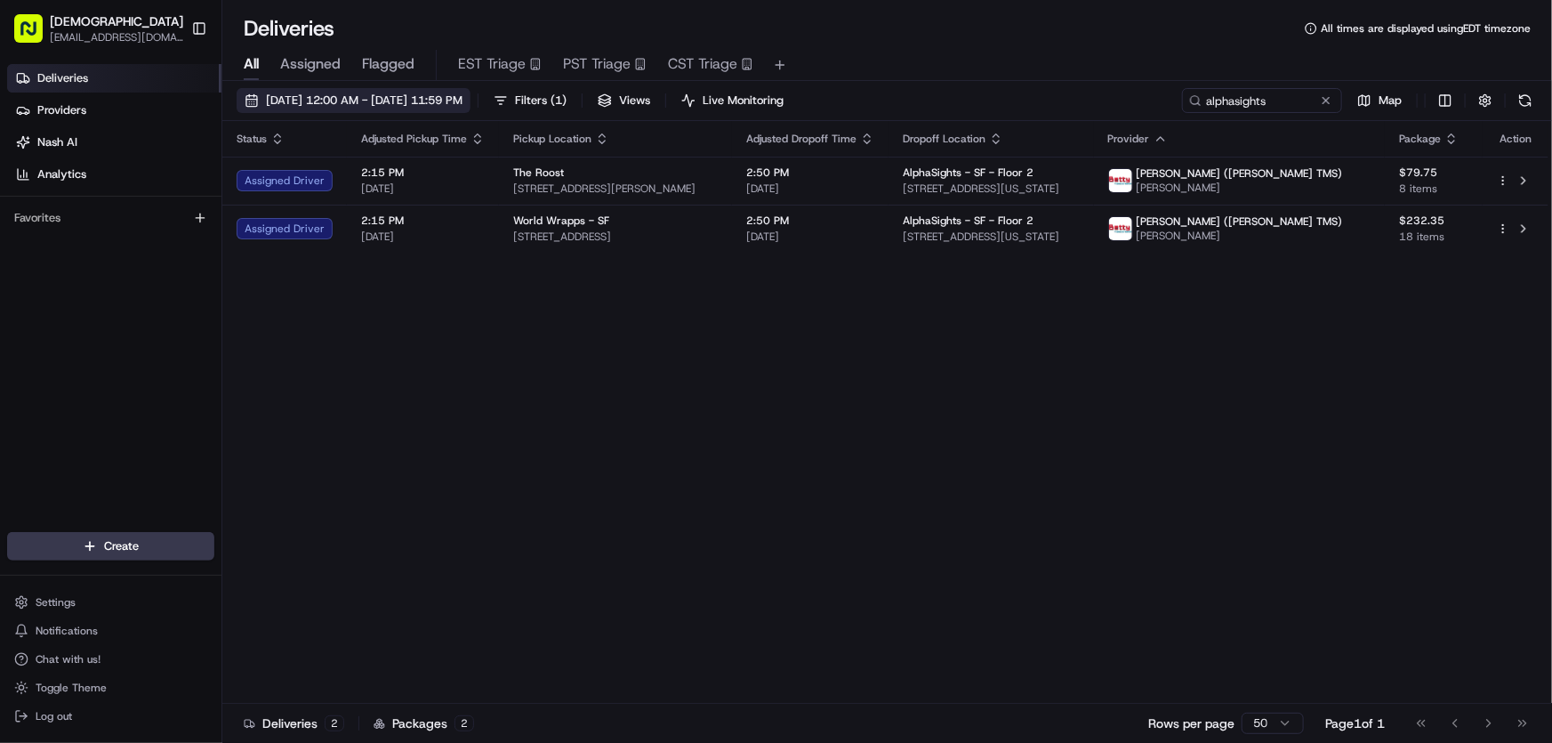
click at [405, 94] on span "[DATE] 12:00 AM - [DATE] 11:59 PM" at bounding box center [364, 100] width 197 height 16
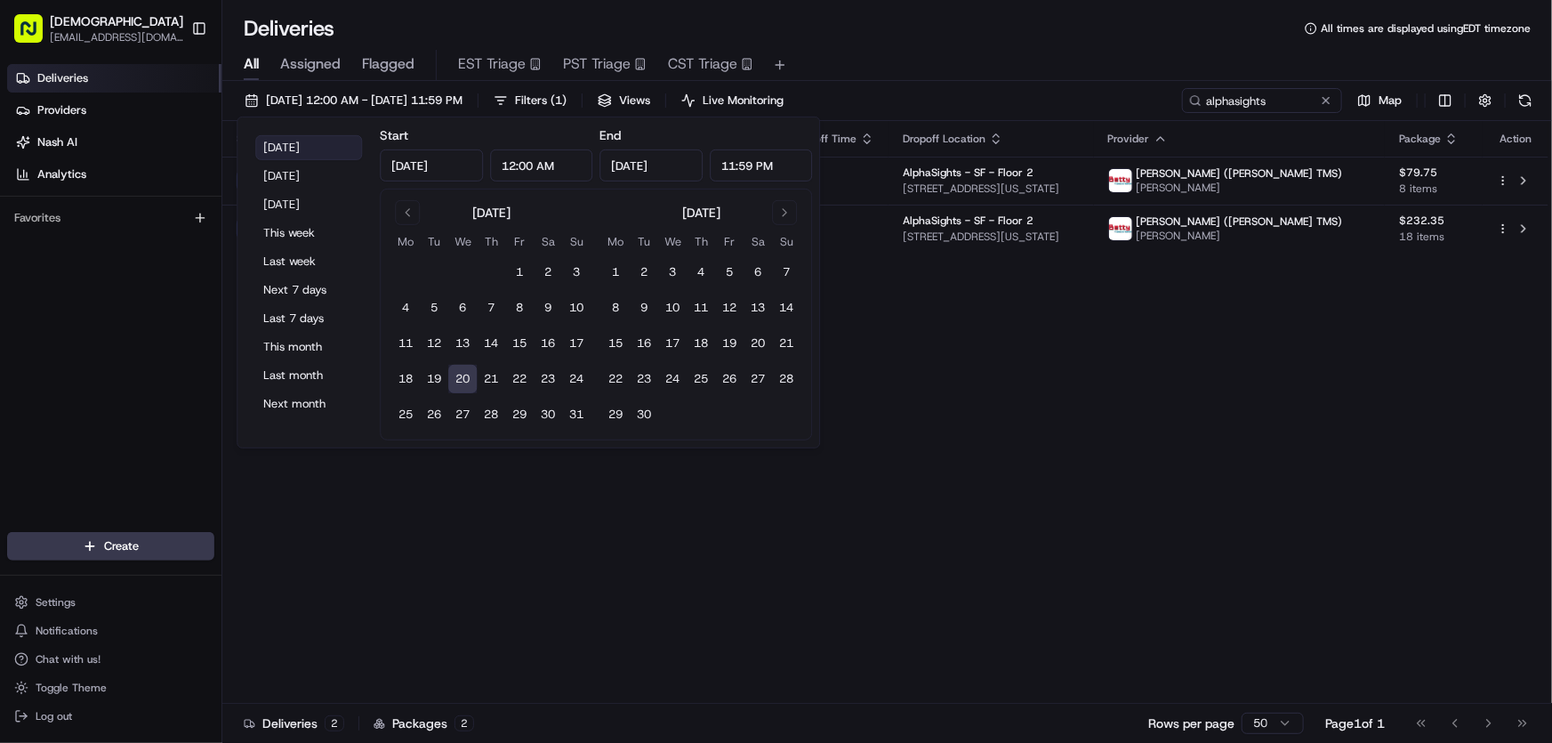
click at [301, 145] on button "[DATE]" at bounding box center [308, 147] width 107 height 25
drag, startPoint x: 1192, startPoint y: 325, endPoint x: 1169, endPoint y: 320, distance: 23.5
click at [1188, 325] on div "Status Adjusted Pickup Time Pickup Location Adjusted Dropoff Time Dropoff Locat…" at bounding box center [885, 412] width 1326 height 582
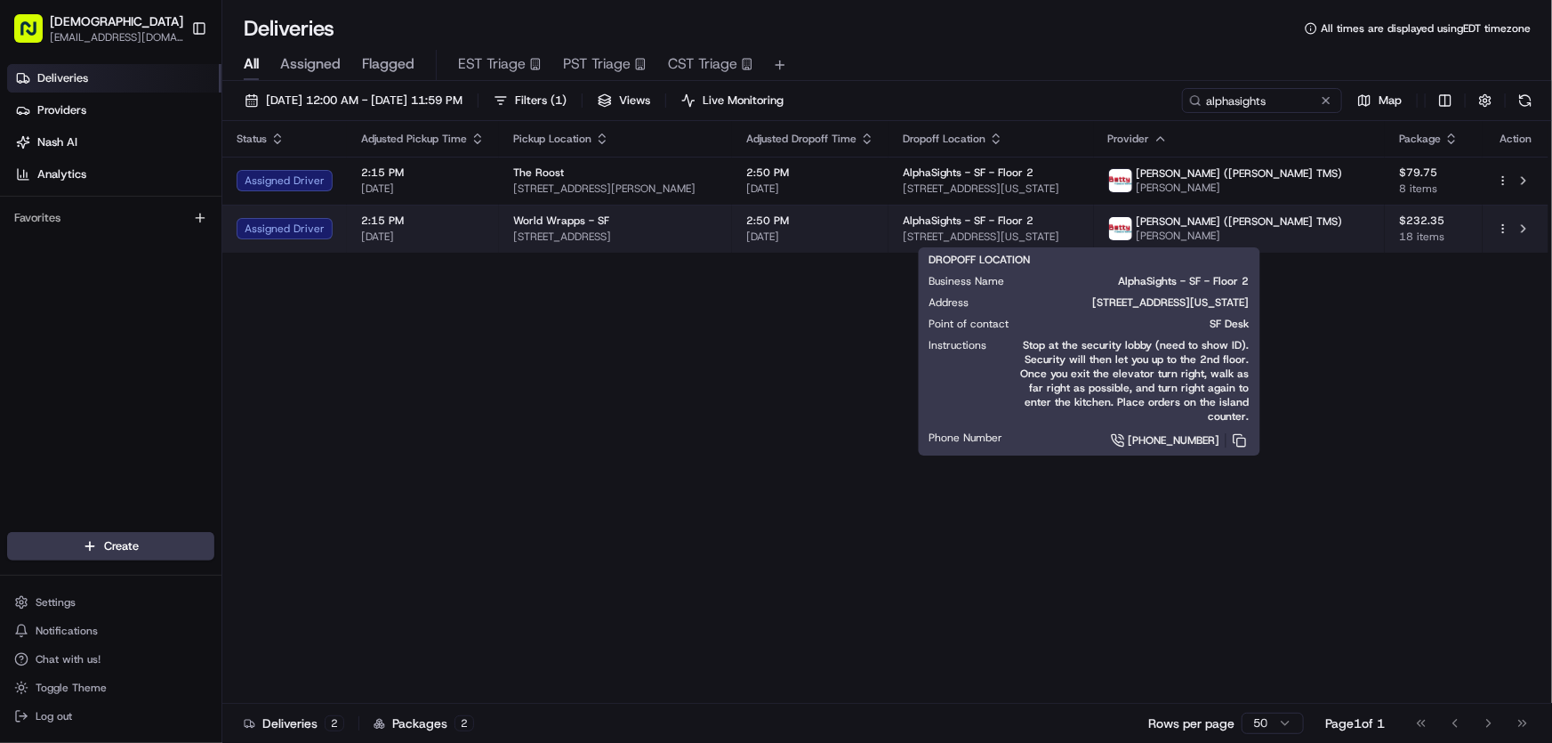
drag, startPoint x: 955, startPoint y: 237, endPoint x: 1203, endPoint y: 236, distance: 248.1
click at [1093, 236] on td "AlphaSights - SF - Floor 2 [STREET_ADDRESS][US_STATE]" at bounding box center [990, 229] width 205 height 48
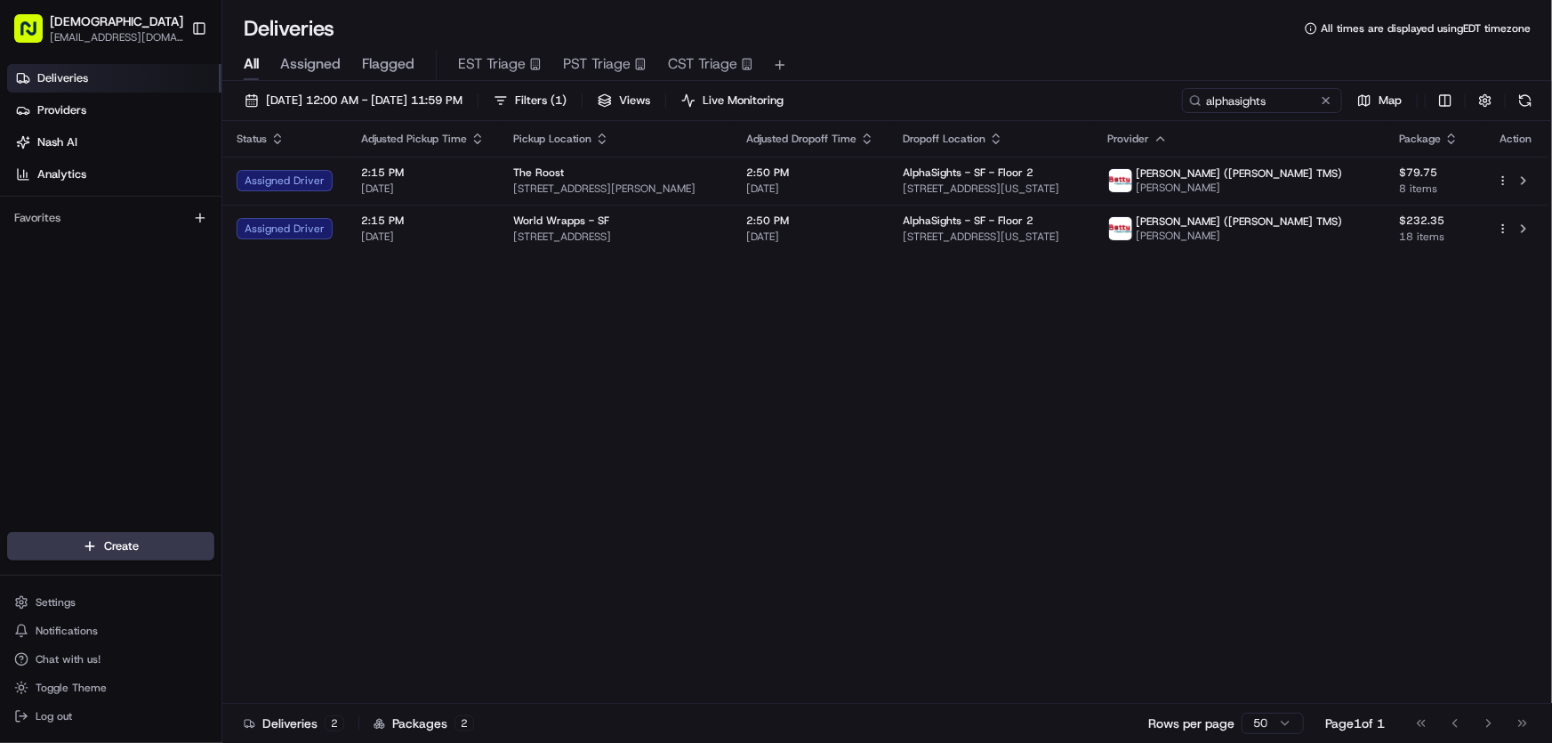
copy span "[STREET_ADDRESS][US_STATE]"
click at [670, 356] on div "Status Adjusted Pickup Time Pickup Location Adjusted Dropoff Time Dropoff Locat…" at bounding box center [885, 412] width 1326 height 582
